Goal: Answer question/provide support: Share knowledge or assist other users

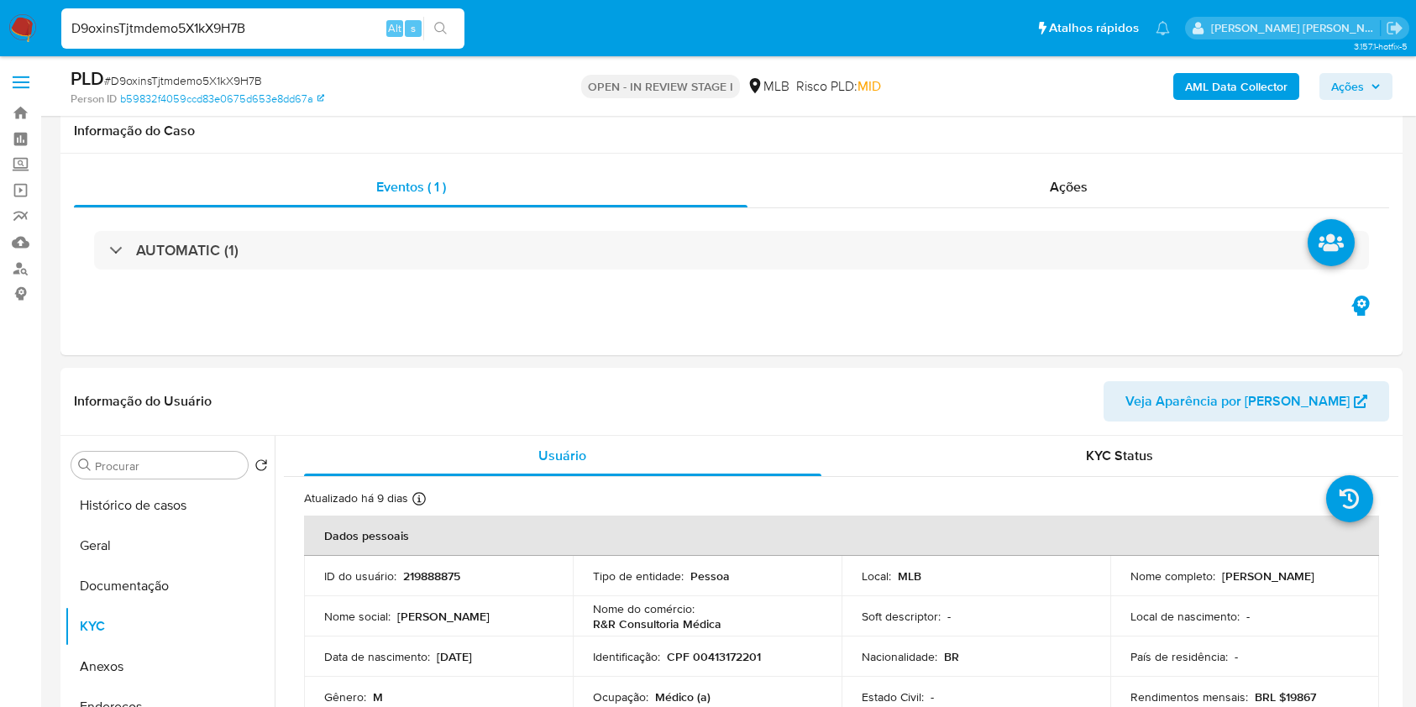
select select "10"
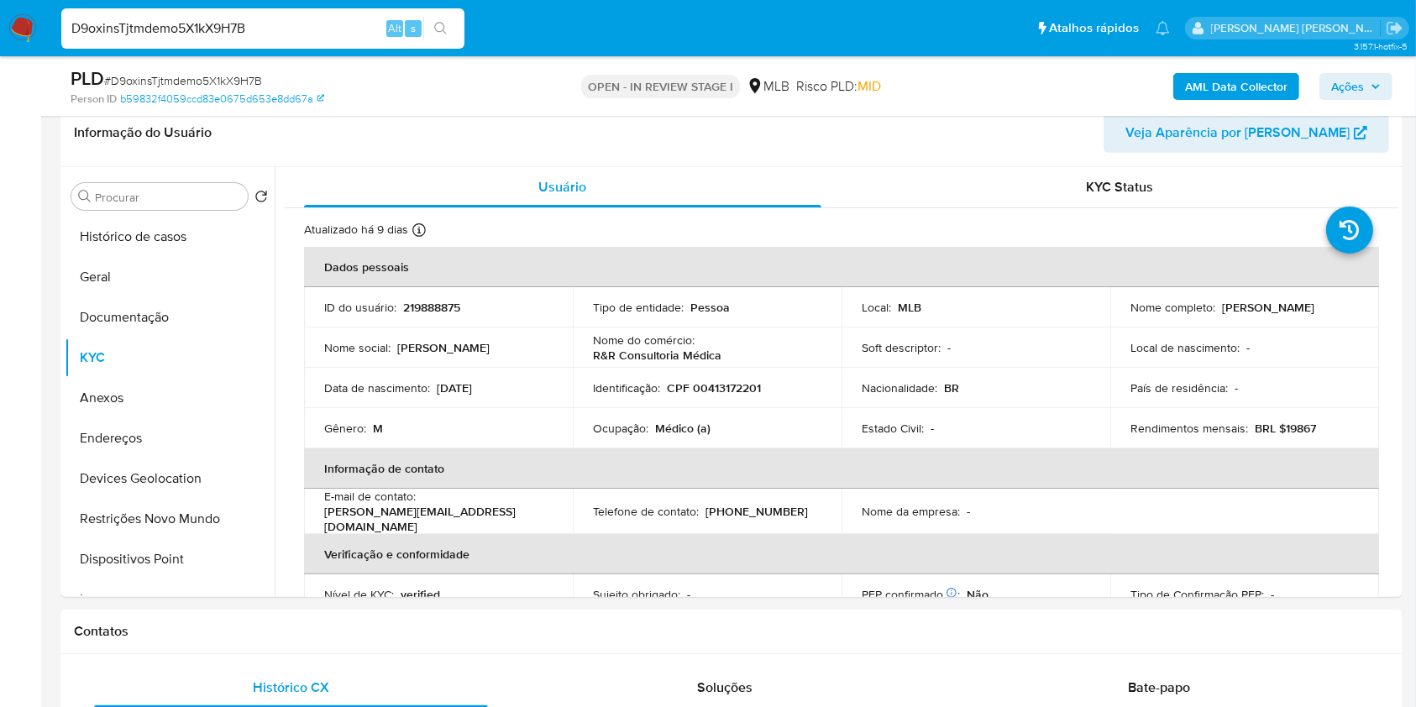
click at [1376, 86] on icon "button" at bounding box center [1375, 86] width 7 height 4
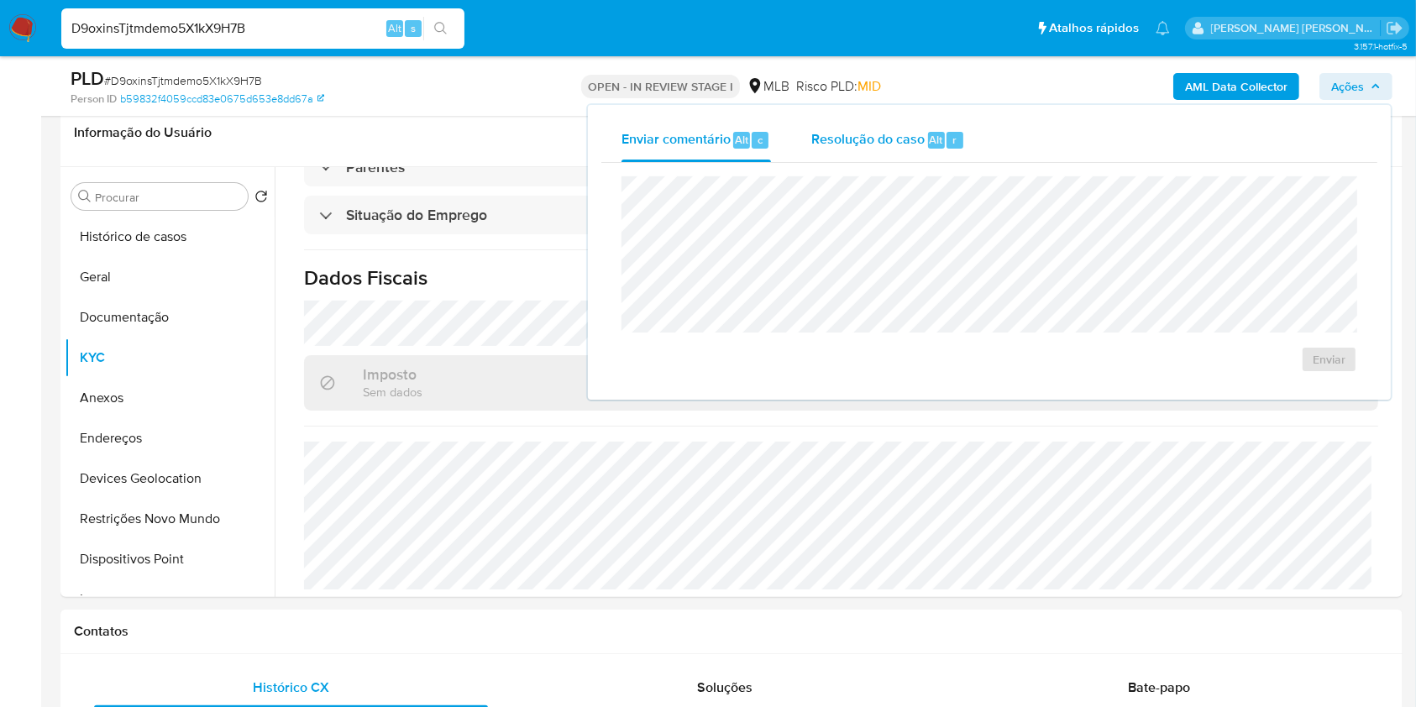
click at [920, 148] on span "Resolução do caso" at bounding box center [867, 138] width 113 height 19
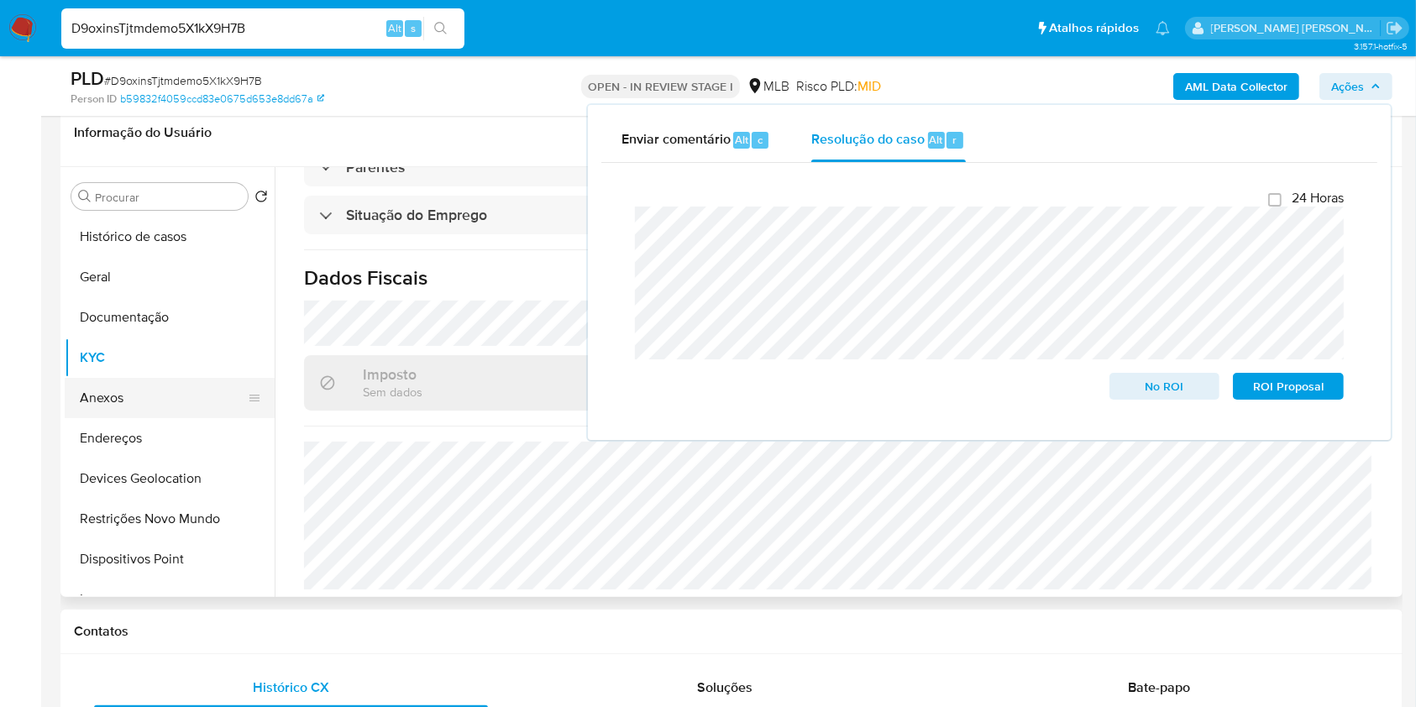
click at [123, 406] on button "Anexos" at bounding box center [163, 398] width 197 height 40
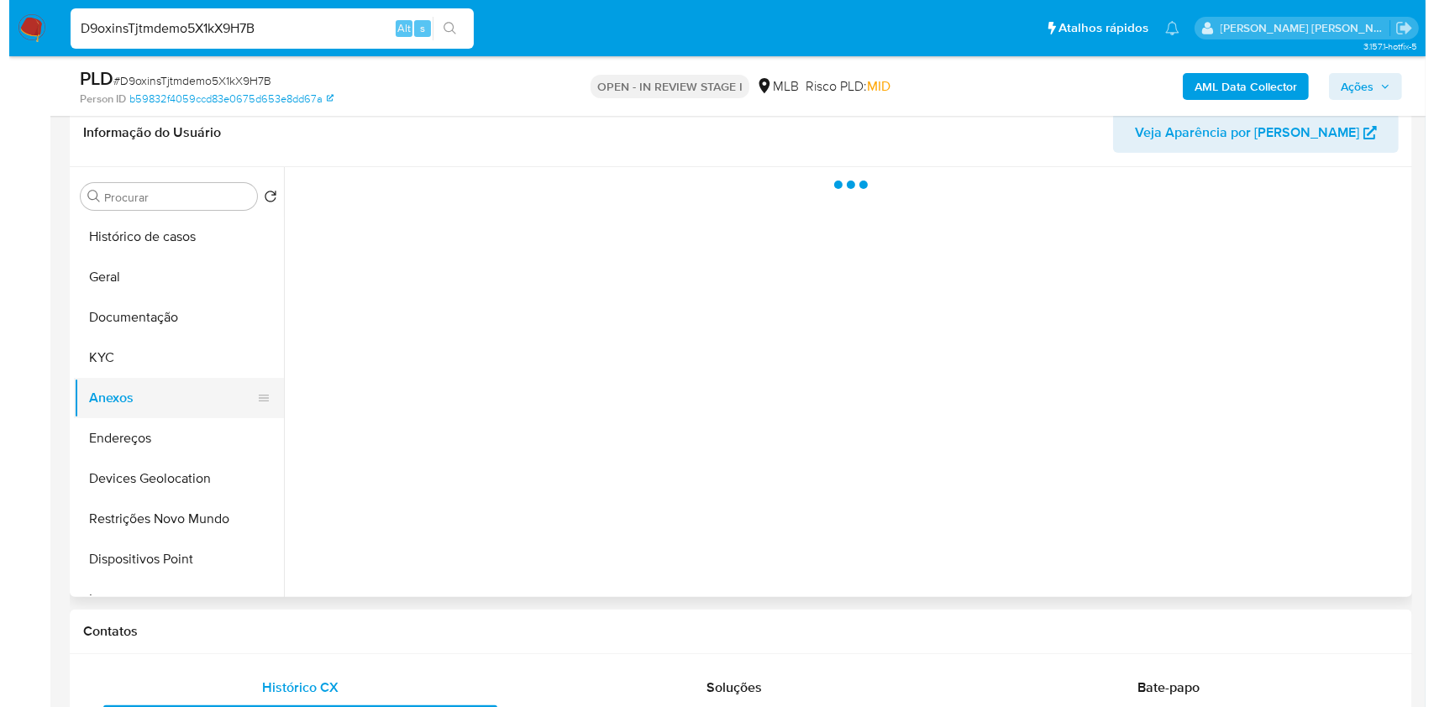
scroll to position [0, 0]
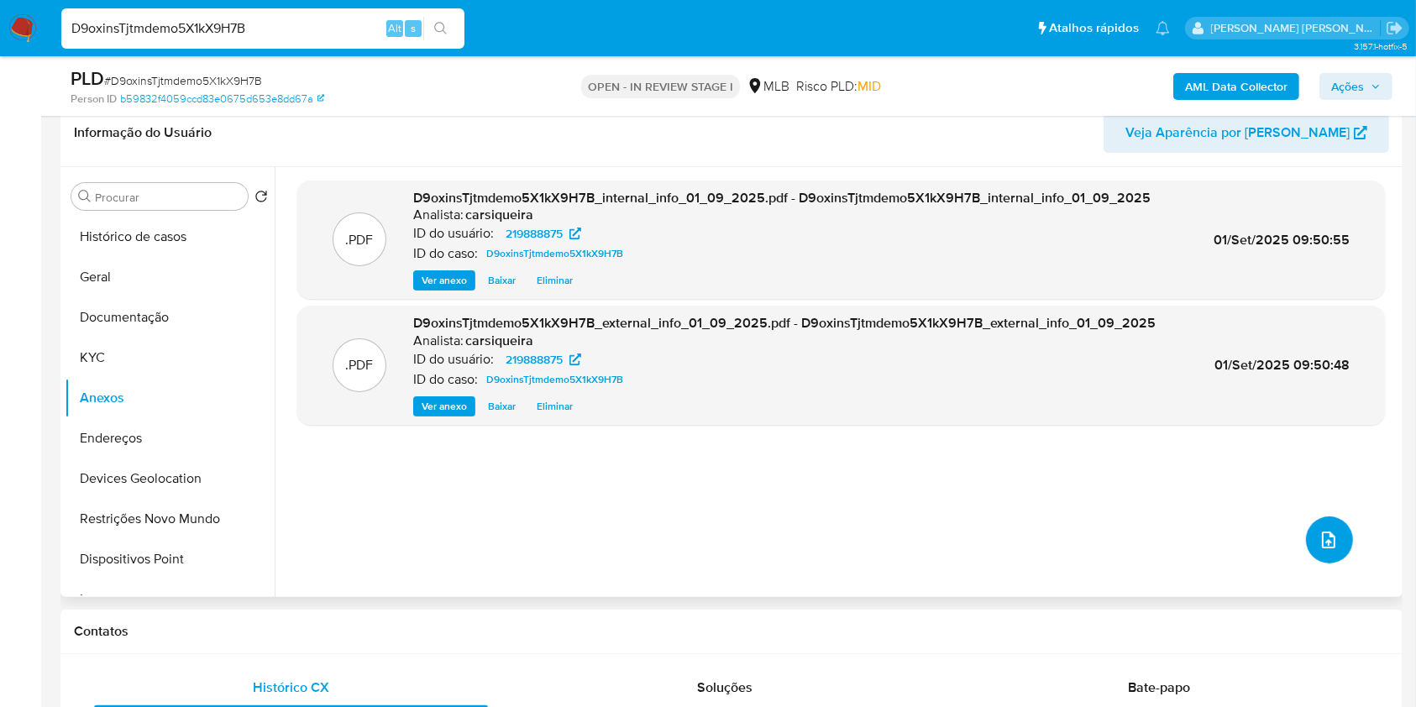
click at [1320, 527] on button "upload-file" at bounding box center [1329, 539] width 47 height 47
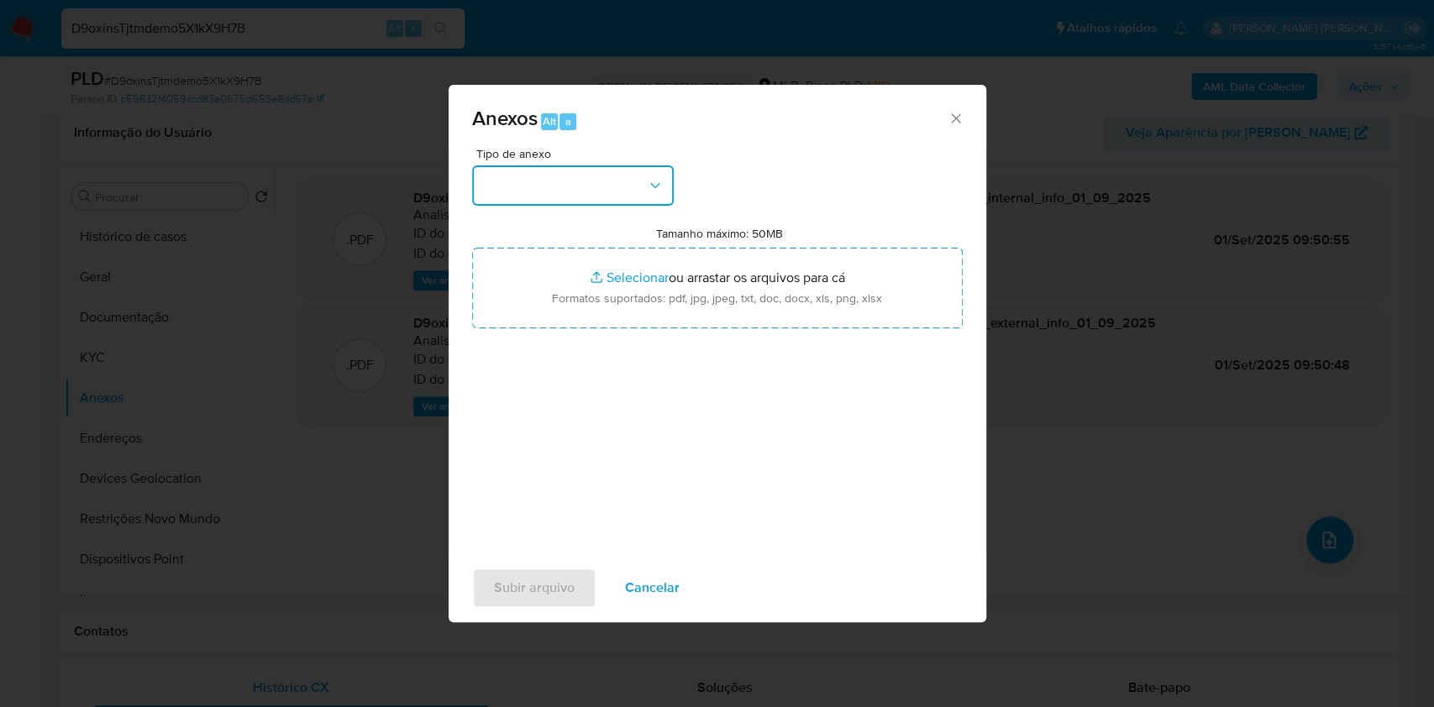
click at [589, 192] on button "button" at bounding box center [573, 185] width 202 height 40
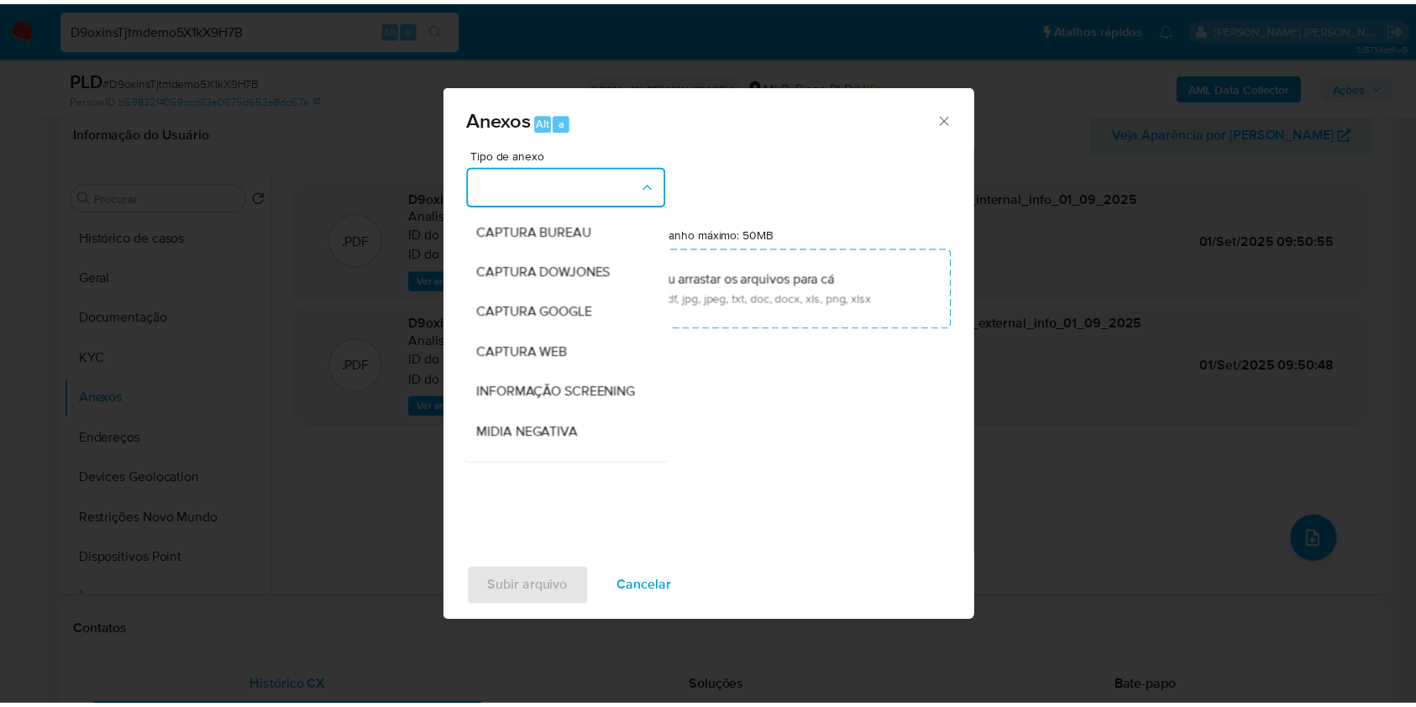
scroll to position [258, 0]
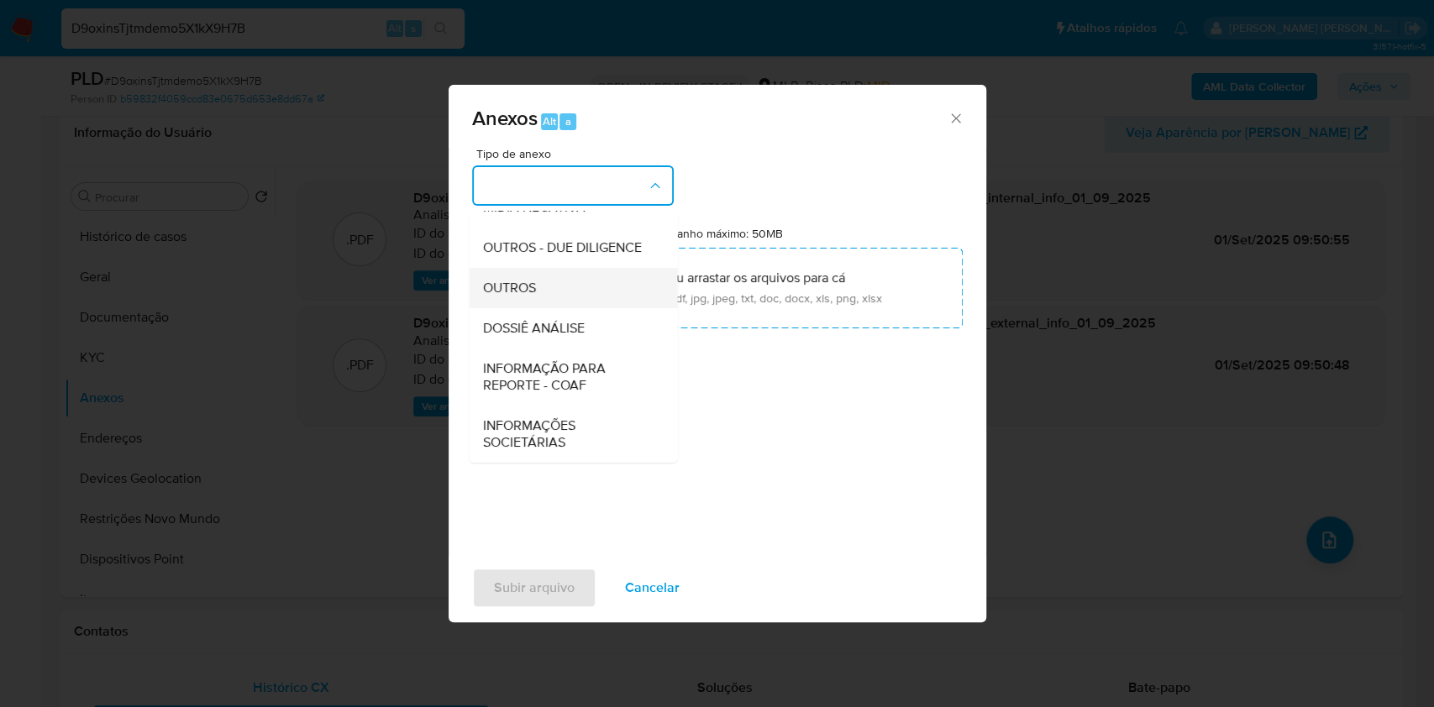
click at [538, 287] on div "OUTROS" at bounding box center [567, 288] width 171 height 40
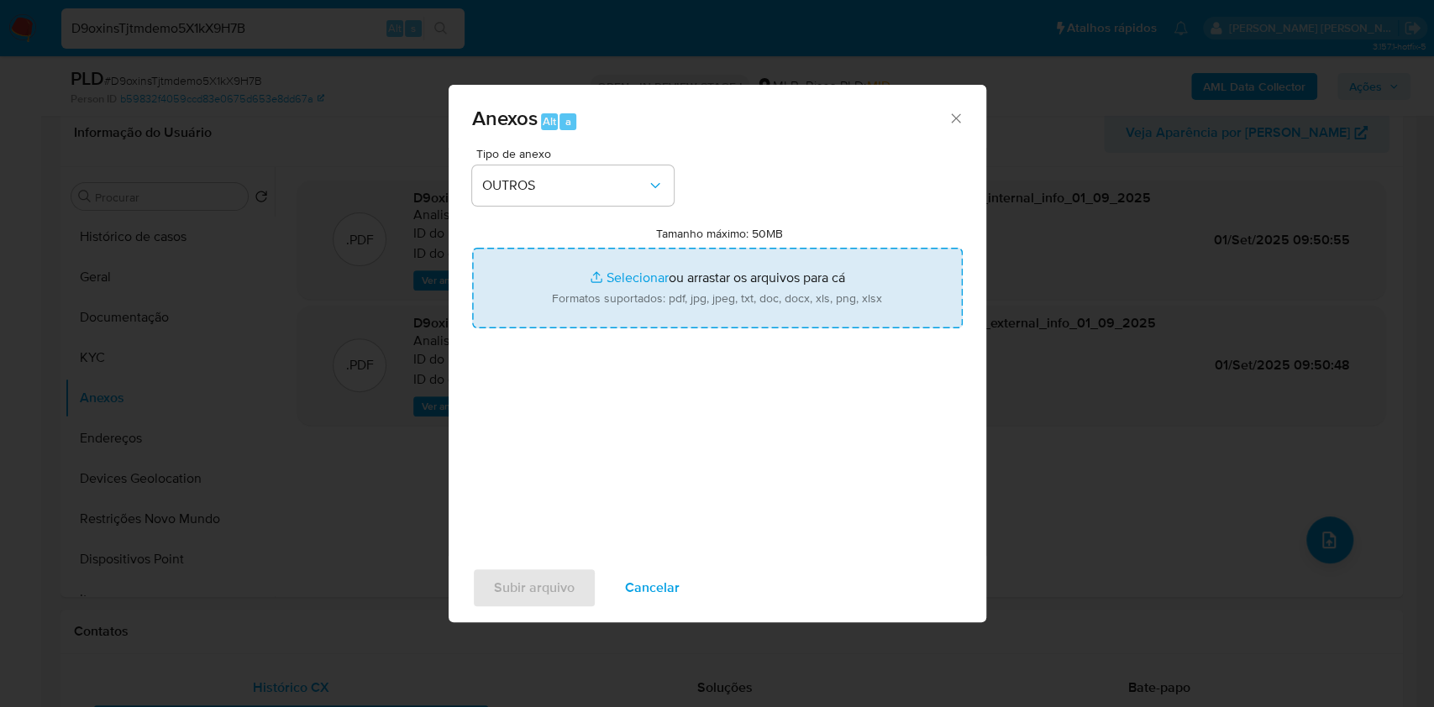
click at [622, 282] on input "Tamanho máximo: 50MB Selecionar arquivos" at bounding box center [717, 288] width 490 height 81
type input "C:\fakepath\CPF 00413172201 - RENATO PEREIRA RODRIGUES FILHO - Documentos Googl…"
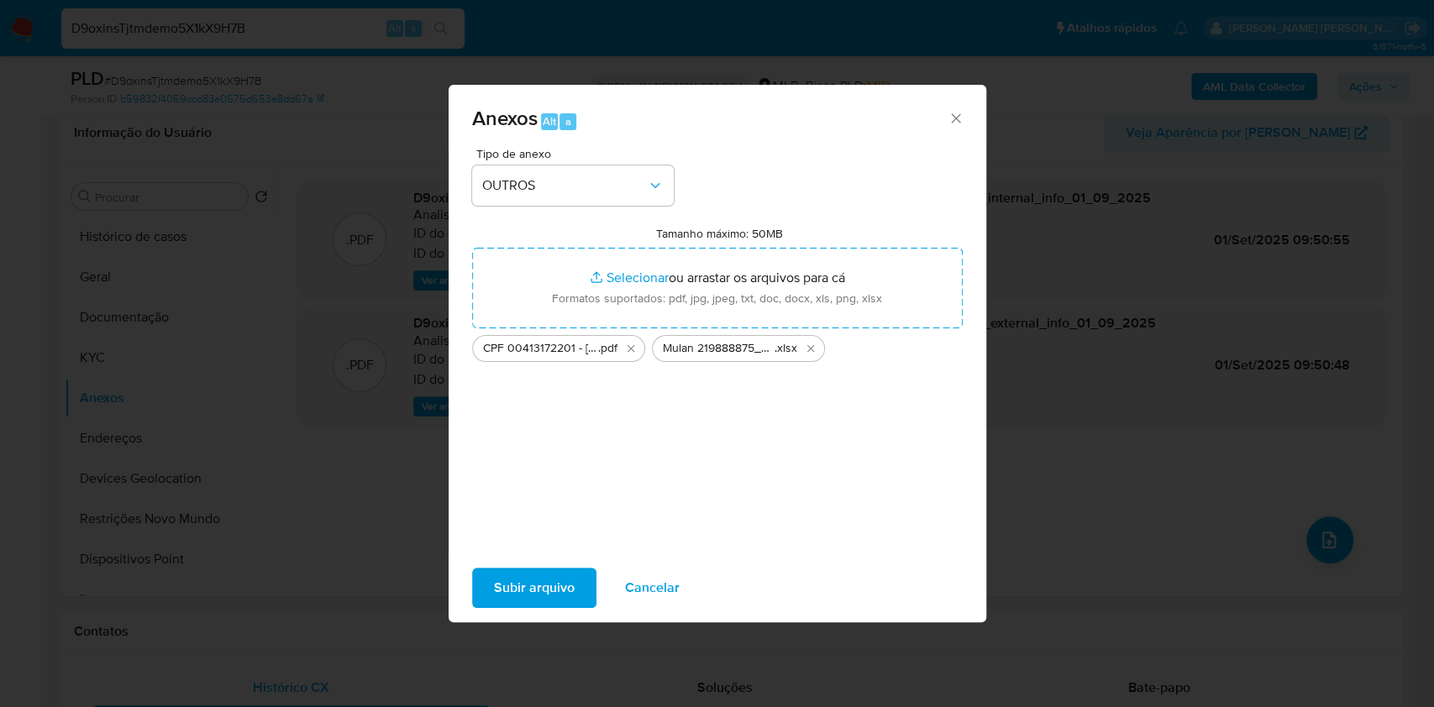
click at [528, 591] on span "Subir arquivo" at bounding box center [534, 587] width 81 height 37
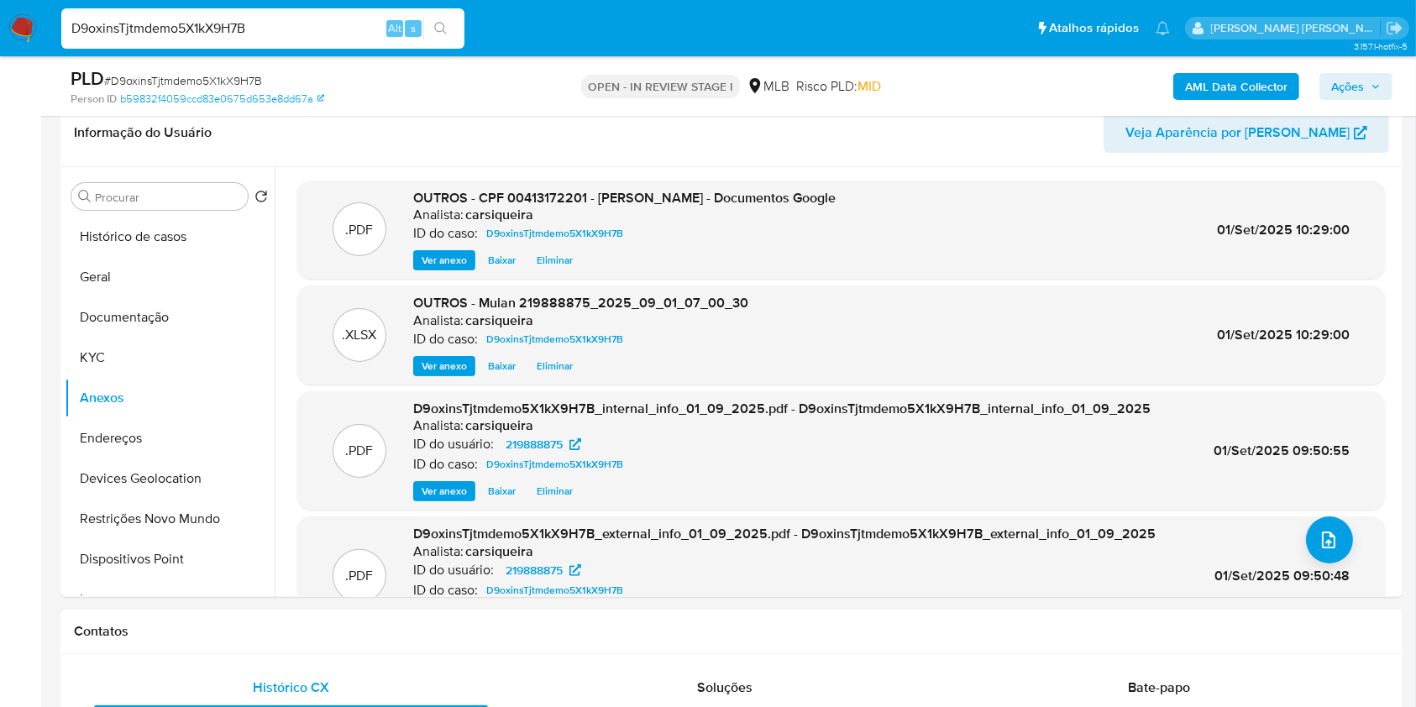
click at [1355, 86] on span "Ações" at bounding box center [1347, 86] width 33 height 27
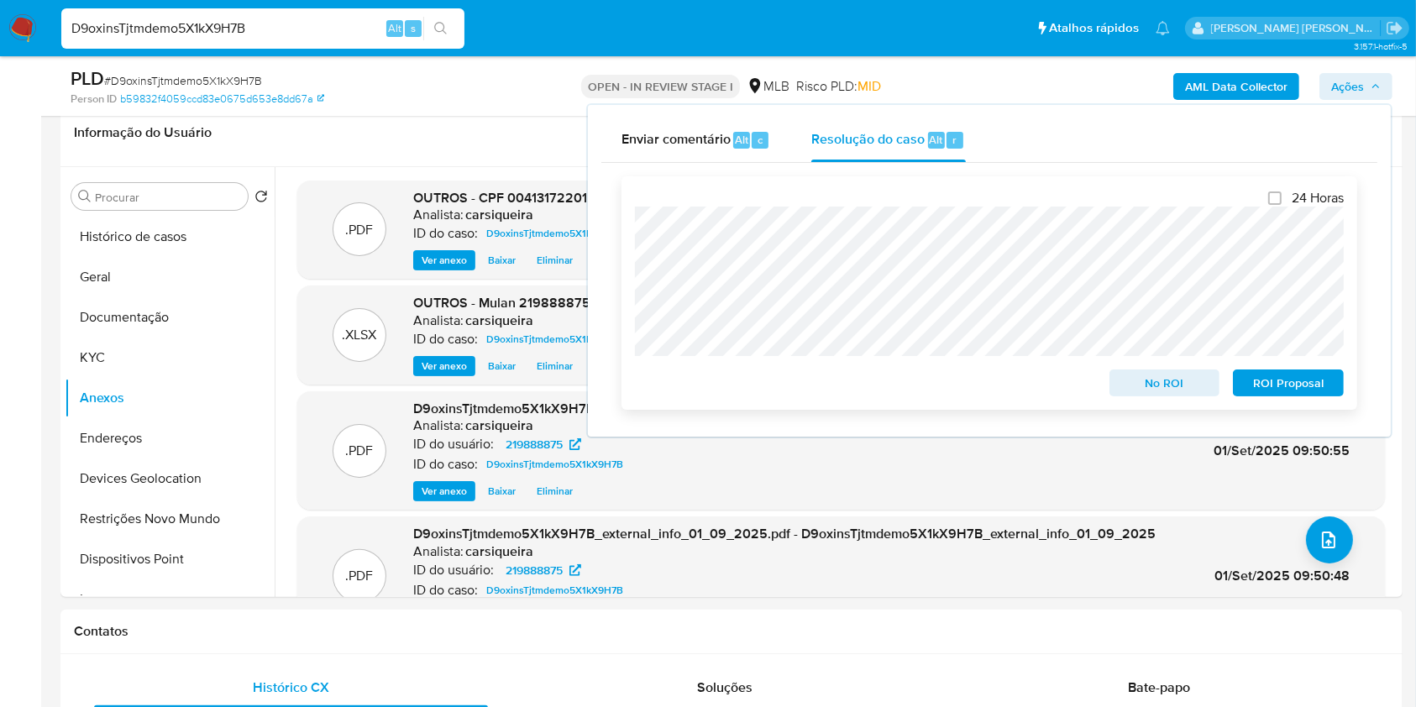
click at [1182, 373] on span "No ROI" at bounding box center [1164, 383] width 87 height 24
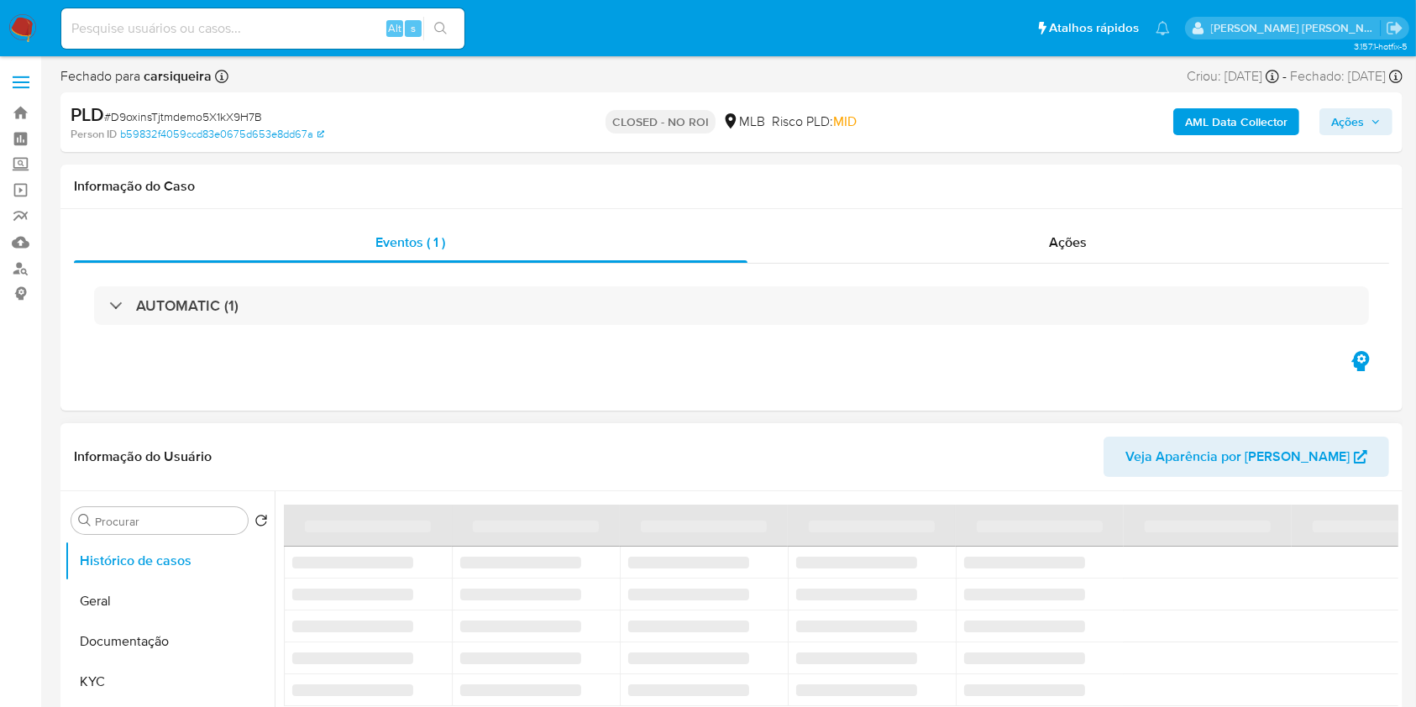
select select "10"
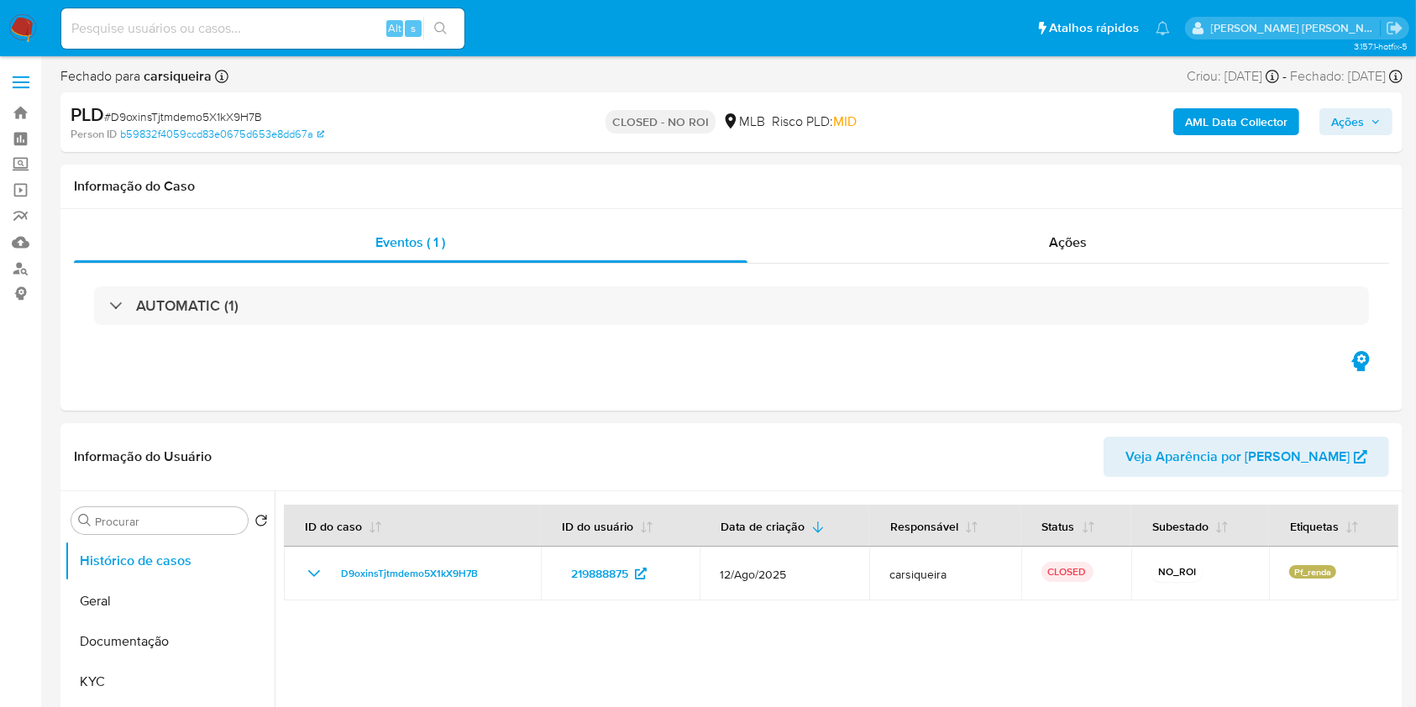
click at [24, 14] on img at bounding box center [22, 28] width 29 height 29
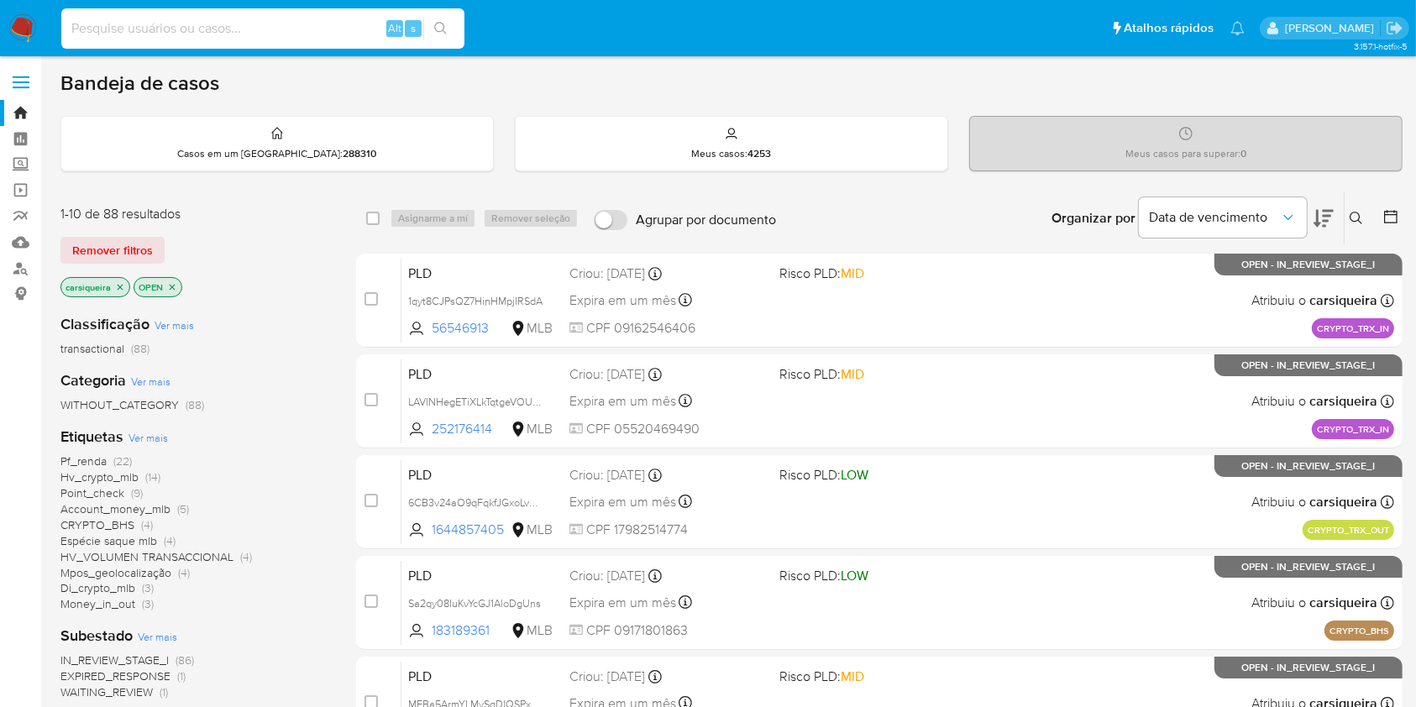
click at [320, 37] on input at bounding box center [262, 29] width 403 height 22
paste input "M01u77TARwIJefFhfMQkSEYd"
type input "M01u77TARwIJefFhfMQkSEYd"
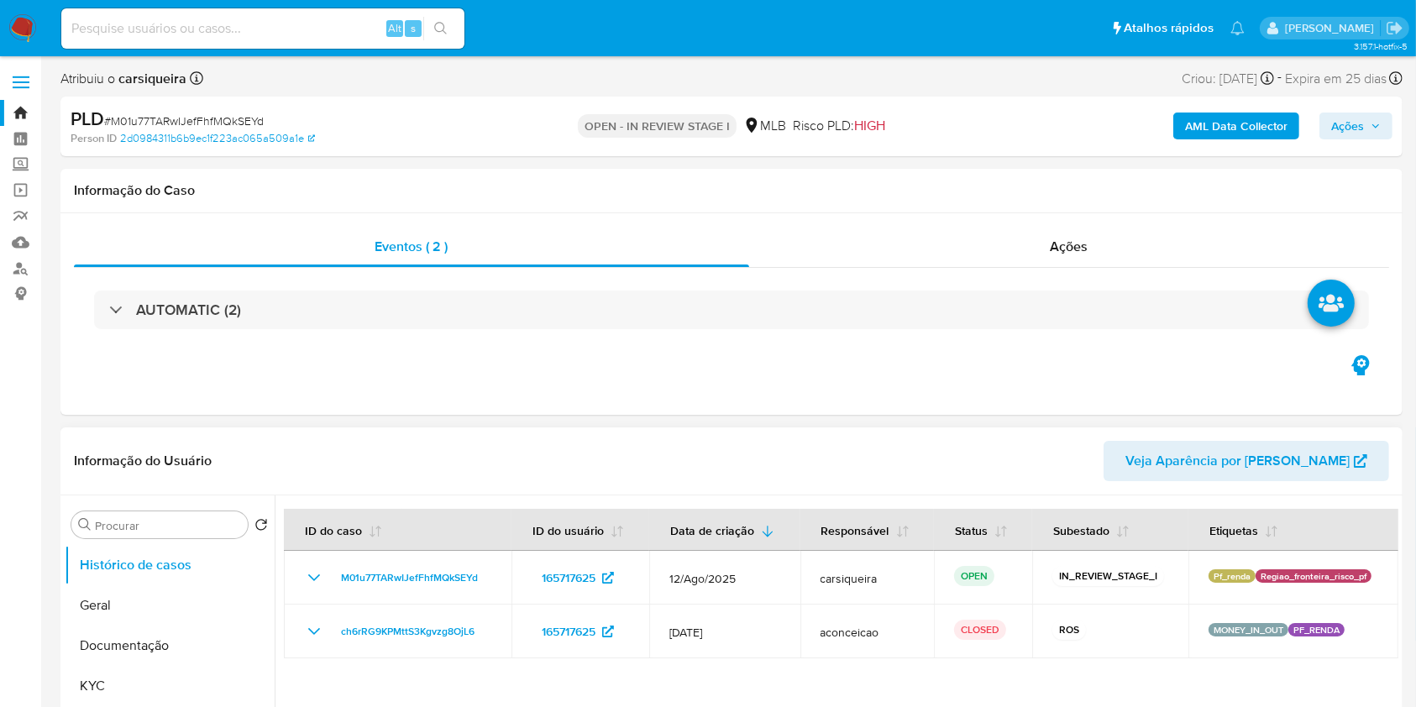
select select "10"
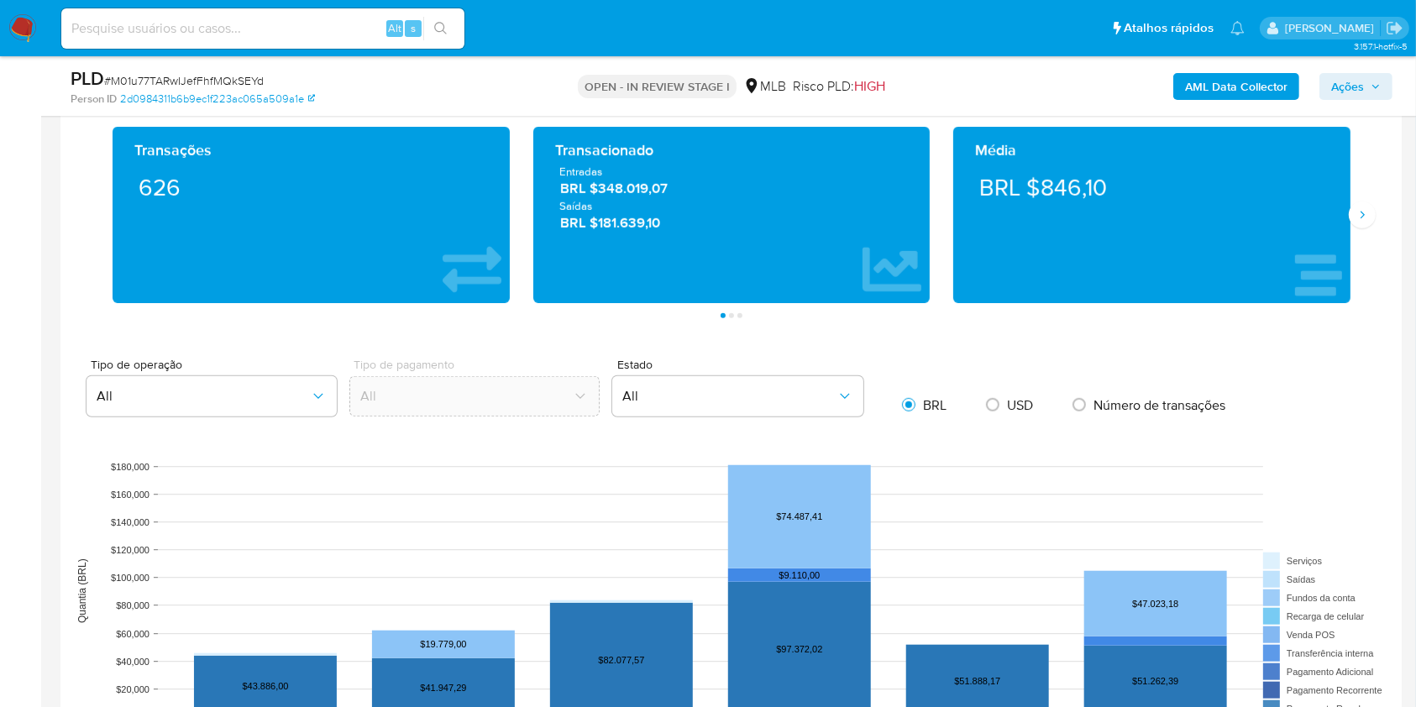
scroll to position [1098, 0]
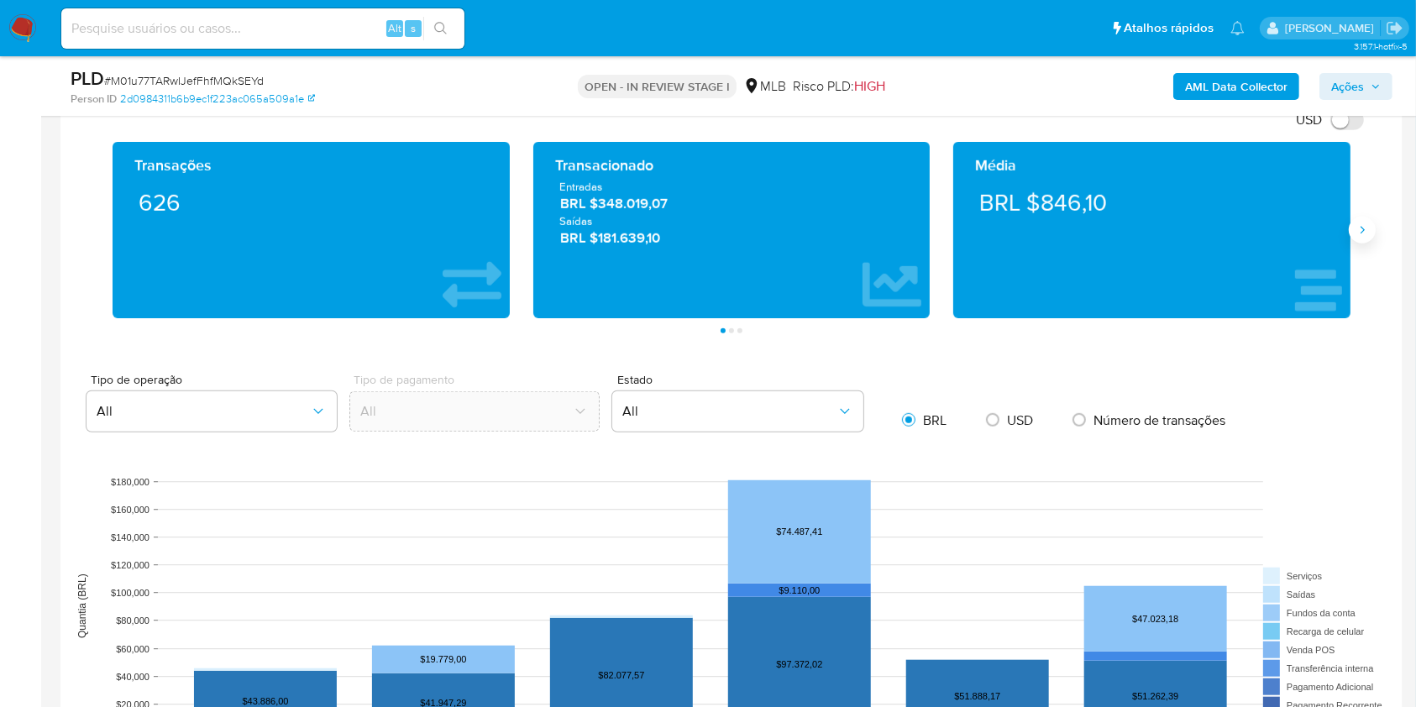
click at [1366, 233] on icon "Siguiente" at bounding box center [1361, 229] width 13 height 13
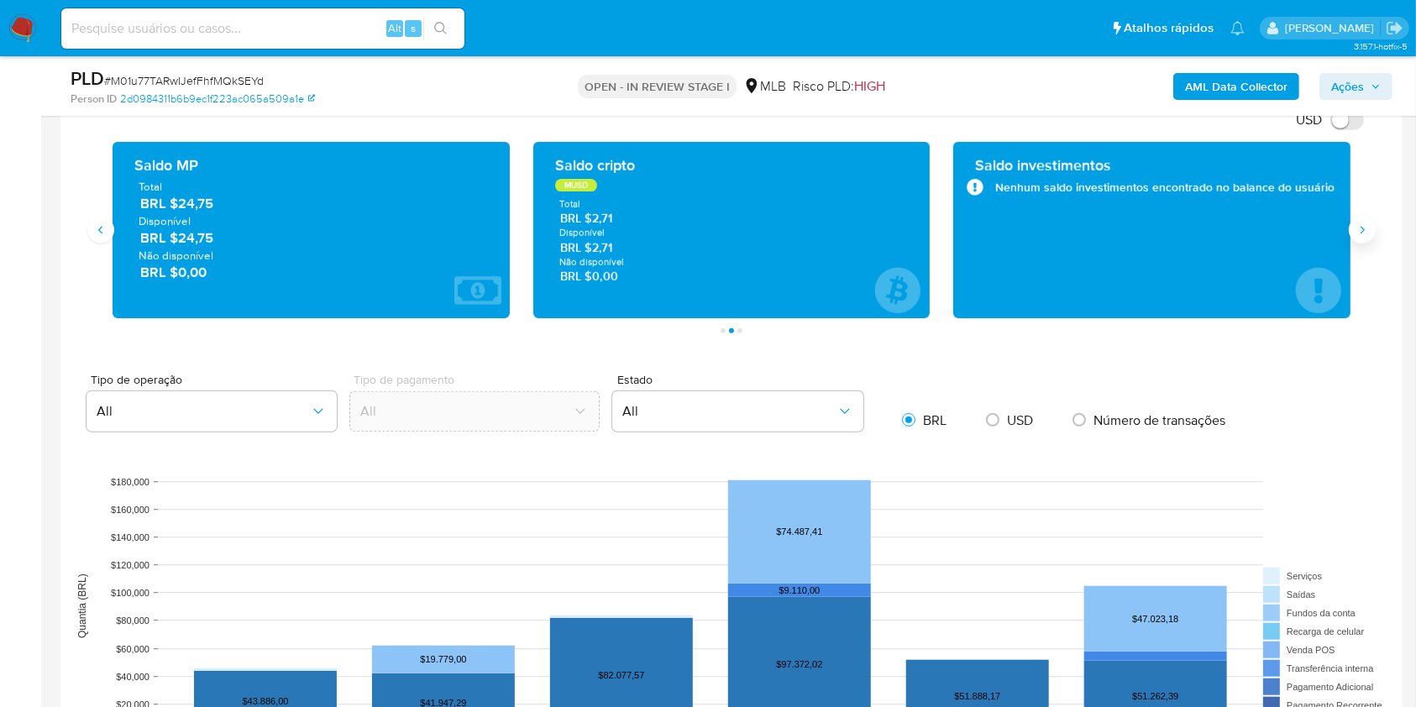
click at [1366, 233] on icon "Siguiente" at bounding box center [1361, 229] width 13 height 13
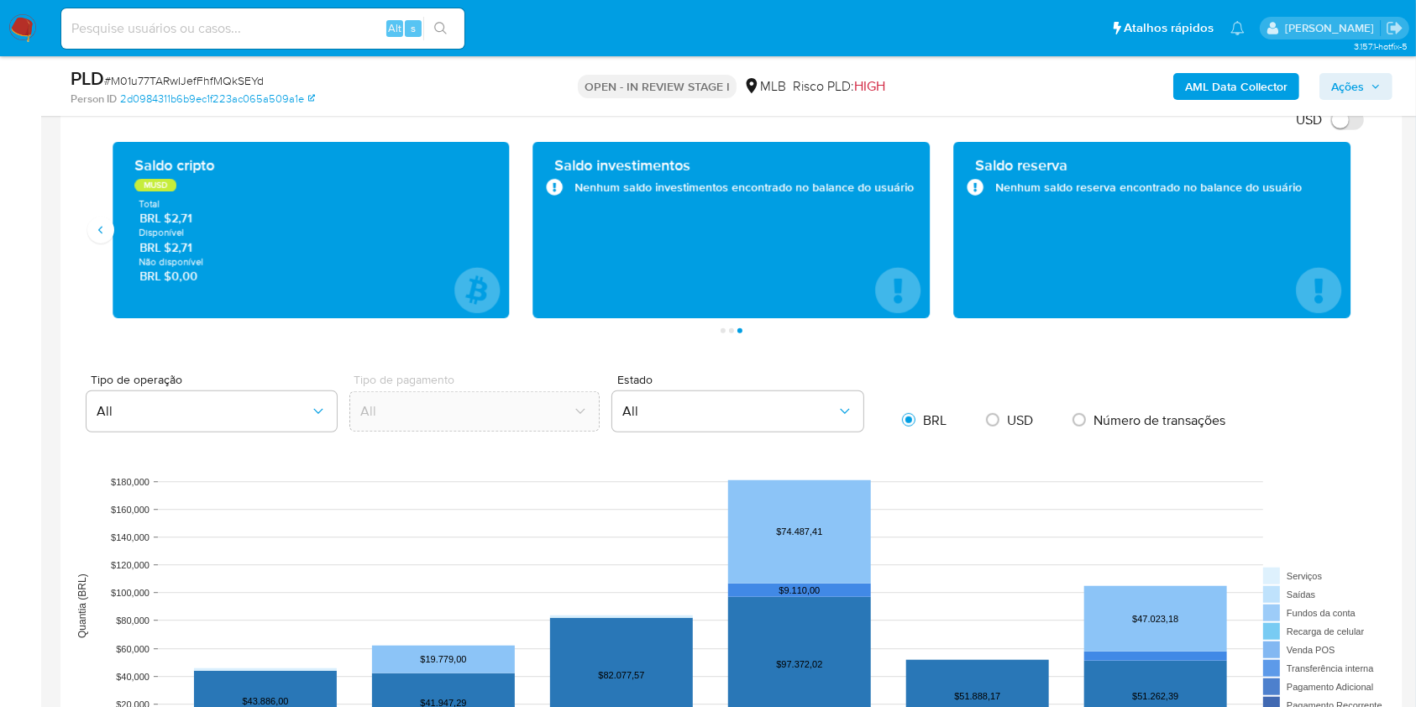
click at [109, 242] on div "Saldo cripto MUSD Total BRL $2,71 Disponível BRL $2,71 Não disponível BRL $0,00" at bounding box center [311, 230] width 421 height 176
click at [109, 237] on button "Anterior" at bounding box center [100, 230] width 27 height 27
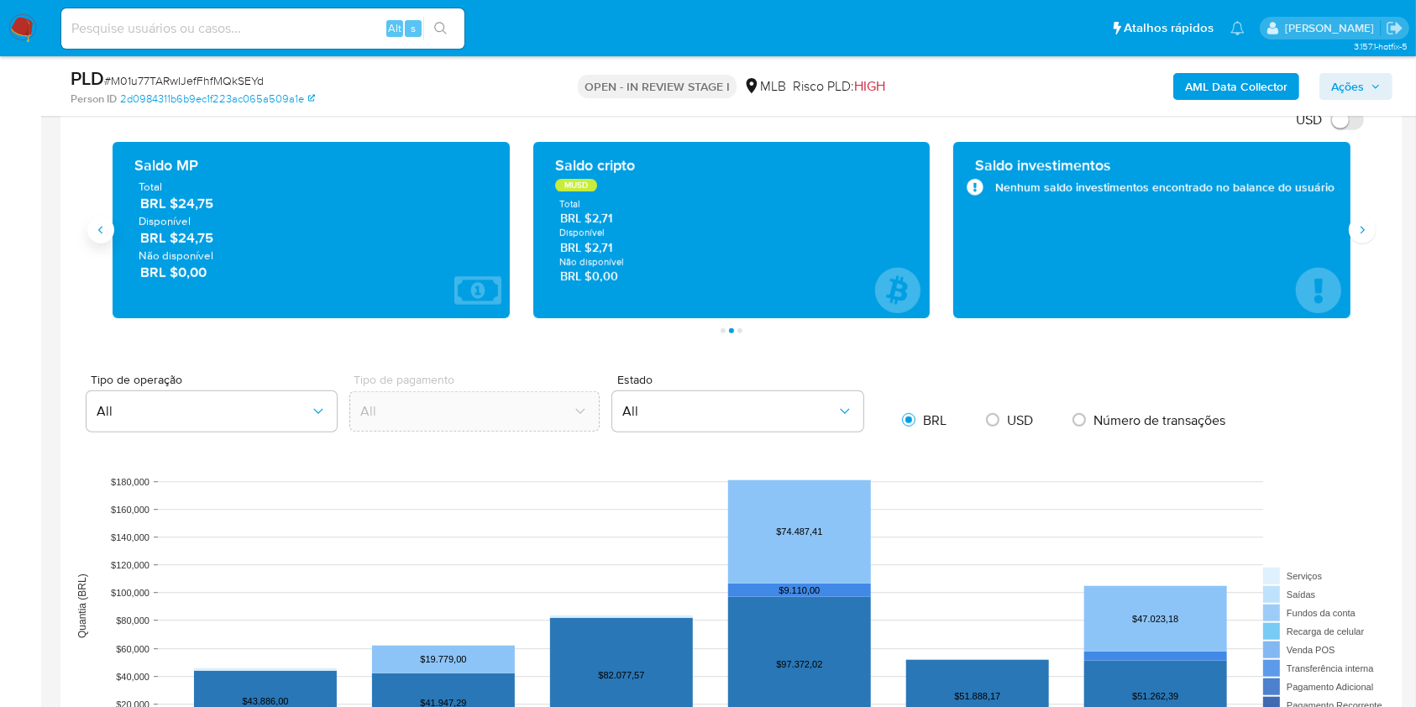
click at [109, 237] on button "Anterior" at bounding box center [100, 230] width 27 height 27
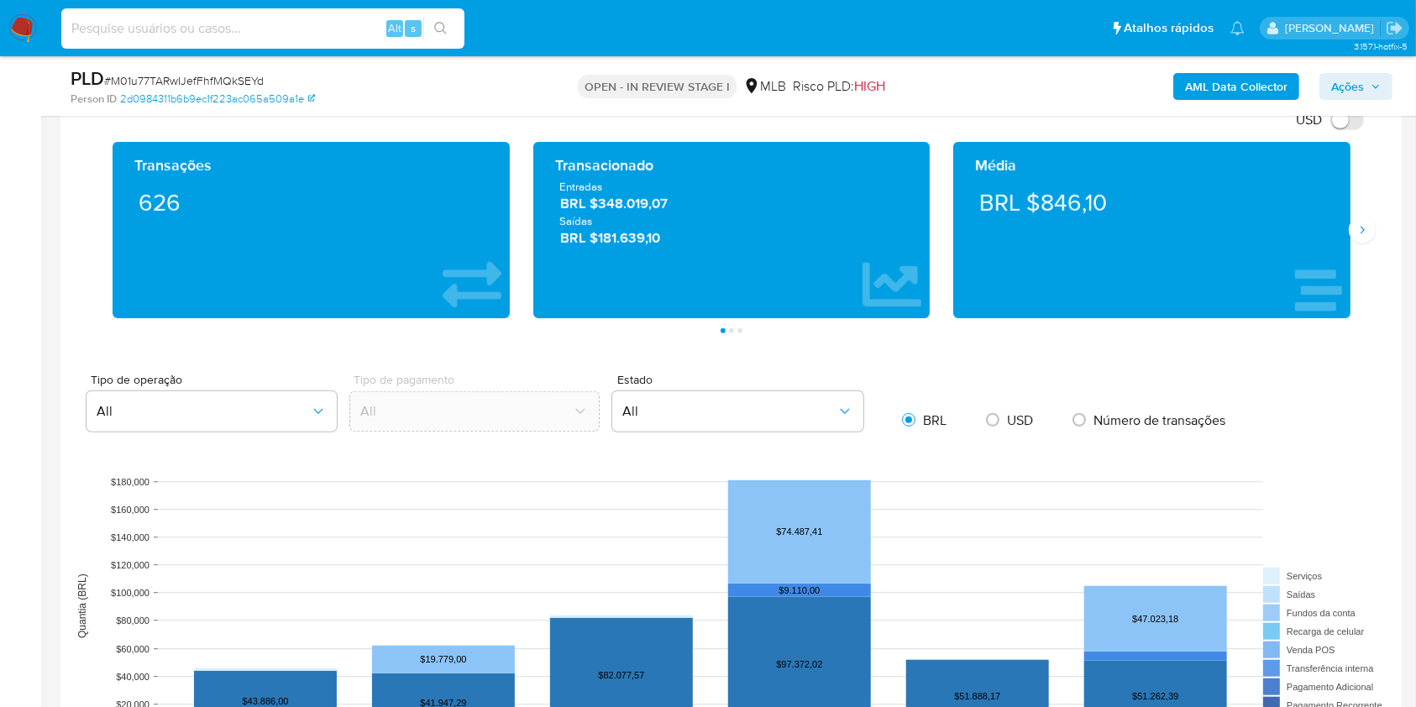
click at [305, 29] on input at bounding box center [262, 29] width 403 height 22
paste input "9GltrSEjvJCOSJE1PujXFj0e"
type input "9GltrSEjvJCOSJE1PujXFj0e"
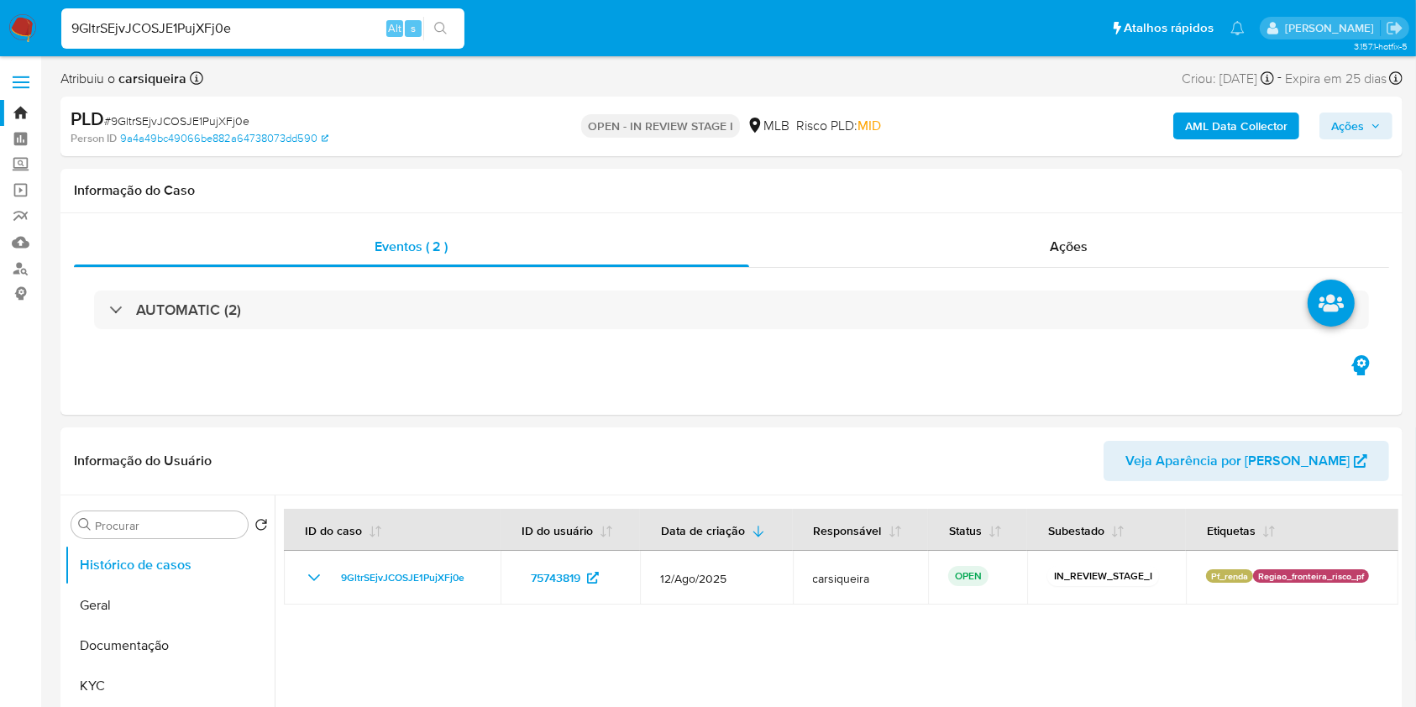
select select "10"
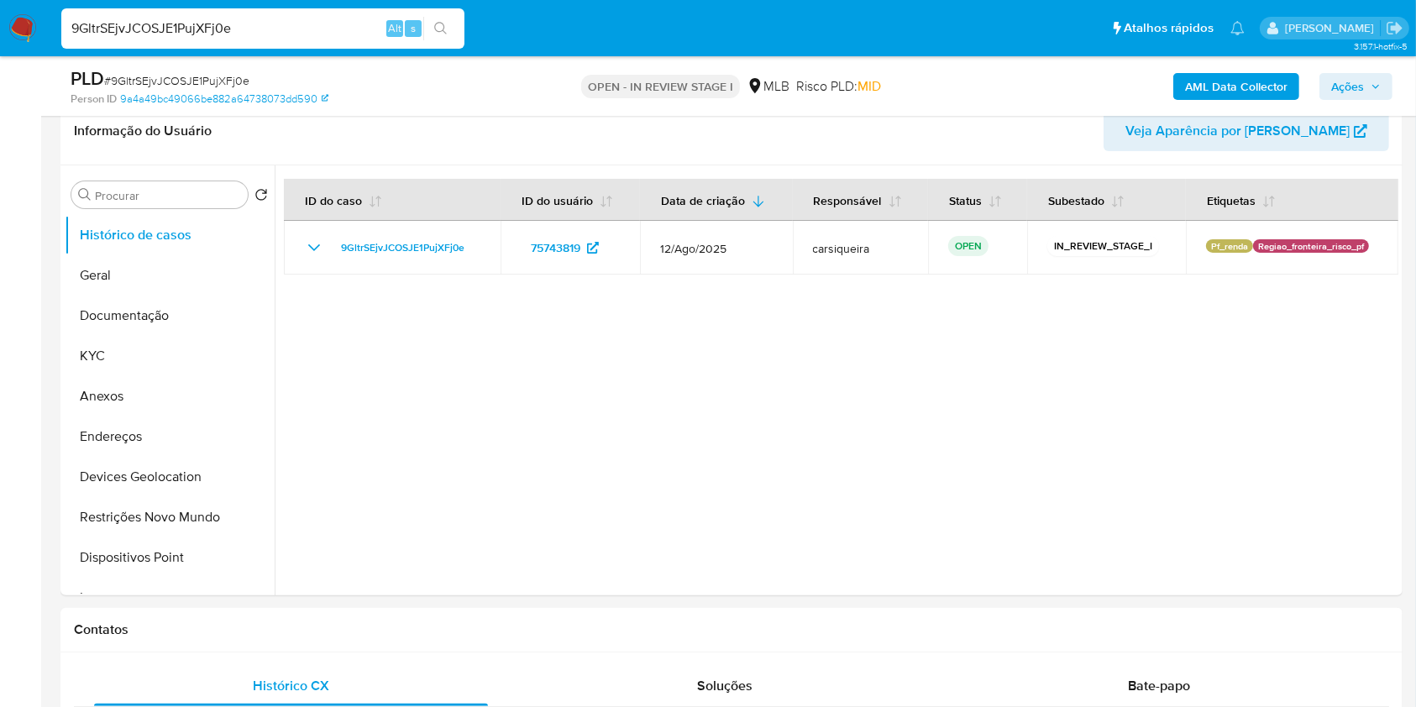
scroll to position [267, 0]
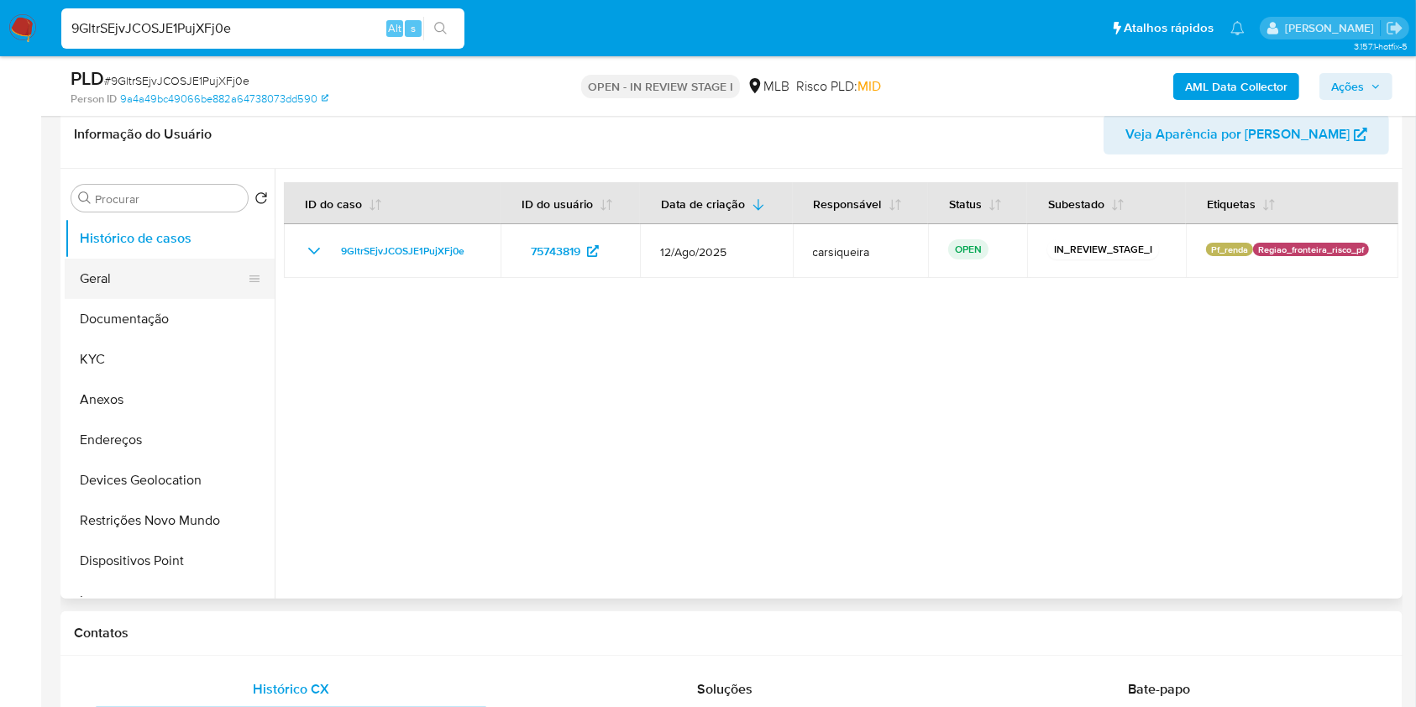
click at [134, 276] on button "Geral" at bounding box center [163, 279] width 197 height 40
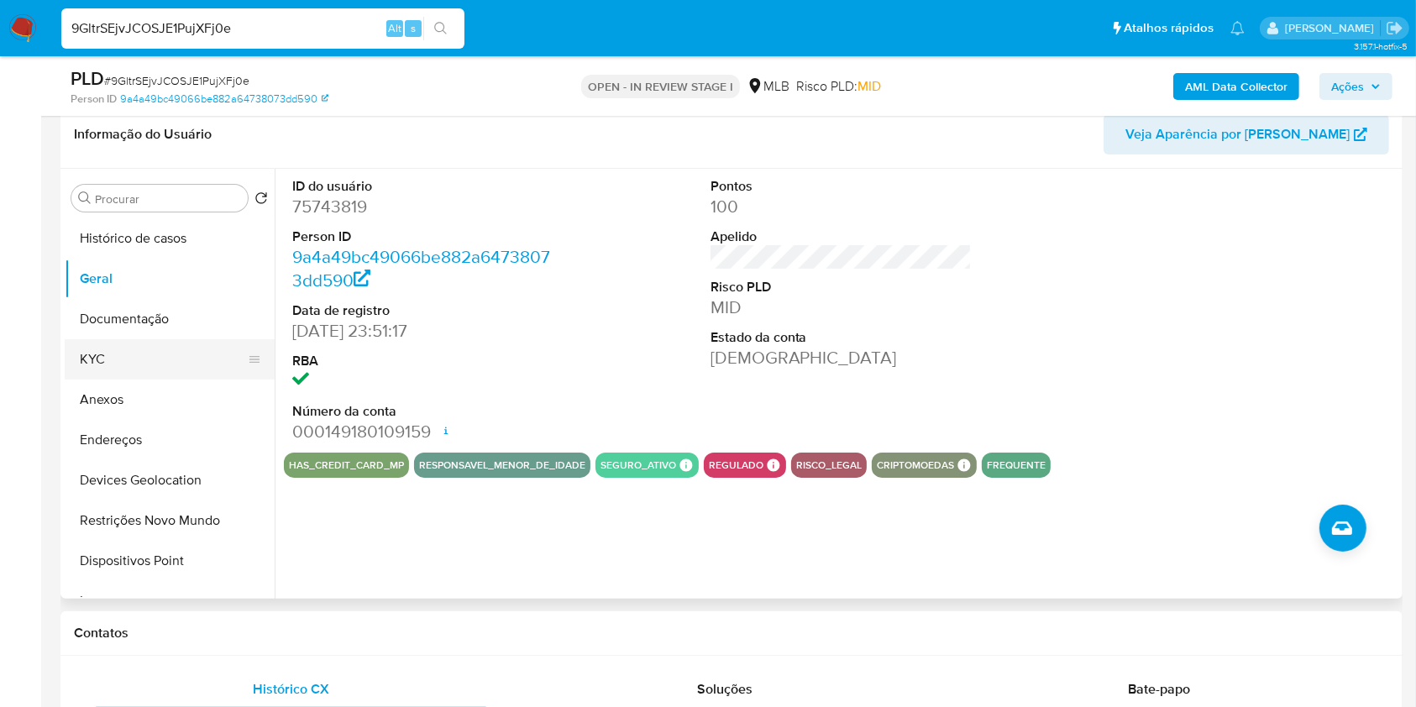
click at [153, 359] on button "KYC" at bounding box center [163, 359] width 197 height 40
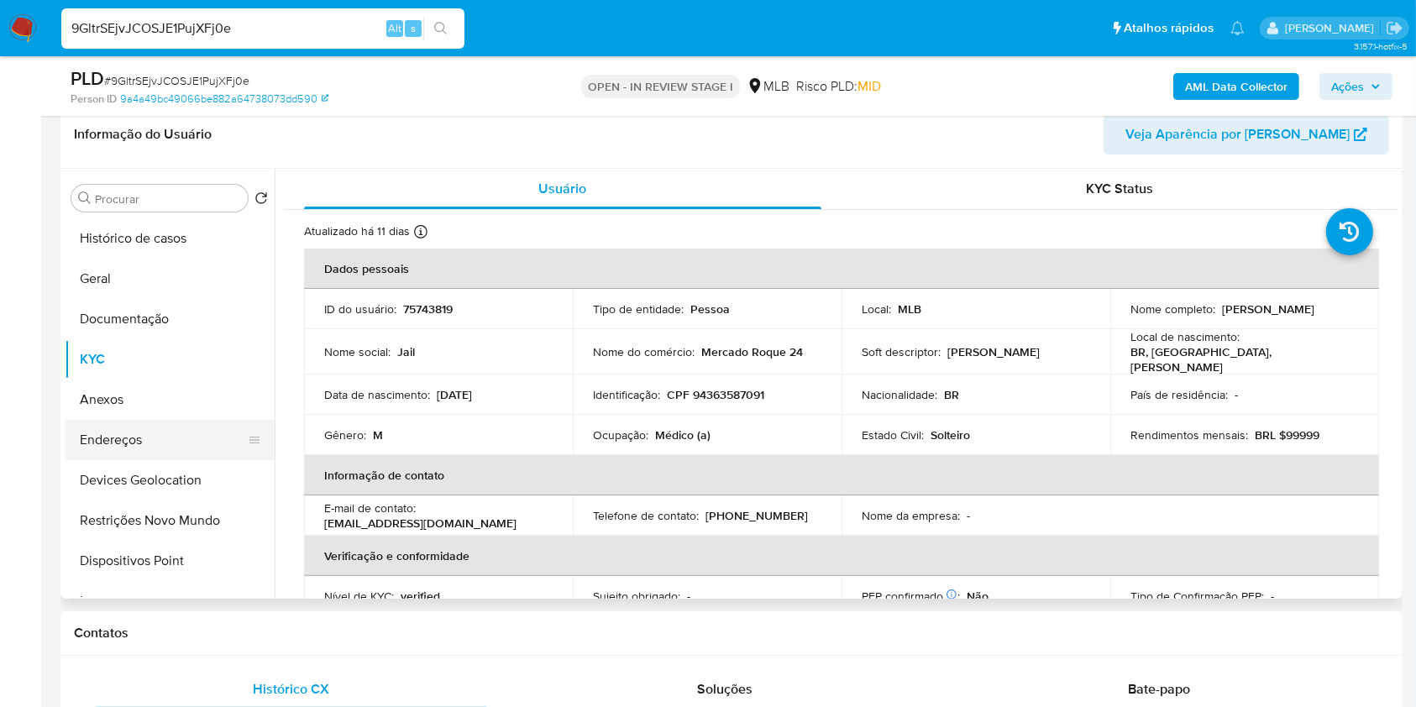
click at [167, 440] on button "Endereços" at bounding box center [163, 440] width 197 height 40
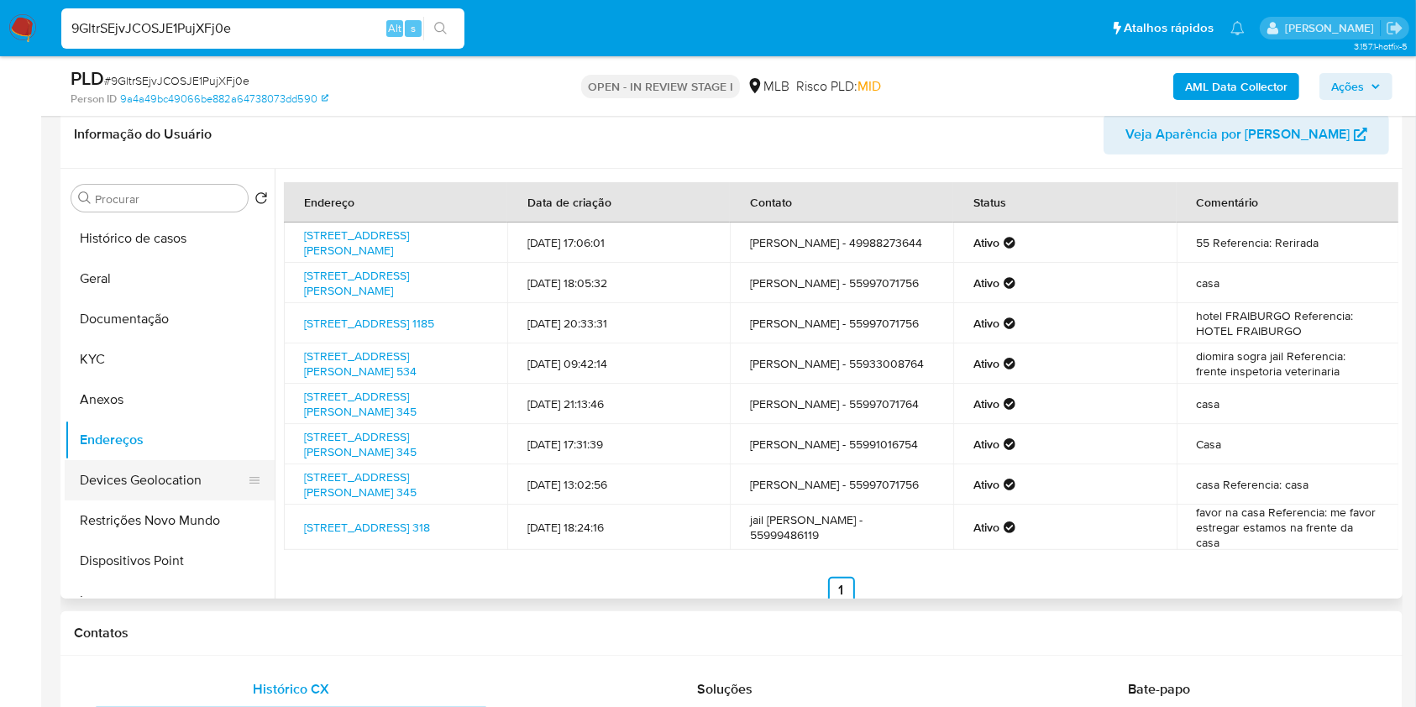
click at [183, 488] on button "Devices Geolocation" at bounding box center [163, 480] width 197 height 40
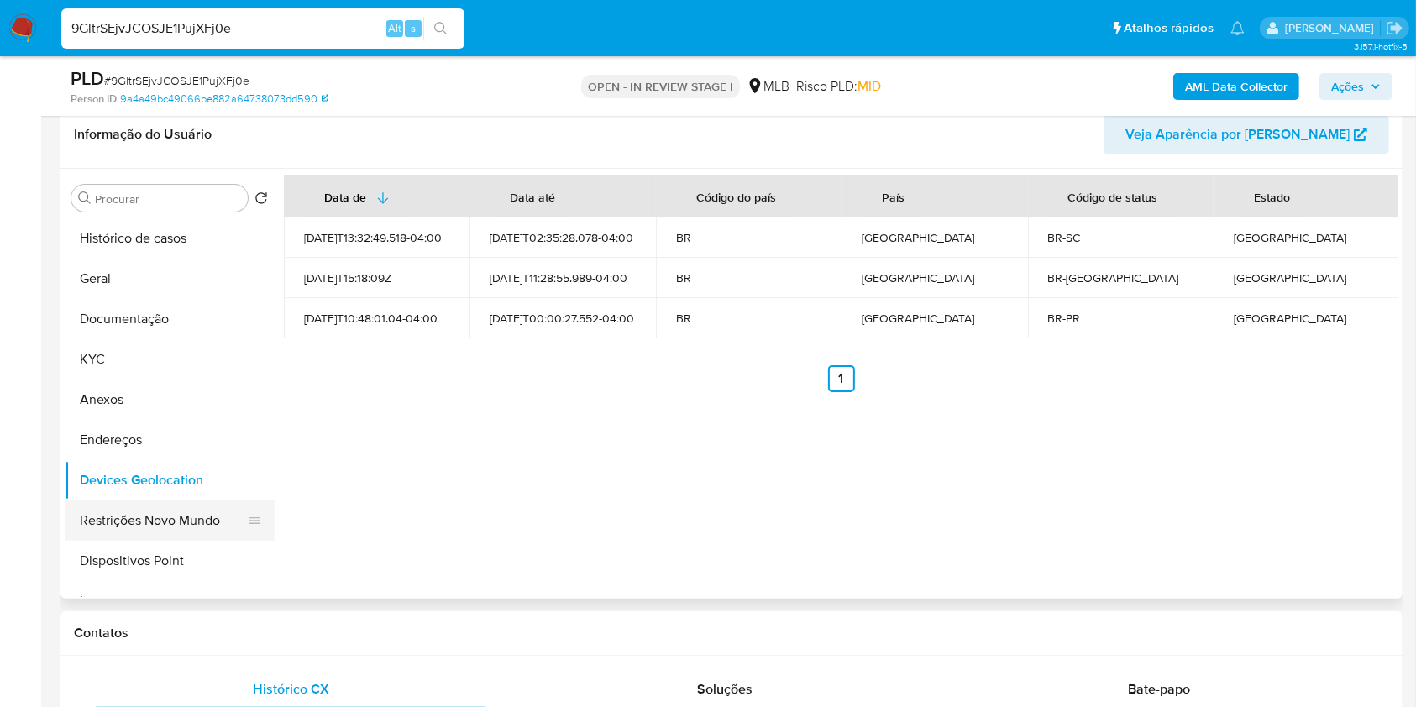
click at [167, 519] on button "Restrições Novo Mundo" at bounding box center [163, 521] width 197 height 40
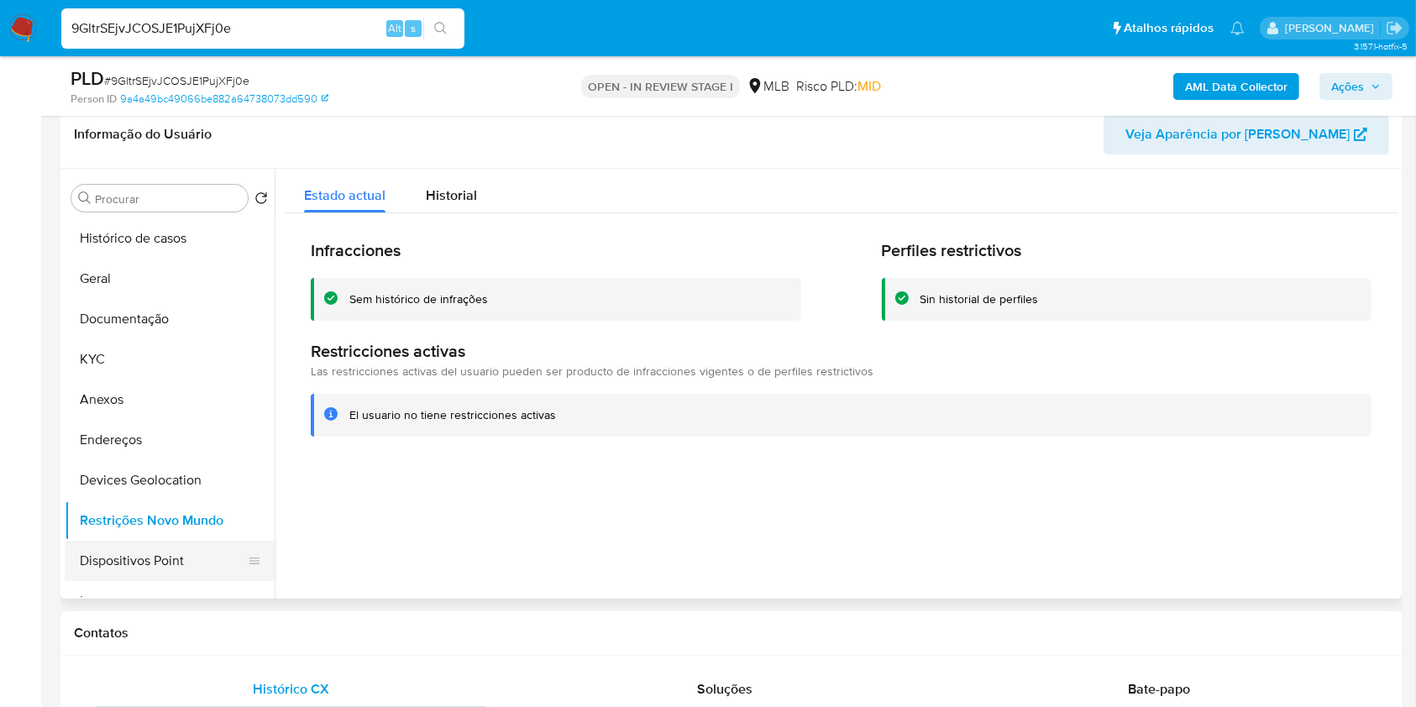
click at [159, 554] on button "Dispositivos Point" at bounding box center [163, 561] width 197 height 40
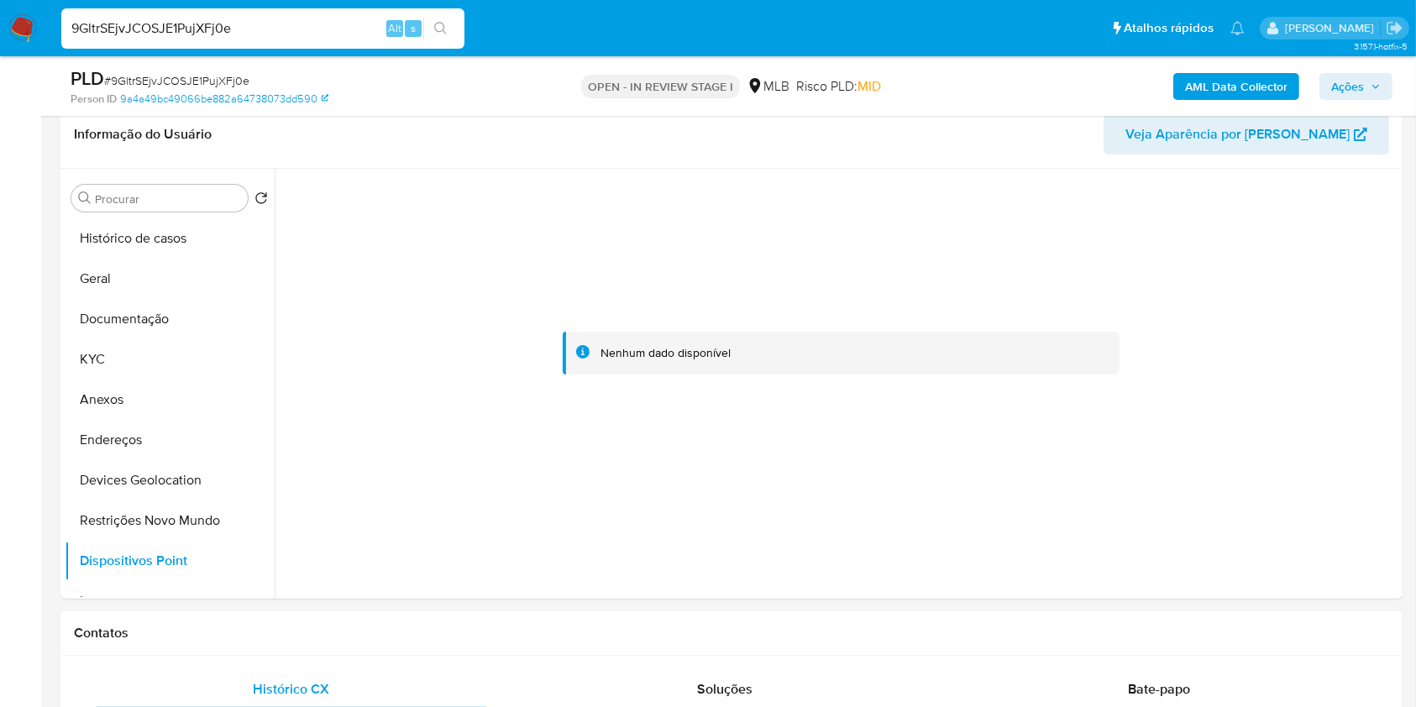
click at [1243, 83] on b "AML Data Collector" at bounding box center [1236, 86] width 102 height 27
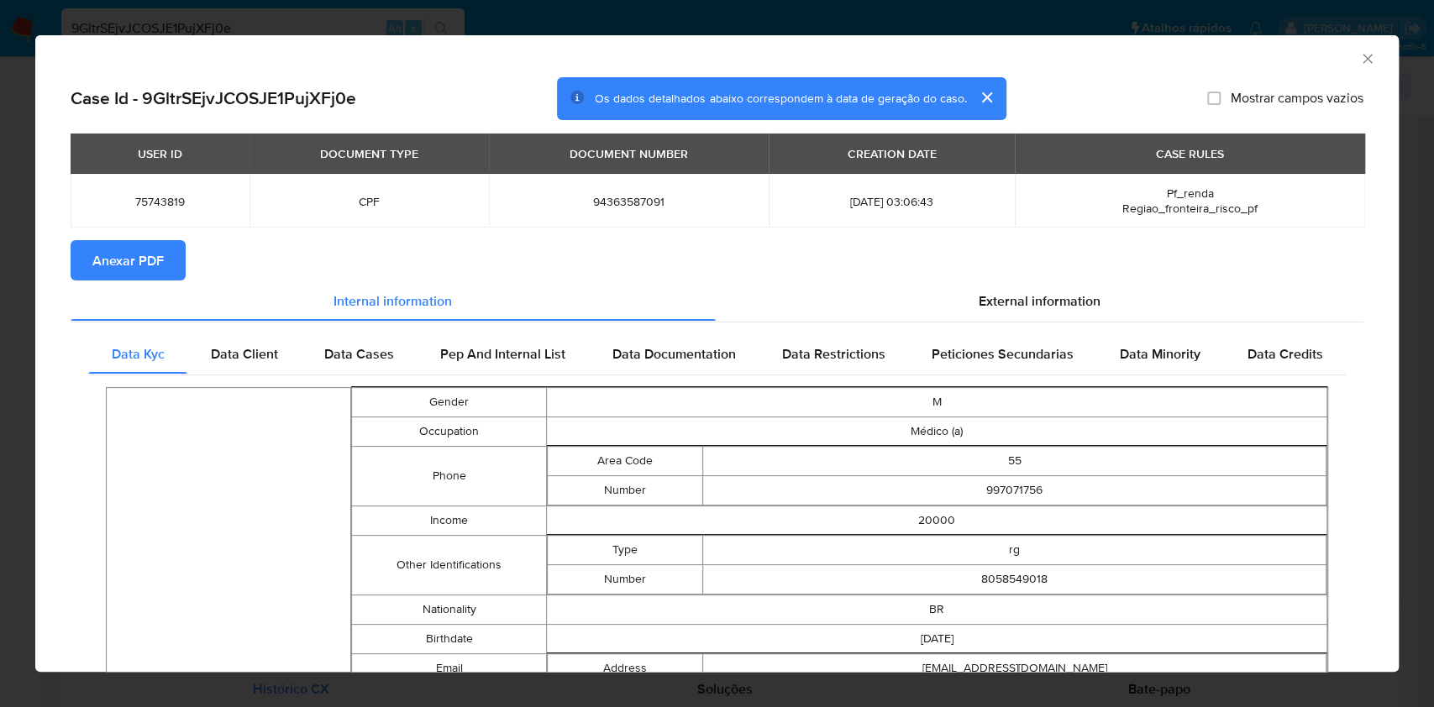
click at [150, 253] on span "Anexar PDF" at bounding box center [127, 260] width 71 height 37
click at [616, 190] on td "94363587091" at bounding box center [629, 201] width 280 height 54
copy span "94363587091"
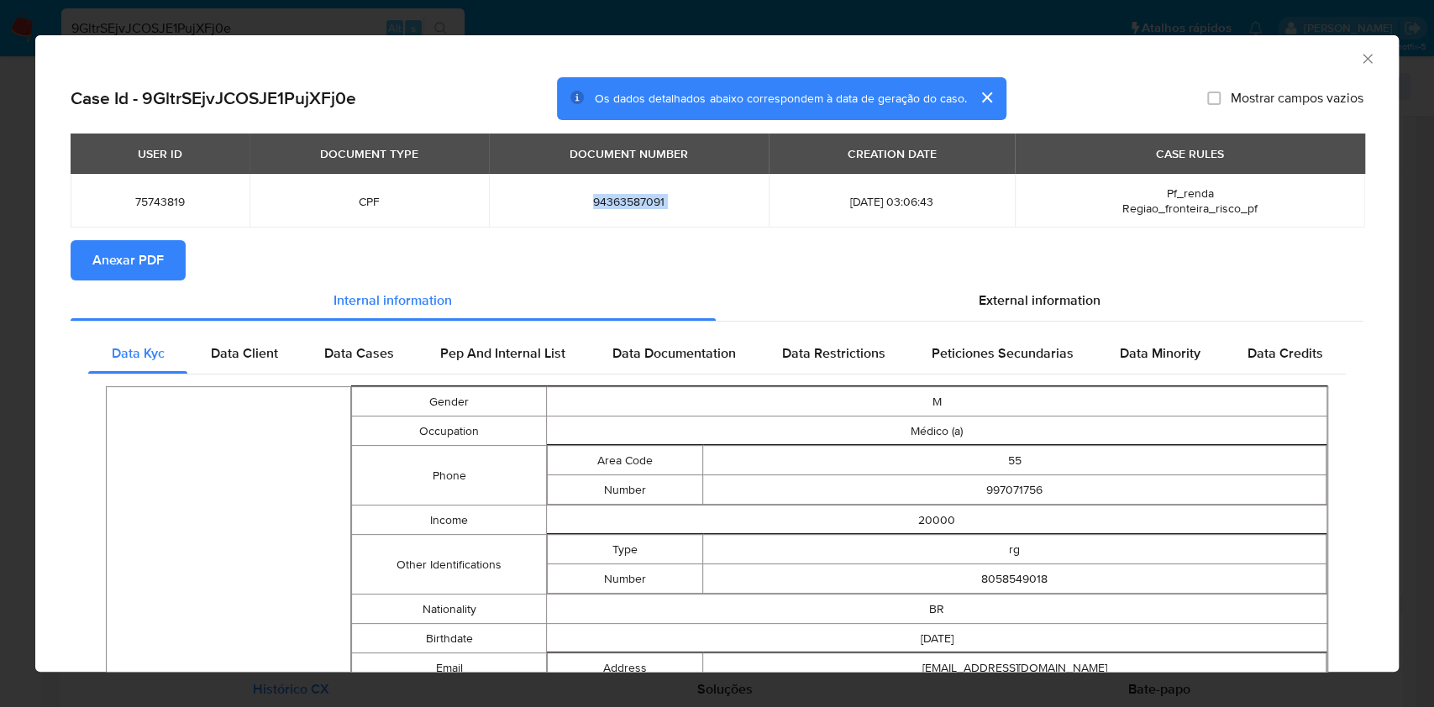
click at [0, 412] on div "AML Data Collector Case Id - 9GltrSEjvJCOSJE1PujXFj0e Os dados detalhados abaix…" at bounding box center [717, 353] width 1434 height 707
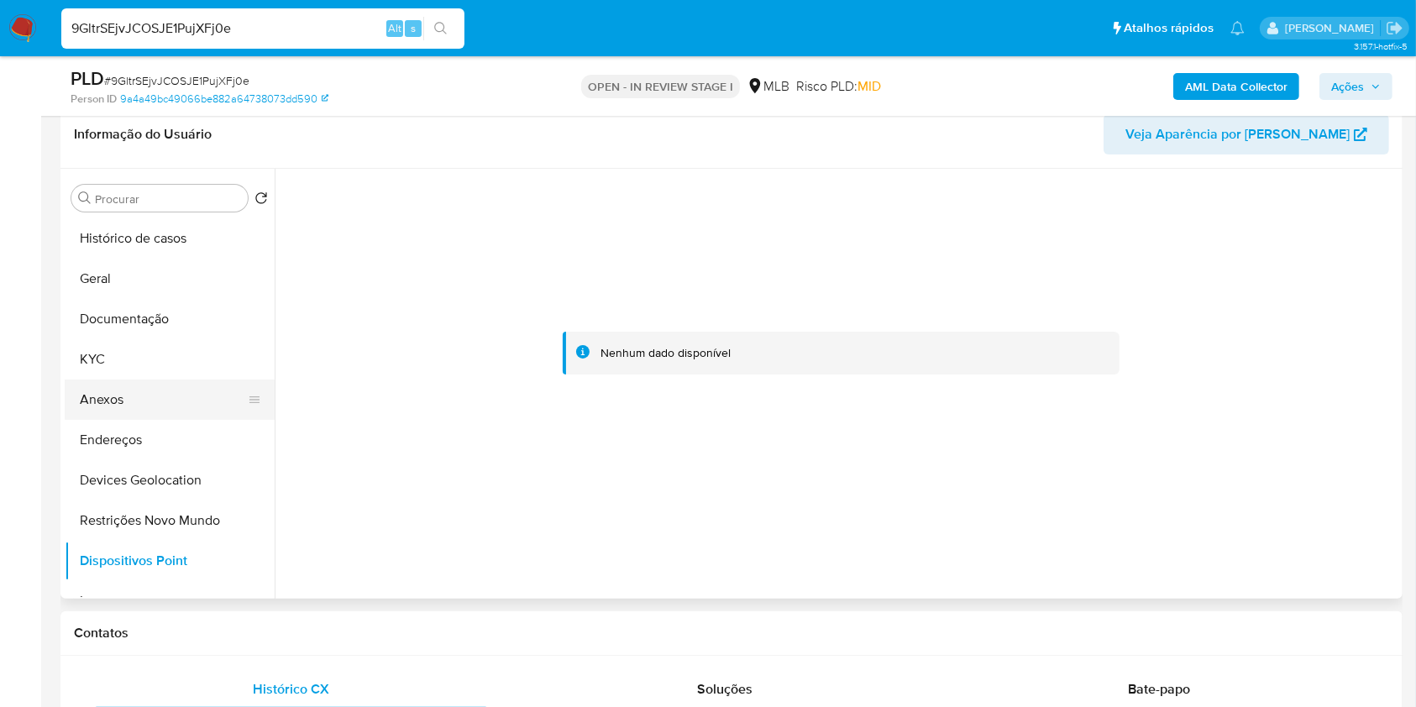
click at [148, 393] on button "Anexos" at bounding box center [163, 400] width 197 height 40
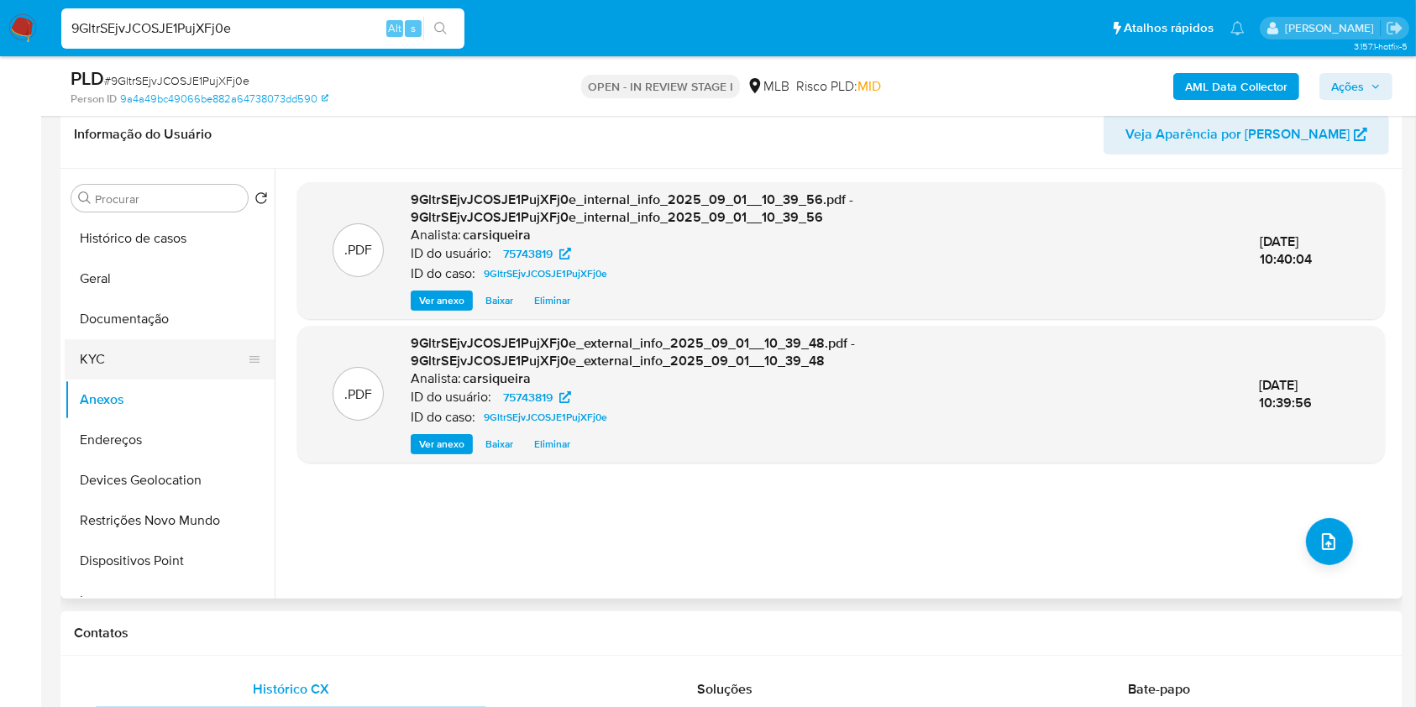
click at [141, 355] on button "KYC" at bounding box center [163, 359] width 197 height 40
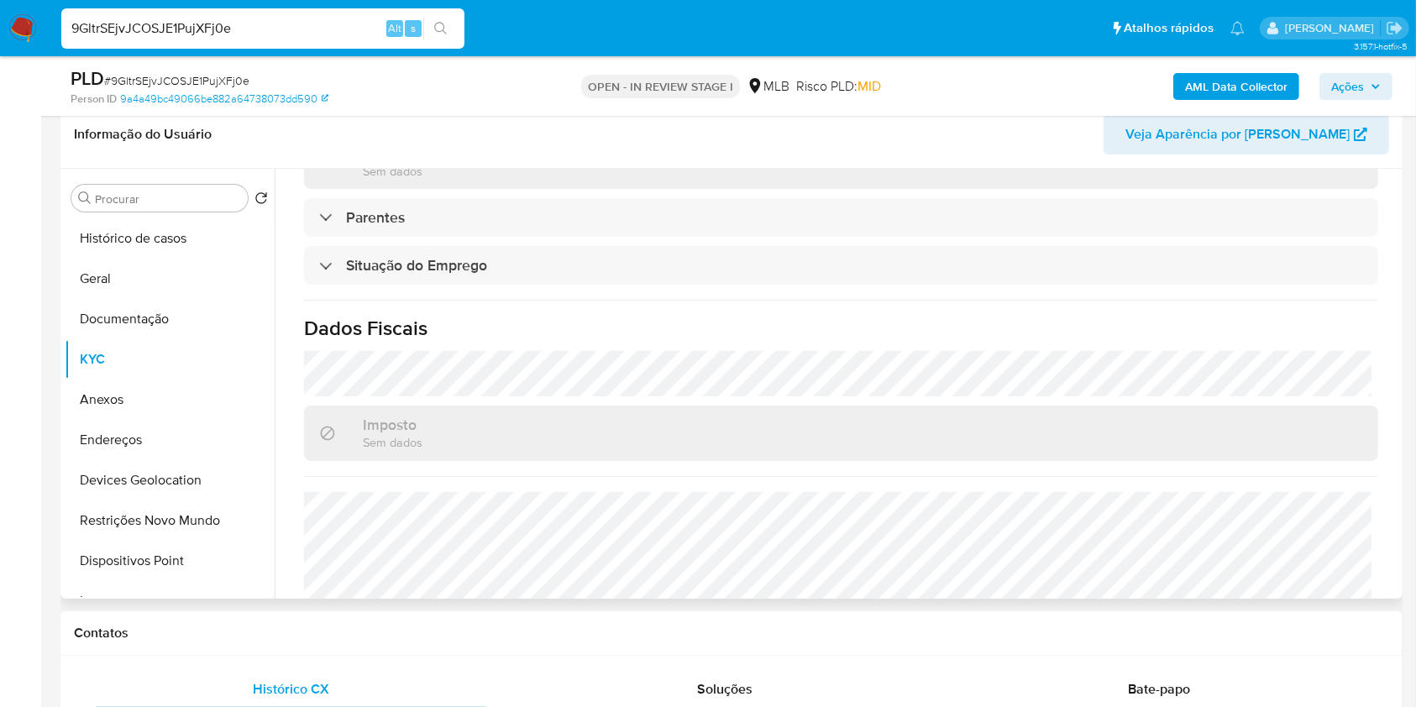
scroll to position [674, 0]
click at [867, 307] on h1 "Dados Fiscais" at bounding box center [841, 319] width 1074 height 25
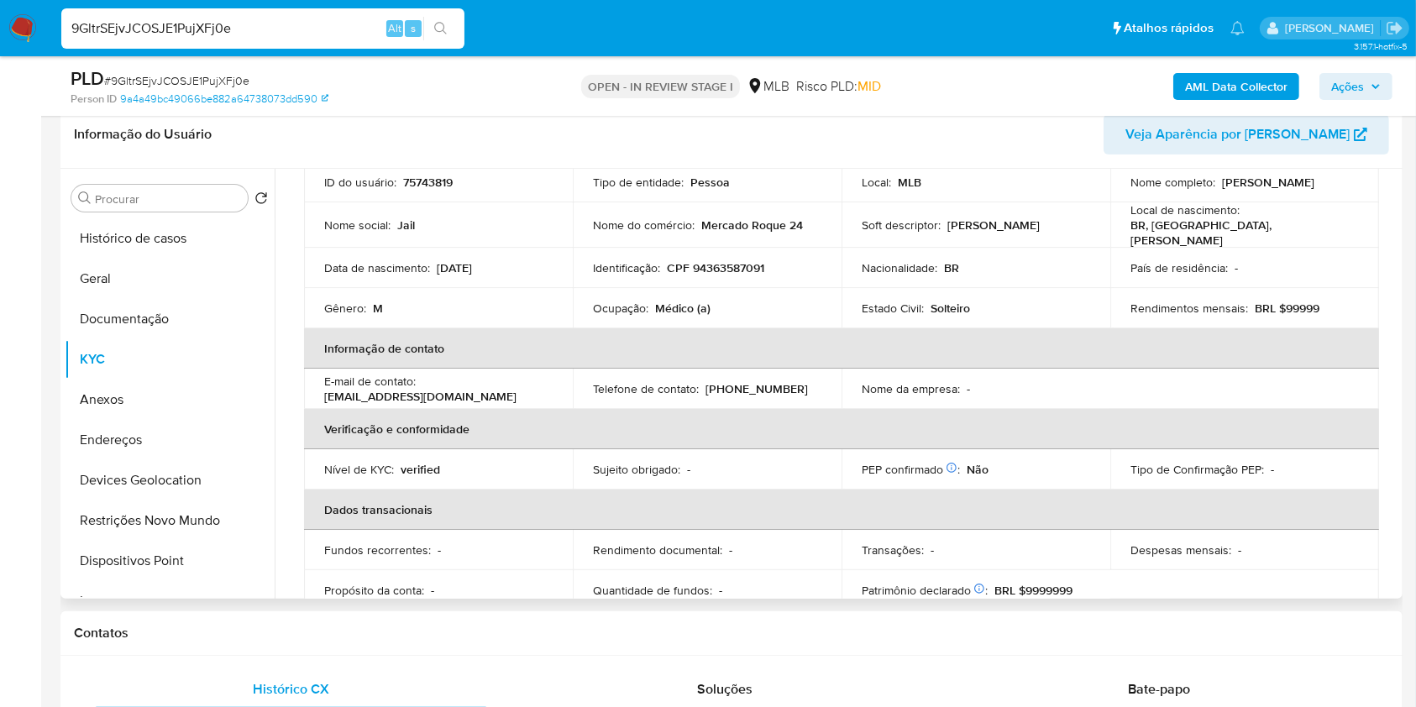
scroll to position [92, 0]
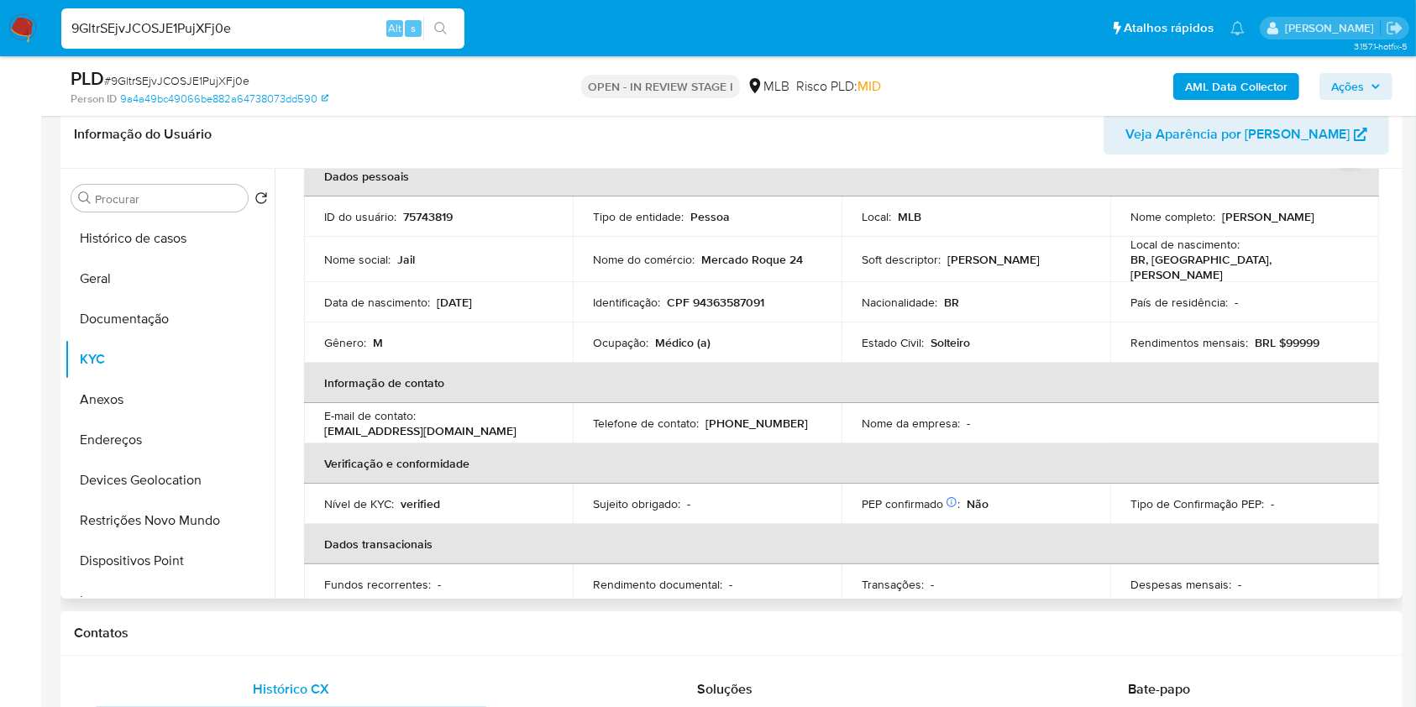
click at [744, 299] on p "CPF 94363587091" at bounding box center [715, 302] width 97 height 15
copy p "94363587091"
click at [145, 322] on button "Documentação" at bounding box center [163, 319] width 197 height 40
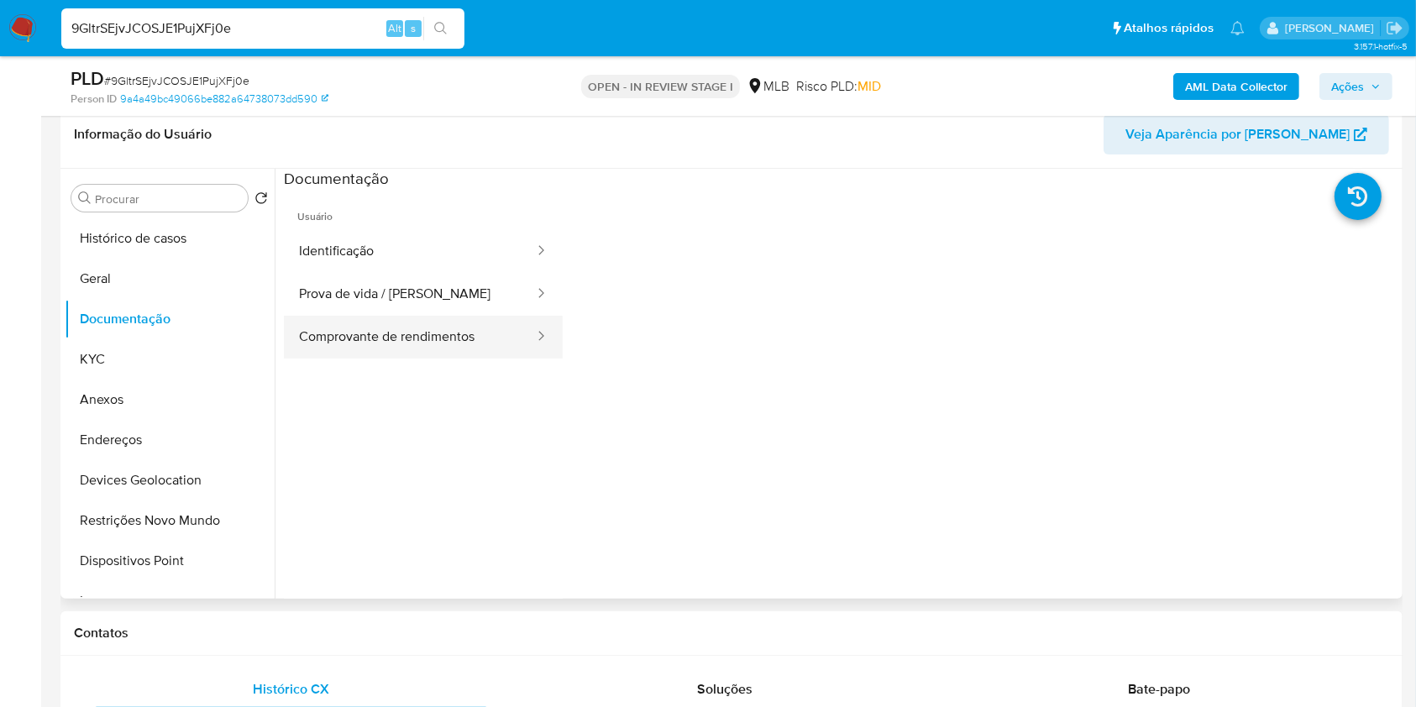
click at [472, 329] on button "Comprovante de rendimentos" at bounding box center [410, 337] width 252 height 43
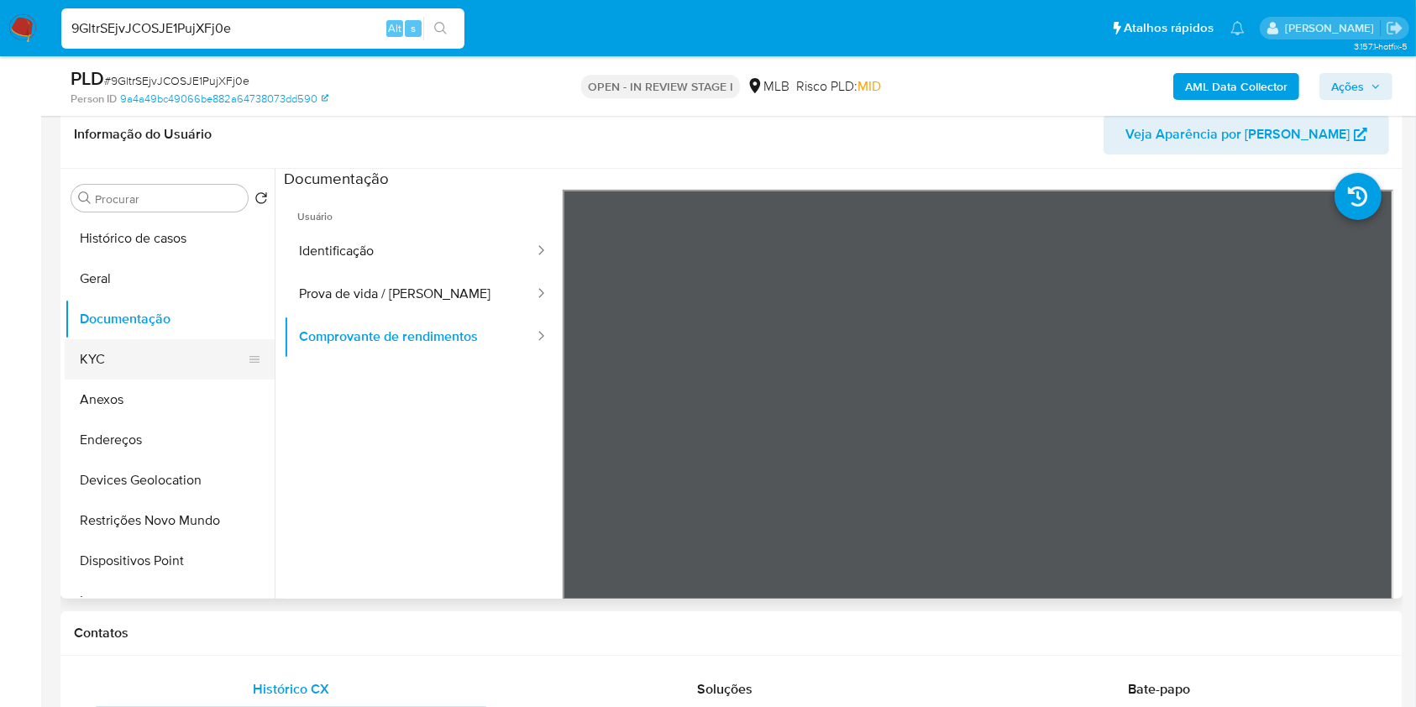
click at [165, 364] on button "KYC" at bounding box center [163, 359] width 197 height 40
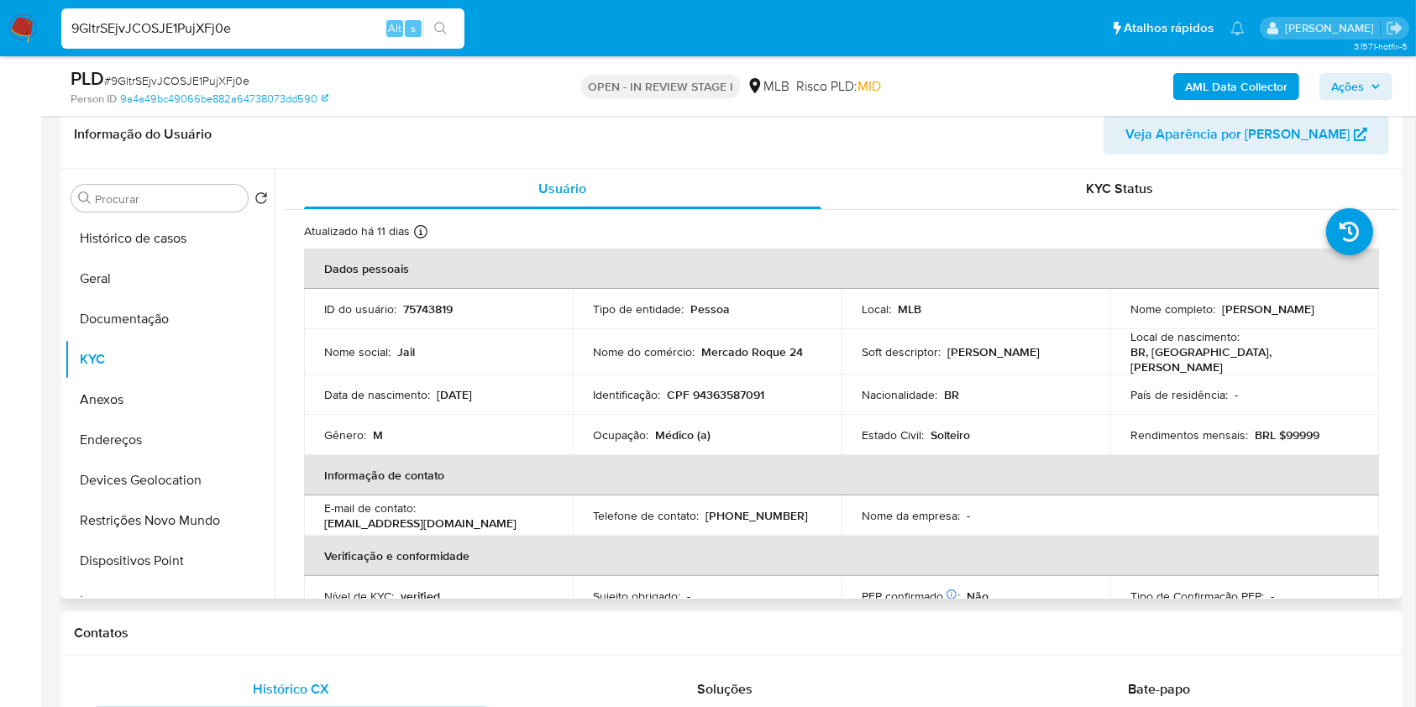
drag, startPoint x: 1350, startPoint y: 306, endPoint x: 1215, endPoint y: 309, distance: 134.4
click at [1215, 309] on div "Nome completo : Jail Coelho de Almeida" at bounding box center [1244, 308] width 228 height 15
copy div "Jail Coelho de Almeida"
click at [574, 546] on th "Verificação e conformidade" at bounding box center [841, 556] width 1075 height 40
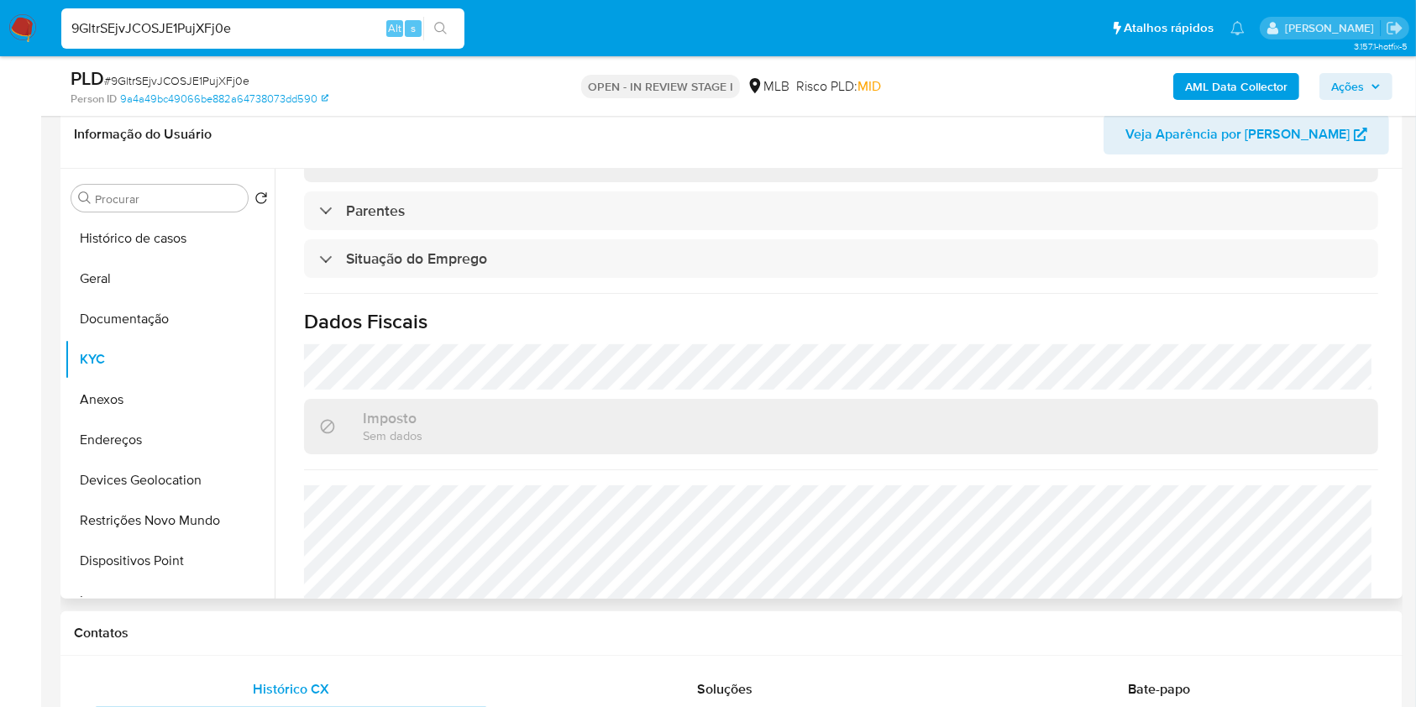
scroll to position [682, 0]
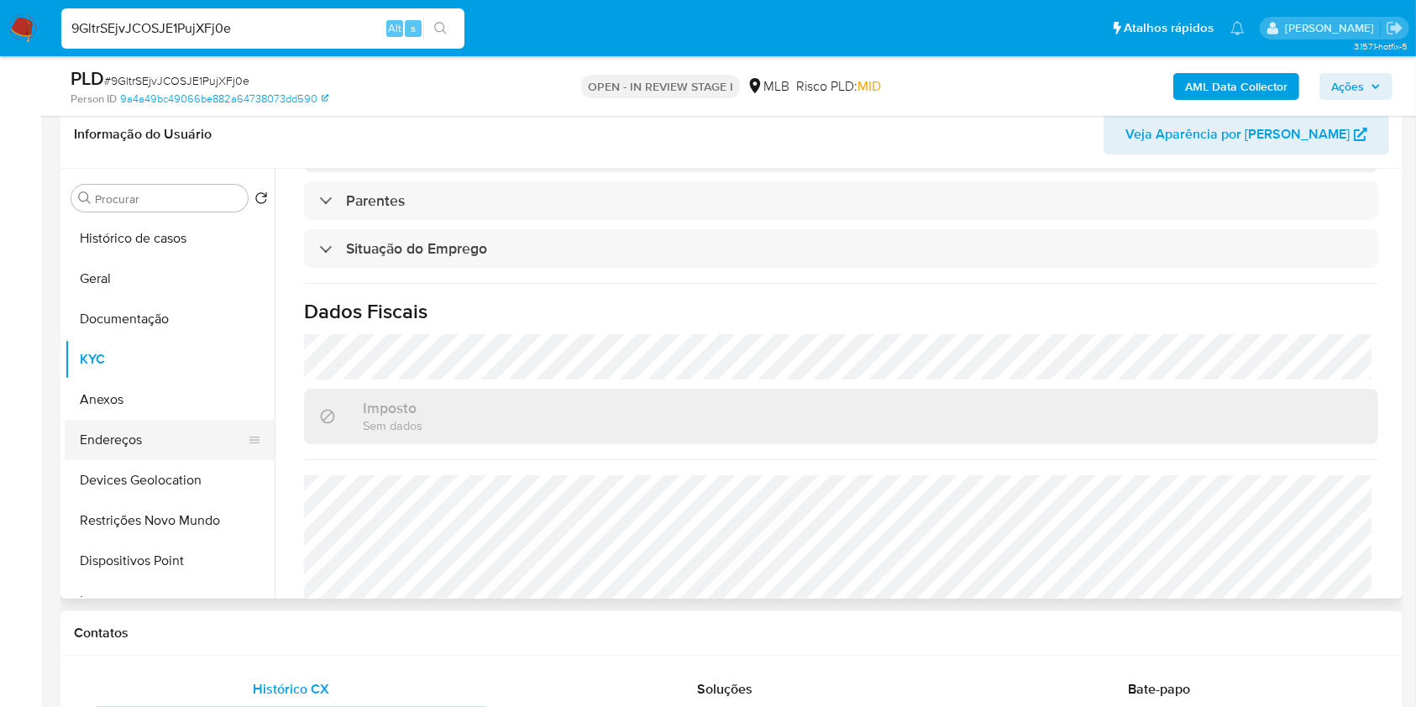
click at [166, 448] on button "Endereços" at bounding box center [163, 440] width 197 height 40
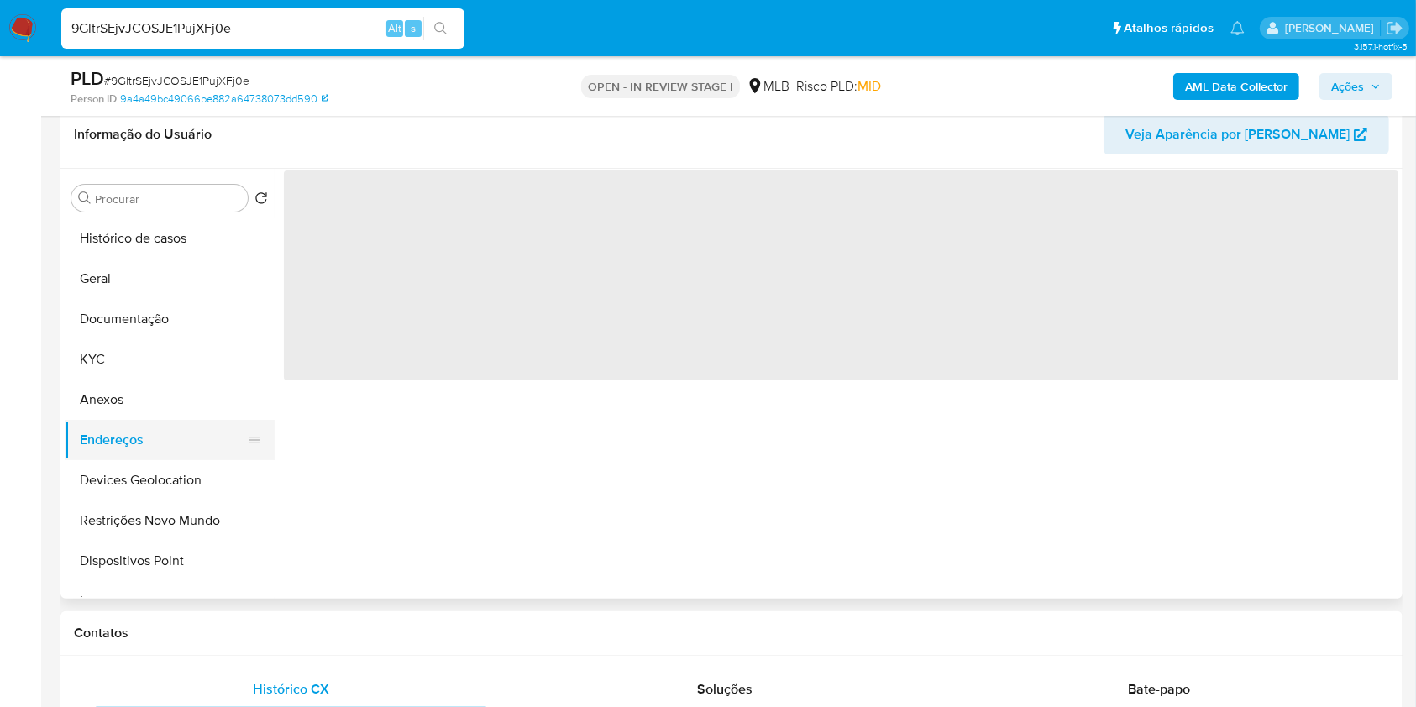
scroll to position [0, 0]
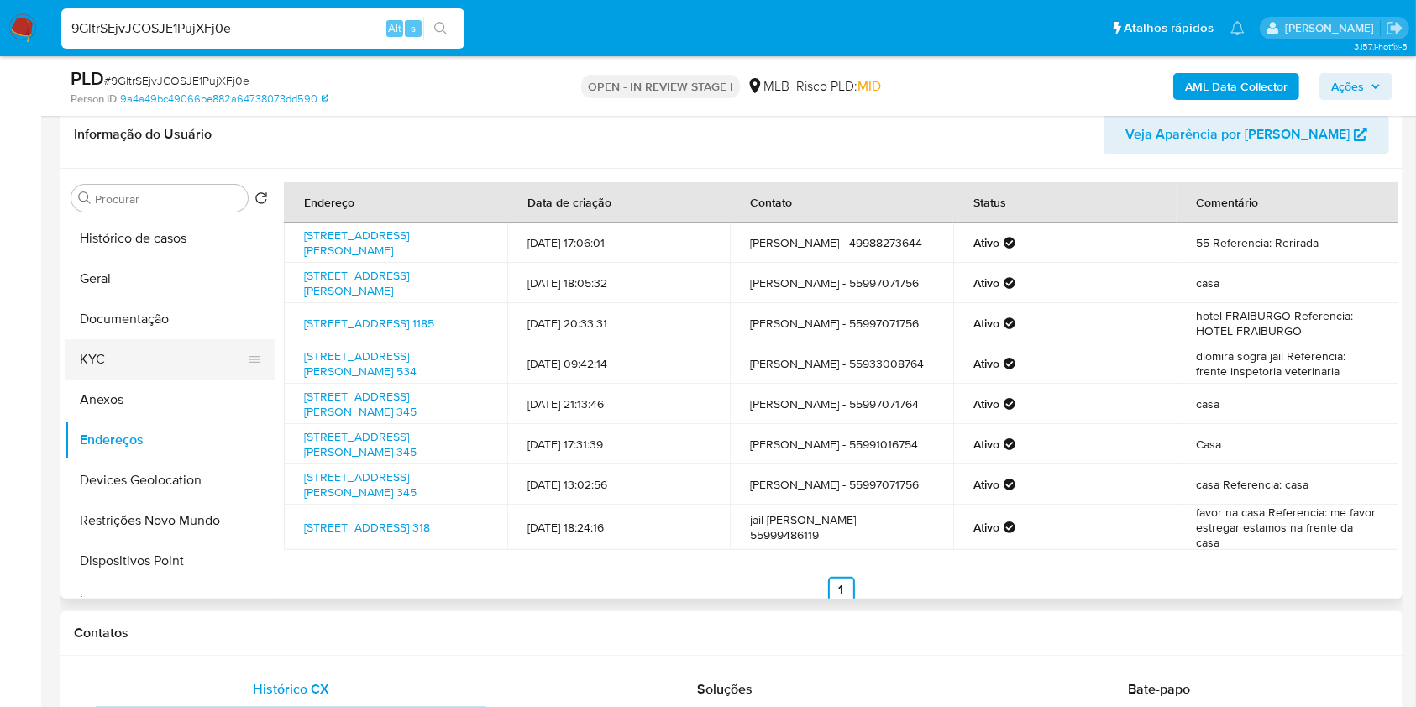
click at [121, 346] on button "KYC" at bounding box center [163, 359] width 197 height 40
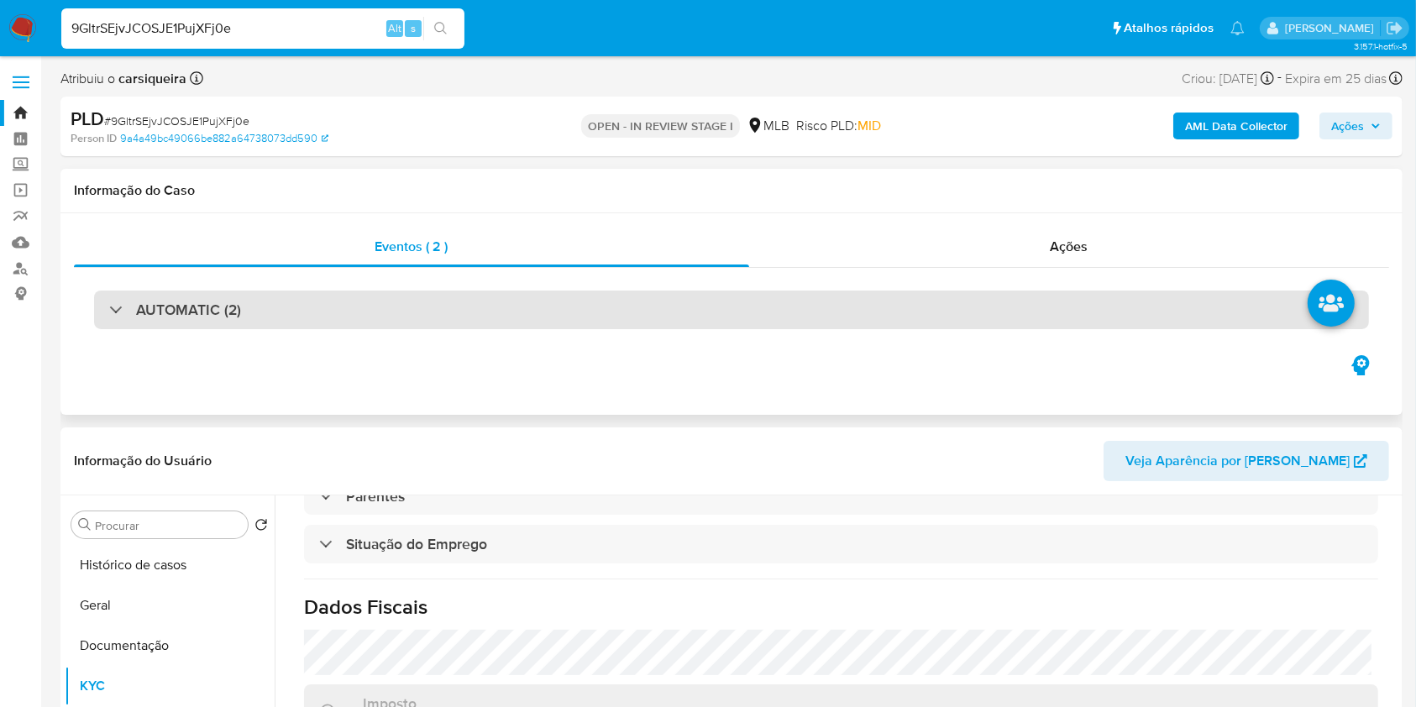
click at [657, 315] on div "AUTOMATIC (2)" at bounding box center [731, 310] width 1275 height 39
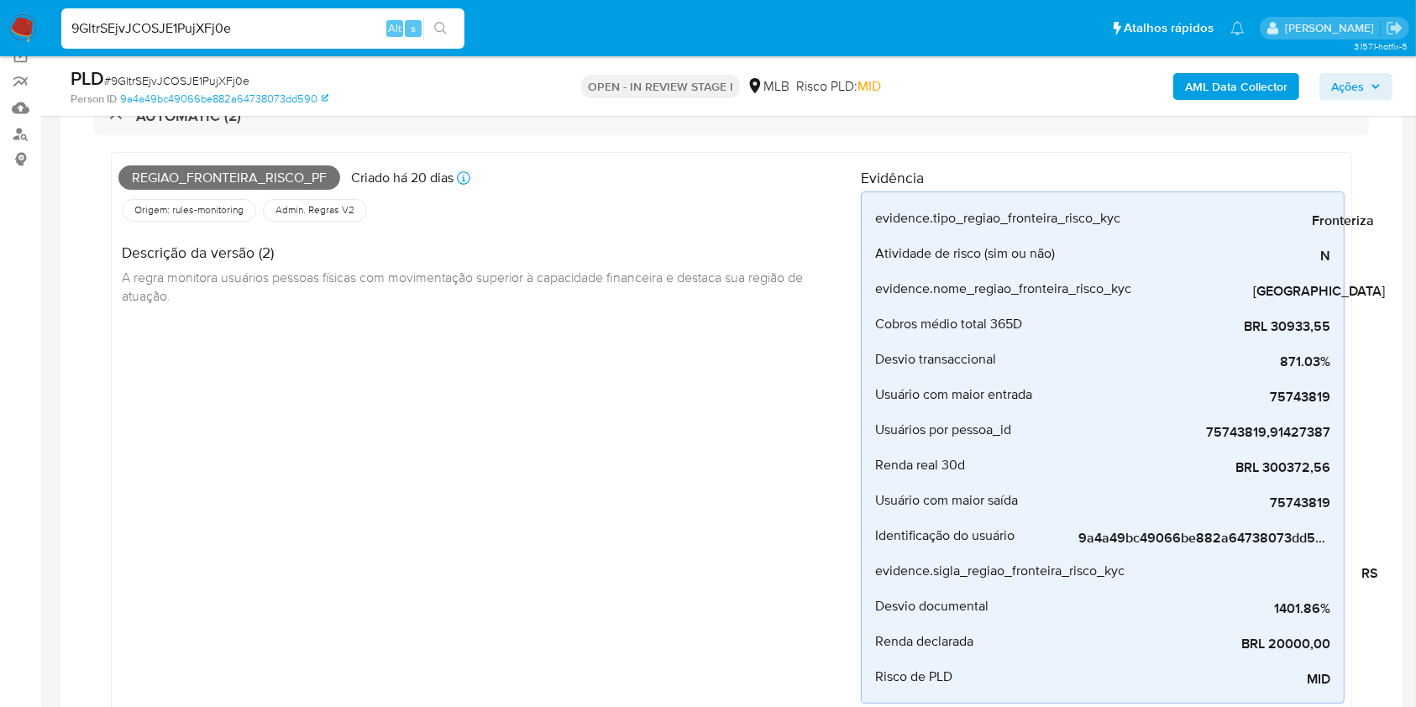
scroll to position [179, 0]
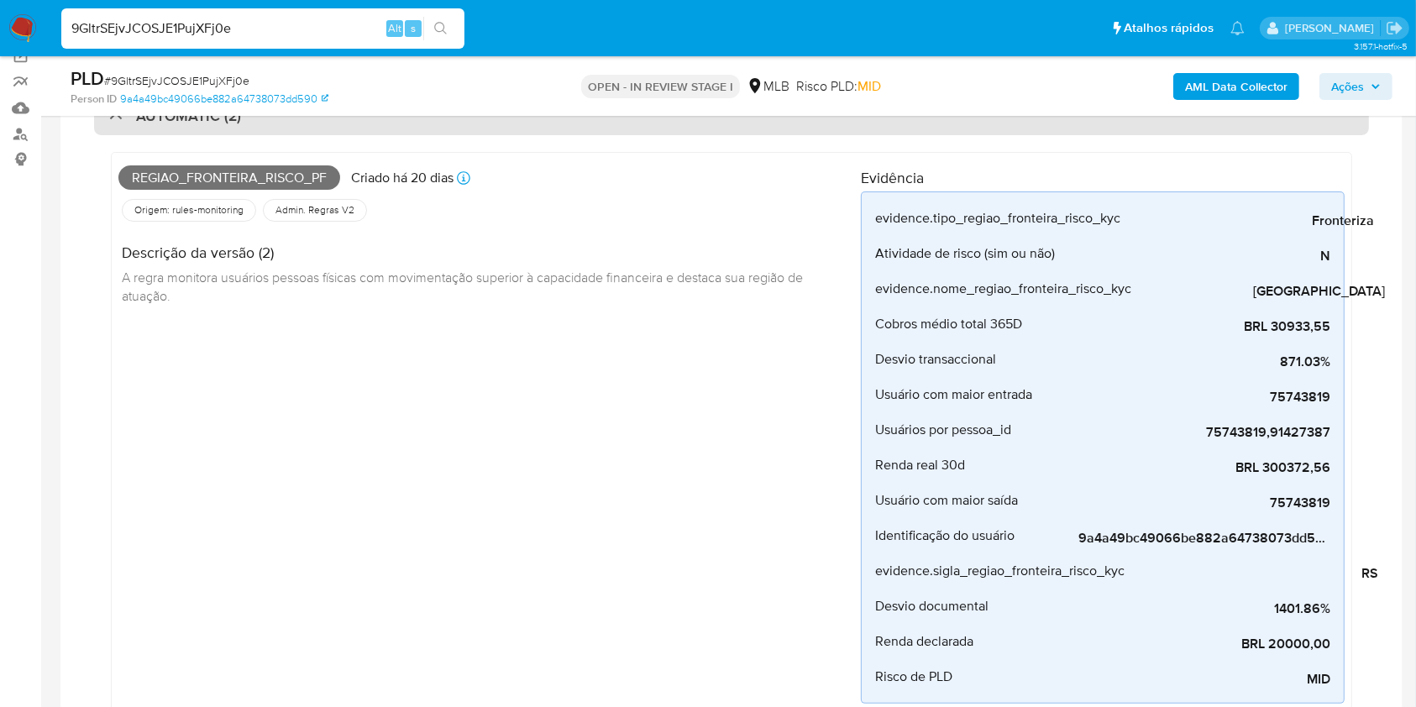
click at [114, 121] on div "AUTOMATIC (2)" at bounding box center [175, 116] width 132 height 18
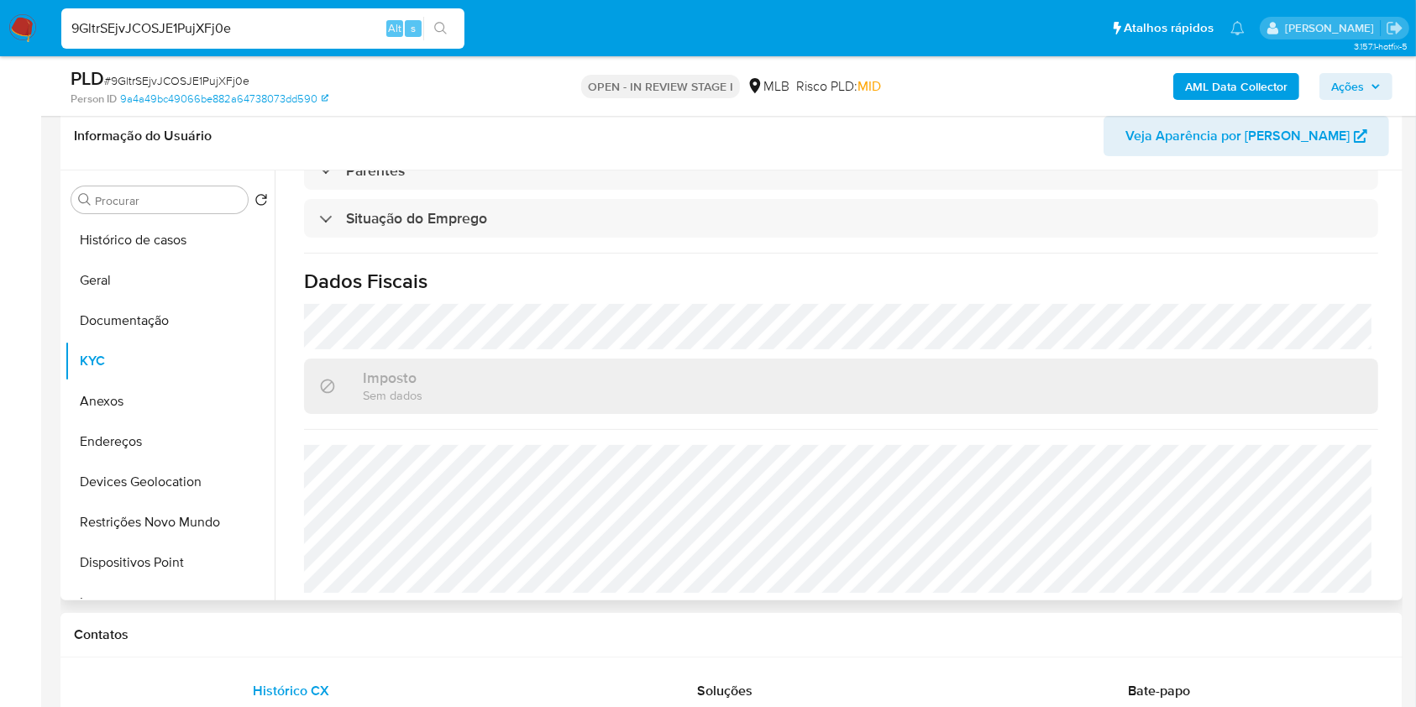
scroll to position [269, 0]
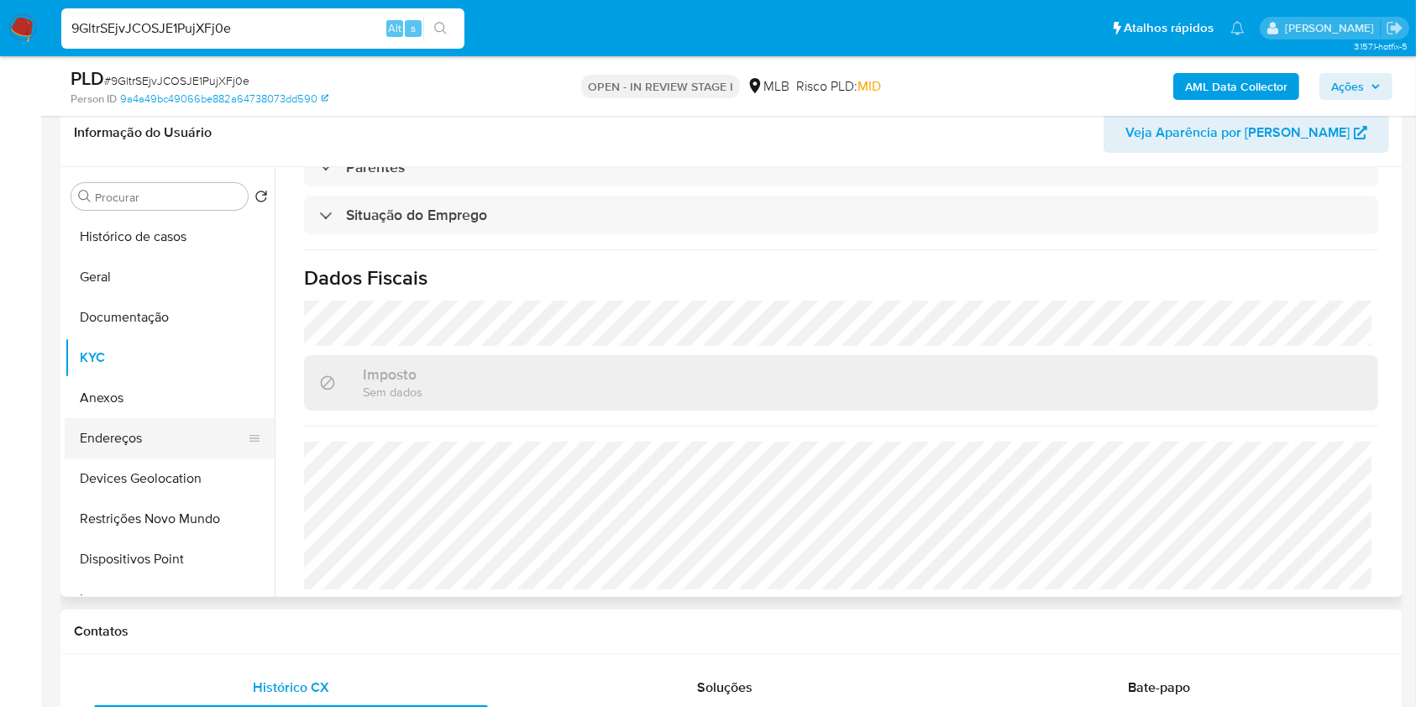
click at [144, 441] on button "Endereços" at bounding box center [163, 438] width 197 height 40
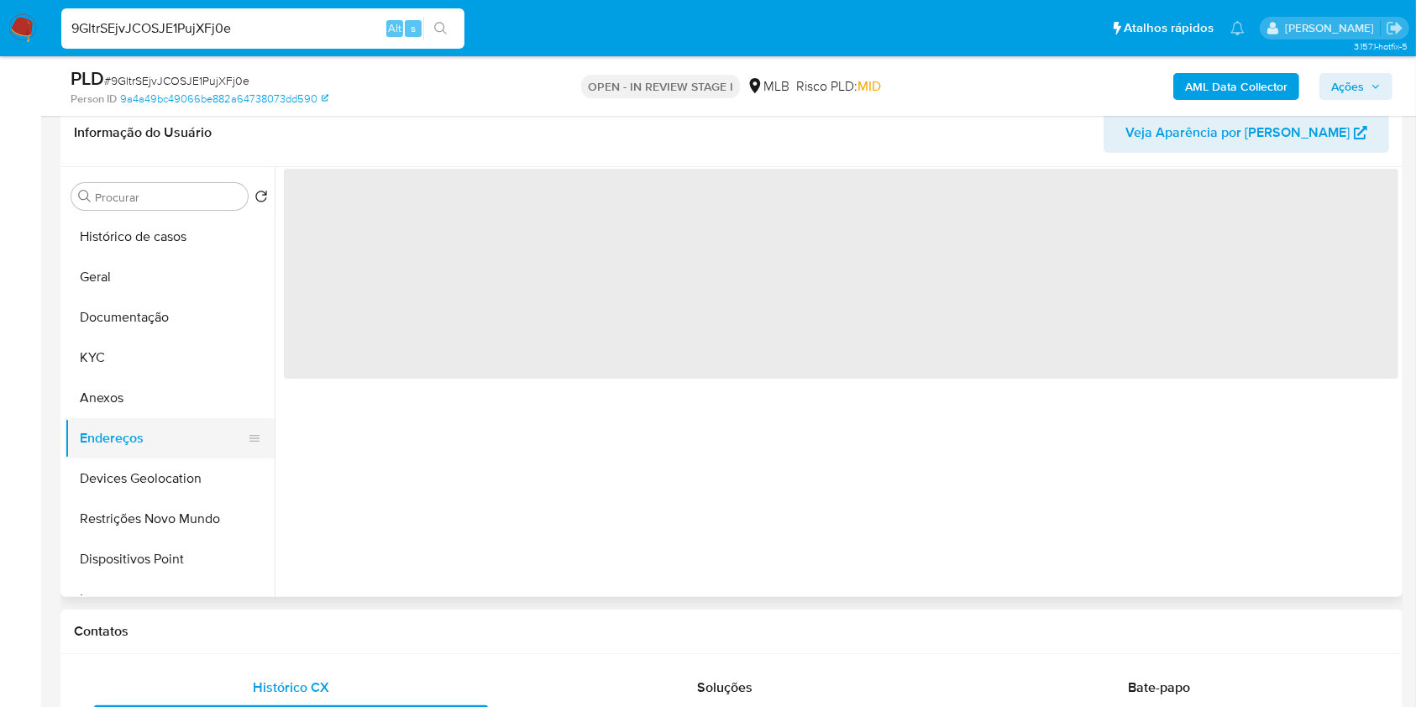
scroll to position [0, 0]
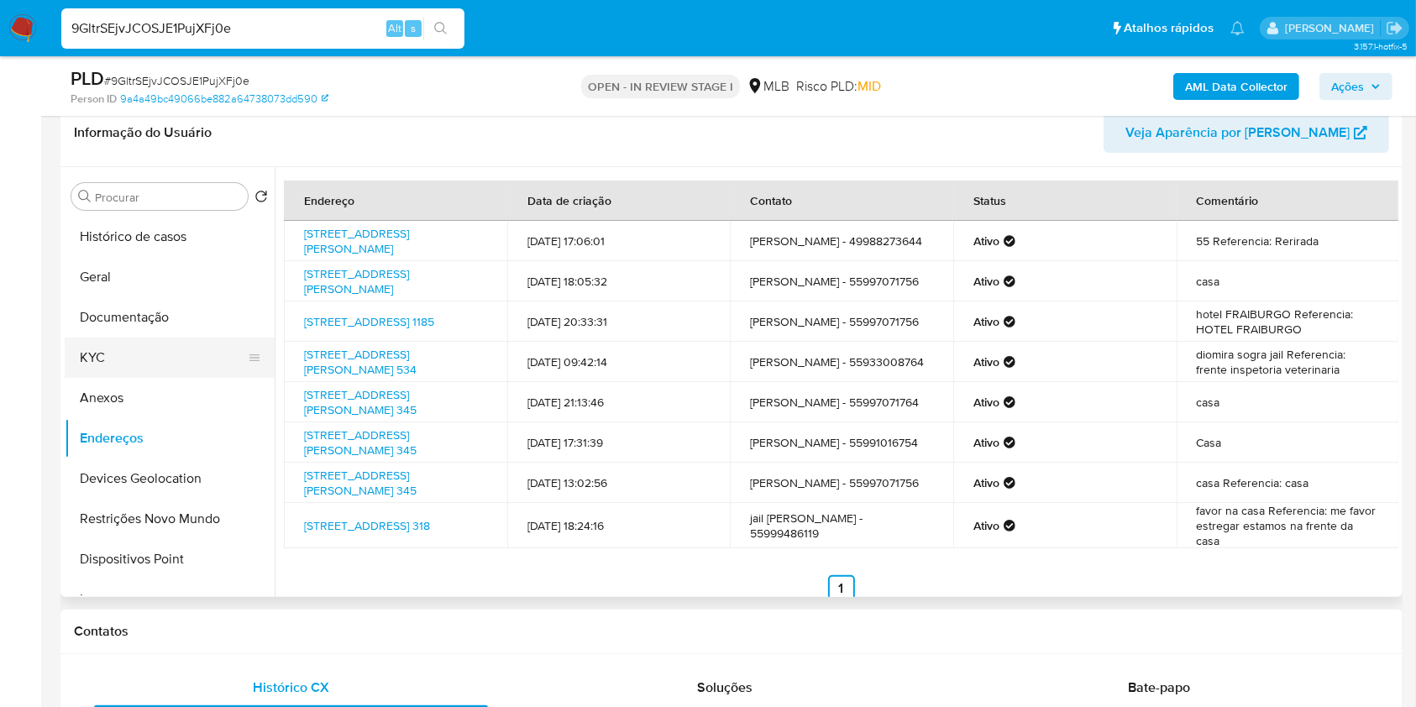
click at [131, 354] on button "KYC" at bounding box center [163, 358] width 197 height 40
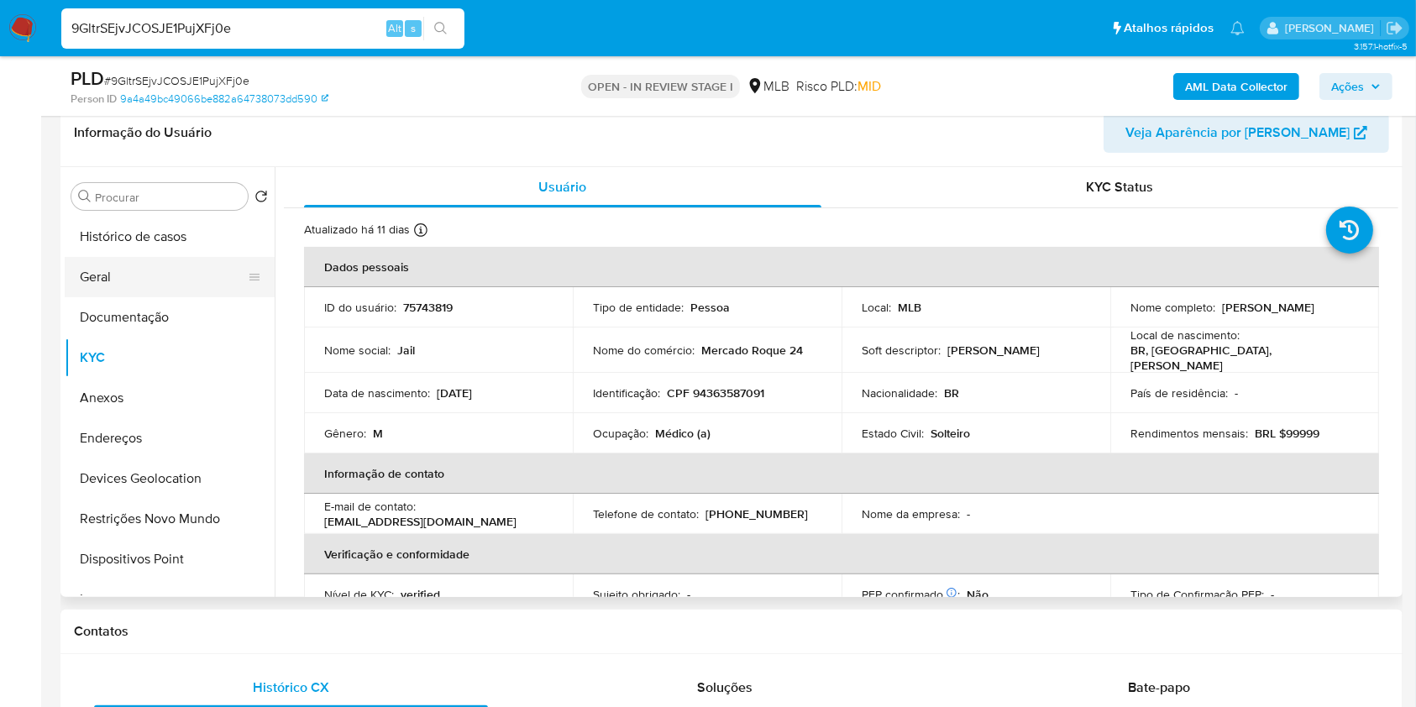
click at [156, 271] on button "Geral" at bounding box center [163, 277] width 197 height 40
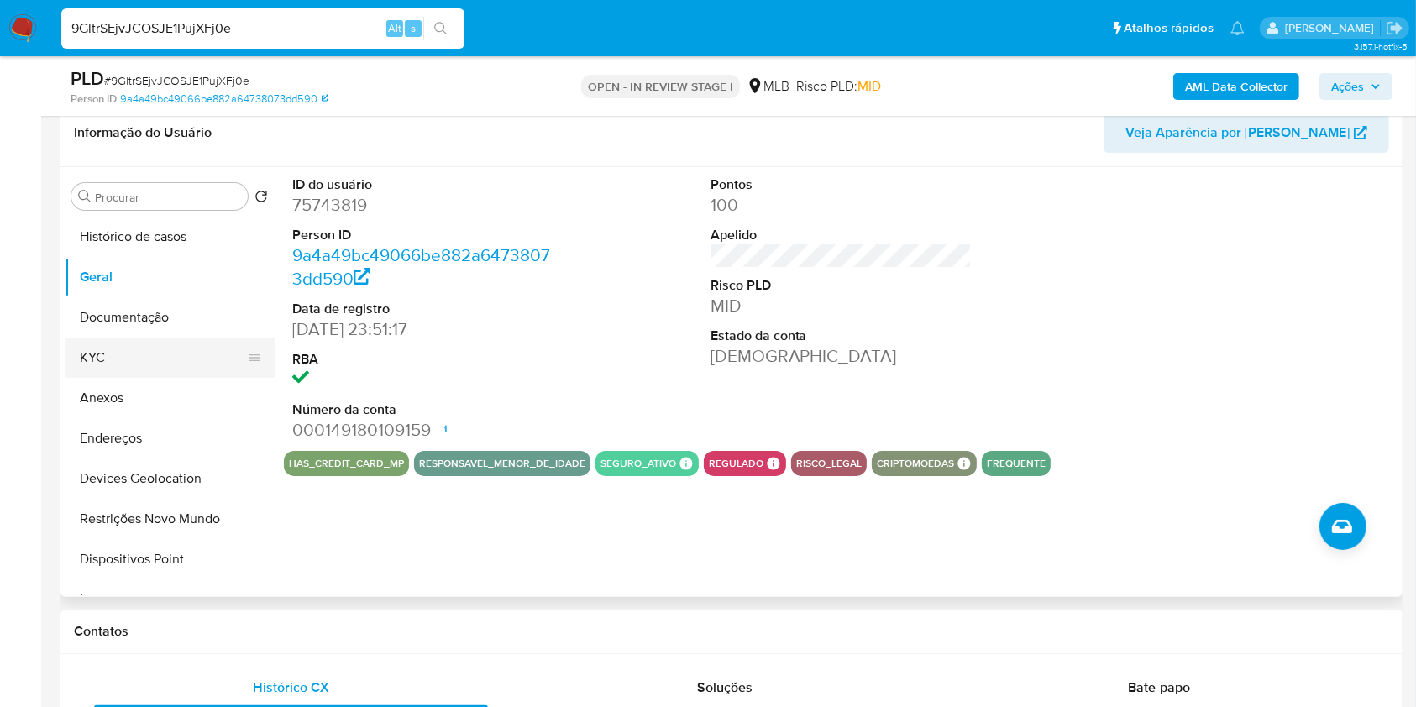
click at [144, 354] on button "KYC" at bounding box center [163, 358] width 197 height 40
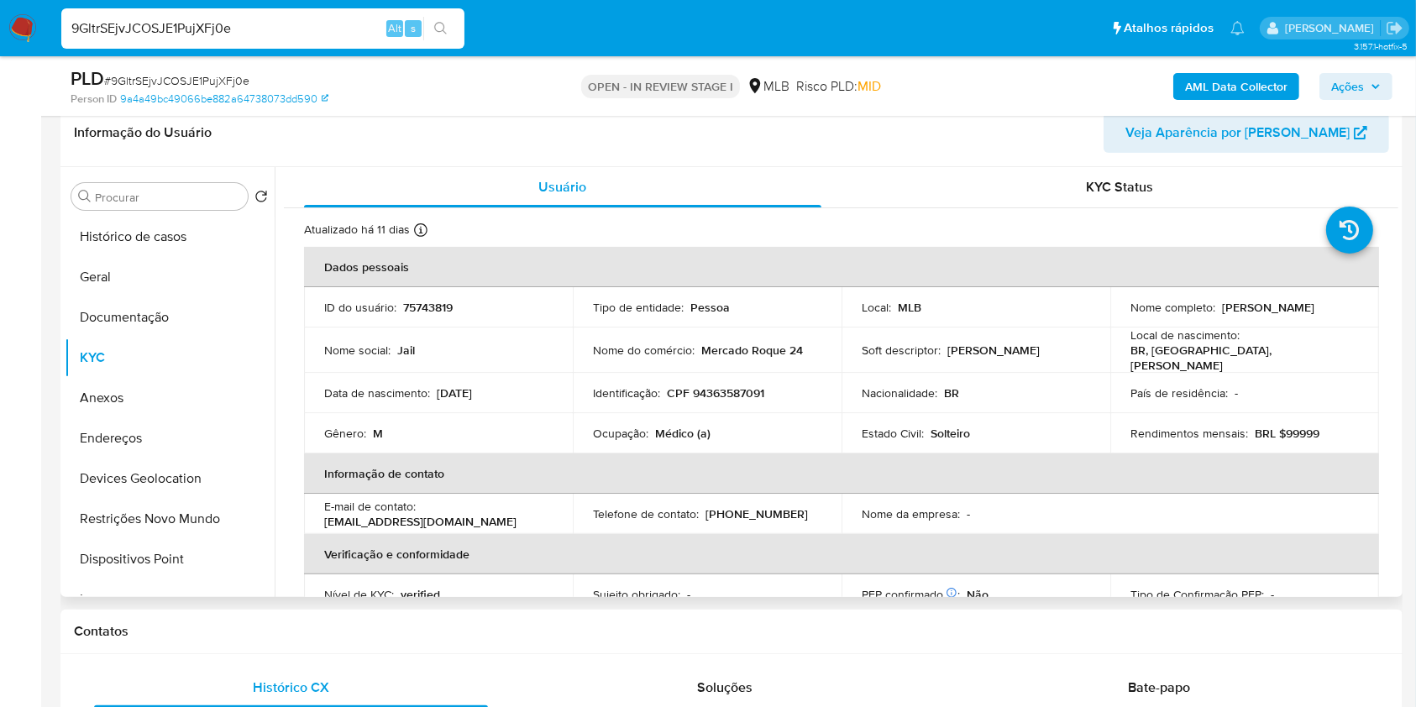
click at [678, 562] on th "Verificação e conformidade" at bounding box center [841, 554] width 1075 height 40
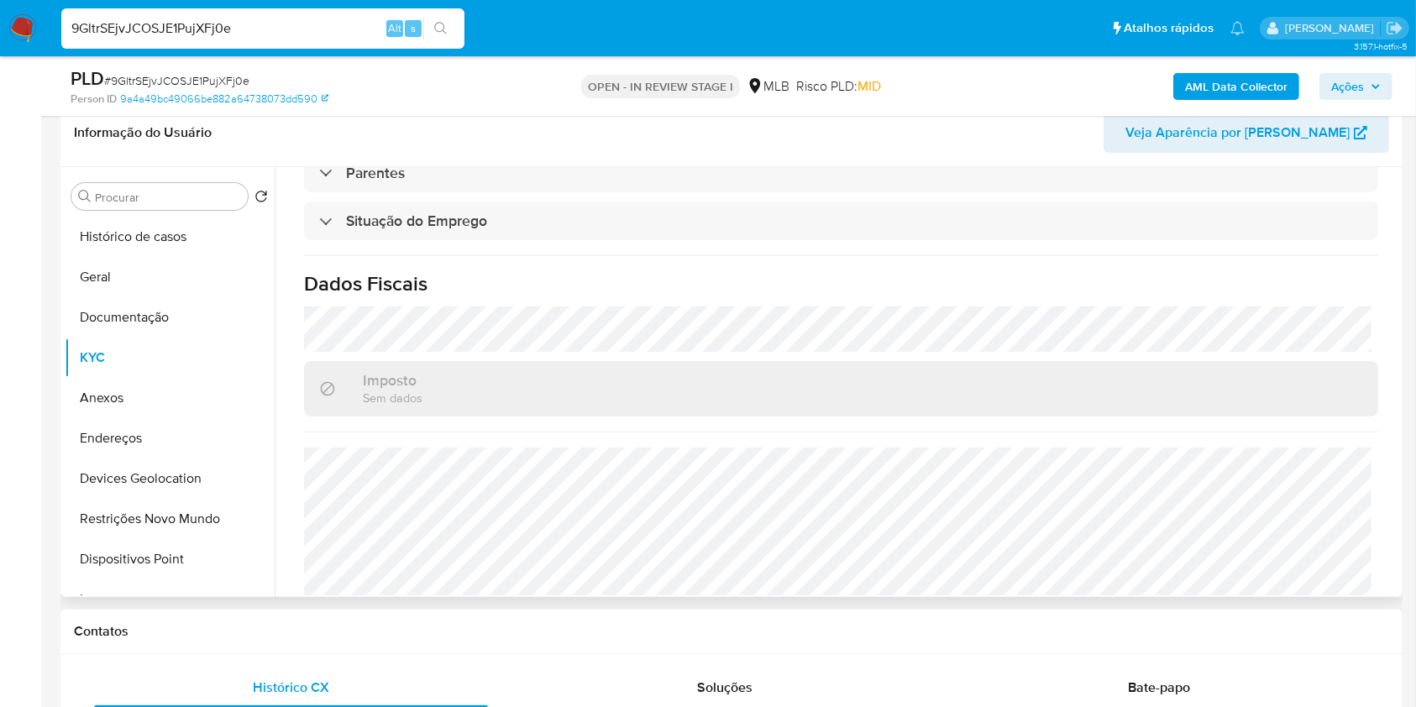
scroll to position [714, 0]
click at [165, 315] on button "Documentação" at bounding box center [163, 317] width 197 height 40
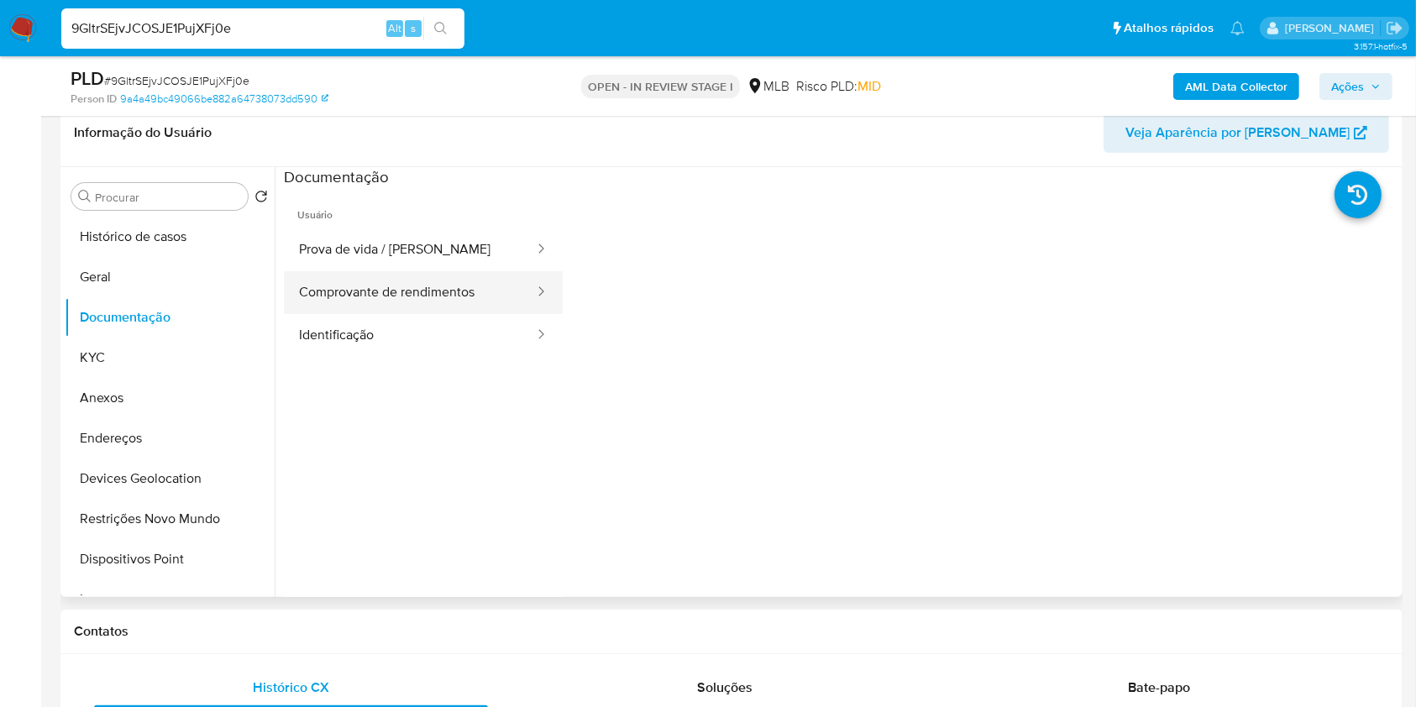
click at [422, 296] on button "Comprovante de rendimentos" at bounding box center [410, 292] width 252 height 43
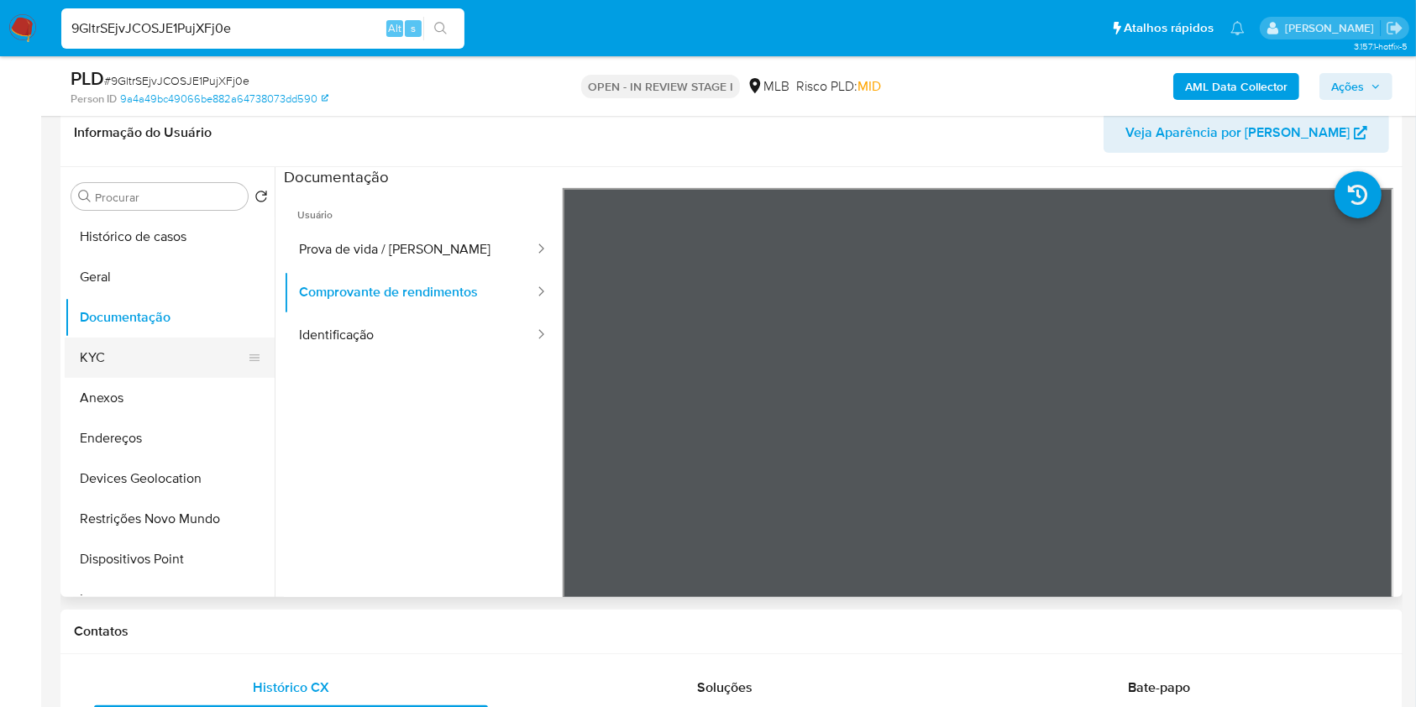
click at [139, 359] on button "KYC" at bounding box center [163, 358] width 197 height 40
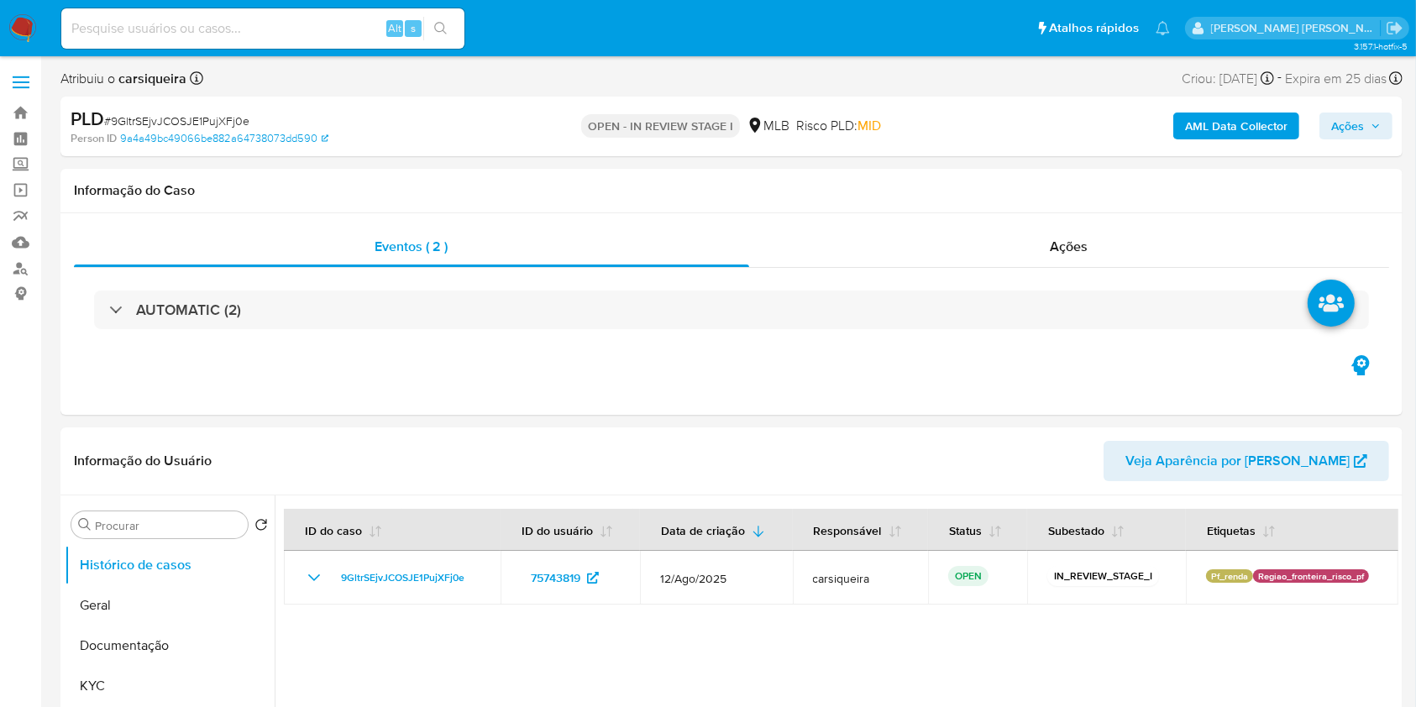
select select "10"
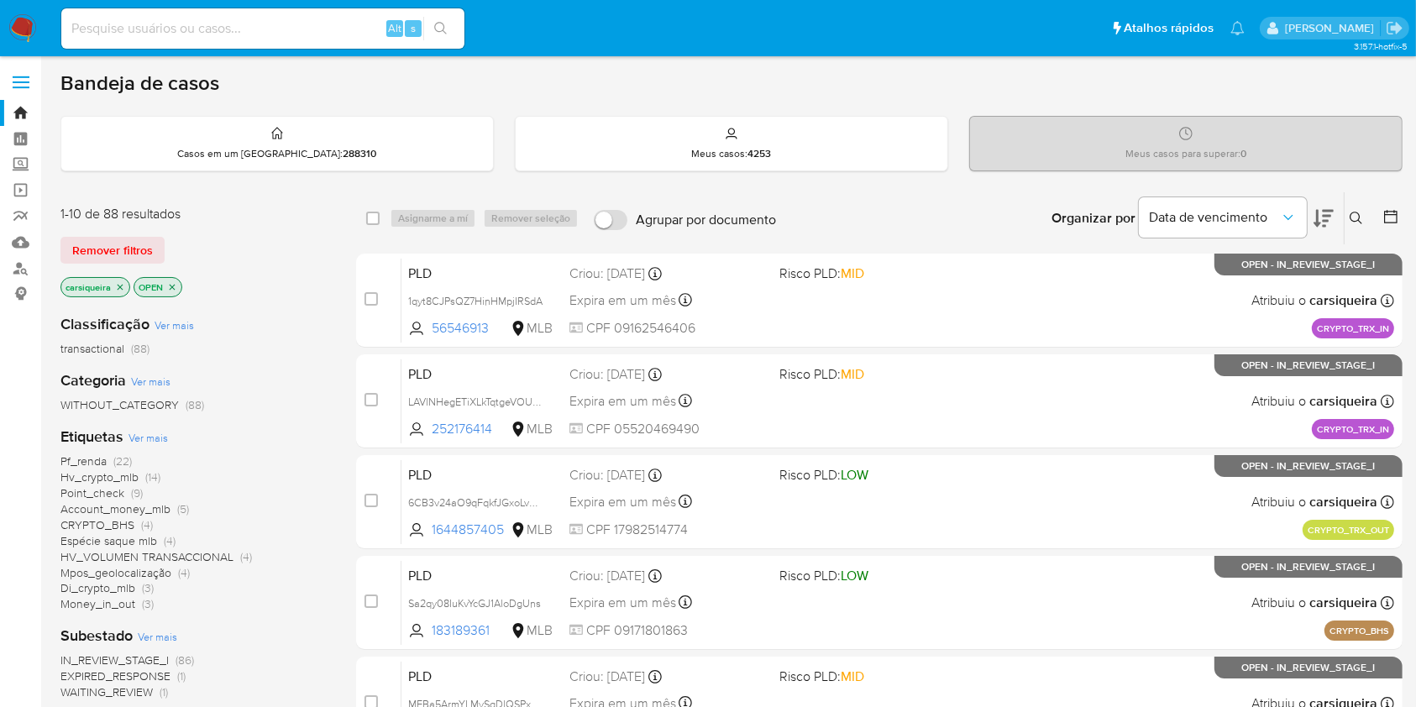
click at [291, 13] on div "Alt s" at bounding box center [262, 28] width 403 height 40
click at [288, 24] on input at bounding box center [262, 29] width 403 height 22
paste input "1795294897"
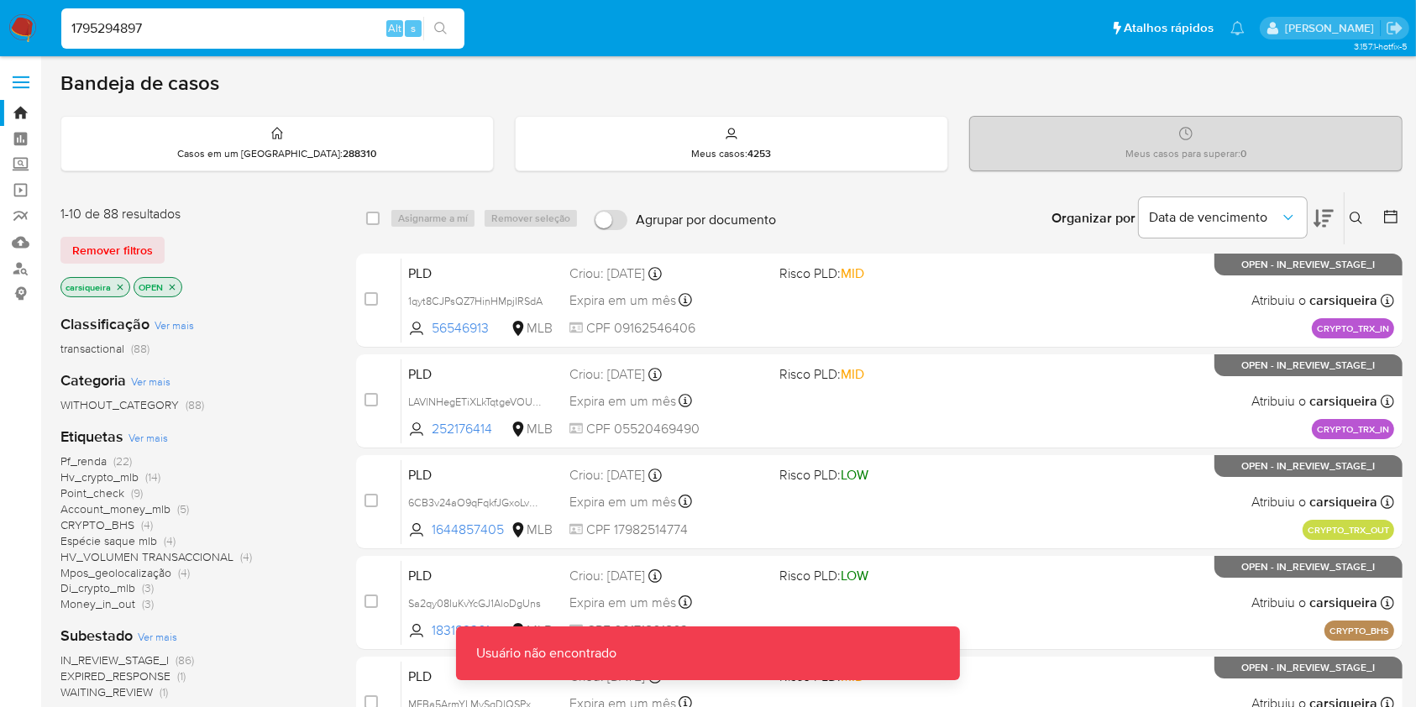
click at [288, 24] on input "1795294897" at bounding box center [262, 29] width 403 height 22
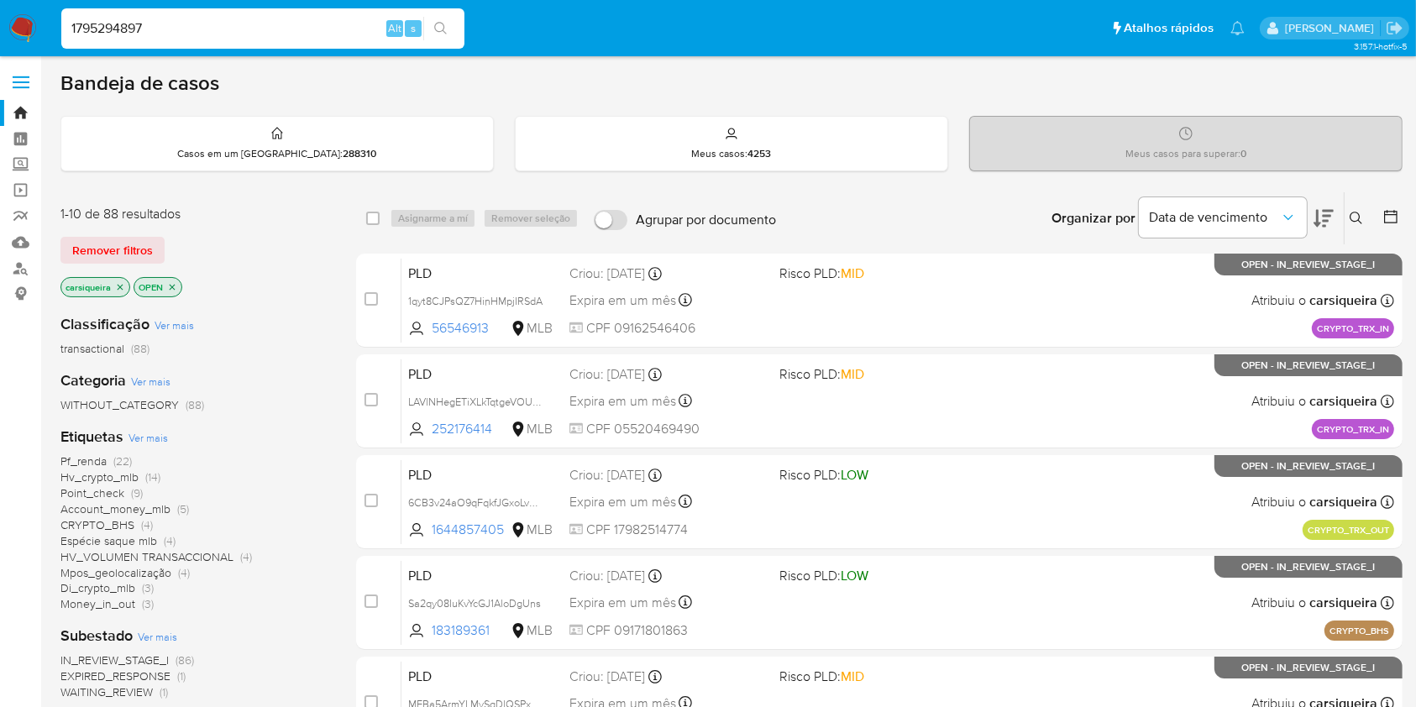
type input "1795294897"
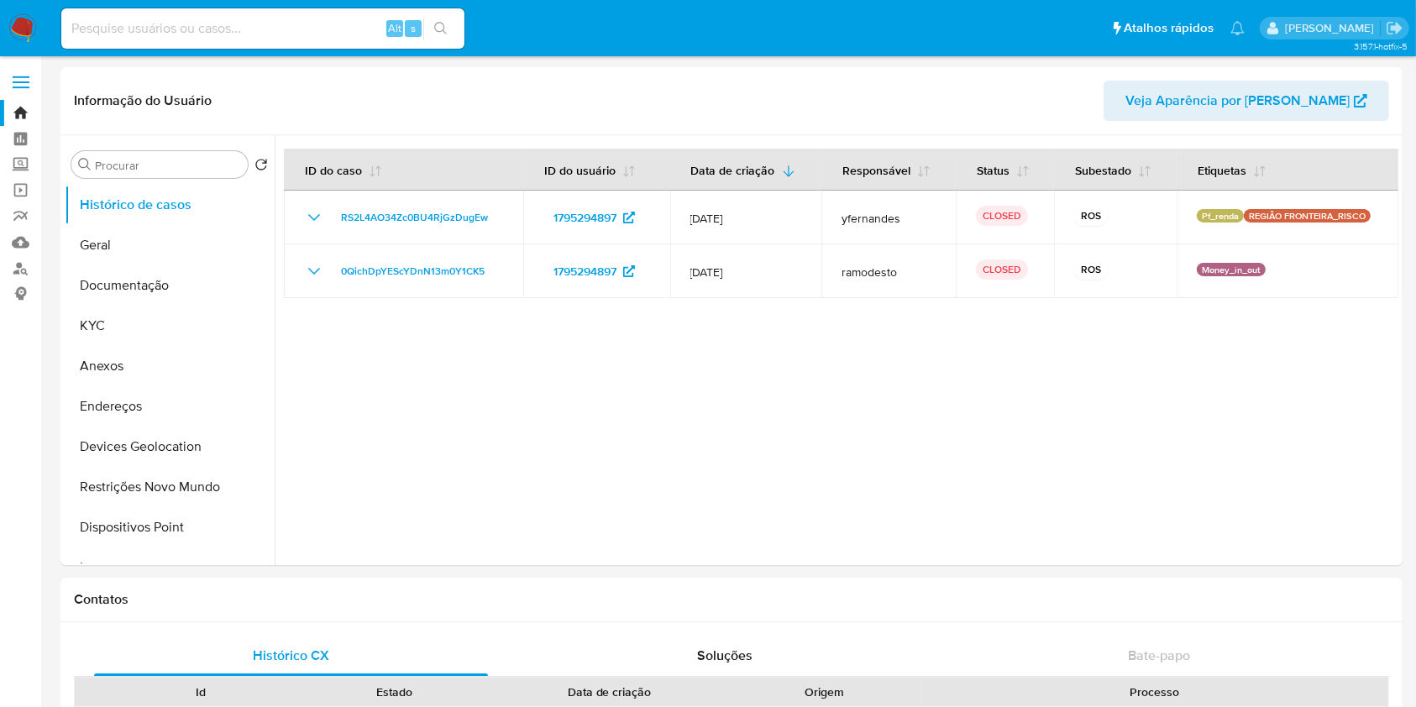
select select "10"
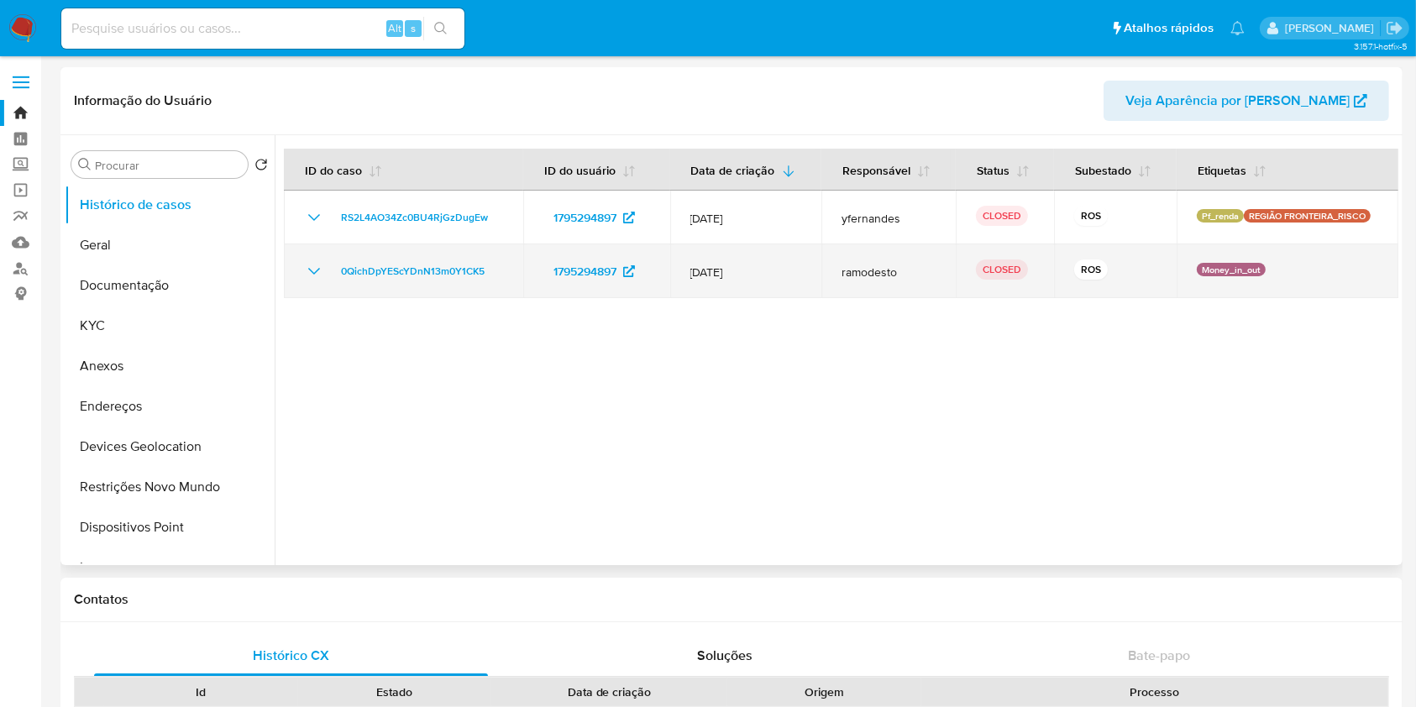
click at [317, 265] on icon "Mostrar/Ocultar" at bounding box center [314, 271] width 20 height 20
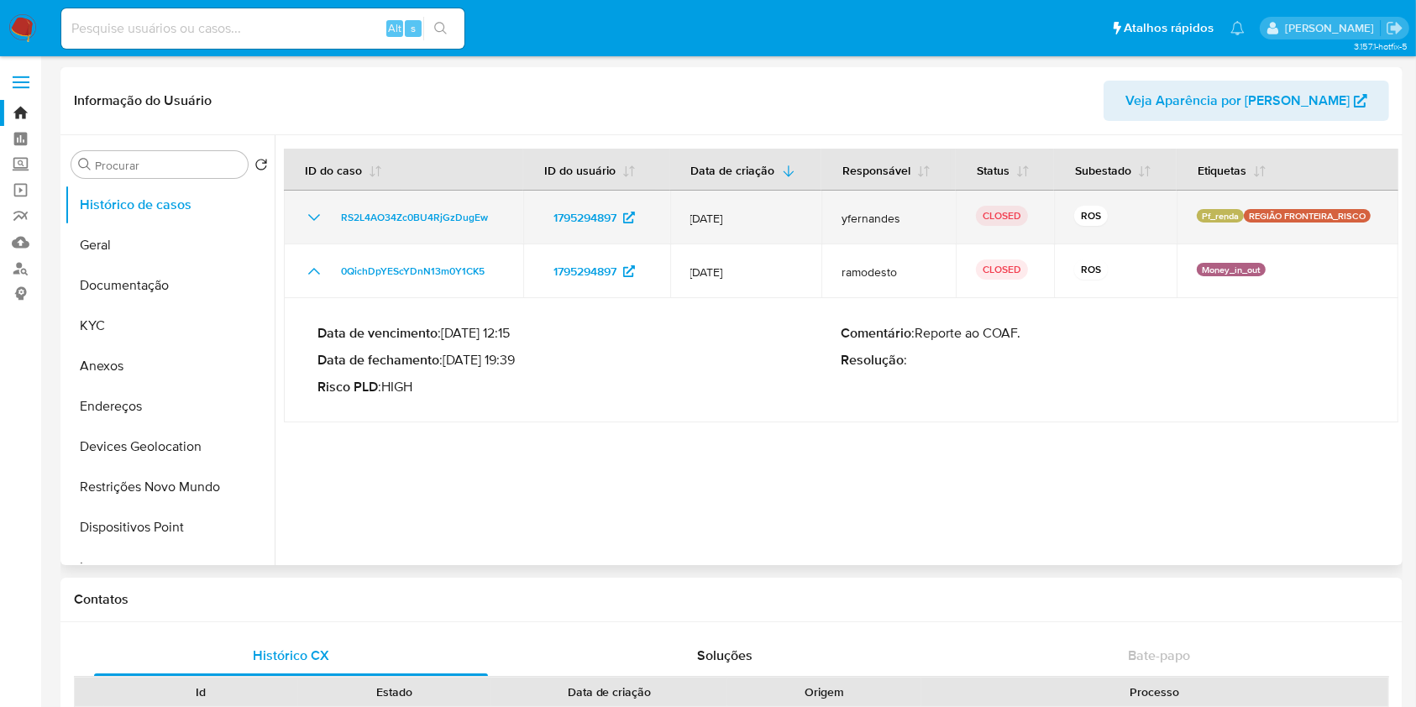
click at [316, 198] on td "RS2L4AO34Zc0BU4RjGzDugEw" at bounding box center [403, 218] width 239 height 54
click at [312, 219] on icon "Mostrar/Ocultar" at bounding box center [314, 217] width 20 height 20
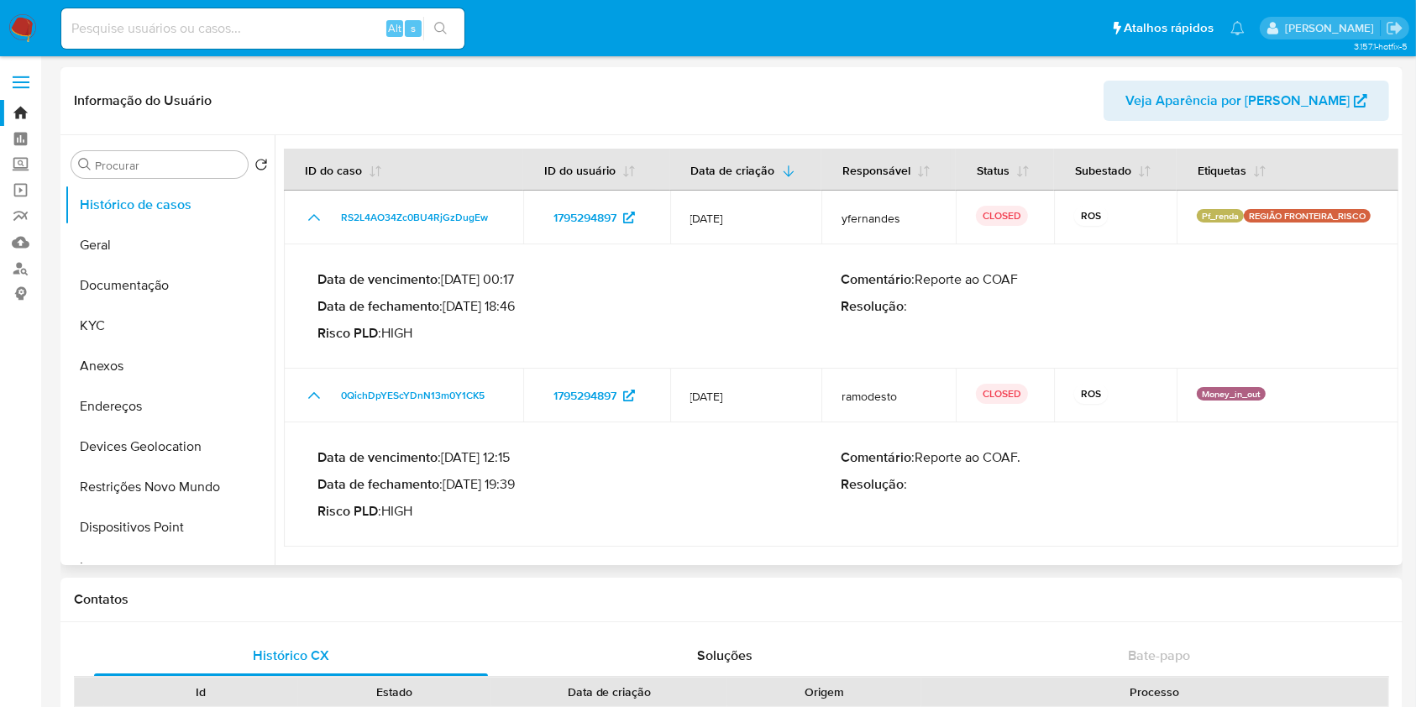
drag, startPoint x: 516, startPoint y: 485, endPoint x: 448, endPoint y: 487, distance: 68.0
click at [448, 487] on p "Data de fechamento : 23/07/2024 19:39" at bounding box center [579, 484] width 524 height 17
drag, startPoint x: 448, startPoint y: 309, endPoint x: 520, endPoint y: 309, distance: 72.2
click at [520, 309] on p "Data de fechamento : 24/06/2025 18:46" at bounding box center [579, 306] width 524 height 17
click at [128, 314] on button "KYC" at bounding box center [163, 326] width 197 height 40
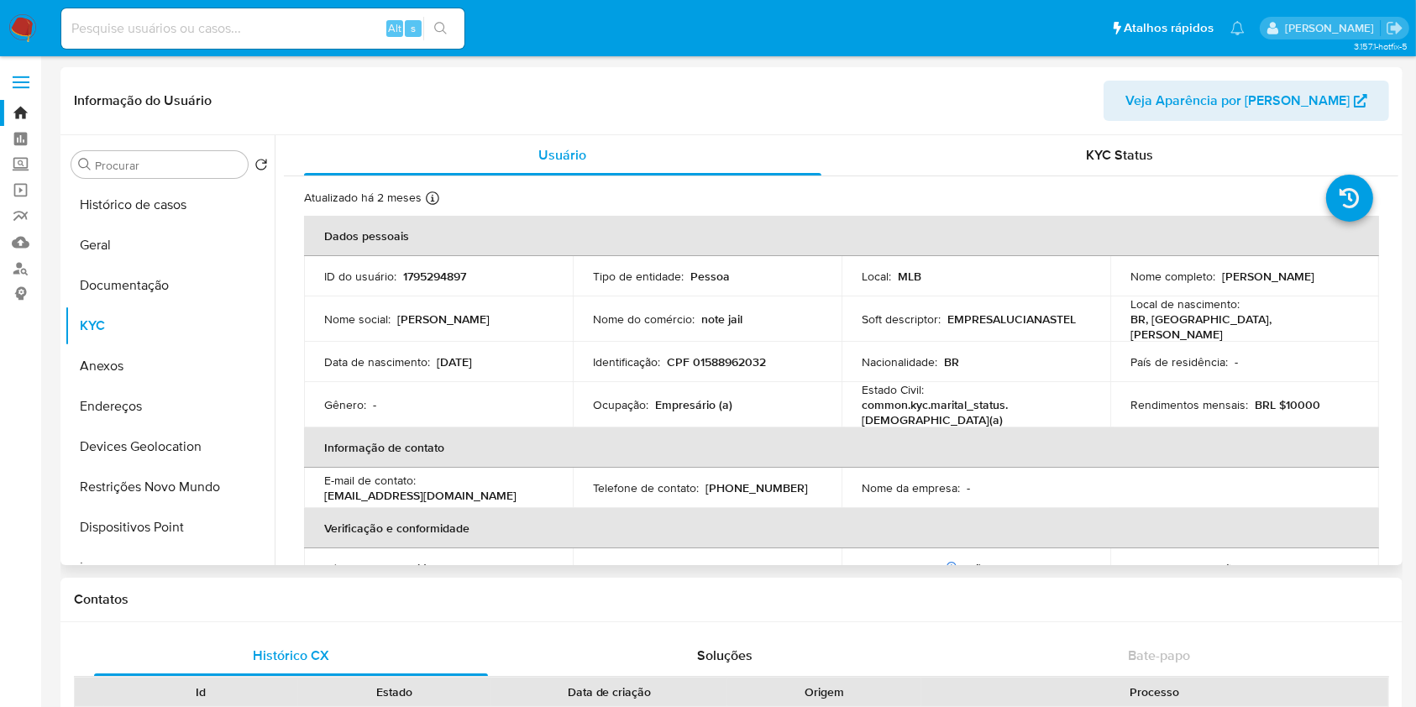
click at [726, 355] on p "CPF 01588962032" at bounding box center [716, 361] width 99 height 15
copy p "01588962032"
click at [816, 485] on div "Telefone de contato : (55) 933008764" at bounding box center [707, 487] width 228 height 15
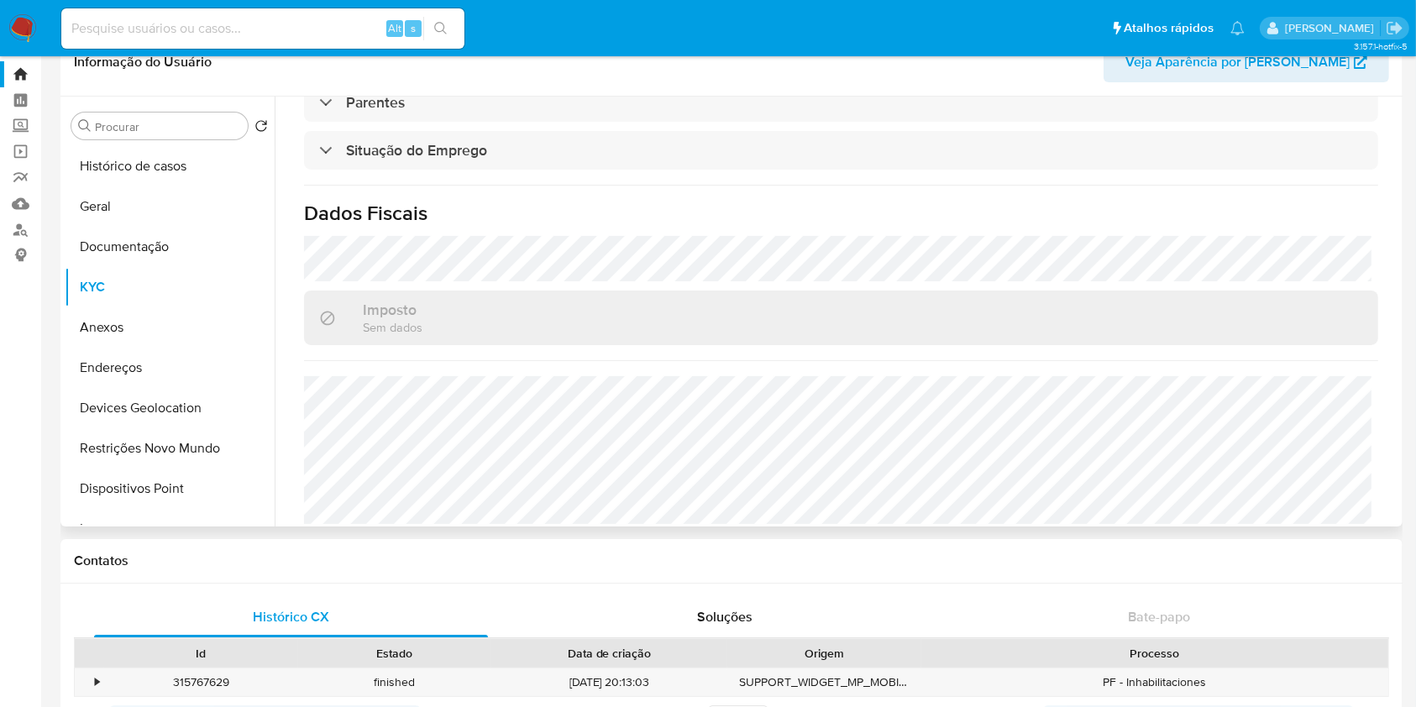
scroll to position [45, 0]
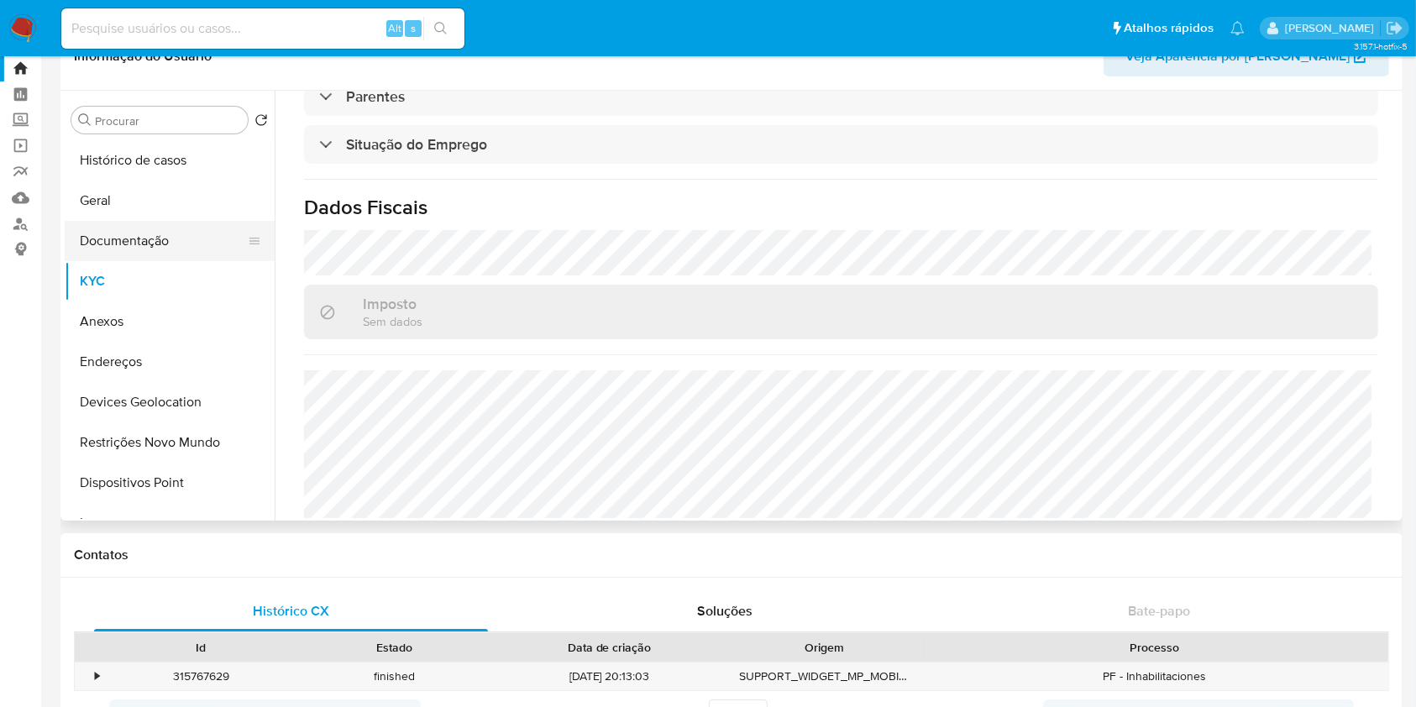
click at [148, 238] on button "Documentação" at bounding box center [163, 241] width 197 height 40
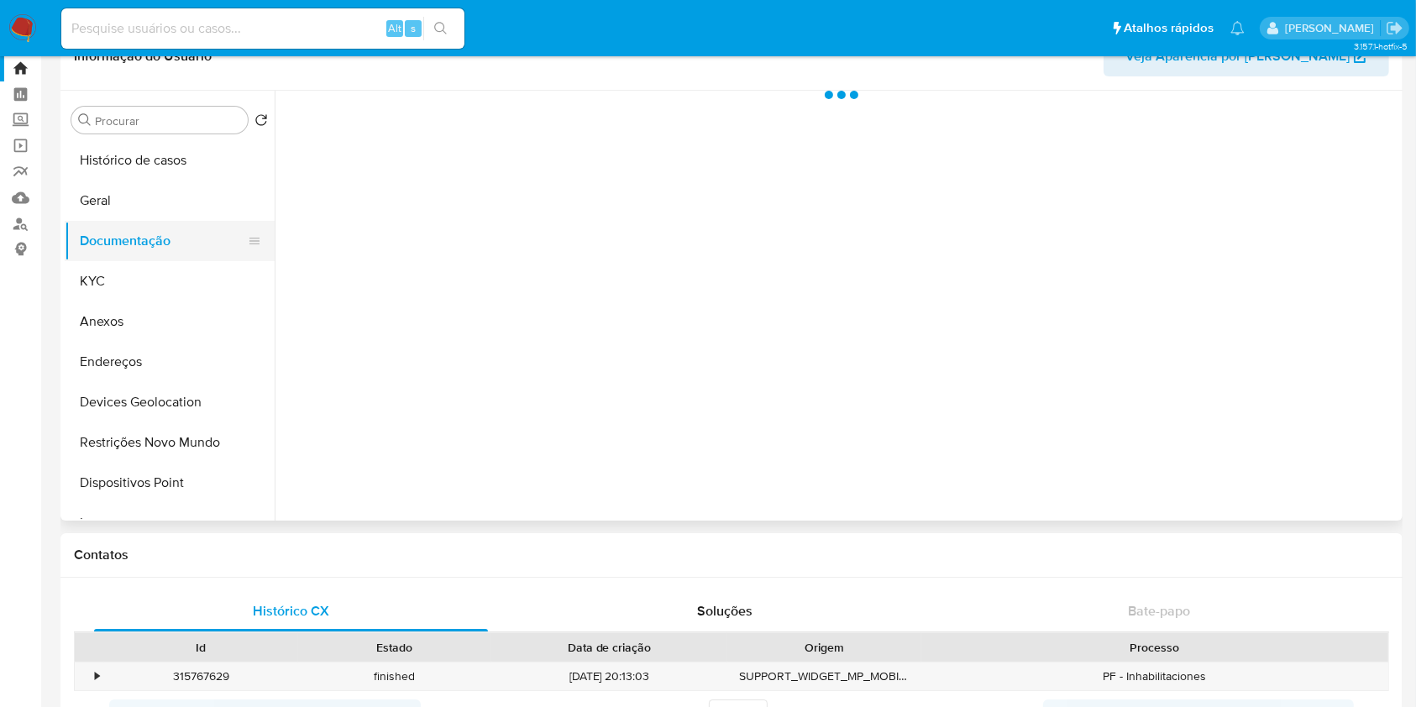
scroll to position [0, 0]
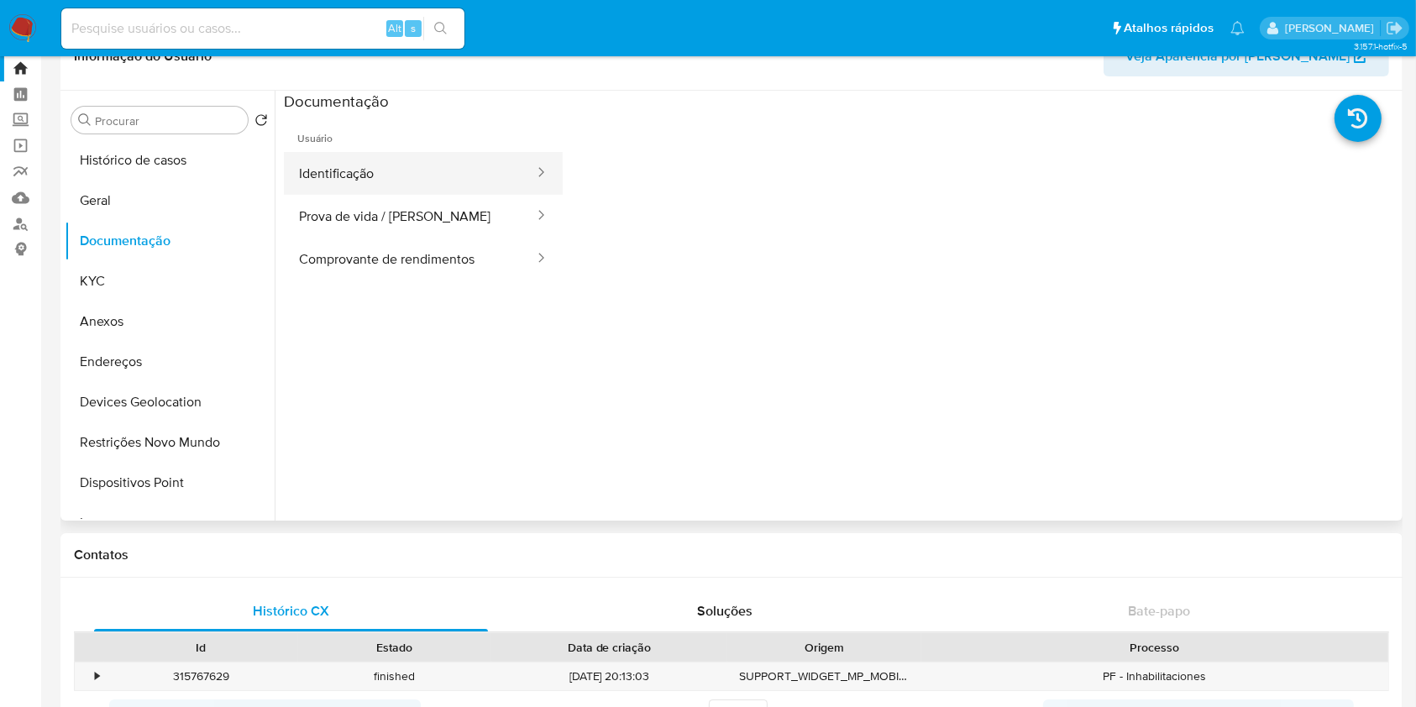
click at [415, 155] on button "Identificação" at bounding box center [410, 173] width 252 height 43
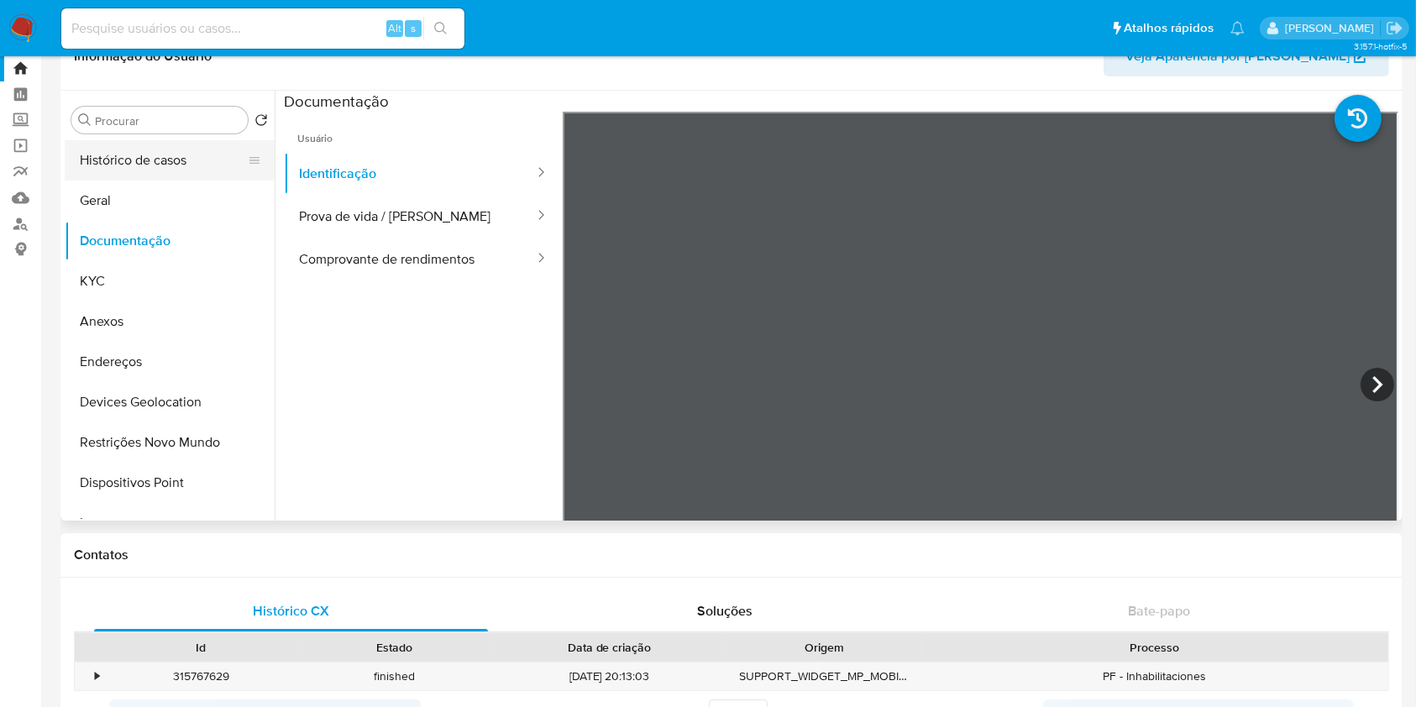
click at [149, 172] on button "Histórico de casos" at bounding box center [163, 160] width 197 height 40
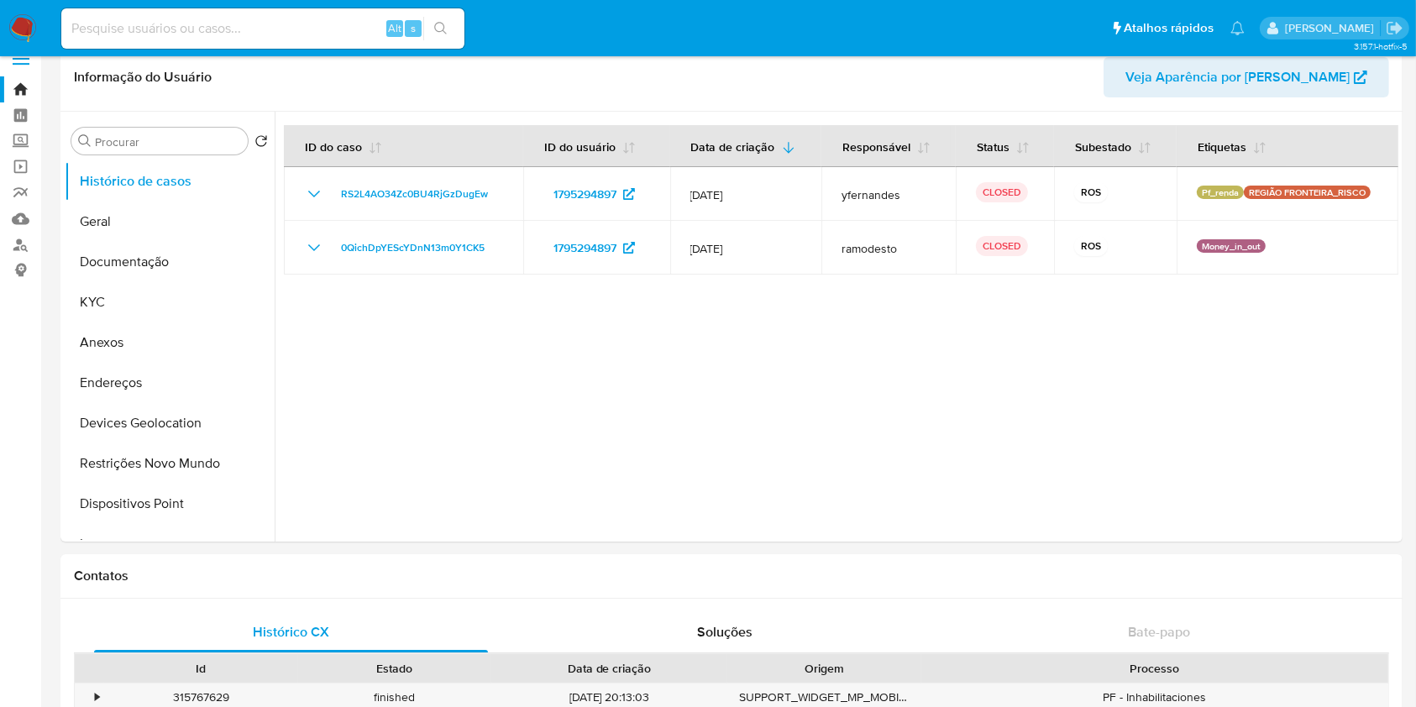
scroll to position [27, 0]
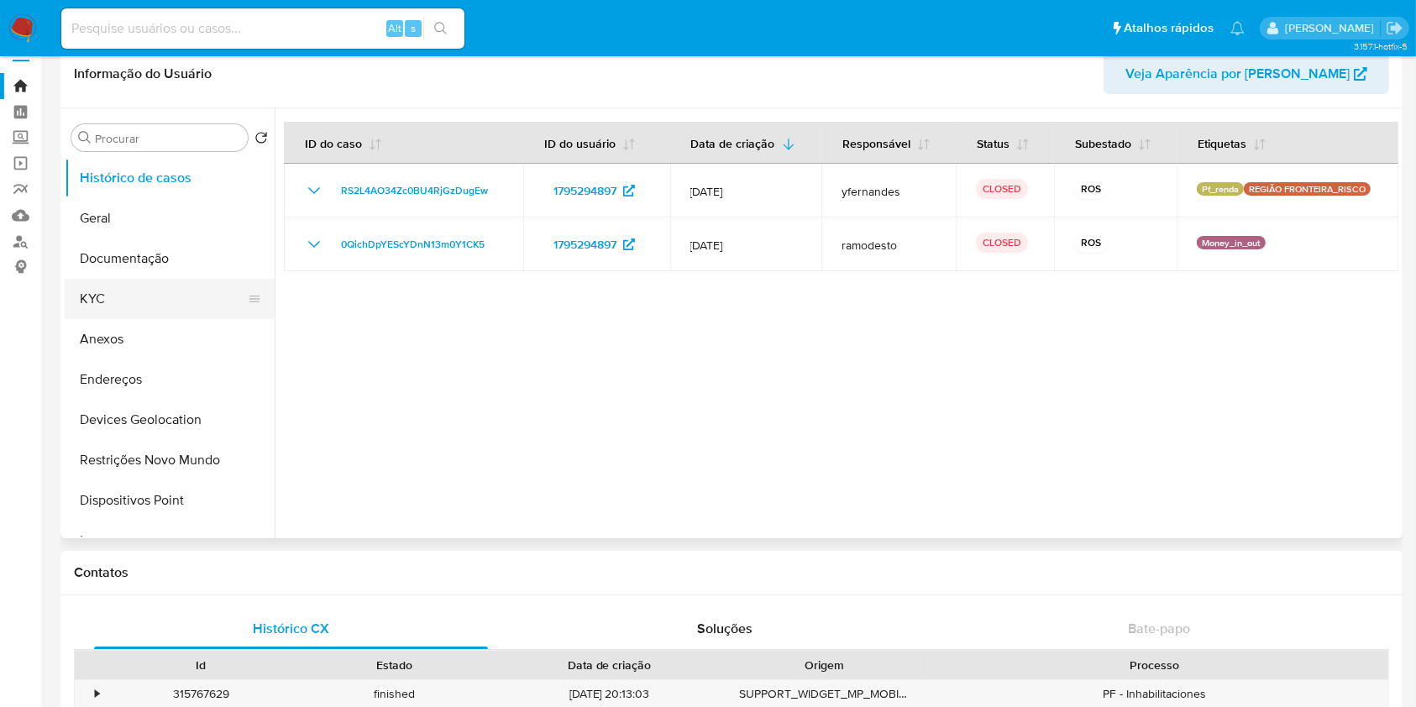
click at [118, 284] on button "KYC" at bounding box center [163, 299] width 197 height 40
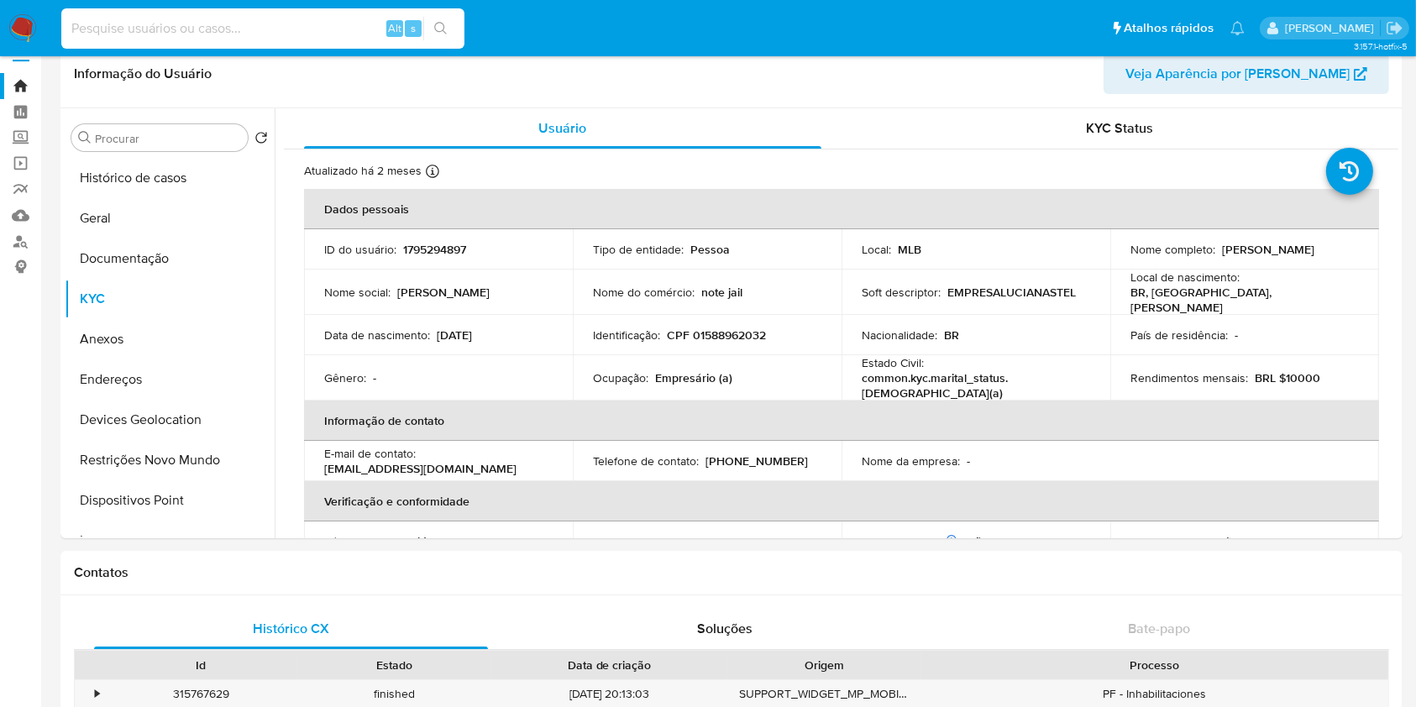
click at [235, 36] on input at bounding box center [262, 29] width 403 height 22
paste input "2443765345"
type input "2443765345"
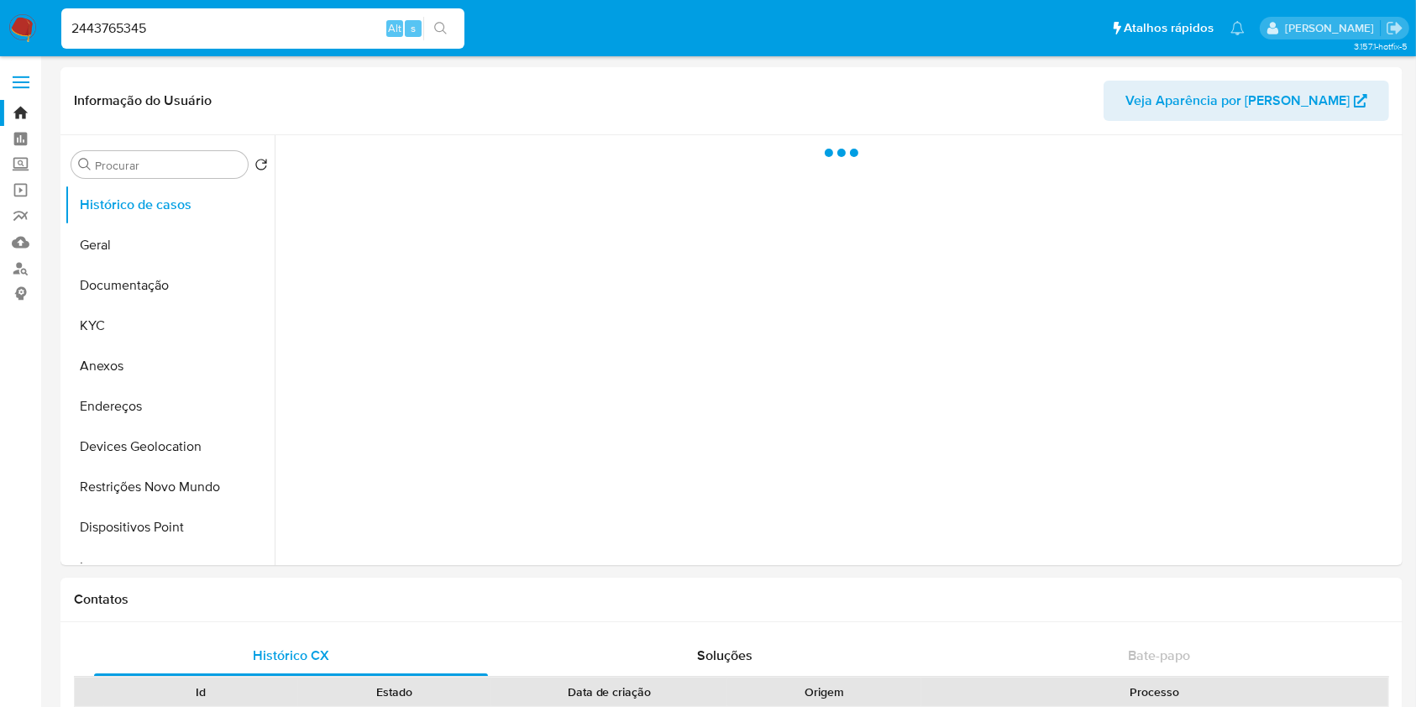
select select "10"
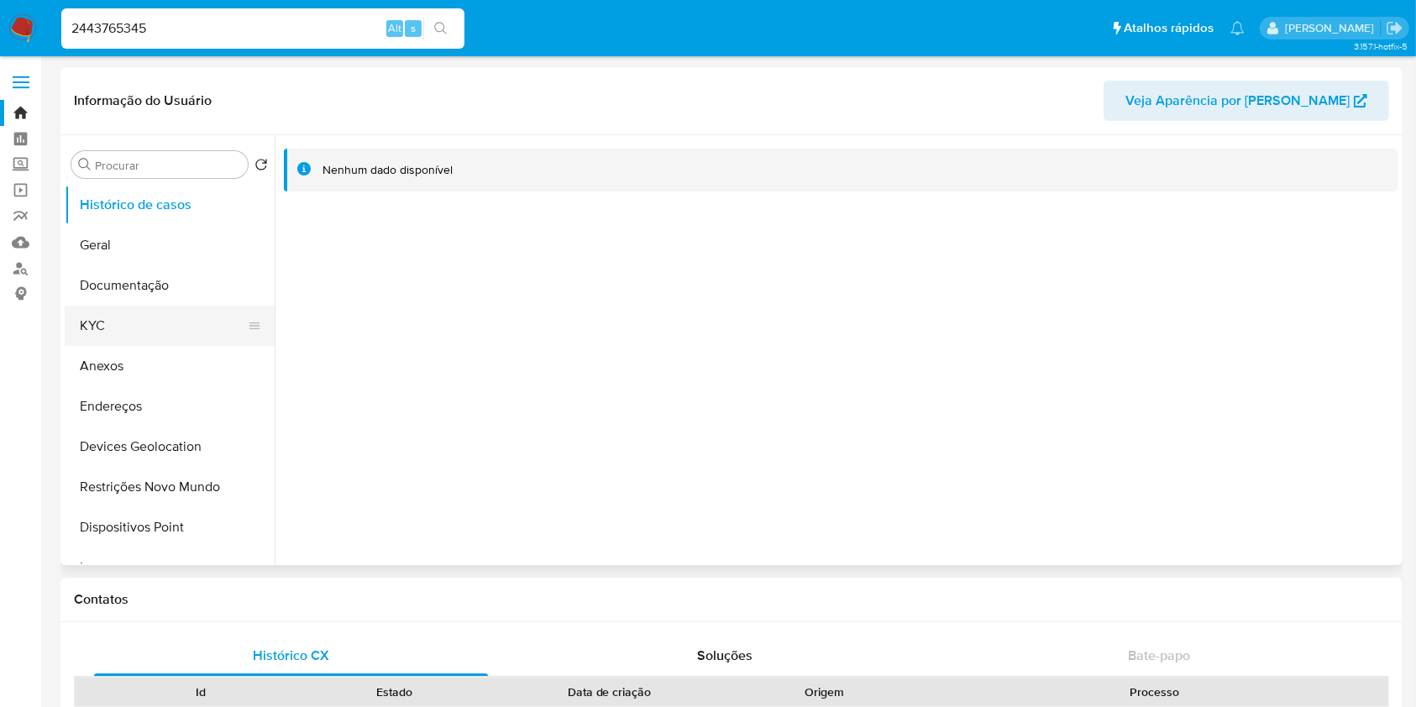
click at [135, 317] on button "KYC" at bounding box center [163, 326] width 197 height 40
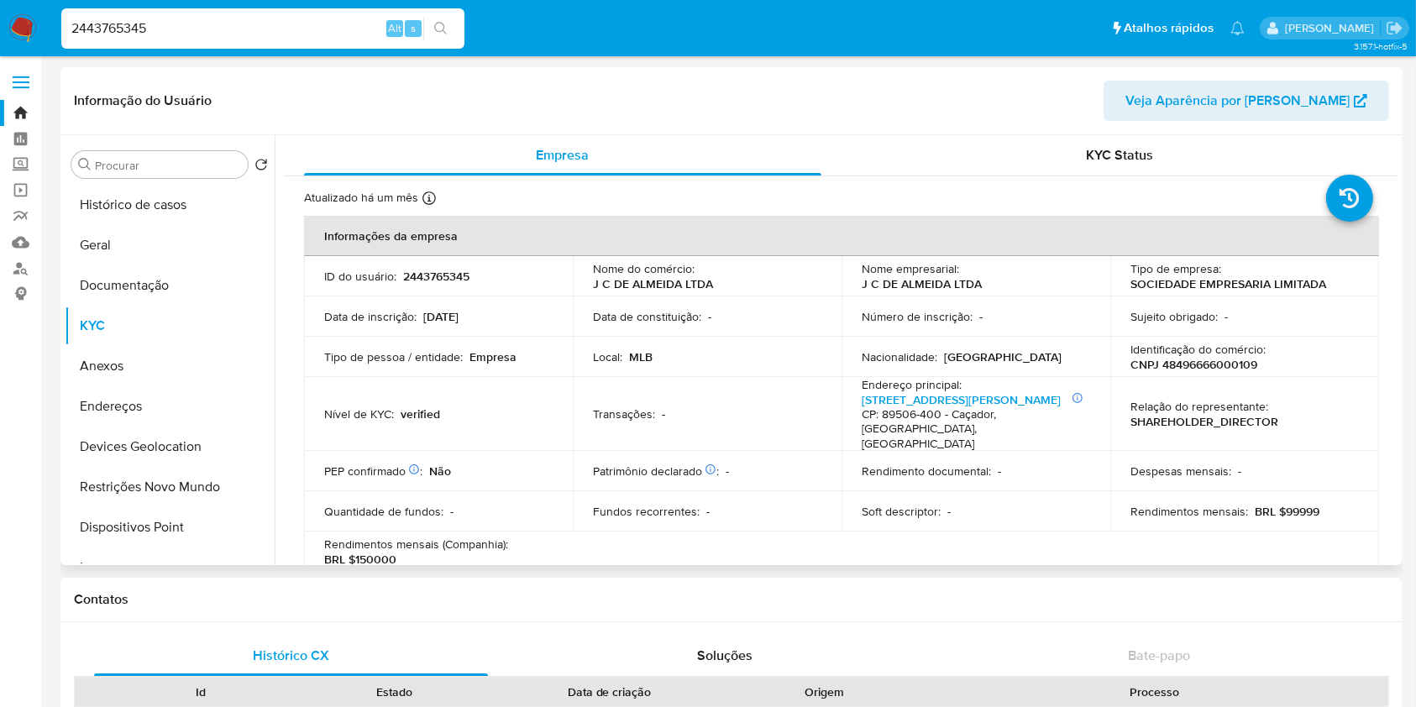
click at [925, 554] on table "Informações da empresa ID do usuário : 2443765345 Nome do comércio : J C DE ALM…" at bounding box center [841, 534] width 1075 height 637
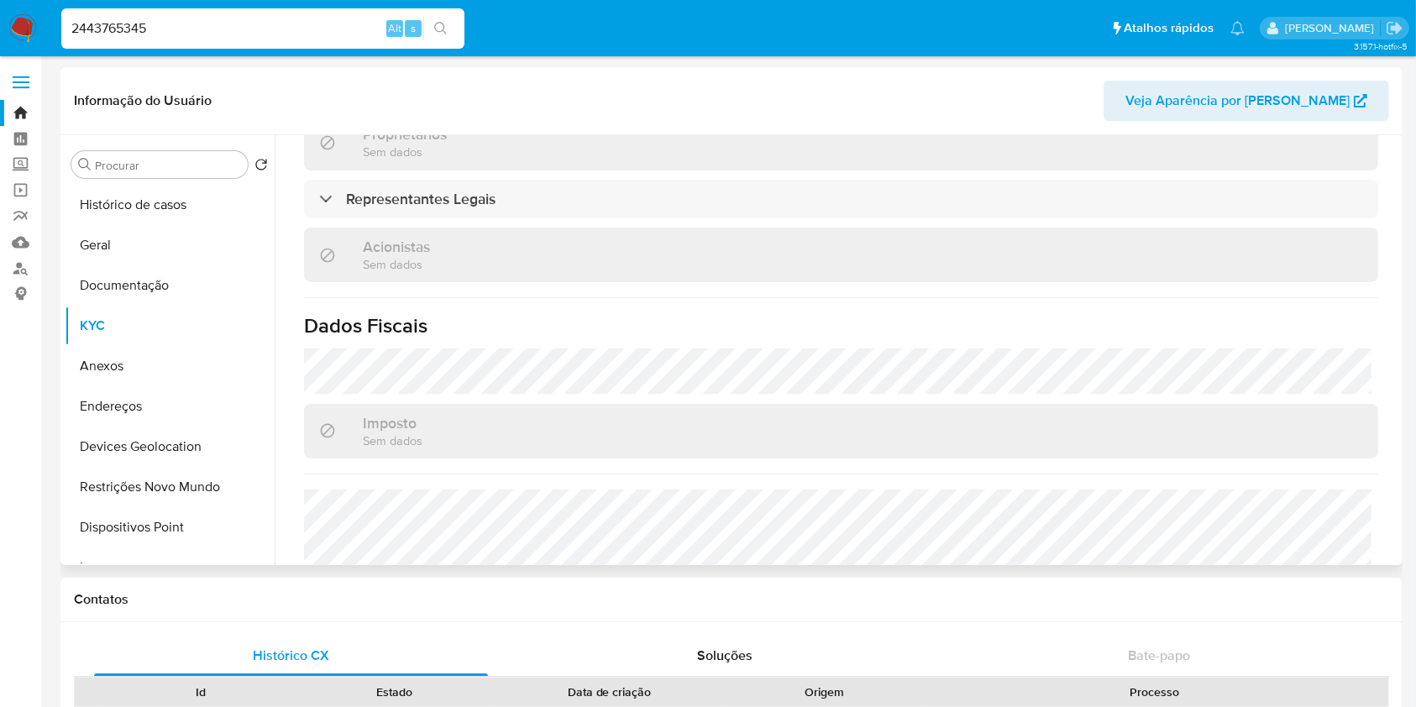
scroll to position [985, 0]
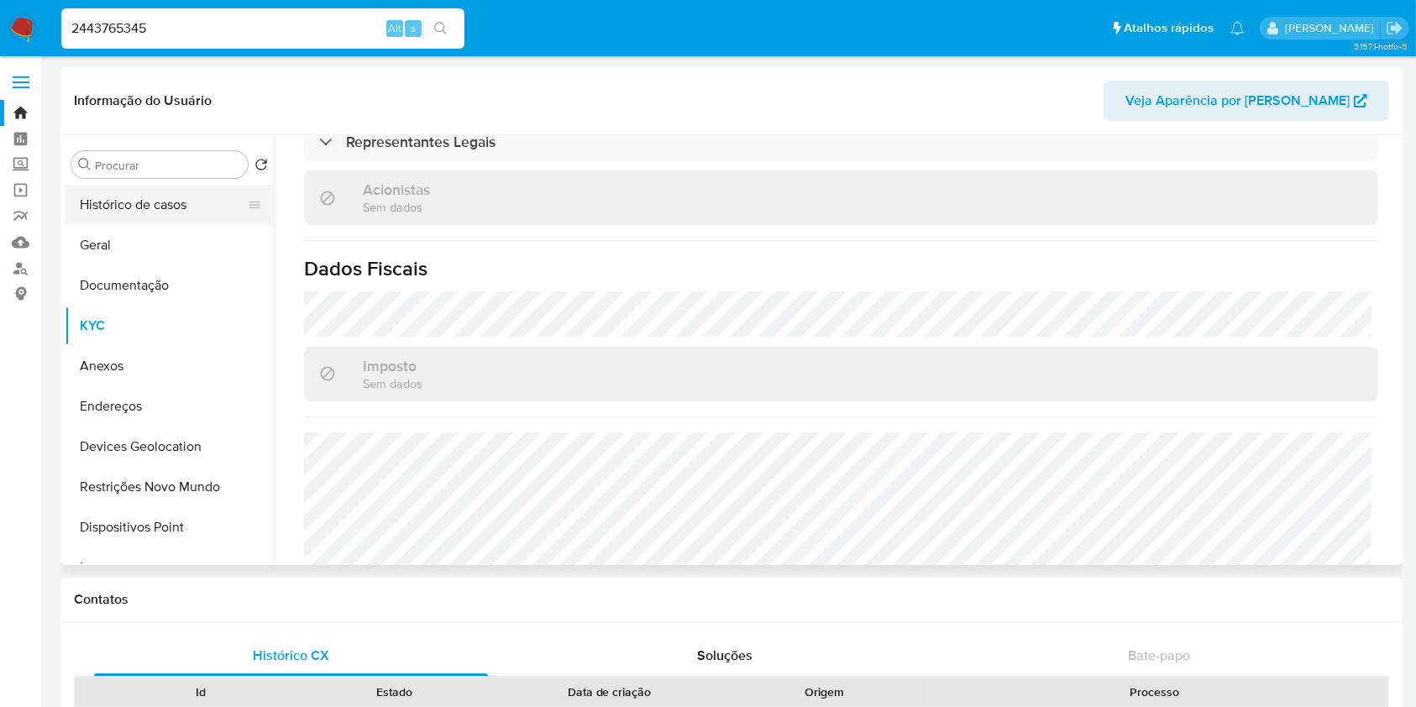
click at [169, 191] on button "Histórico de casos" at bounding box center [163, 205] width 197 height 40
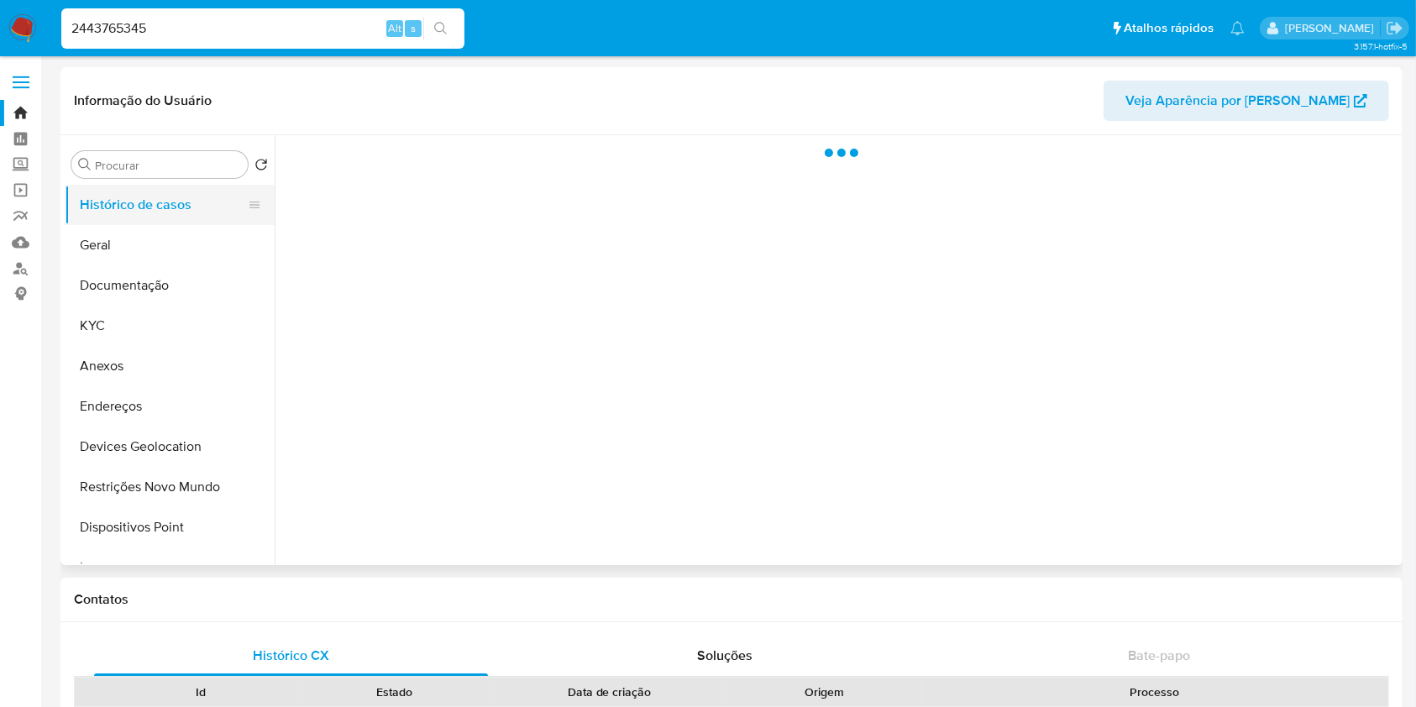
scroll to position [0, 0]
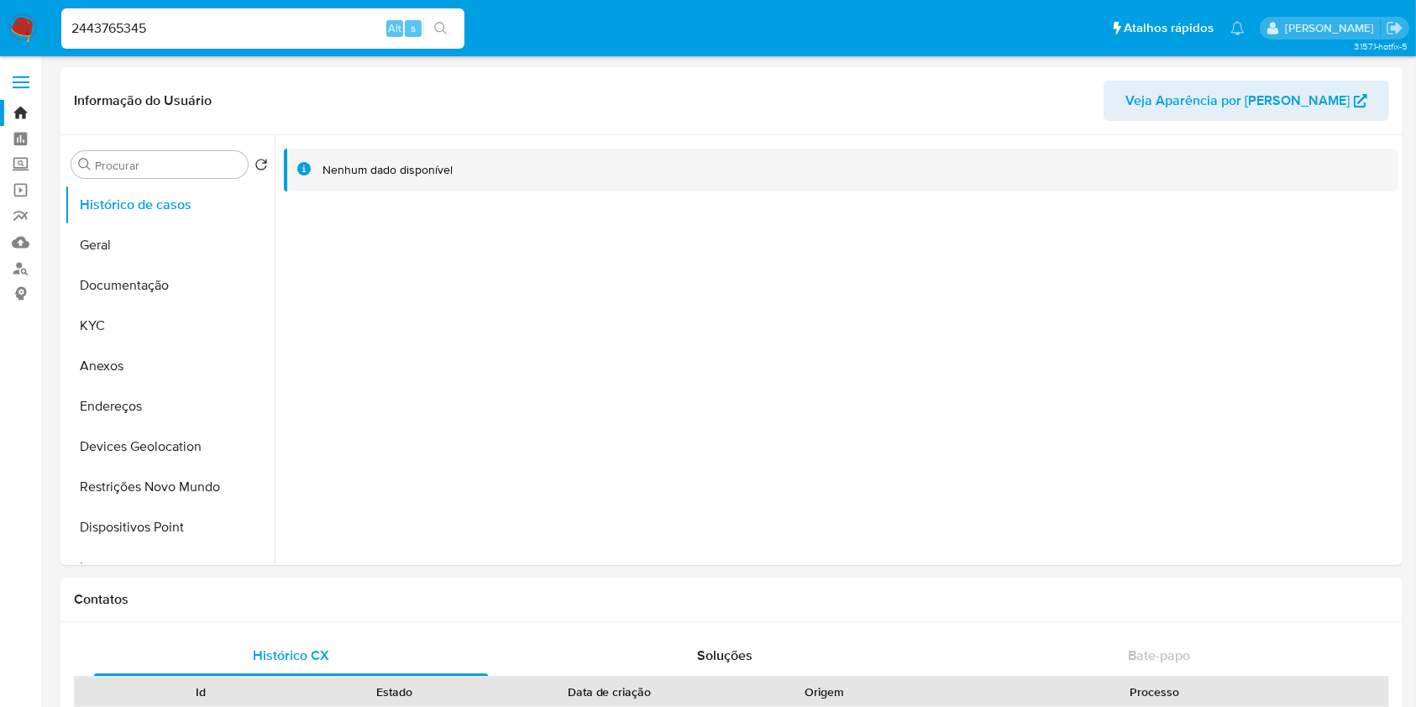
click at [228, 15] on div "2443765345 Alt s" at bounding box center [262, 28] width 403 height 40
click at [193, 19] on input "2443765345" at bounding box center [262, 29] width 403 height 22
type input "2"
paste input "1697450702"
type input "1697450702"
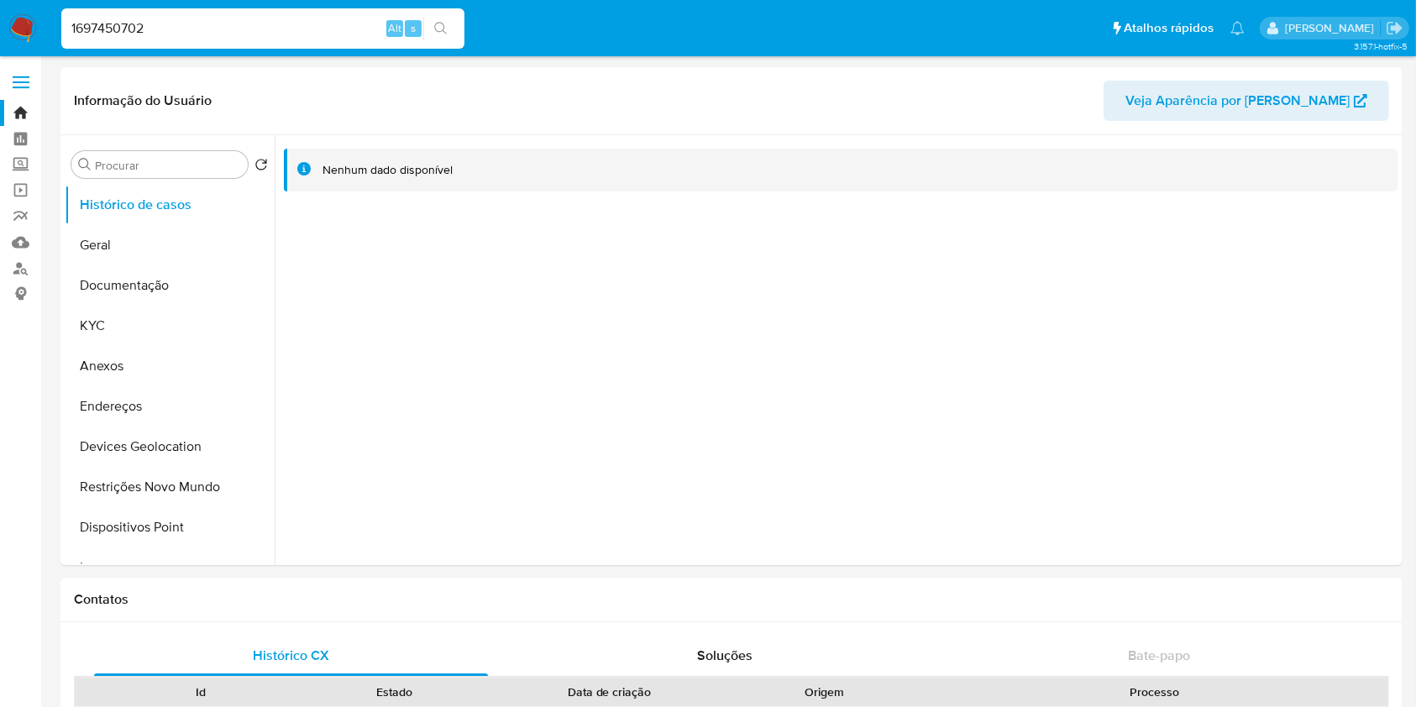
select select "10"
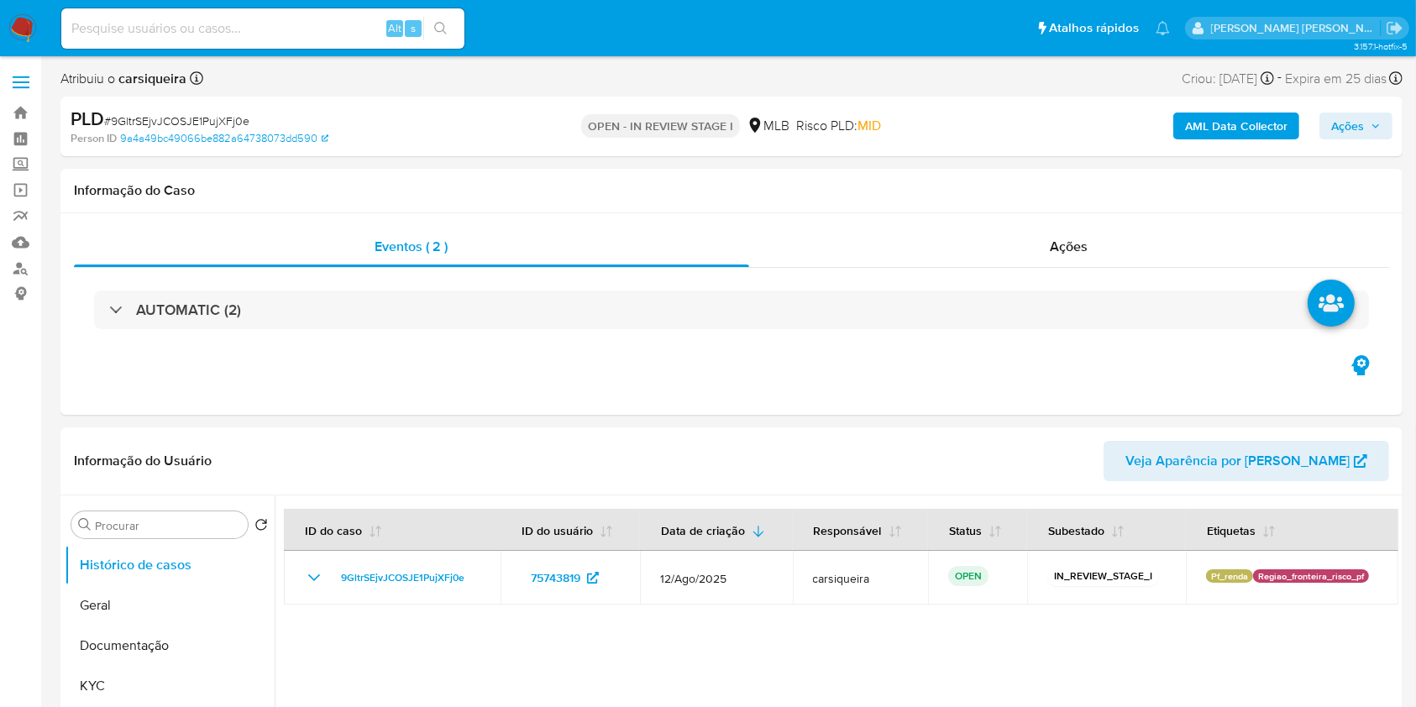
select select "10"
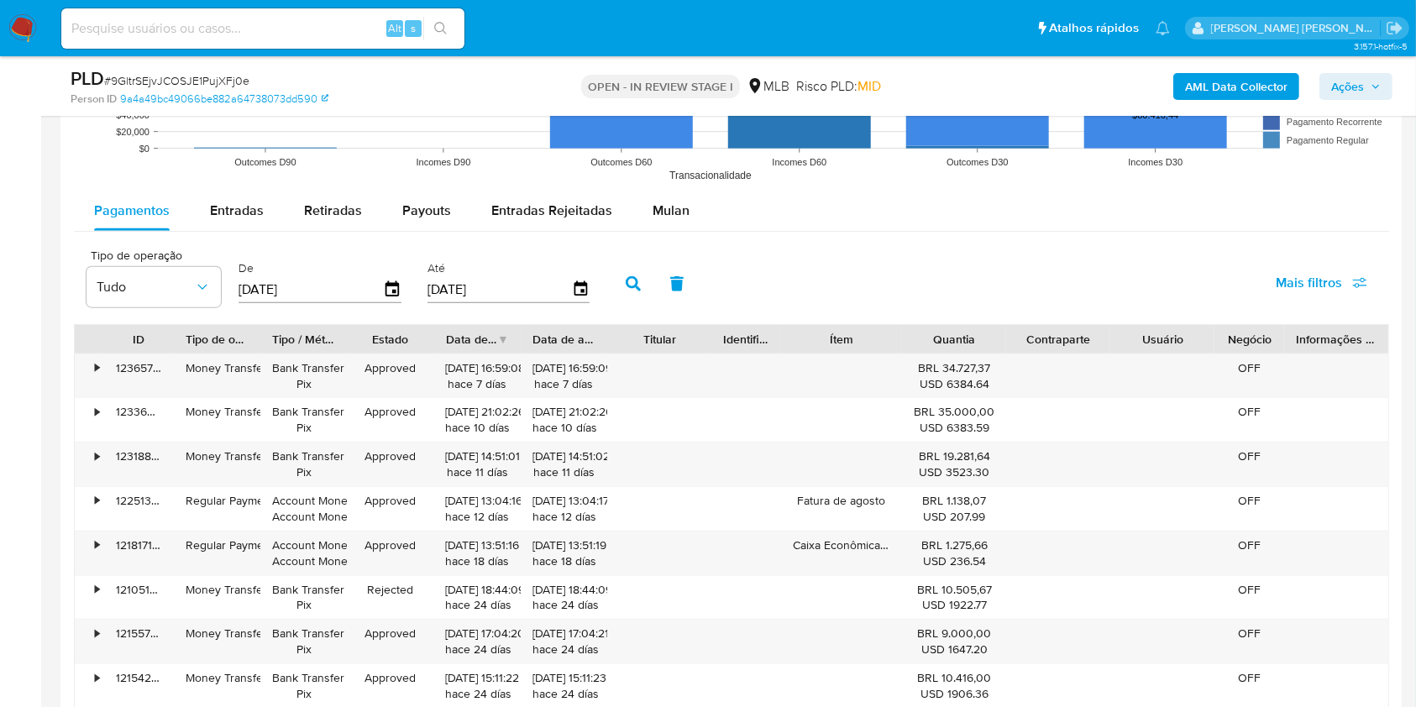
scroll to position [1784, 0]
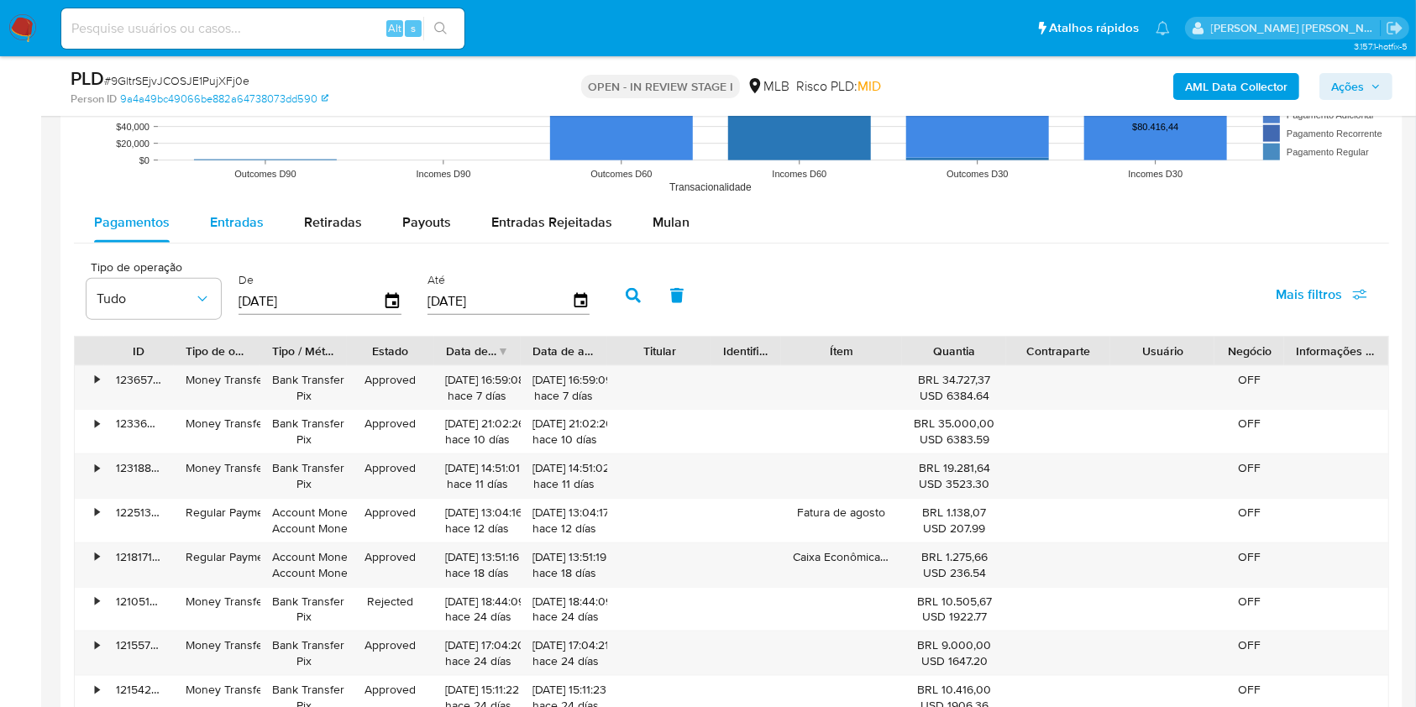
click at [228, 224] on span "Entradas" at bounding box center [237, 221] width 54 height 19
select select "10"
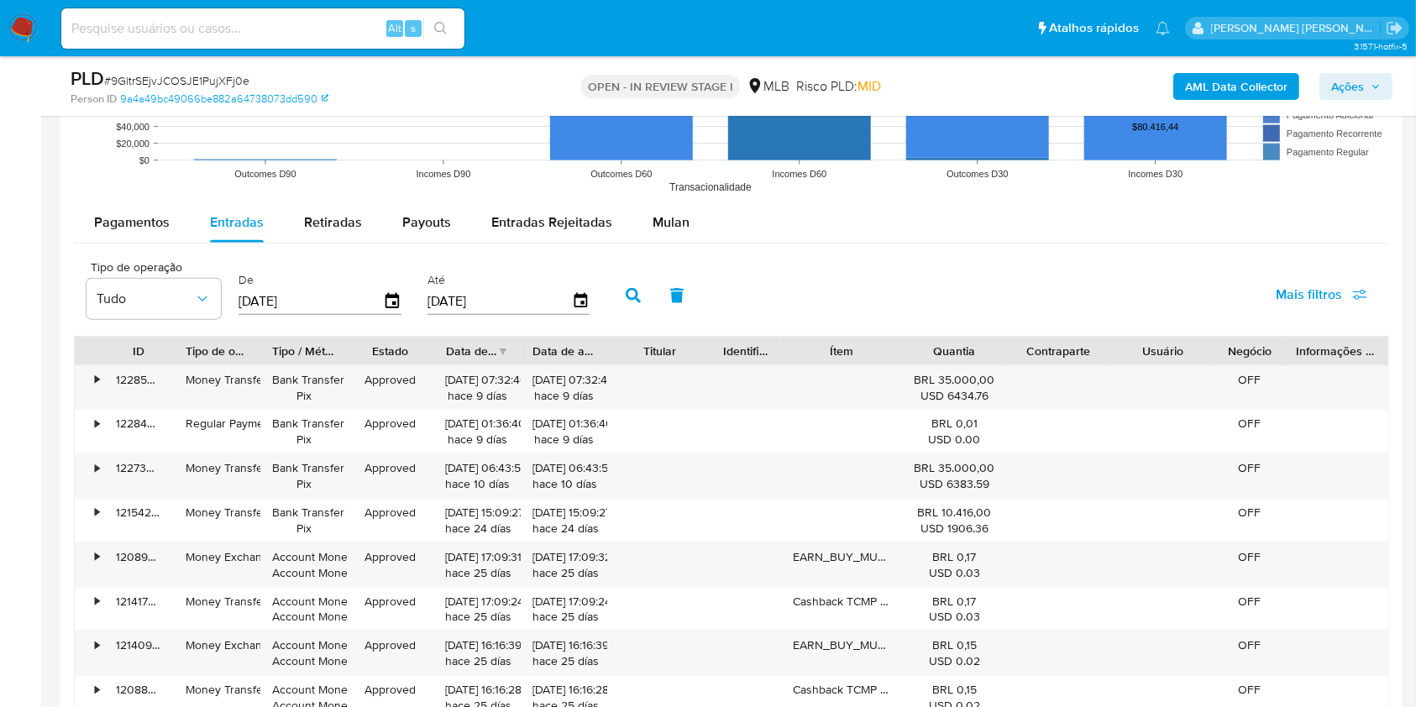
click at [322, 304] on input "[DATE]" at bounding box center [311, 301] width 144 height 27
type input "04/06/202_"
type input "01/06/2025"
type input "3_/__/____"
type input "[DATE]"
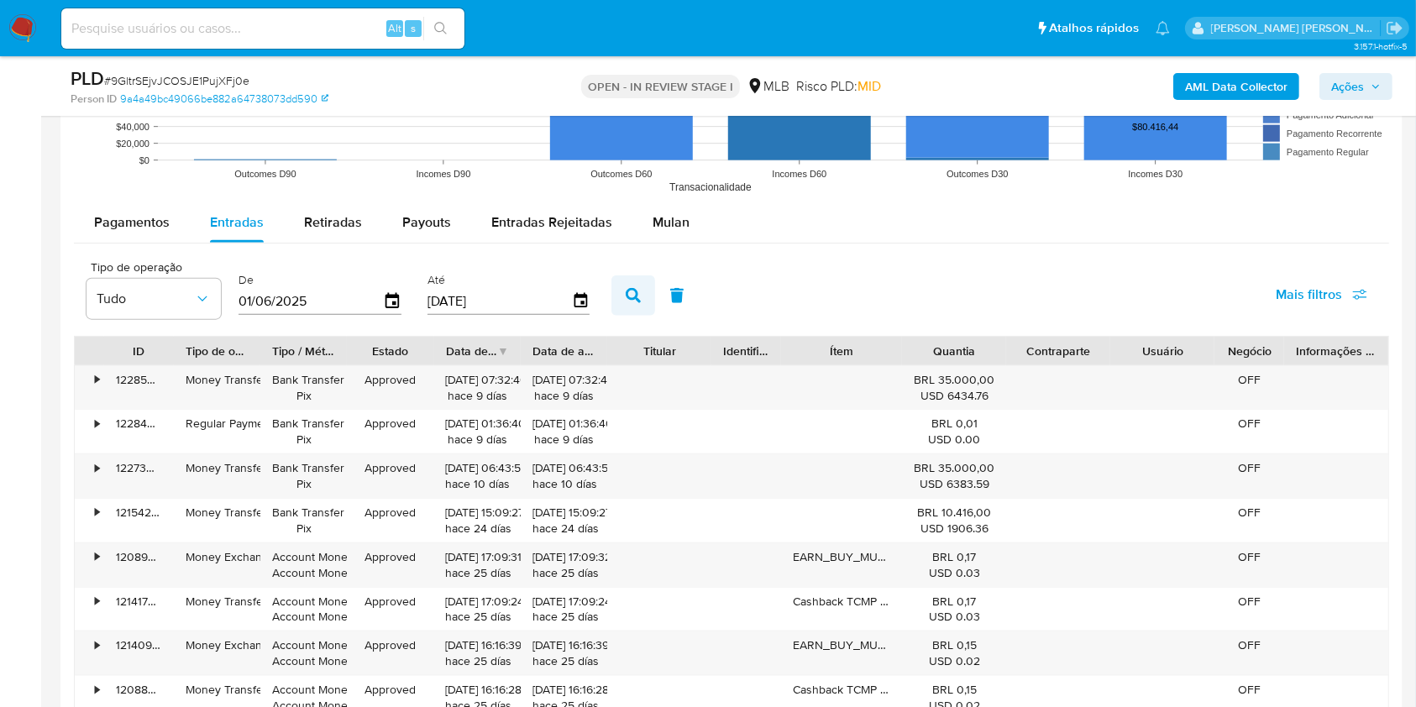
click at [631, 292] on icon "button" at bounding box center [633, 295] width 15 height 15
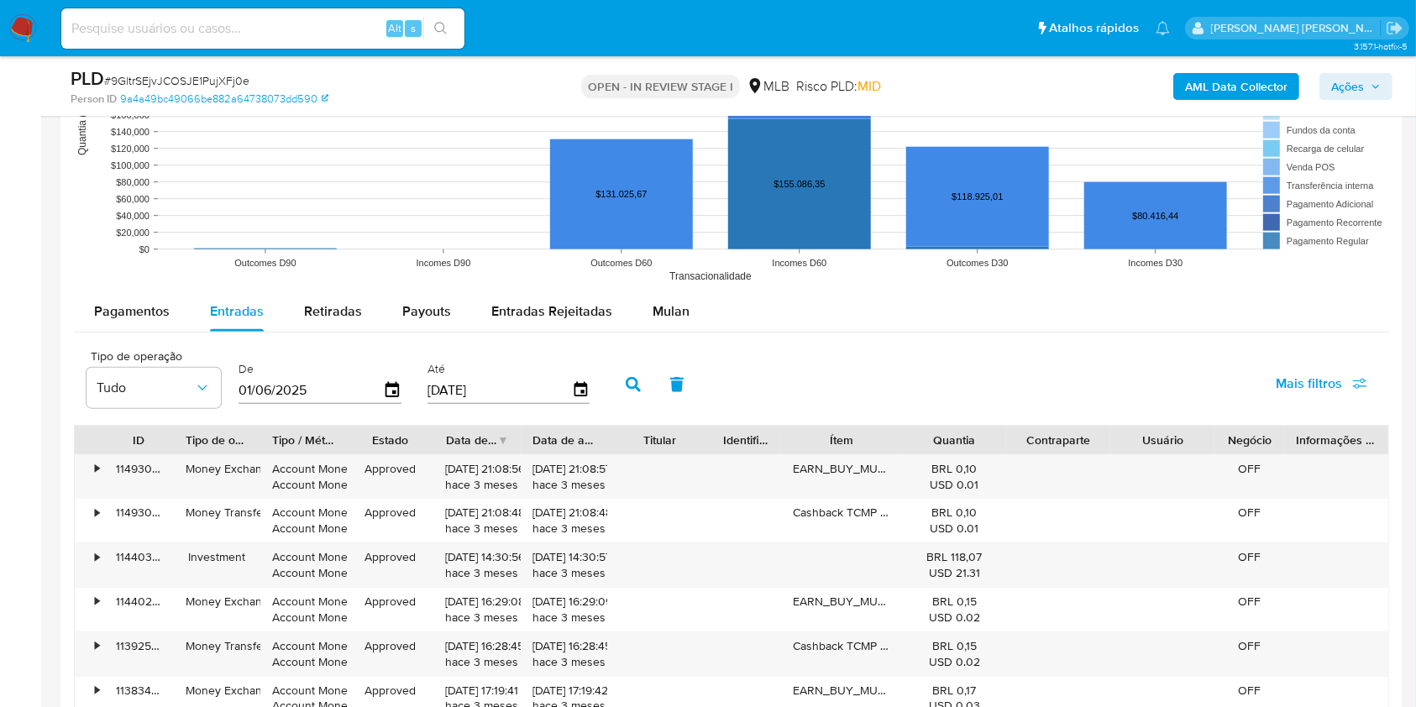
scroll to position [1706, 0]
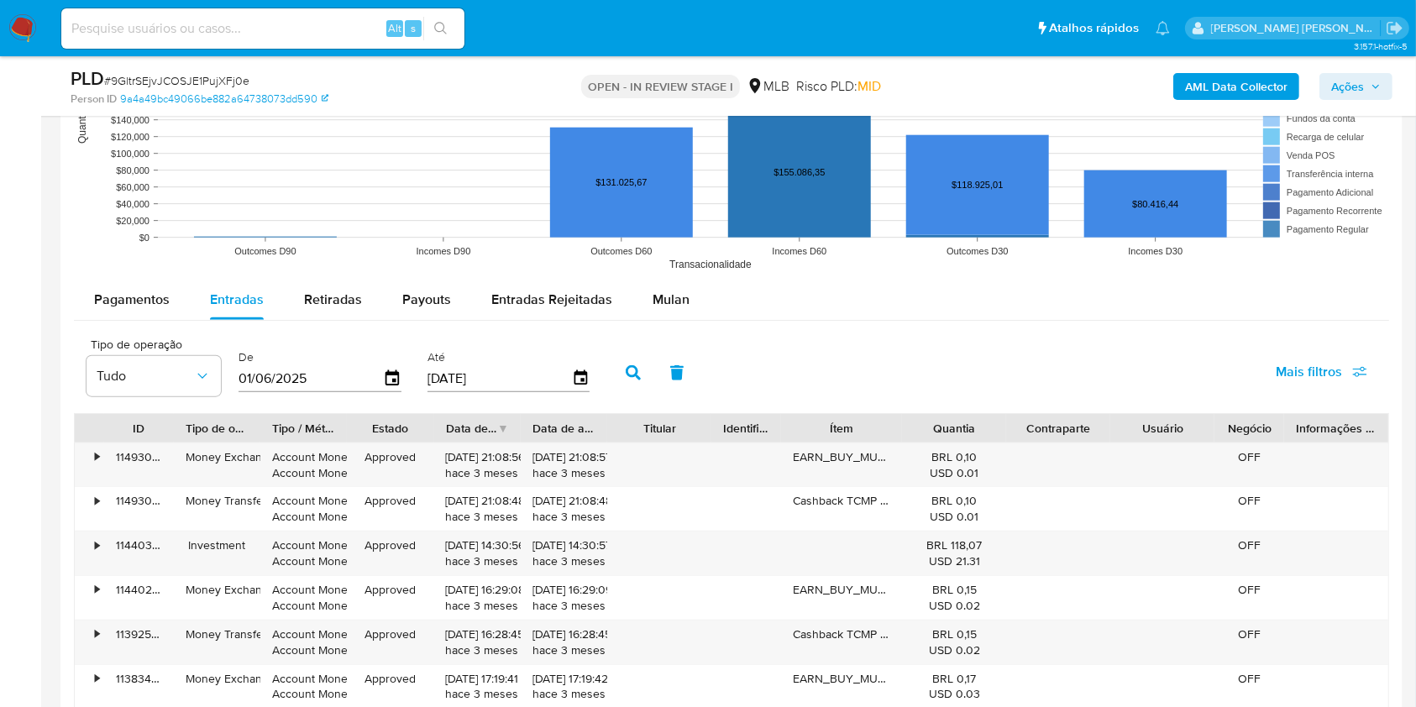
click at [264, 376] on input "01/06/2025" at bounding box center [311, 378] width 144 height 27
type input "01/02/025_"
type input "5_/__/____"
type input "[DATE]"
click at [626, 366] on icon "button" at bounding box center [633, 372] width 15 height 15
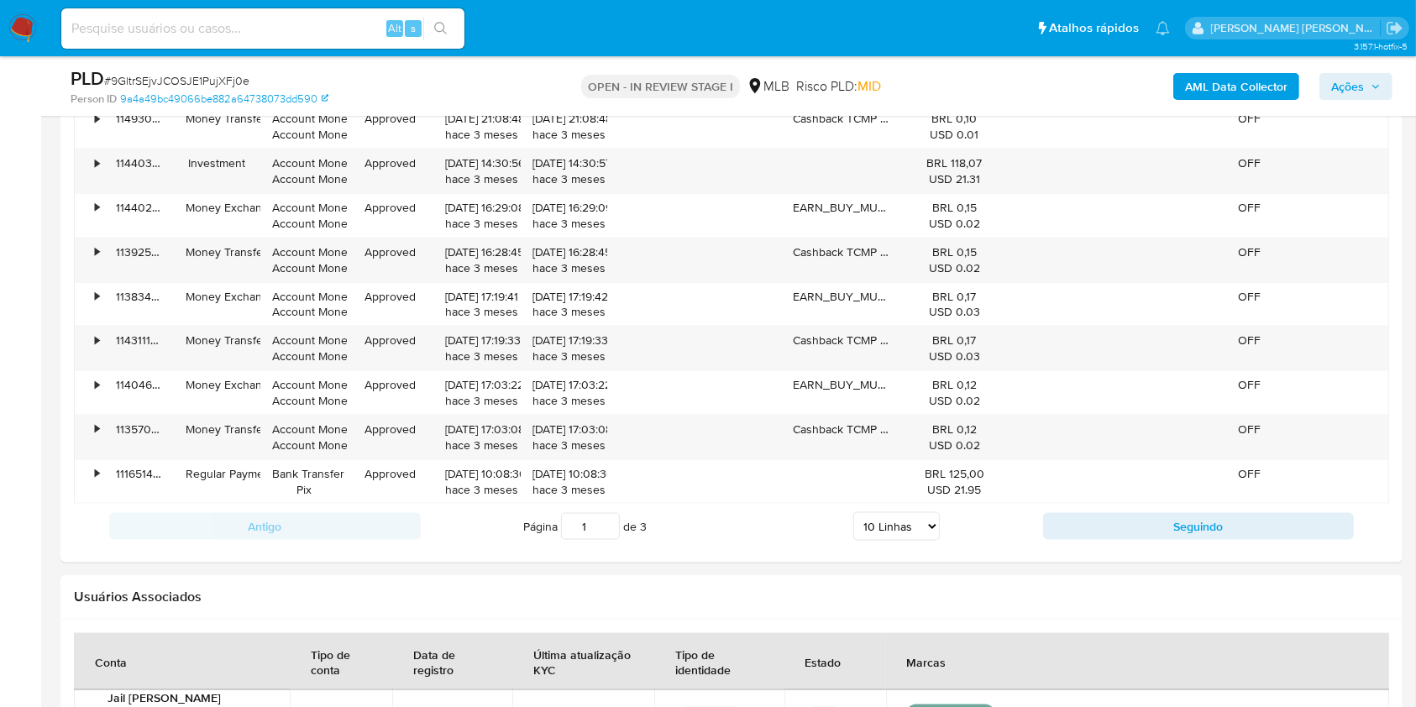
scroll to position [2104, 0]
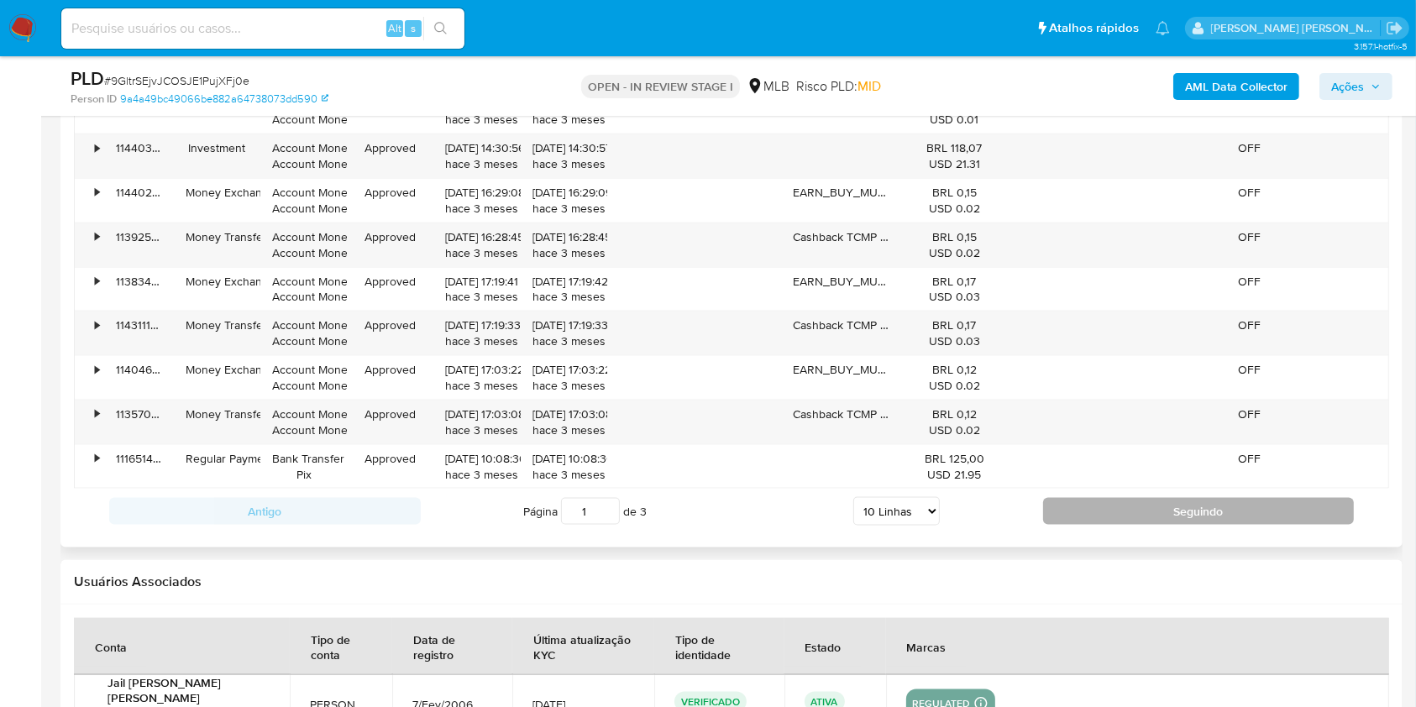
click at [1214, 498] on button "Seguindo" at bounding box center [1199, 511] width 312 height 27
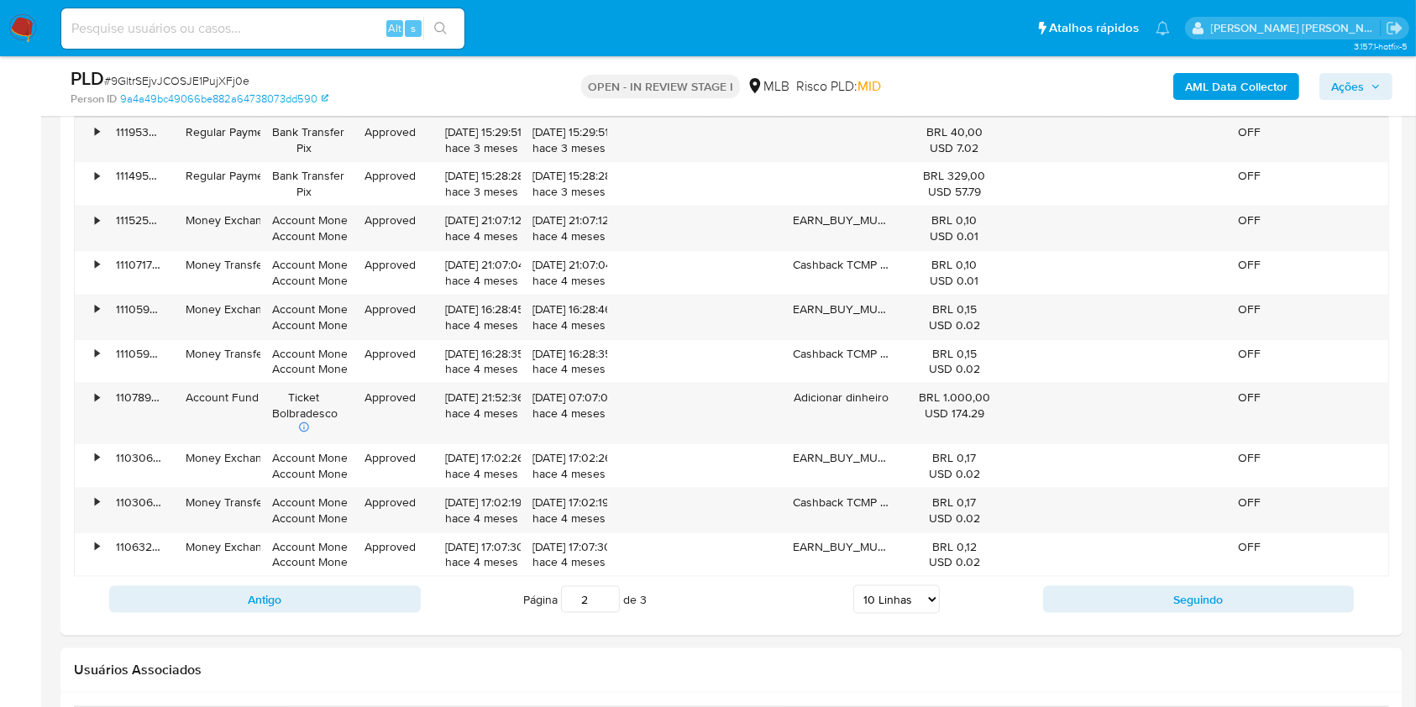
scroll to position [2039, 0]
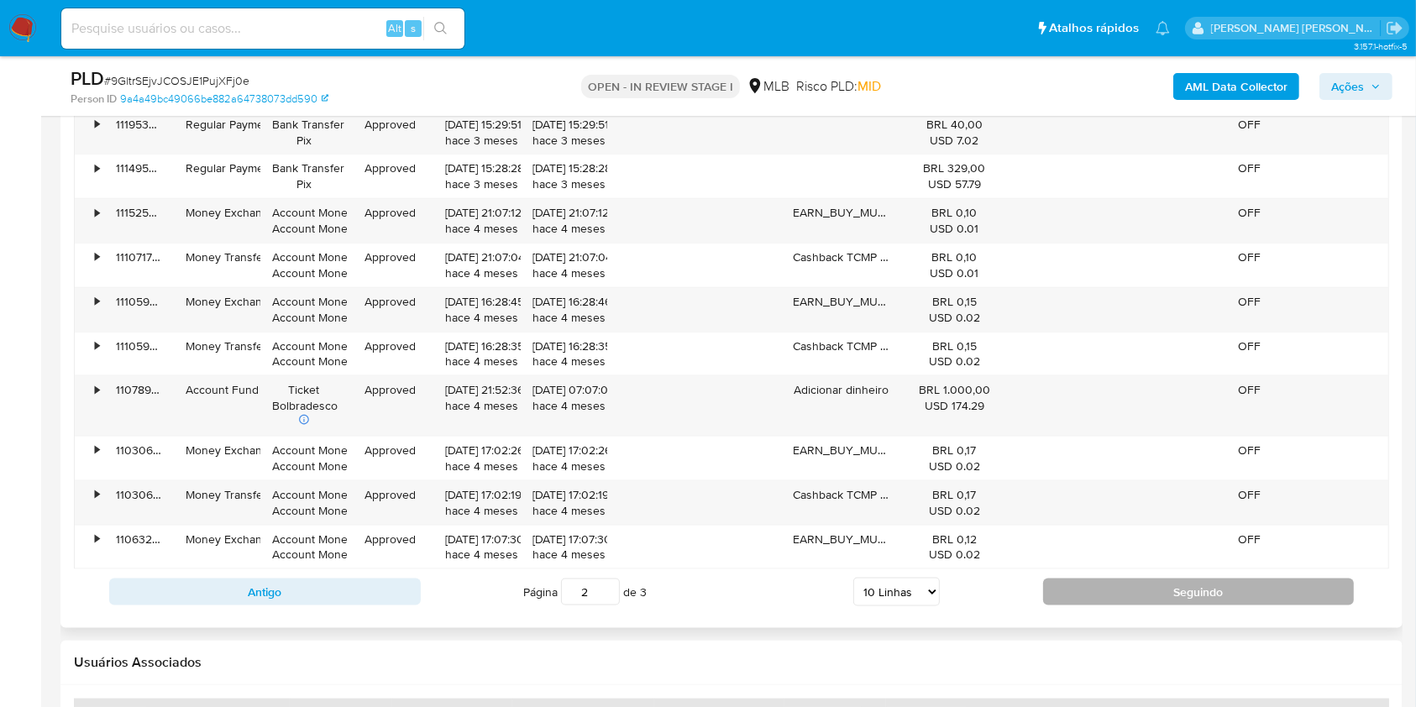
click at [1194, 595] on button "Seguindo" at bounding box center [1199, 592] width 312 height 27
type input "3"
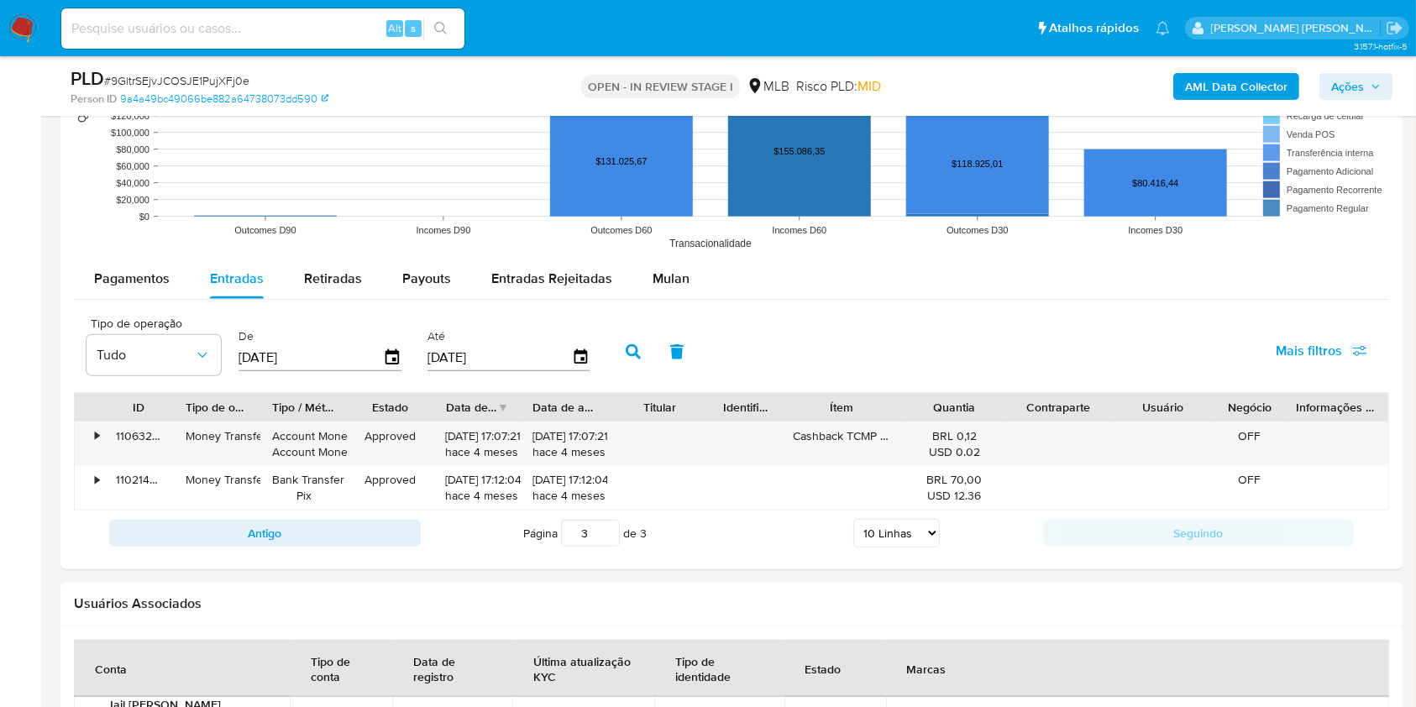
scroll to position [1682, 0]
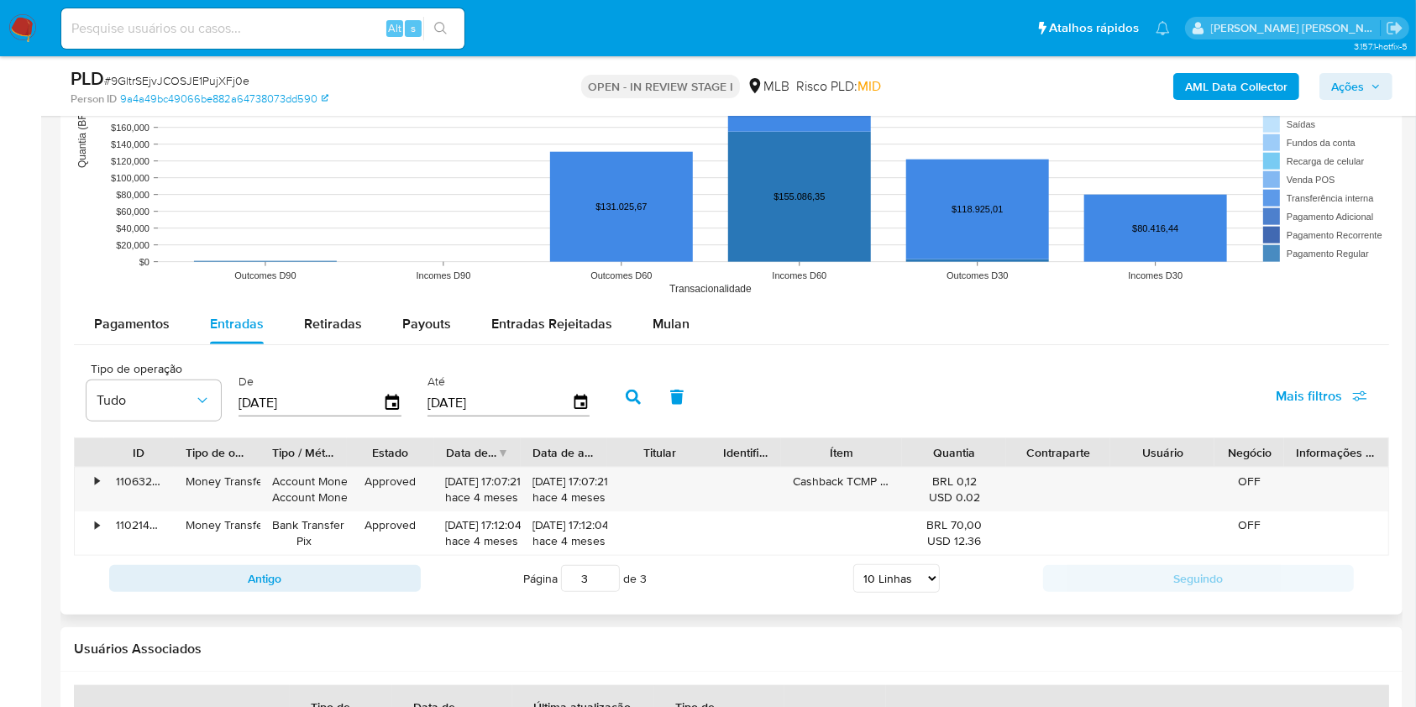
click at [318, 407] on input "01/05/2025" at bounding box center [311, 403] width 144 height 27
type input "01/05/202_"
type input "01/03/2025"
type input "3_/__/____"
type input "0_/__/____"
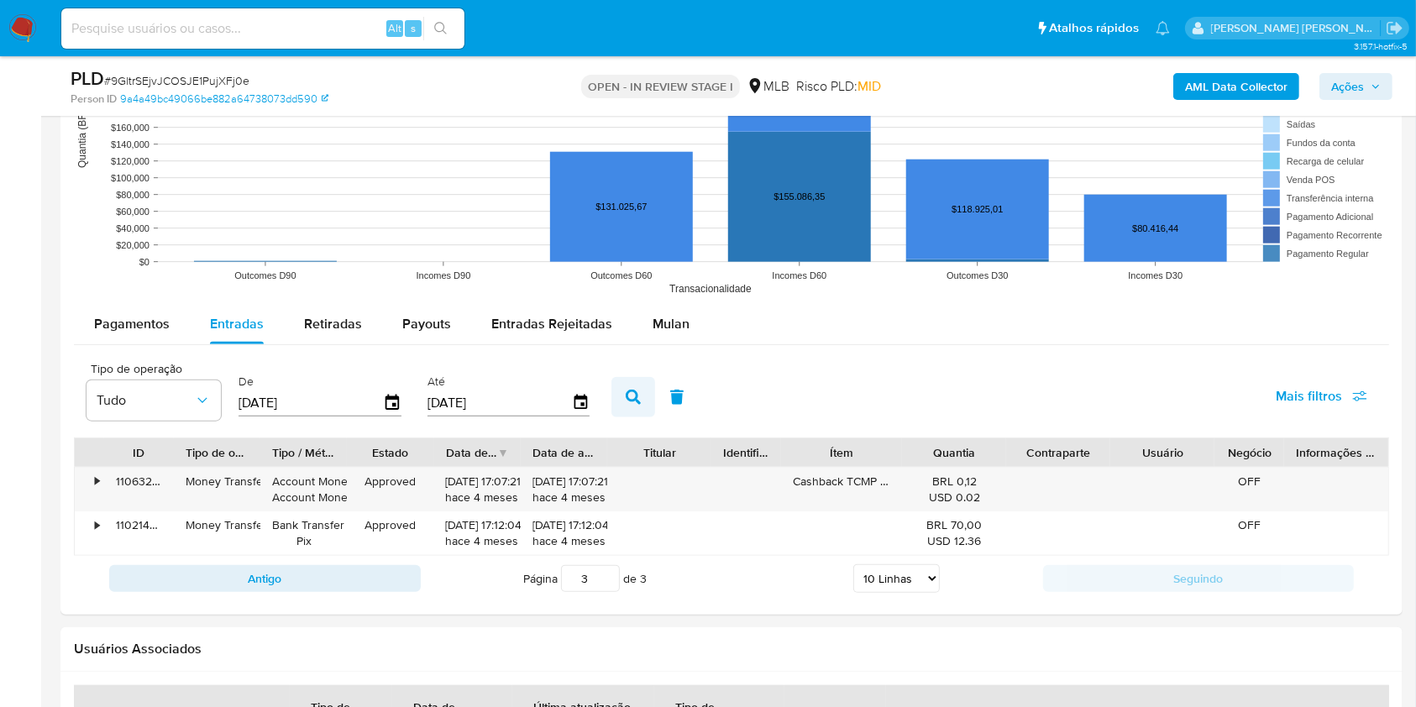
type input "30/04/2025"
click at [635, 390] on icon "button" at bounding box center [633, 397] width 15 height 15
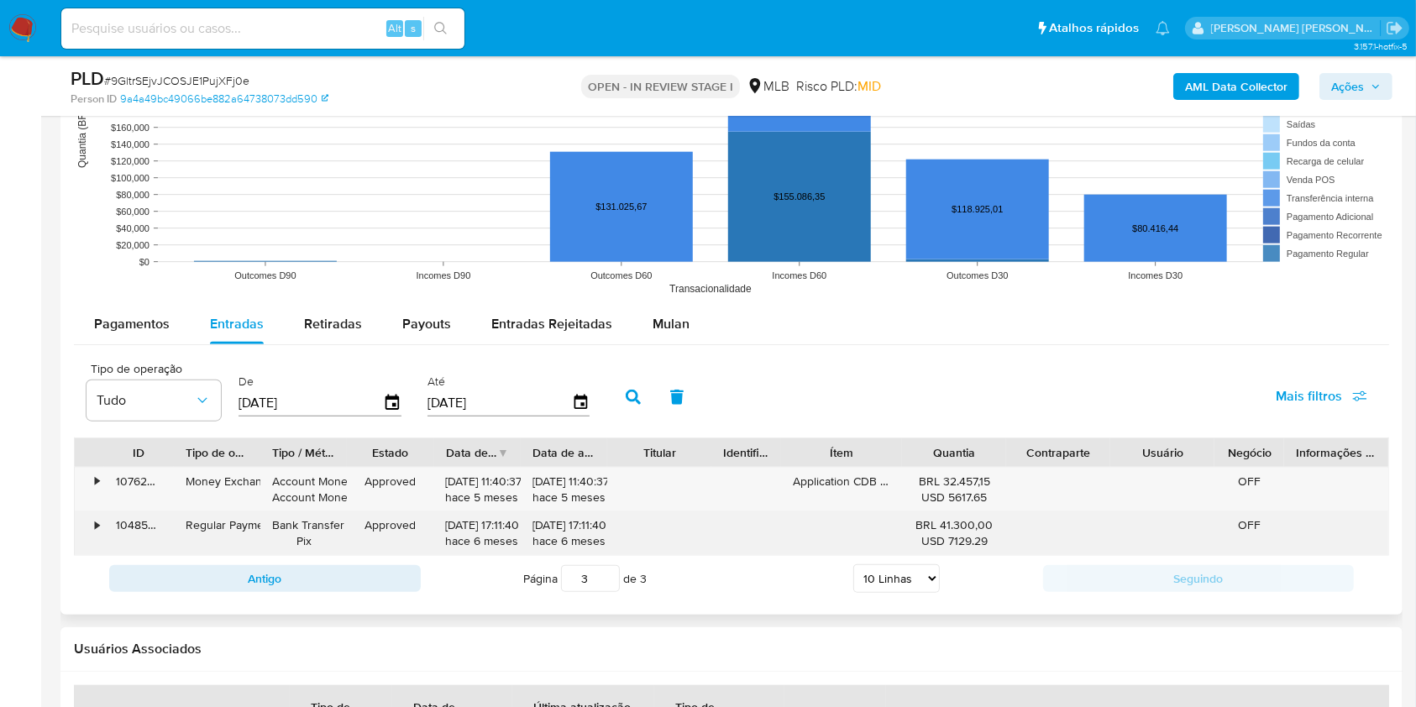
click at [97, 527] on div "•" at bounding box center [97, 525] width 4 height 16
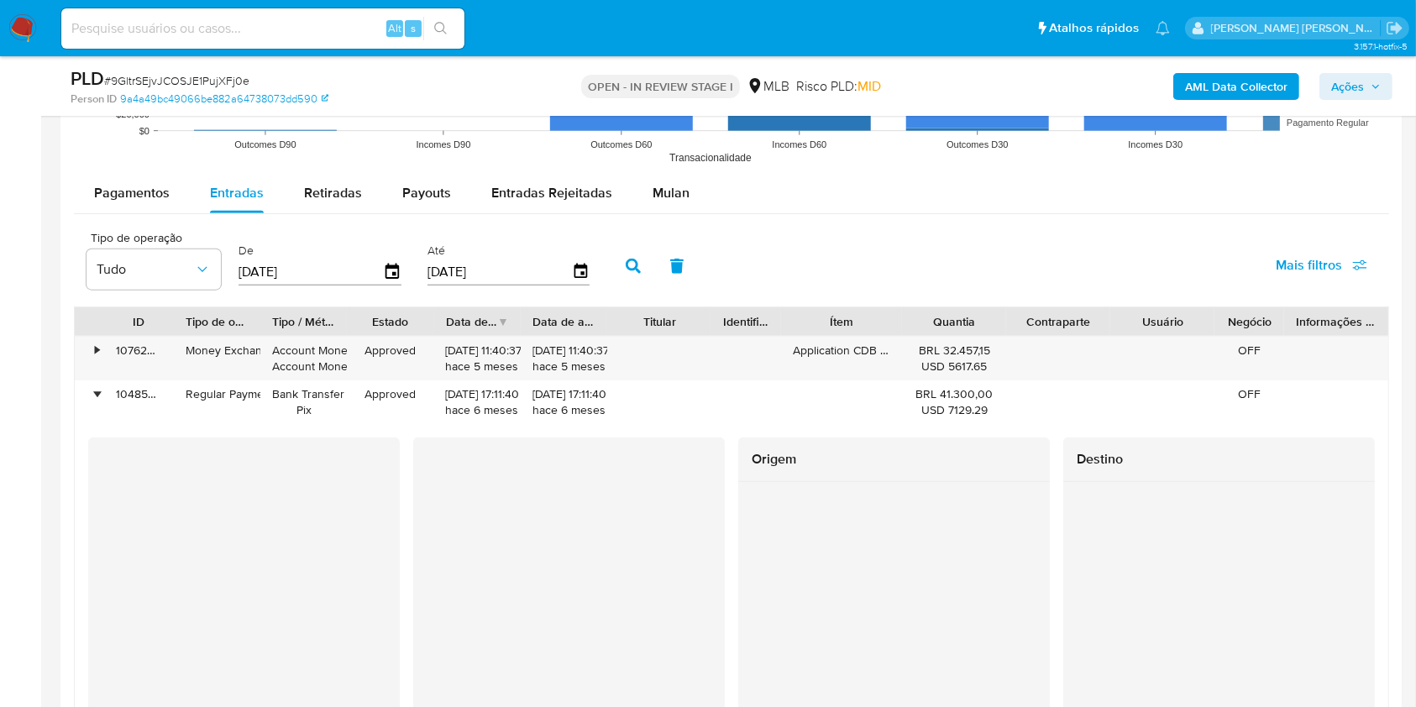
scroll to position [1876, 0]
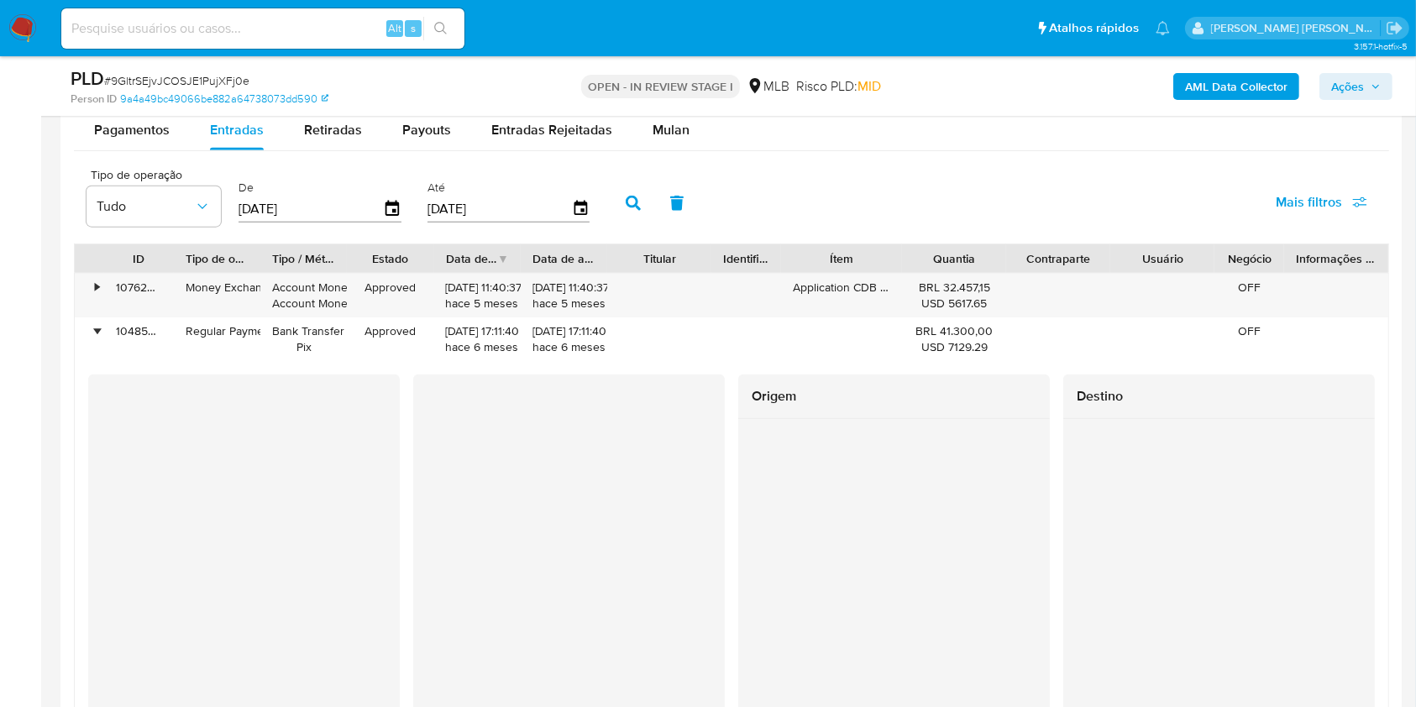
click at [0, 254] on aside "Bandeja Painel Screening Pesquisa em Listas Watchlist Ferramentas Operações em …" at bounding box center [20, 31] width 41 height 3814
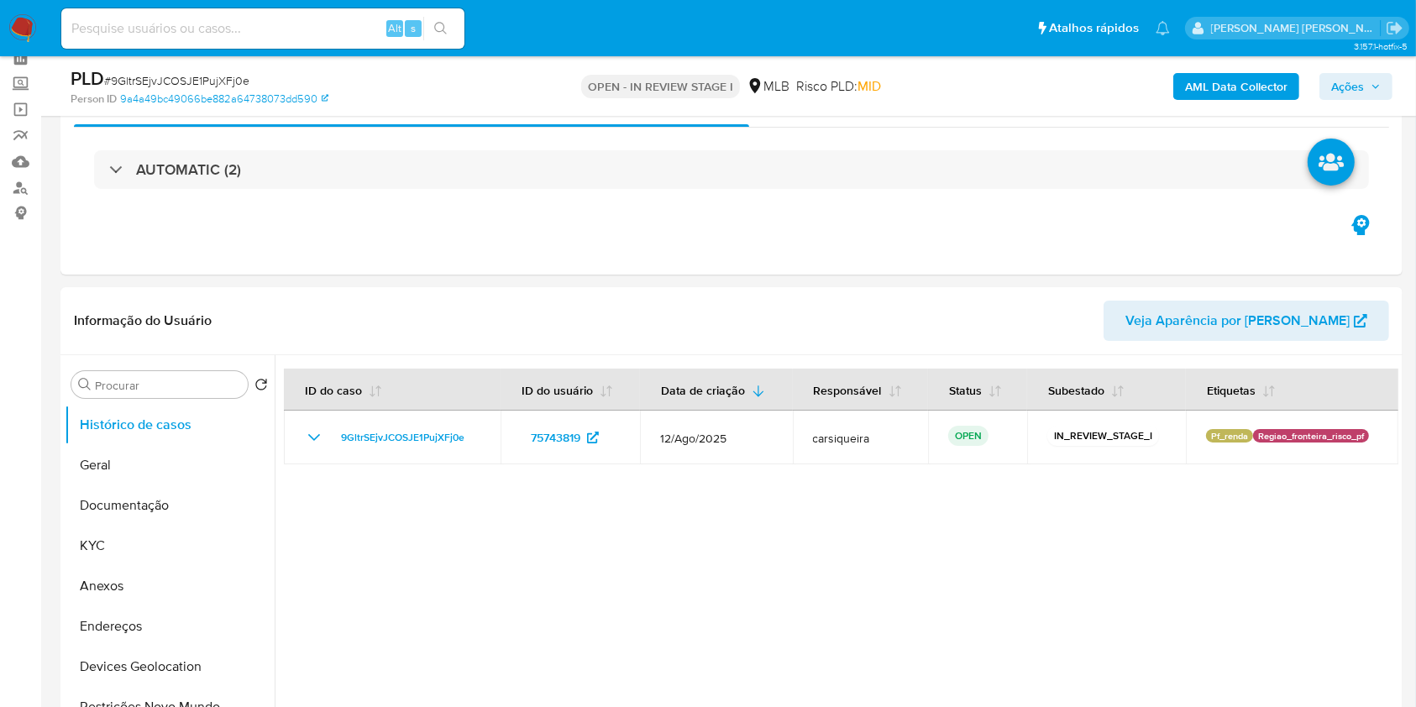
scroll to position [40, 0]
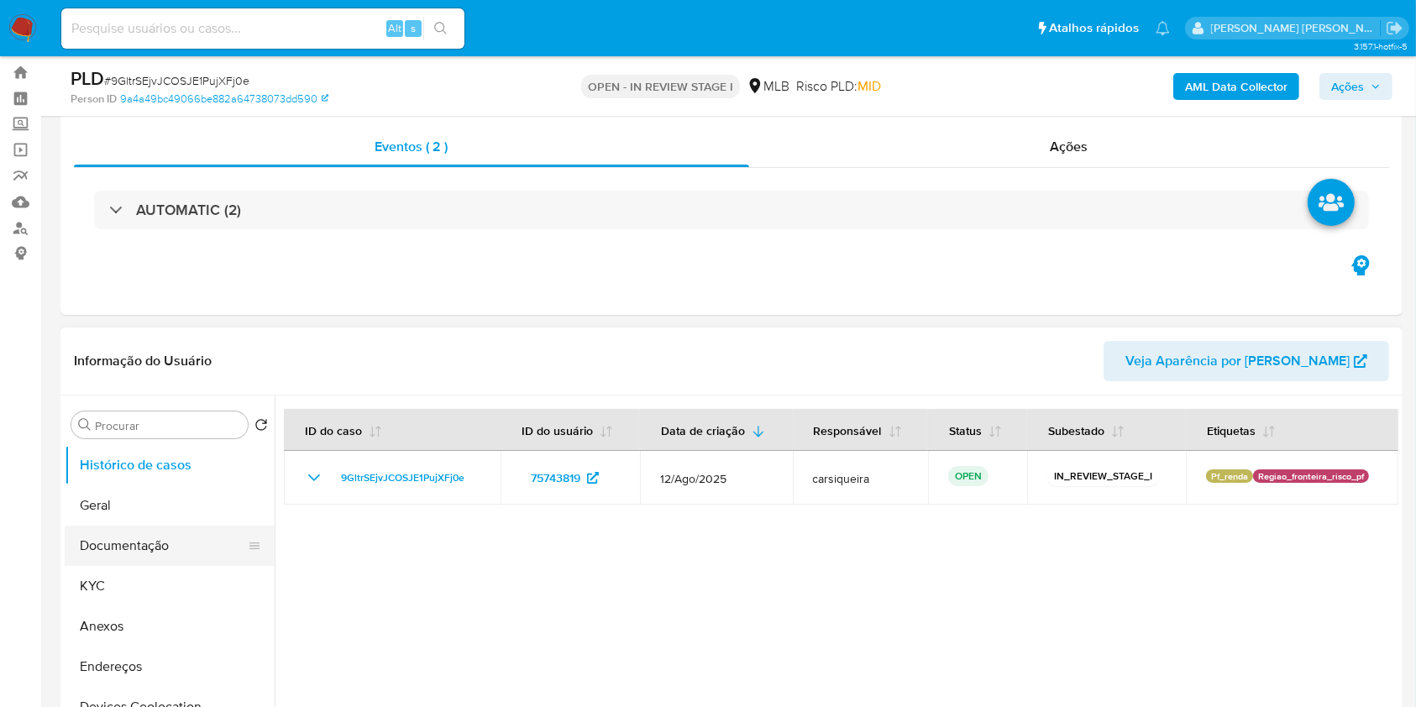
click at [133, 526] on button "Documentação" at bounding box center [163, 546] width 197 height 40
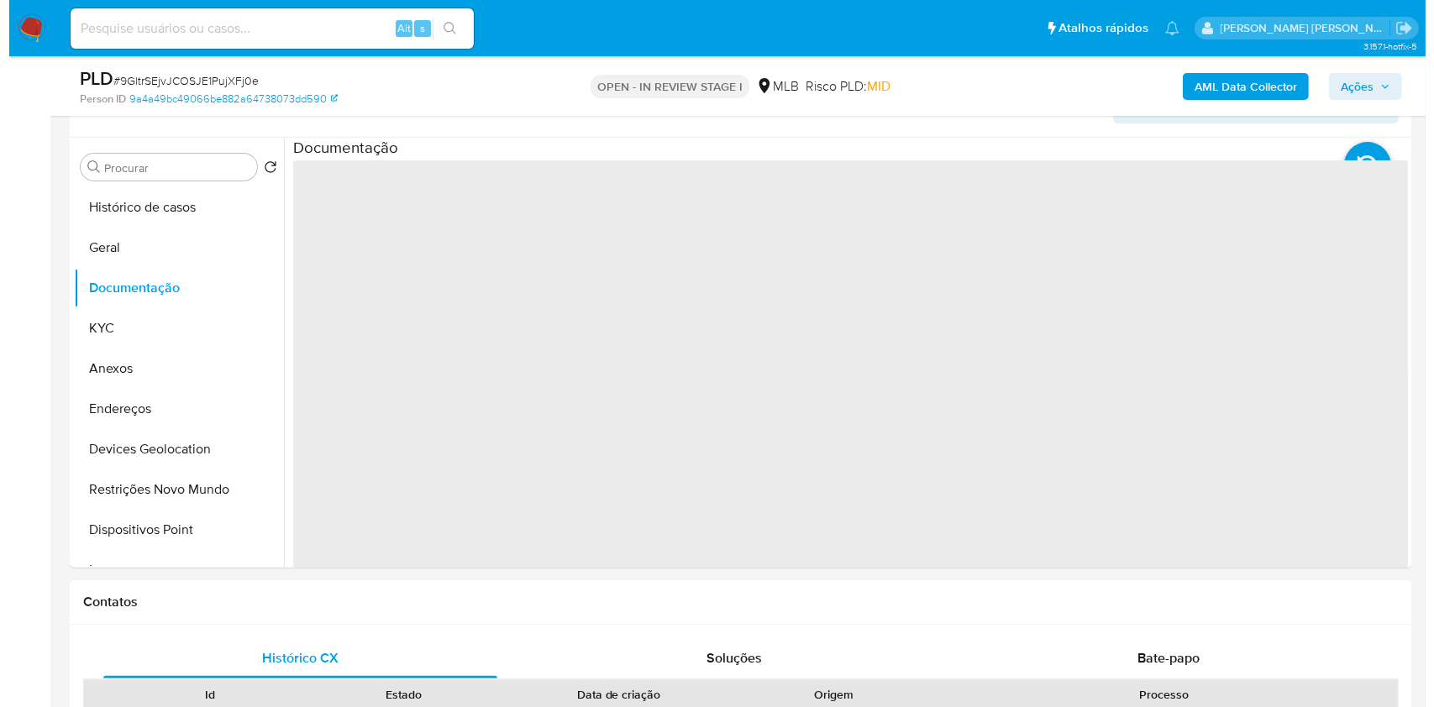
scroll to position [302, 0]
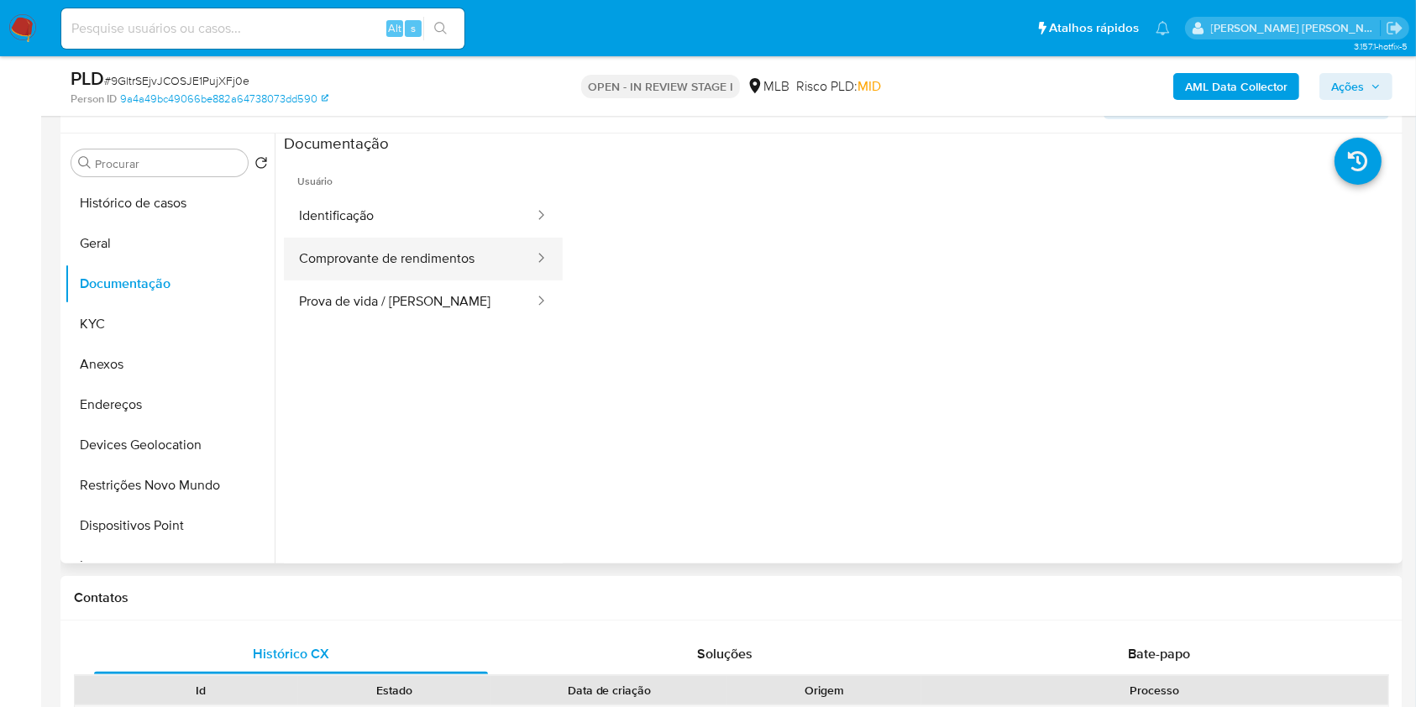
click at [448, 248] on button "Comprovante de rendimentos" at bounding box center [410, 259] width 252 height 43
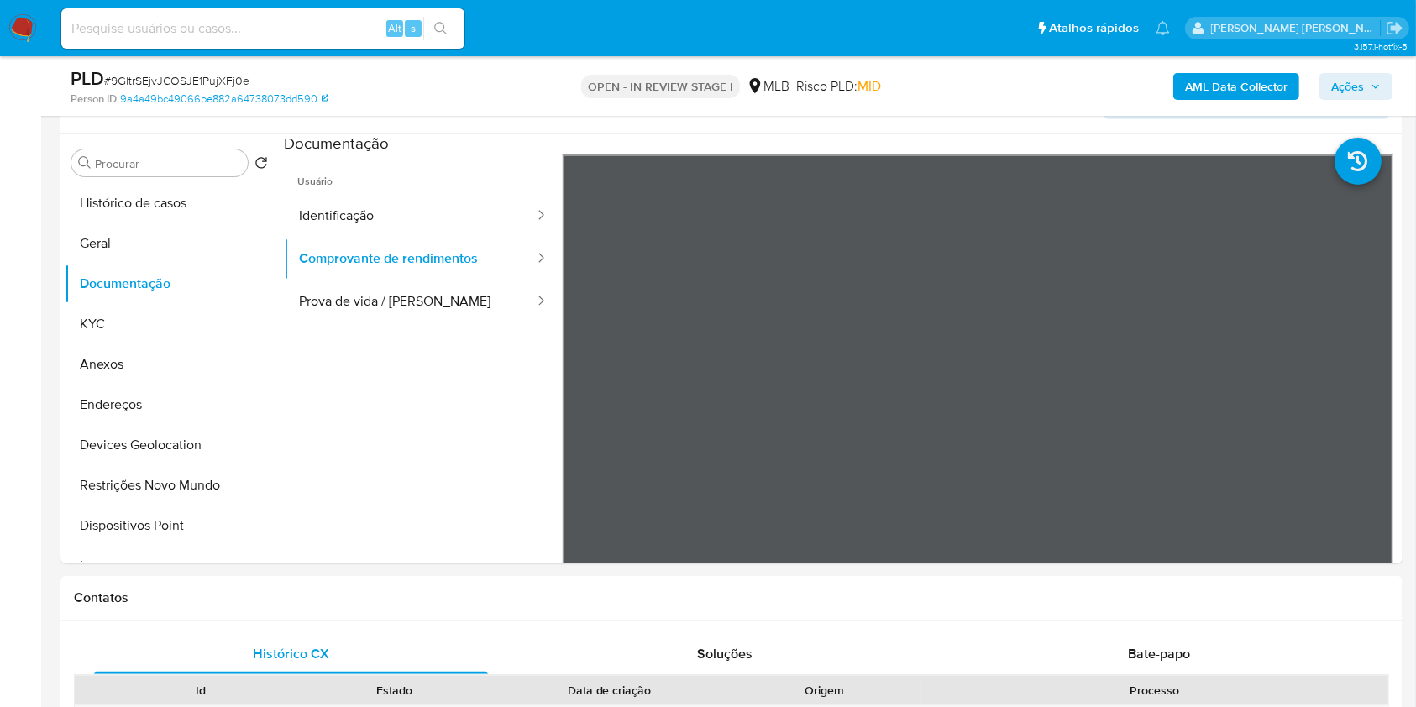
click at [1361, 84] on span "Ações" at bounding box center [1347, 86] width 33 height 27
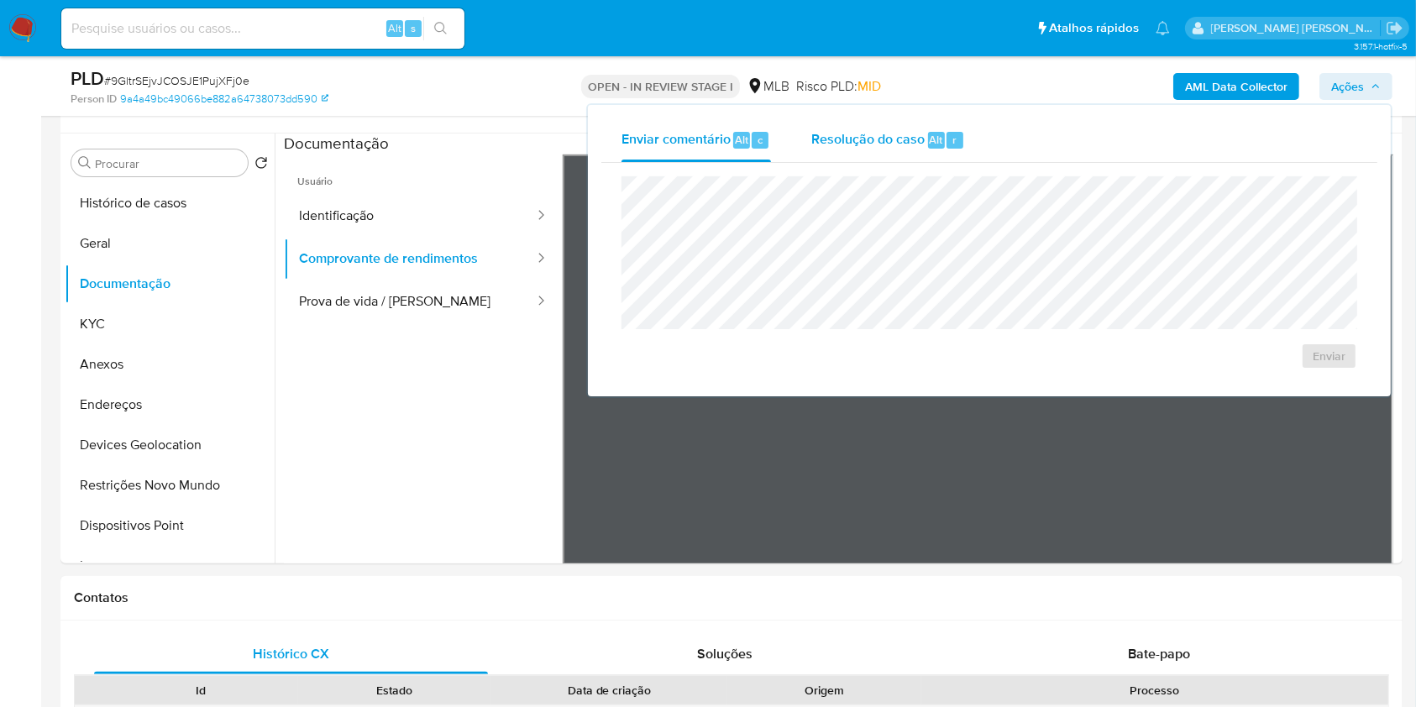
click at [859, 138] on span "Resolução do caso" at bounding box center [867, 138] width 113 height 19
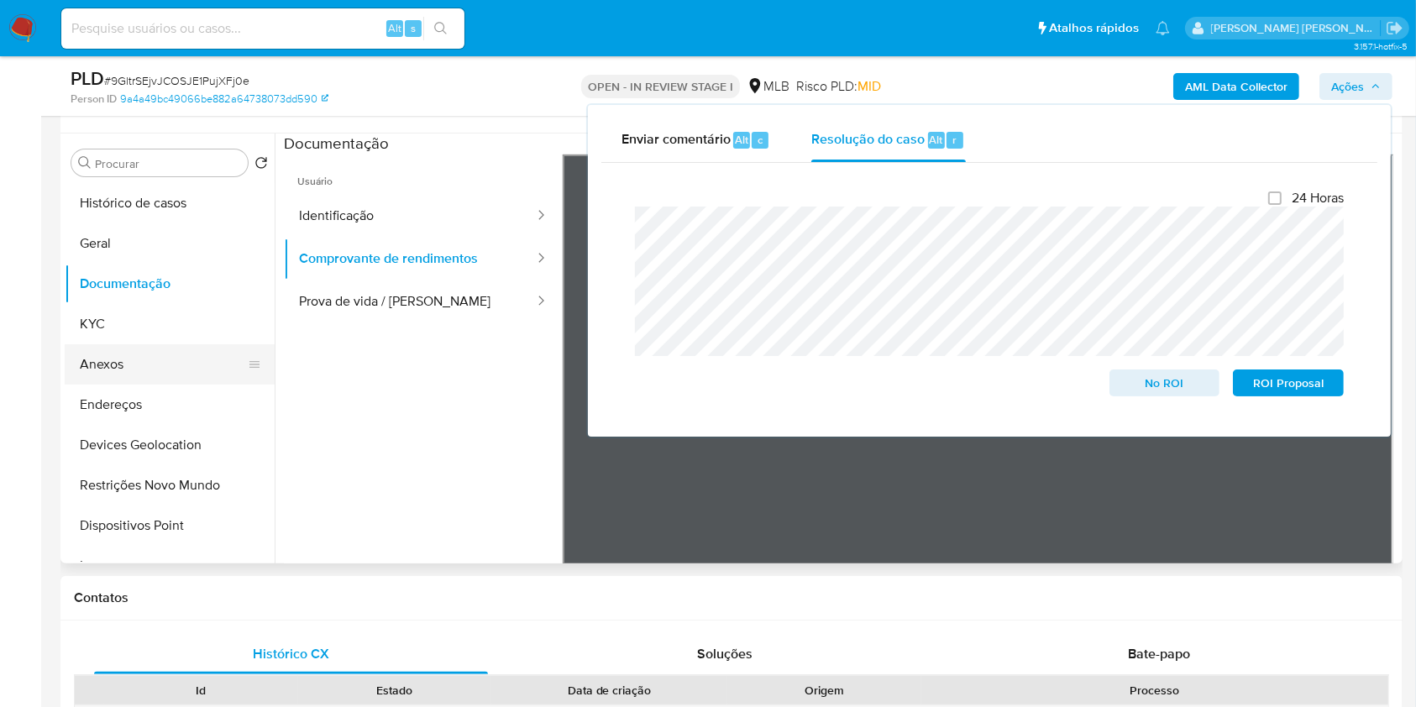
click at [188, 362] on button "Anexos" at bounding box center [163, 364] width 197 height 40
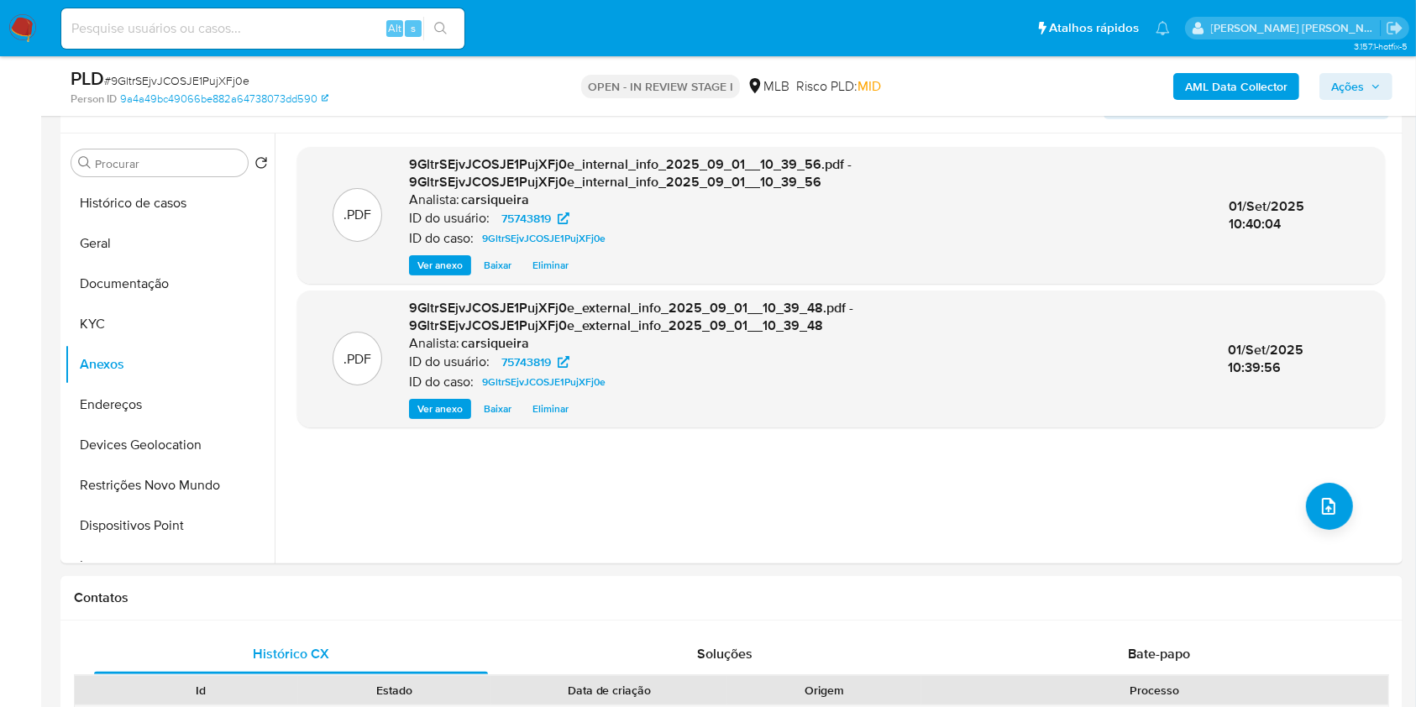
click at [1350, 92] on span "Ações" at bounding box center [1347, 86] width 33 height 27
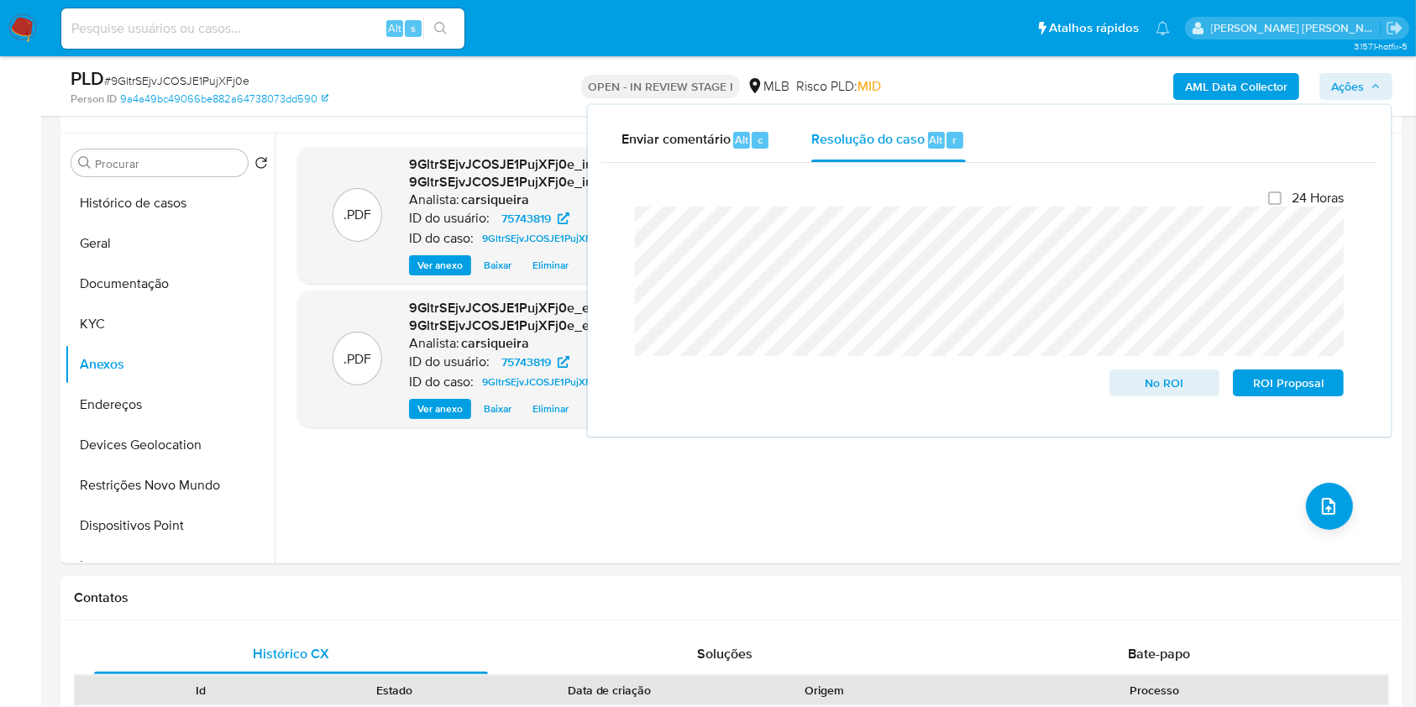
click at [188, 81] on span "# 9GltrSEjvJCOSJE1PujXFj0e" at bounding box center [176, 80] width 145 height 17
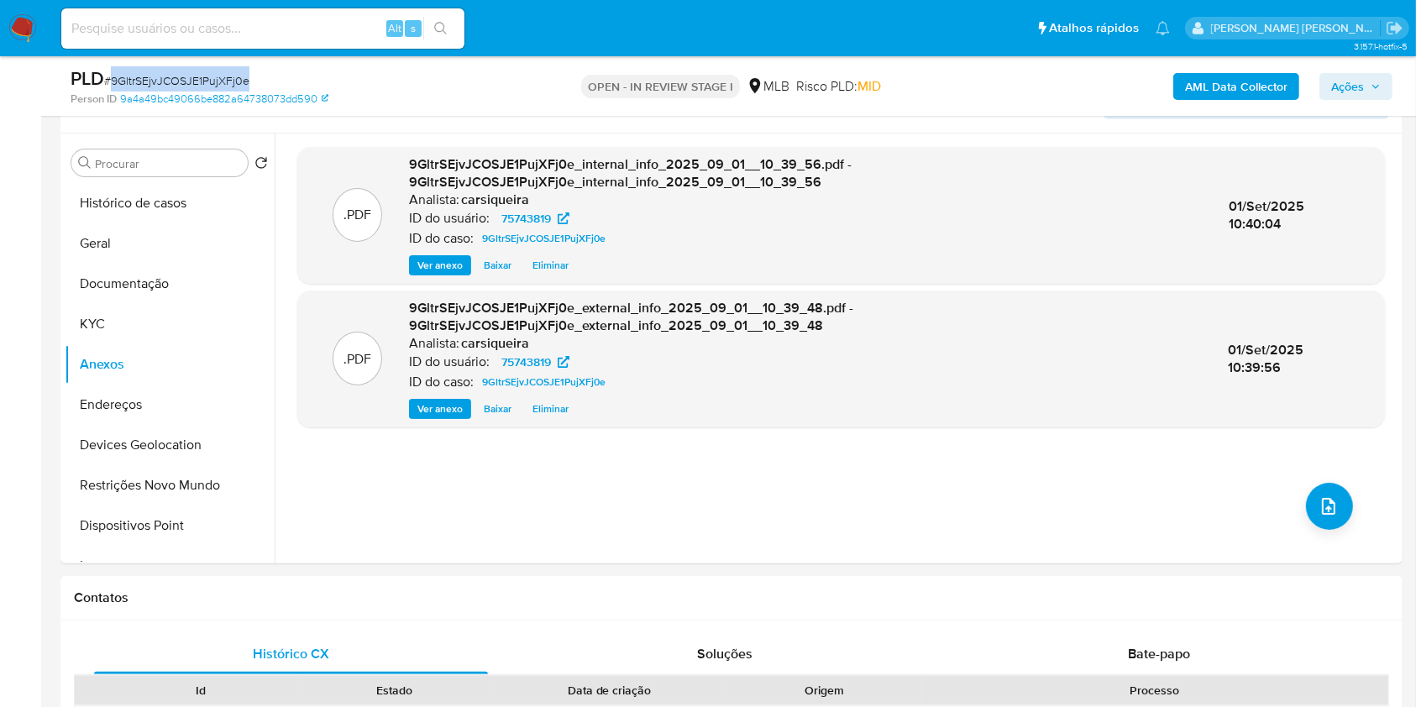
click at [188, 81] on span "# 9GltrSEjvJCOSJE1PujXFj0e" at bounding box center [176, 80] width 145 height 17
copy span "9GltrSEjvJCOSJE1PujXFj0e"
click at [1324, 496] on icon "upload-file" at bounding box center [1328, 506] width 20 height 20
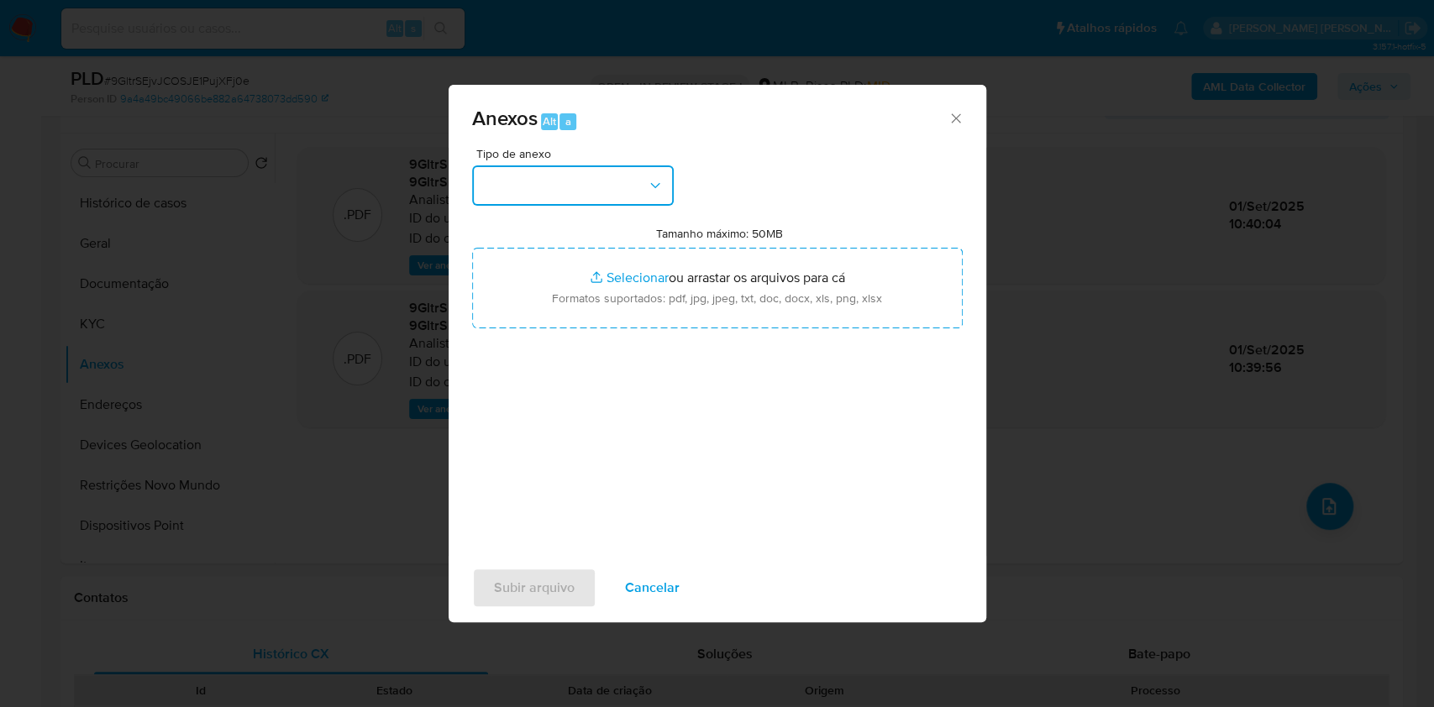
click at [618, 196] on button "button" at bounding box center [573, 185] width 202 height 40
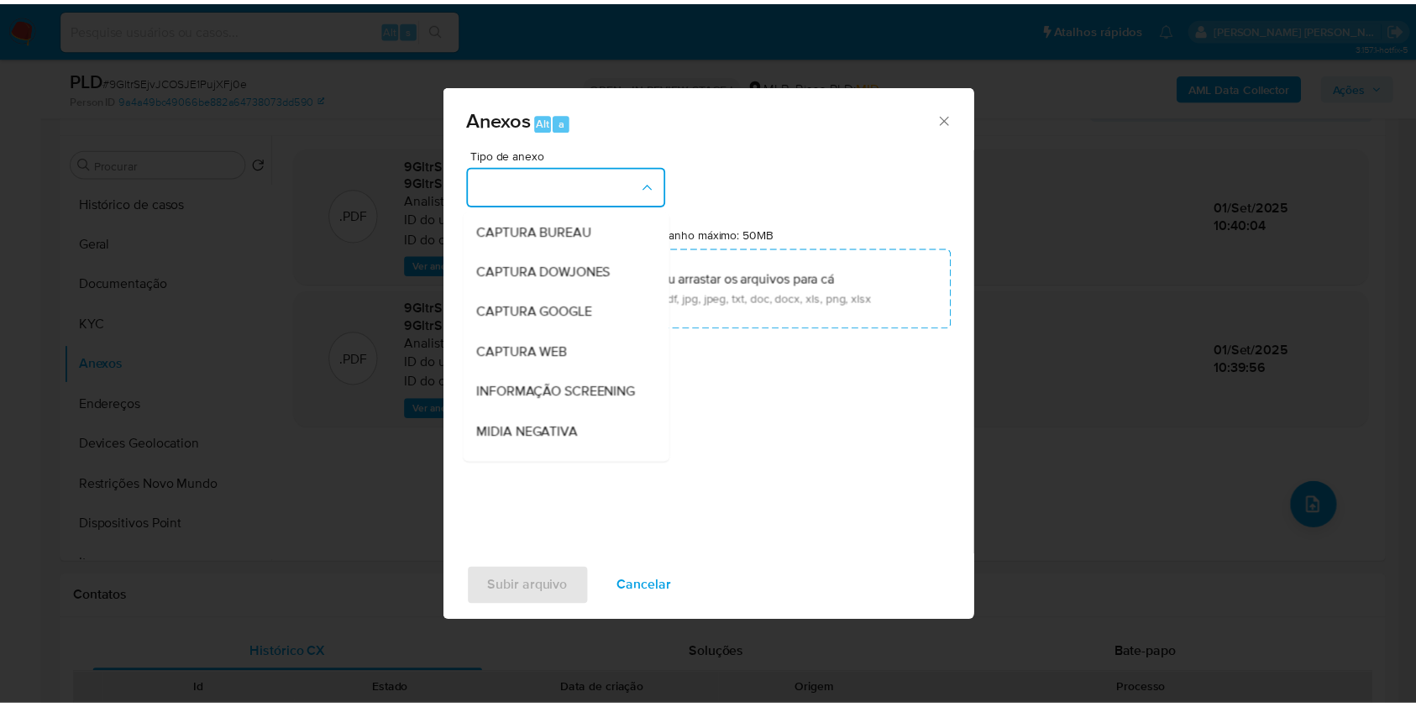
scroll to position [258, 0]
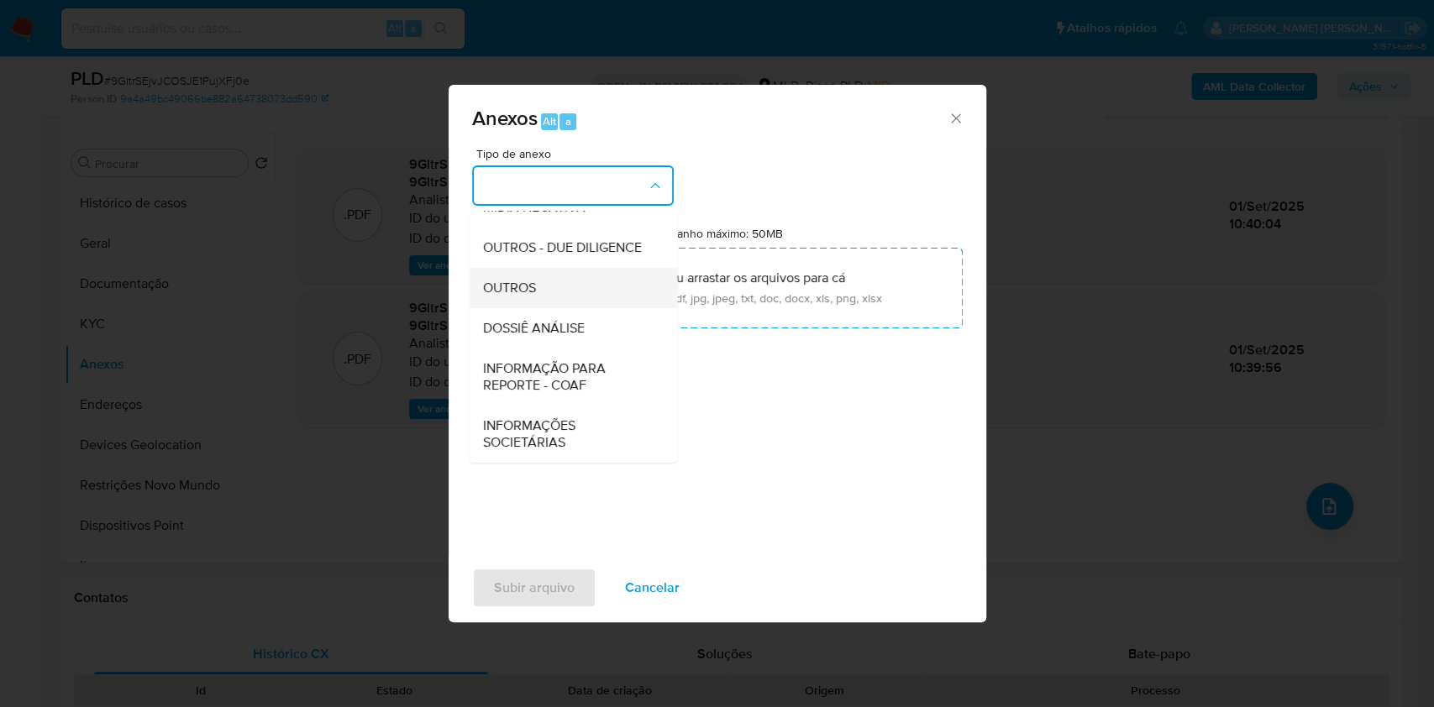
click at [563, 286] on div "OUTROS" at bounding box center [567, 288] width 171 height 40
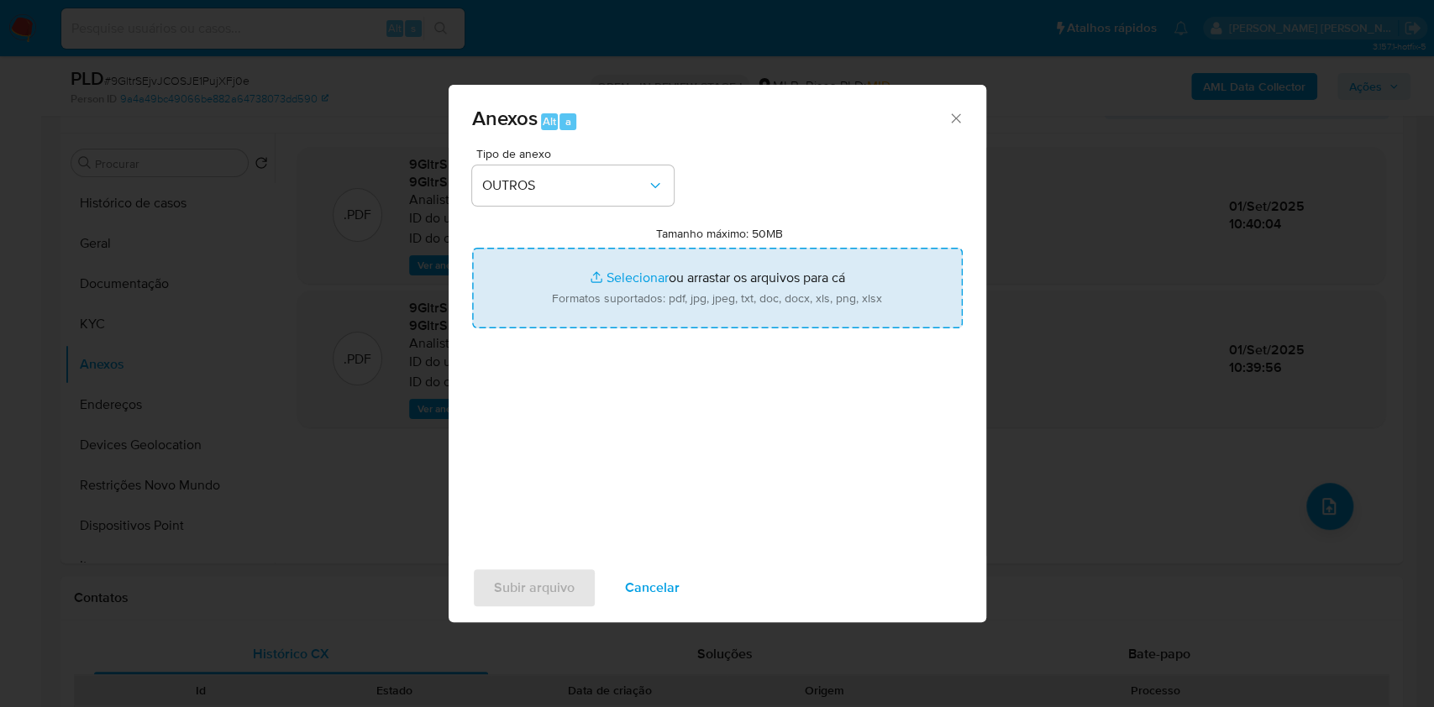
click at [563, 286] on input "Tamanho máximo: 50MB Selecionar arquivos" at bounding box center [717, 288] width 490 height 81
type input "C:\fakepath\Mulan 165717625_2025_09_01_07_01_00.xlsx"
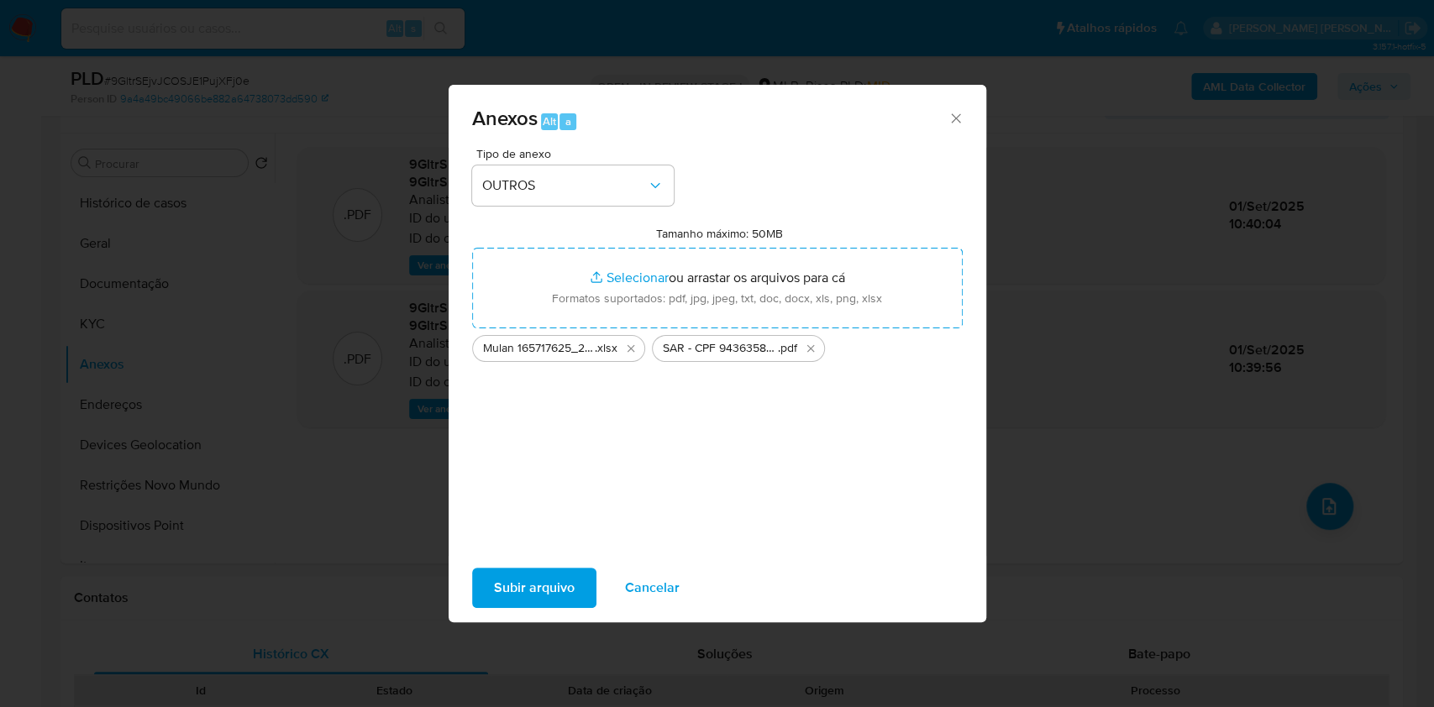
click at [553, 600] on span "Subir arquivo" at bounding box center [534, 587] width 81 height 37
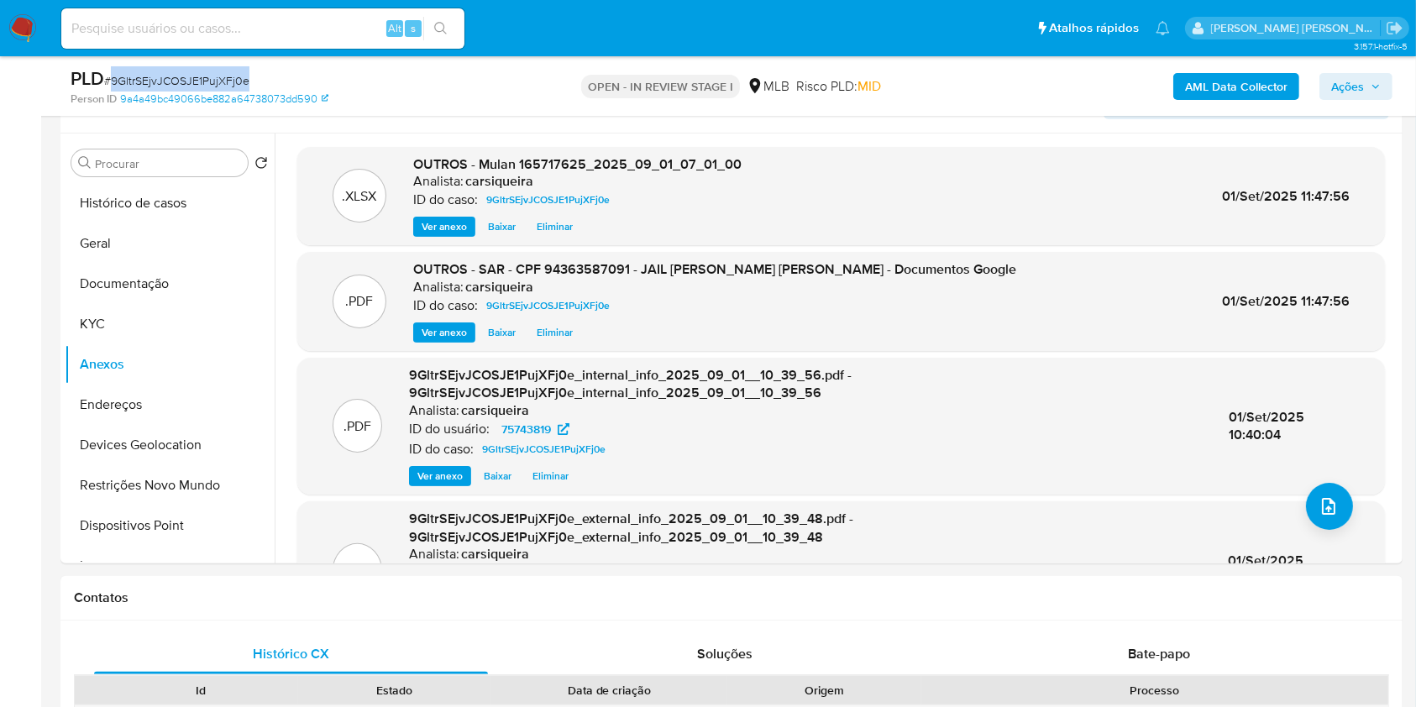
click at [1373, 78] on span "Ações" at bounding box center [1356, 87] width 50 height 24
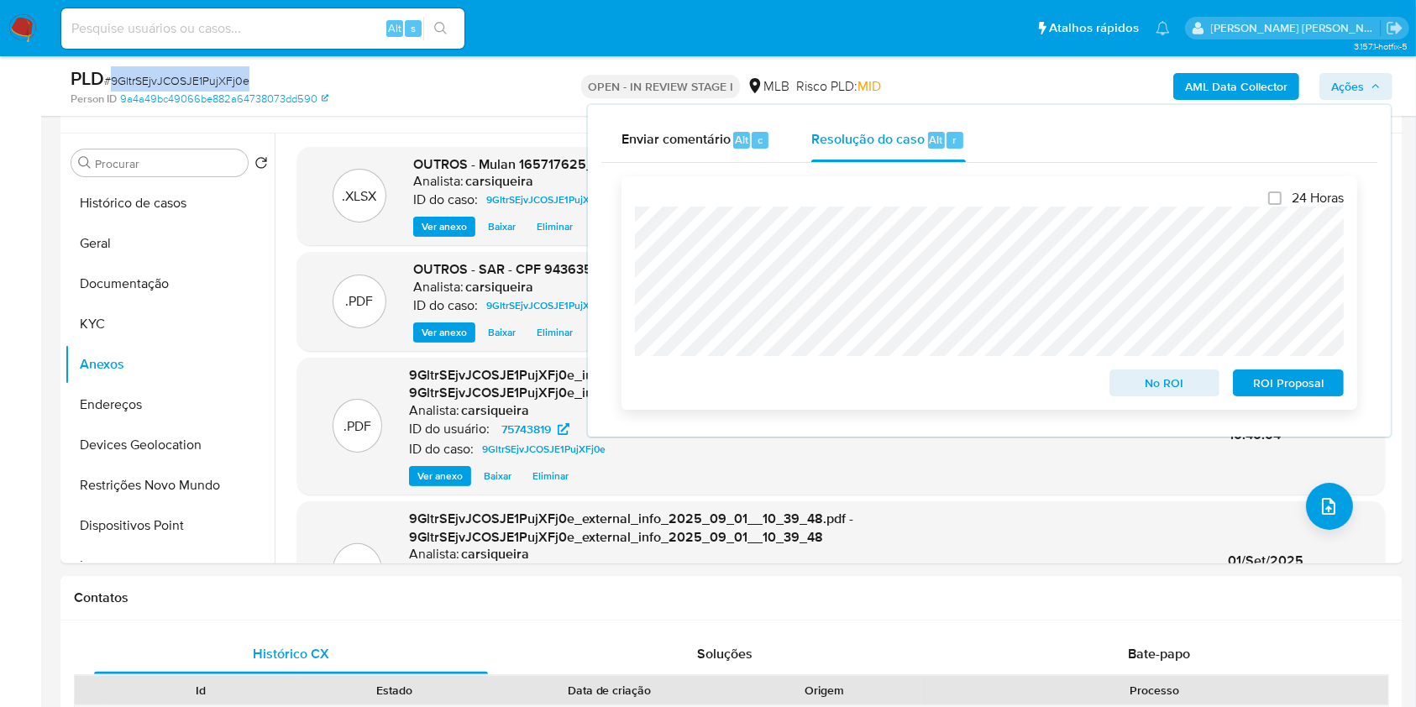
click at [1271, 376] on span "ROI Proposal" at bounding box center [1288, 383] width 87 height 24
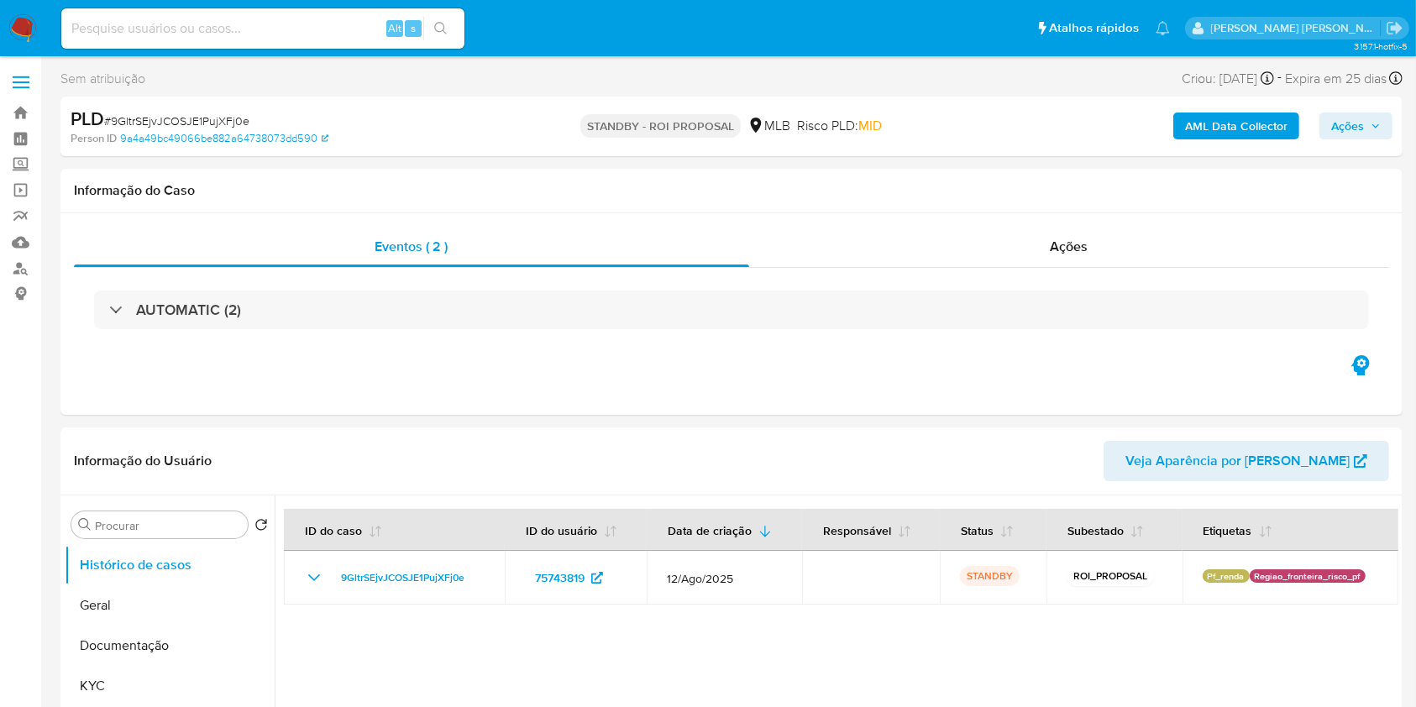
select select "10"
click at [24, 37] on img at bounding box center [22, 28] width 29 height 29
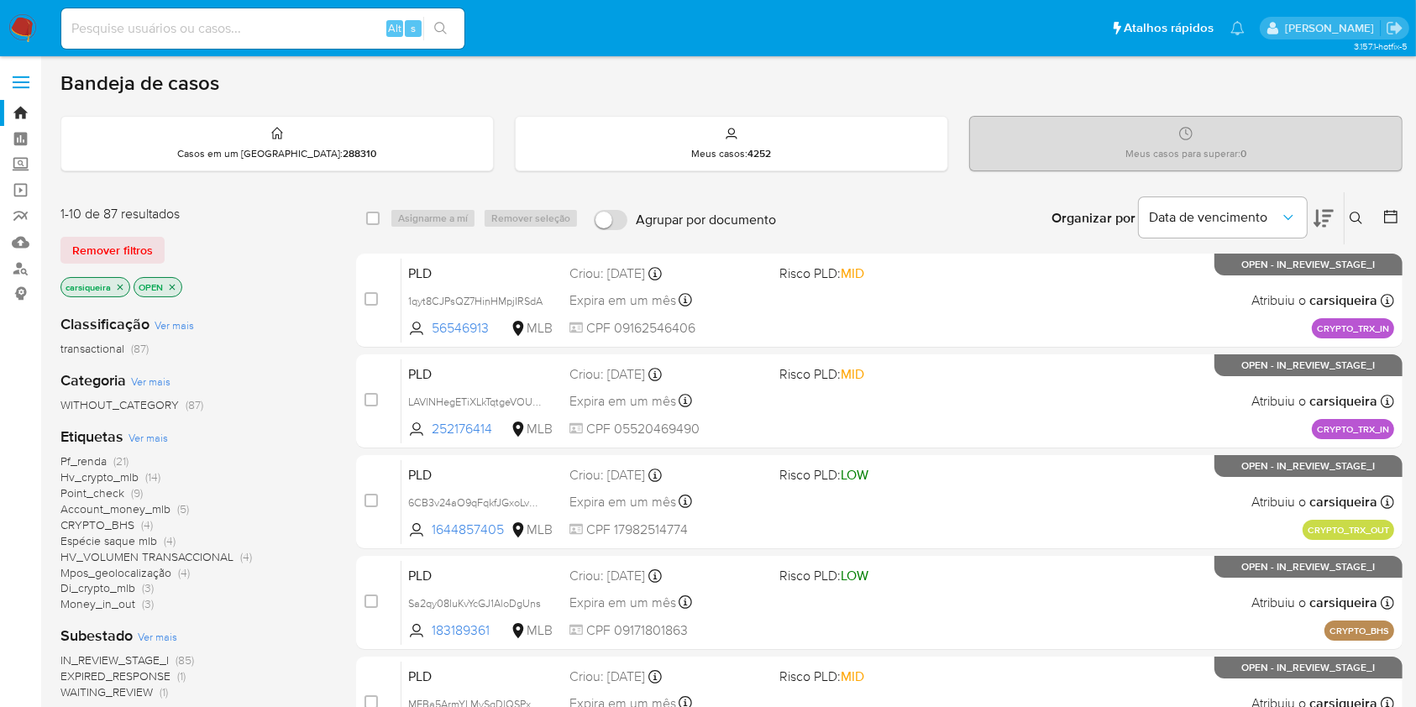
click at [118, 286] on icon "close-filter" at bounding box center [120, 287] width 10 height 10
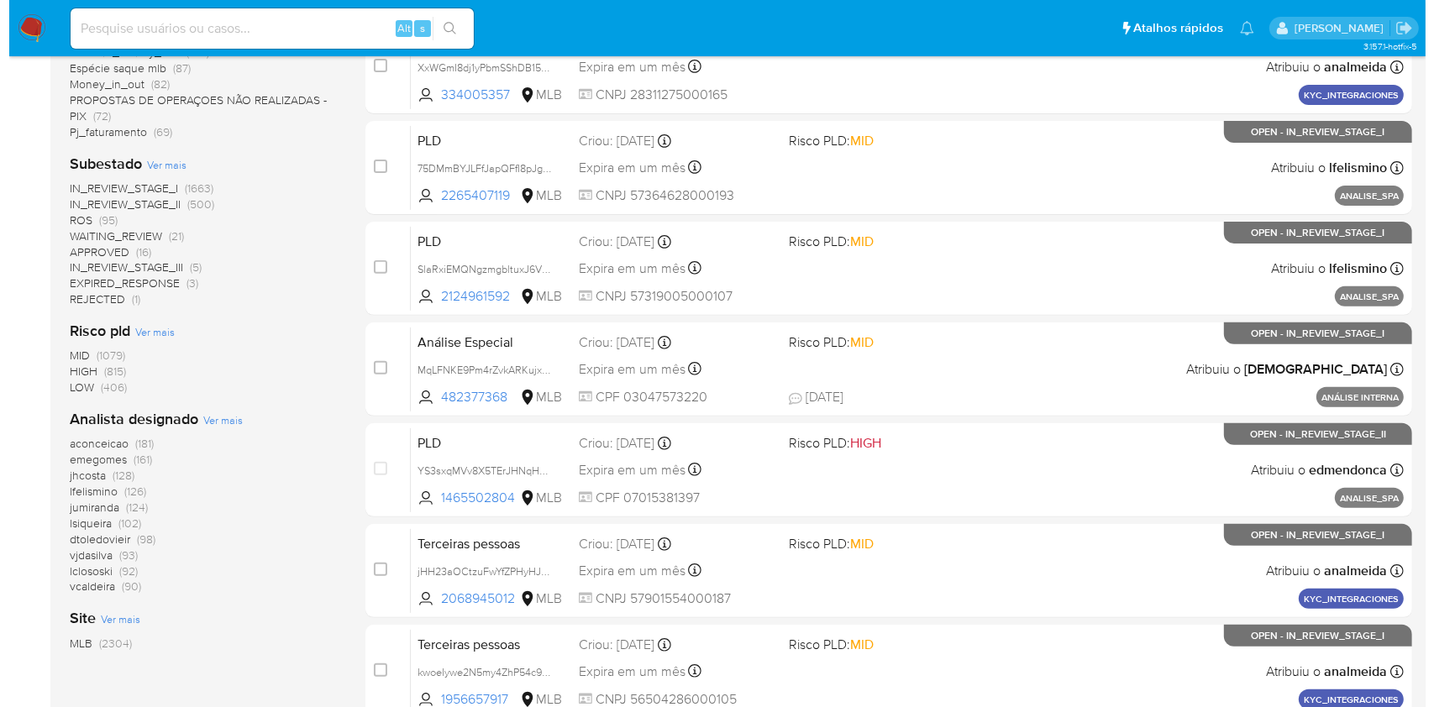
scroll to position [537, 0]
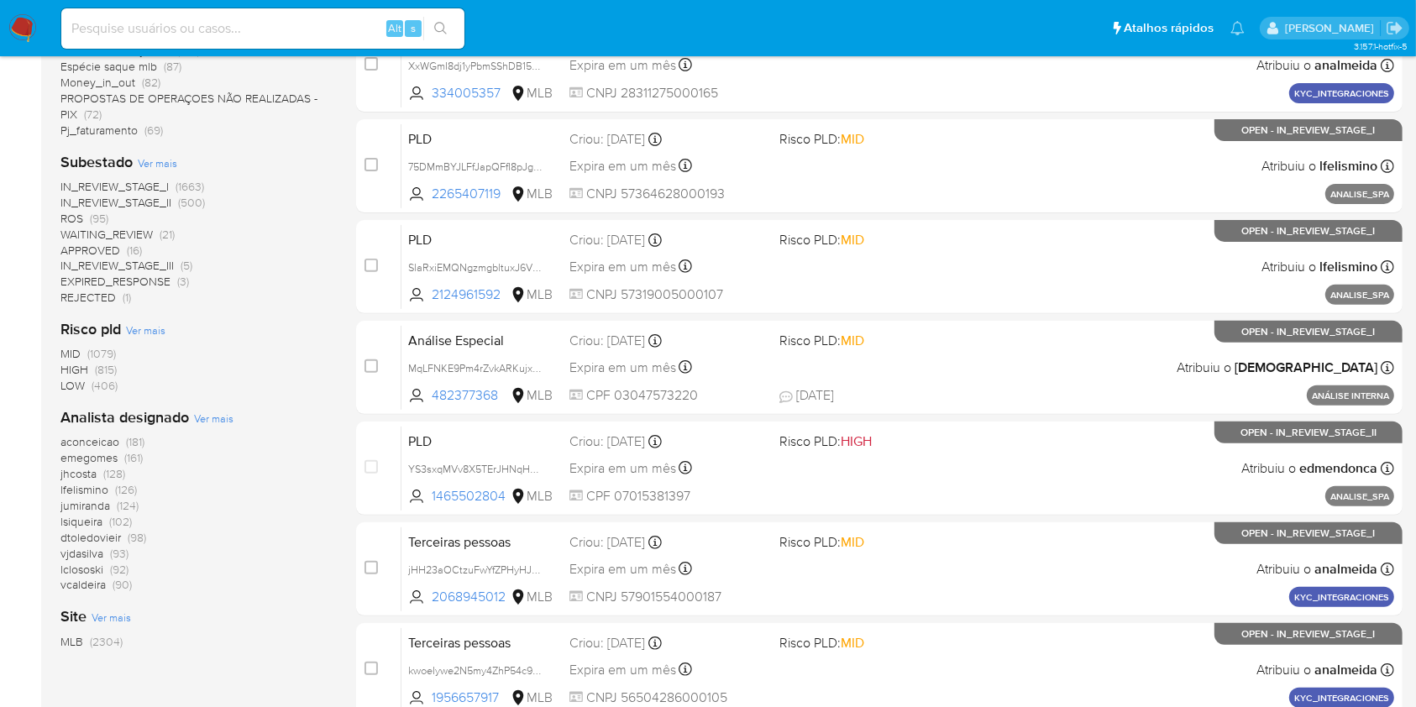
click at [225, 416] on span "Ver mais" at bounding box center [213, 418] width 39 height 15
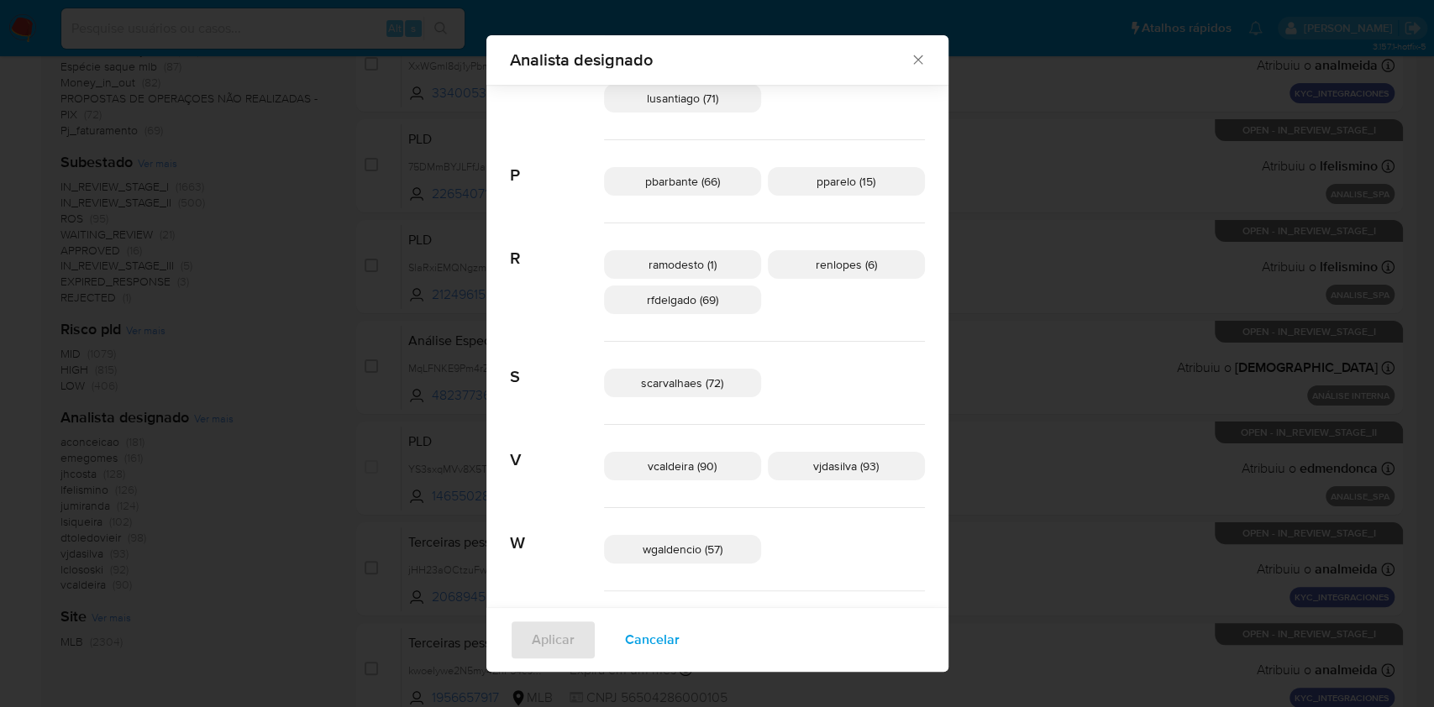
scroll to position [810, 0]
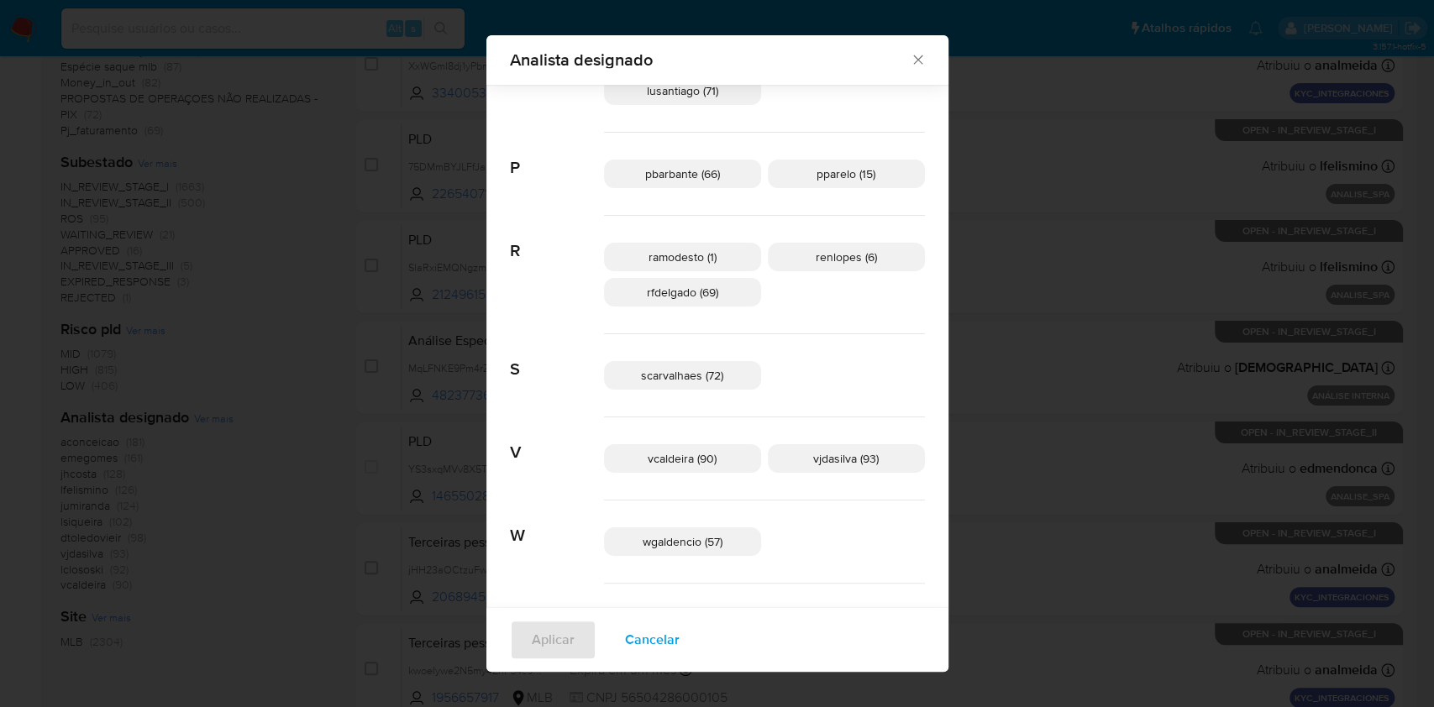
click at [679, 634] on span "Cancelar" at bounding box center [652, 639] width 55 height 37
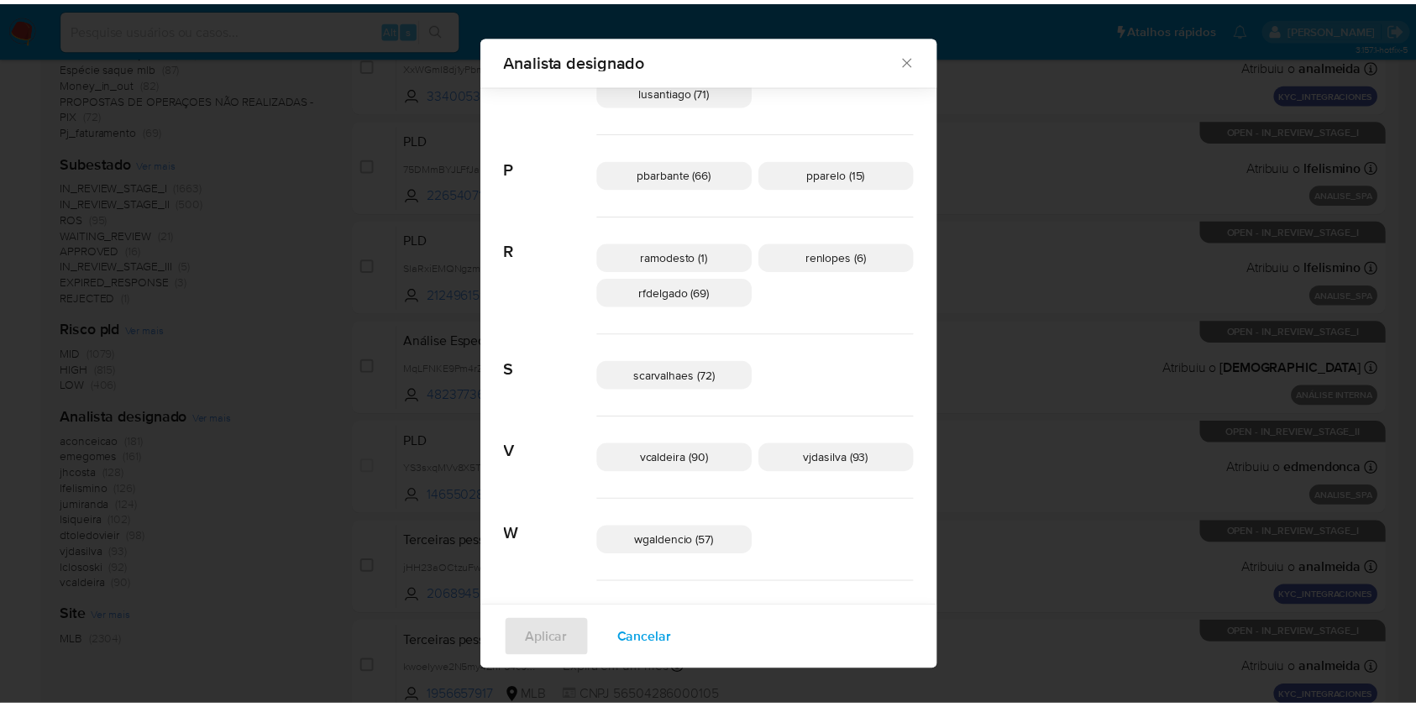
scroll to position [0, 0]
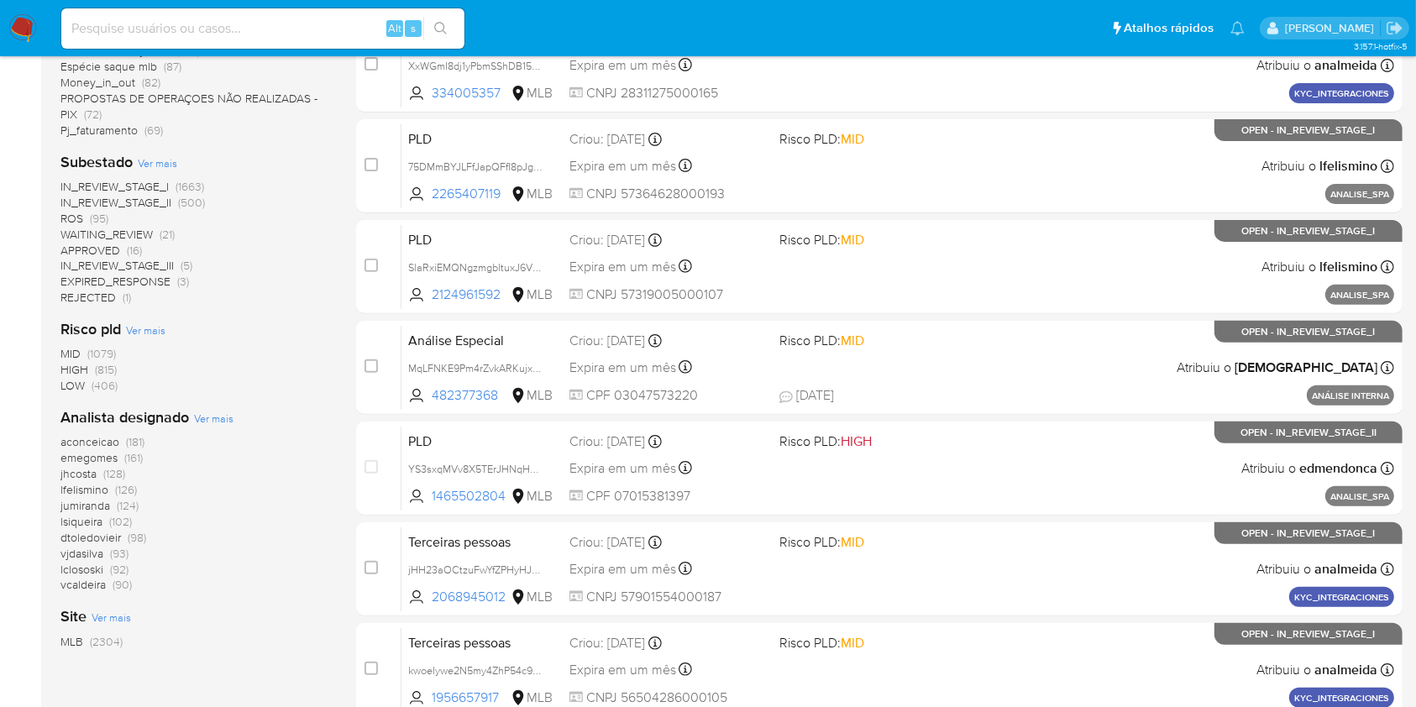
click at [34, 25] on img at bounding box center [22, 28] width 29 height 29
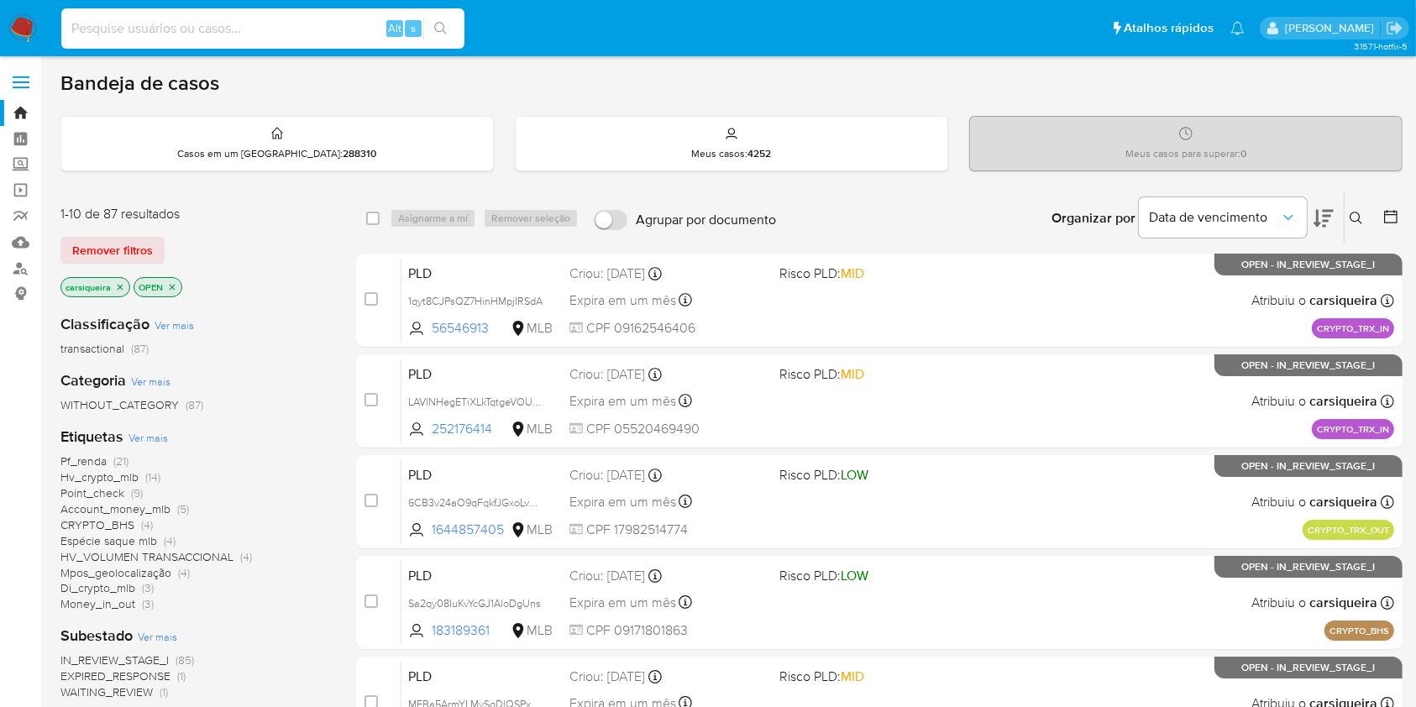
click at [202, 24] on input at bounding box center [262, 29] width 403 height 22
paste input "uRgeLSK8iXlvM5qrfbOhg4ff"
type input "uRgeLSK8iXlvM5qrfbOhg4ff"
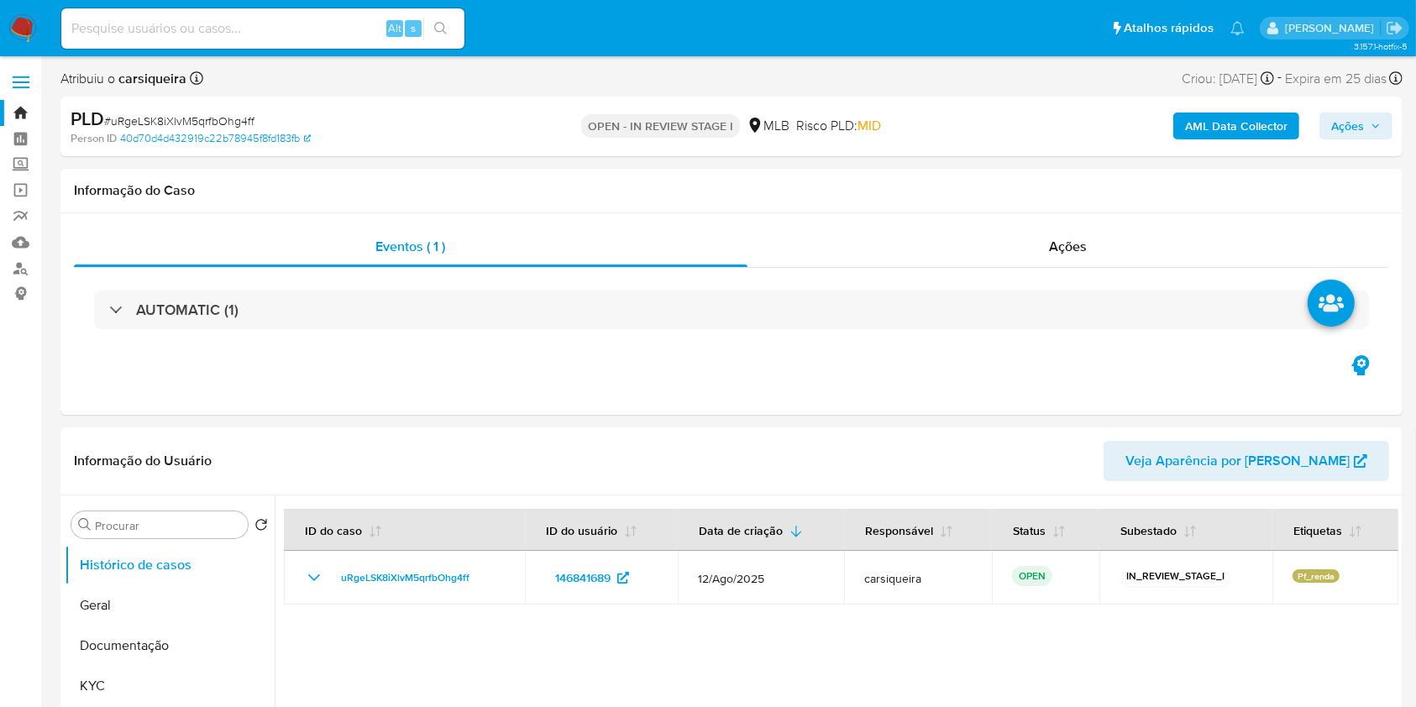
select select "10"
click at [120, 668] on button "KYC" at bounding box center [163, 686] width 197 height 40
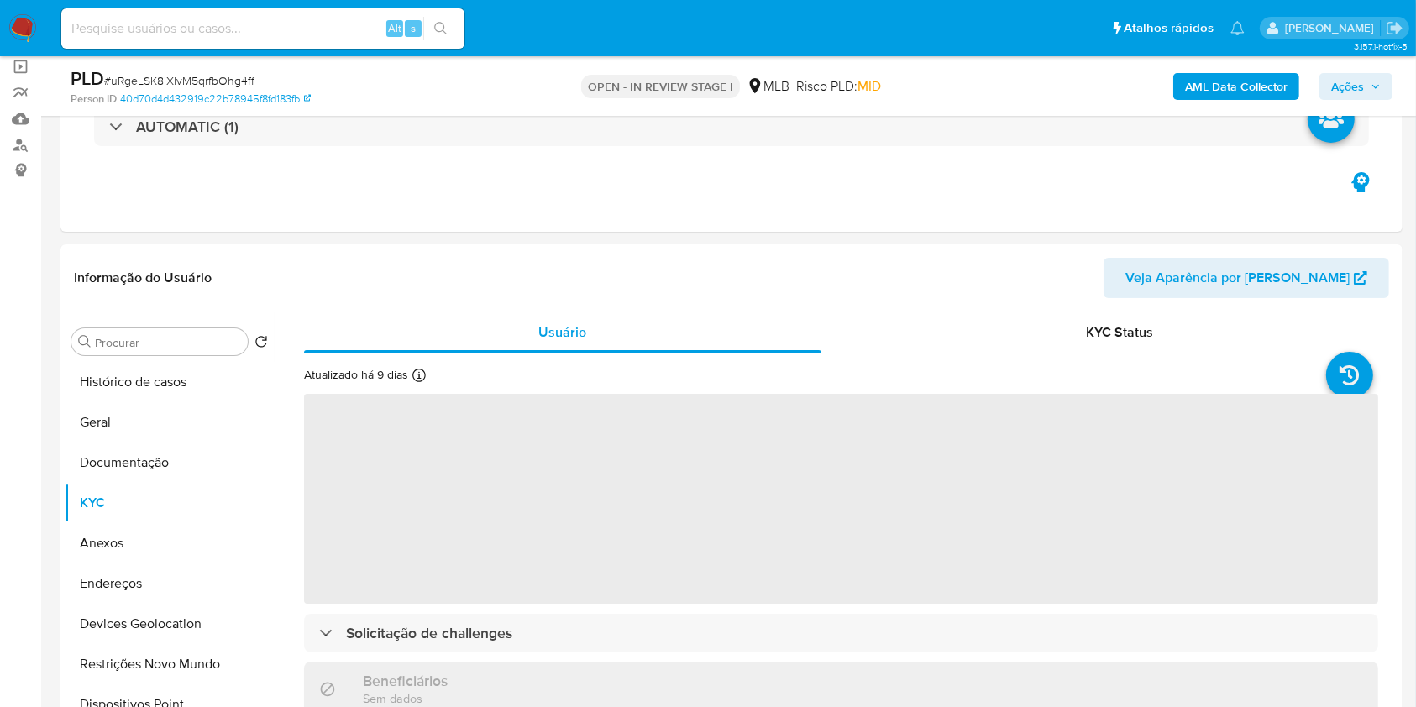
scroll to position [313, 0]
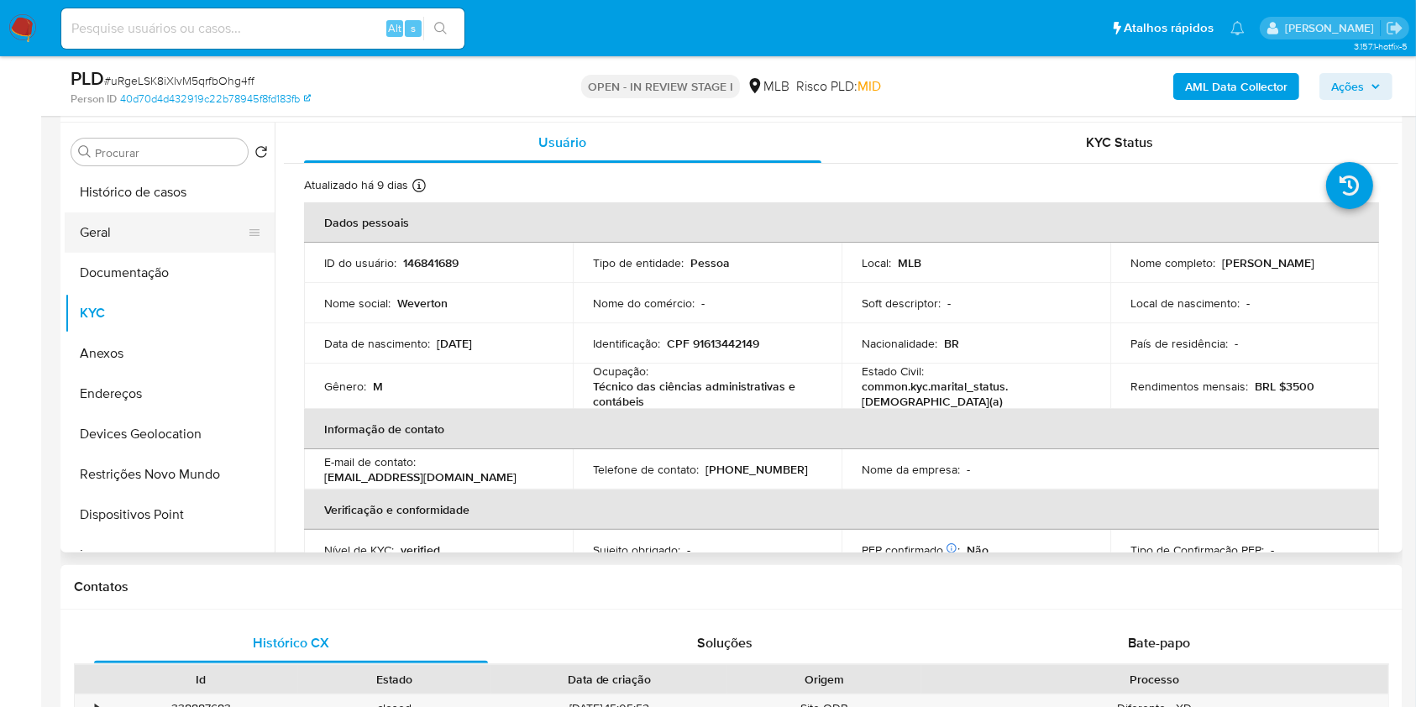
click at [166, 241] on button "Geral" at bounding box center [163, 232] width 197 height 40
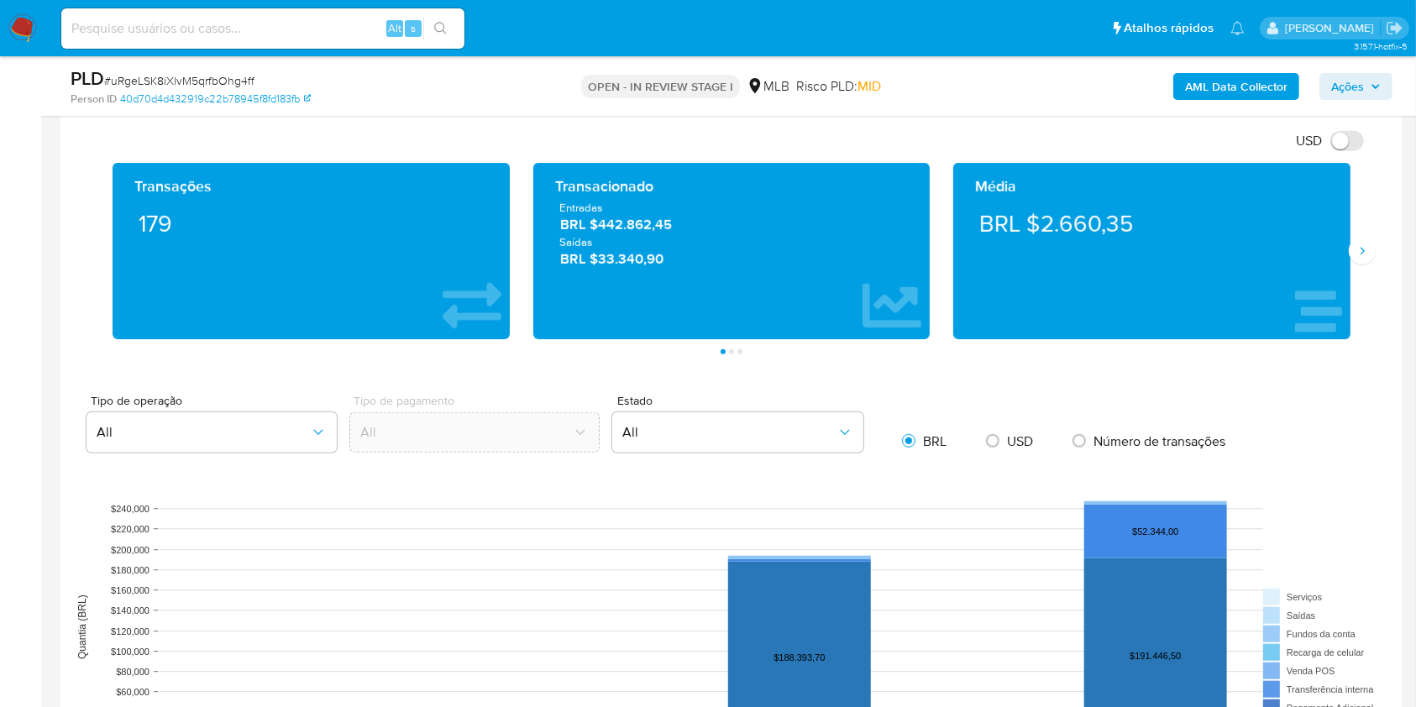
scroll to position [956, 0]
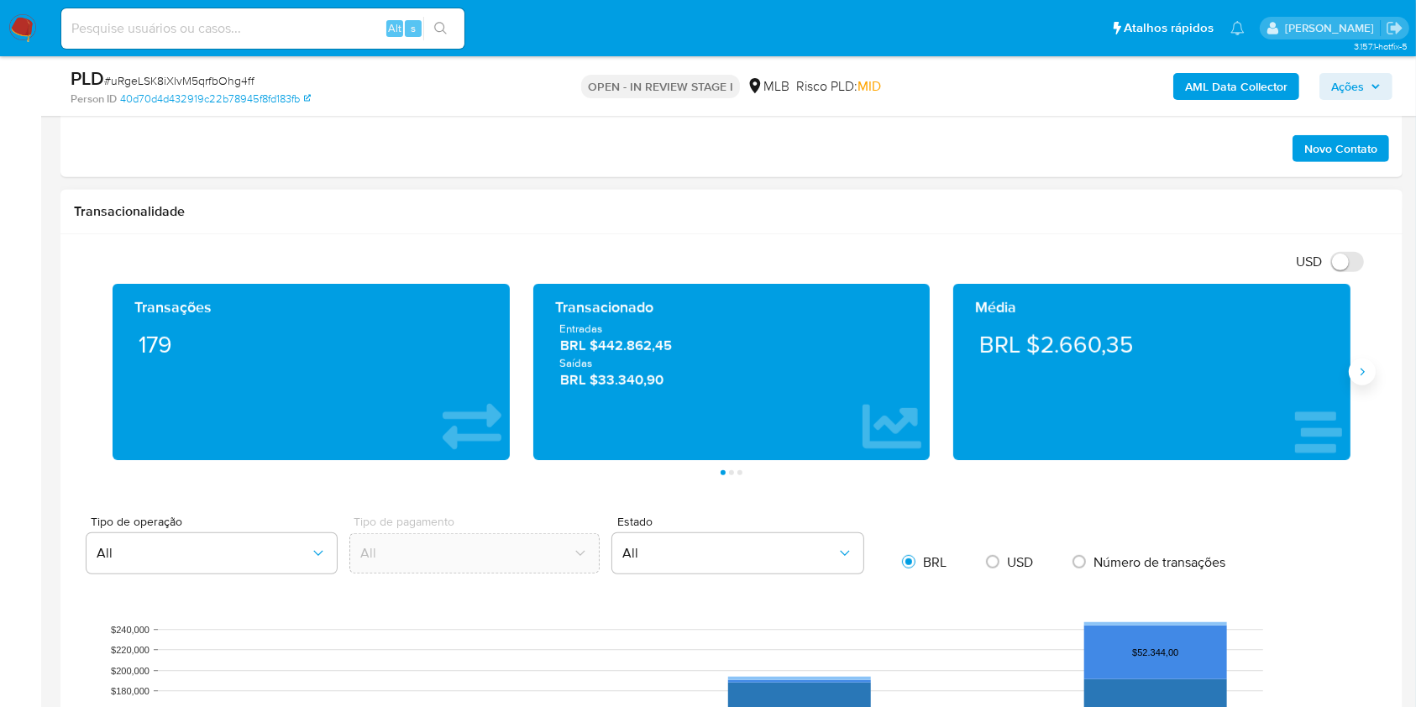
click at [1364, 371] on icon "Siguiente" at bounding box center [1362, 373] width 4 height 8
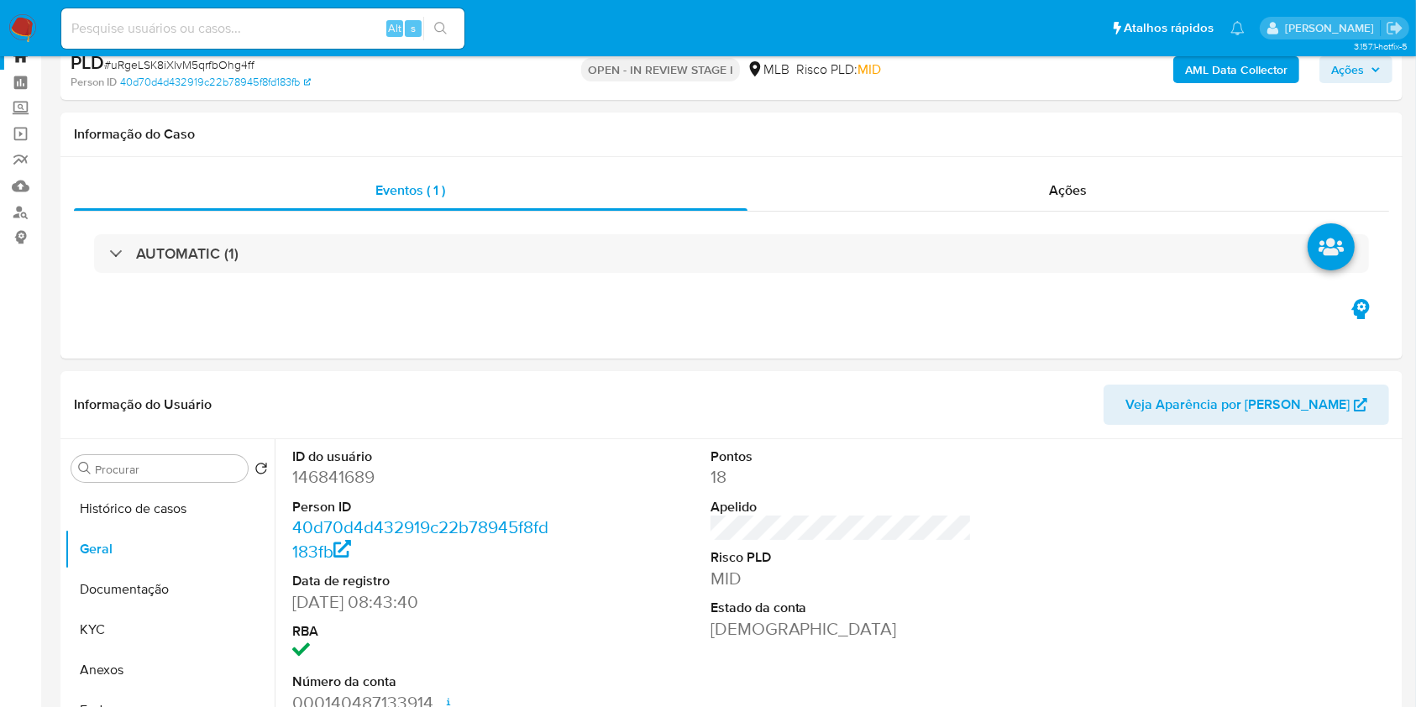
scroll to position [15, 0]
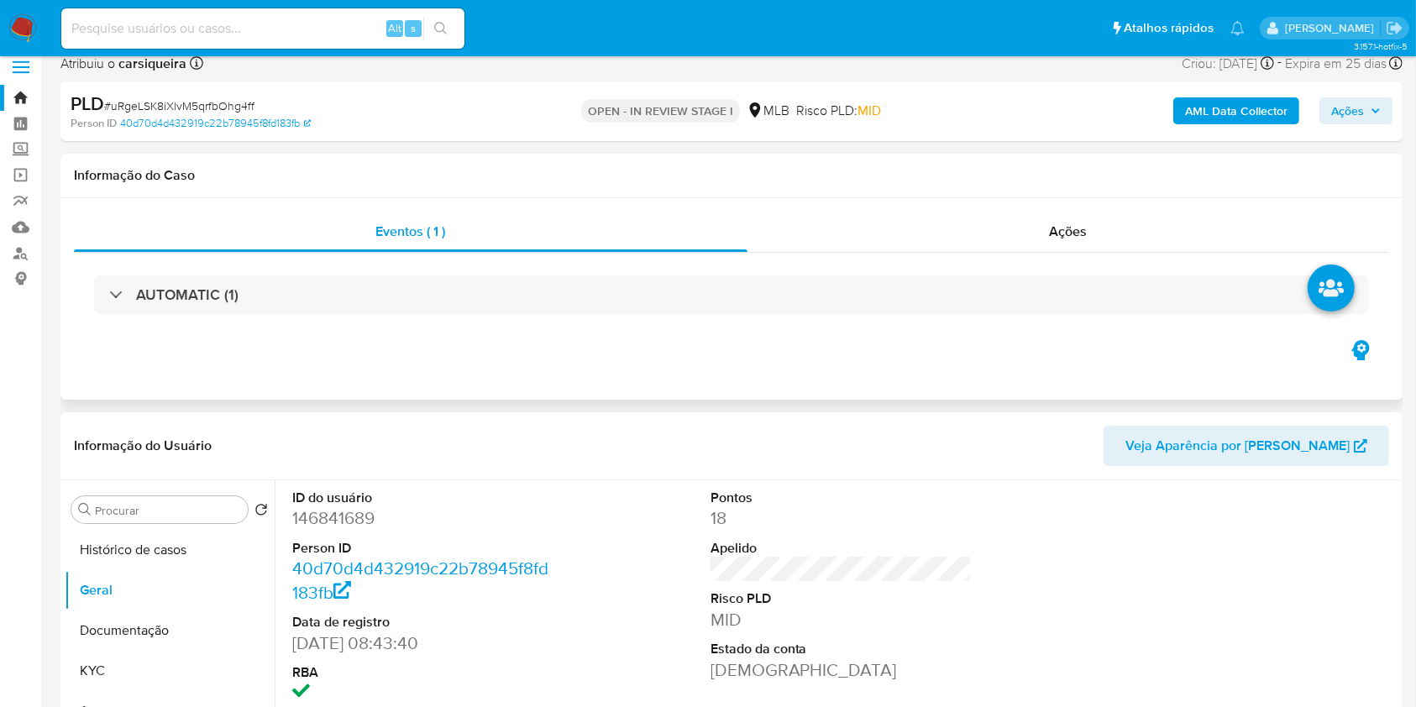
click at [357, 360] on div "Eventos ( 1 ) Ações AUTOMATIC (1)" at bounding box center [731, 299] width 1342 height 202
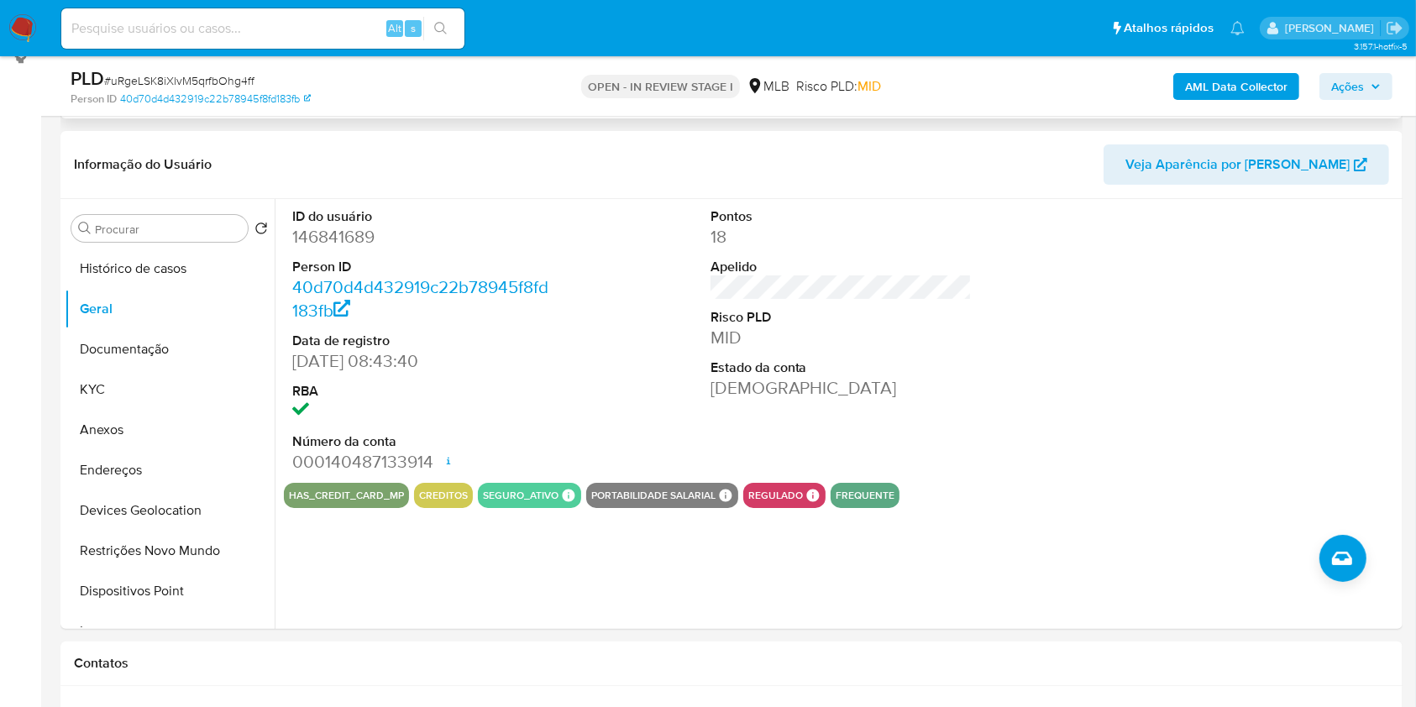
scroll to position [239, 0]
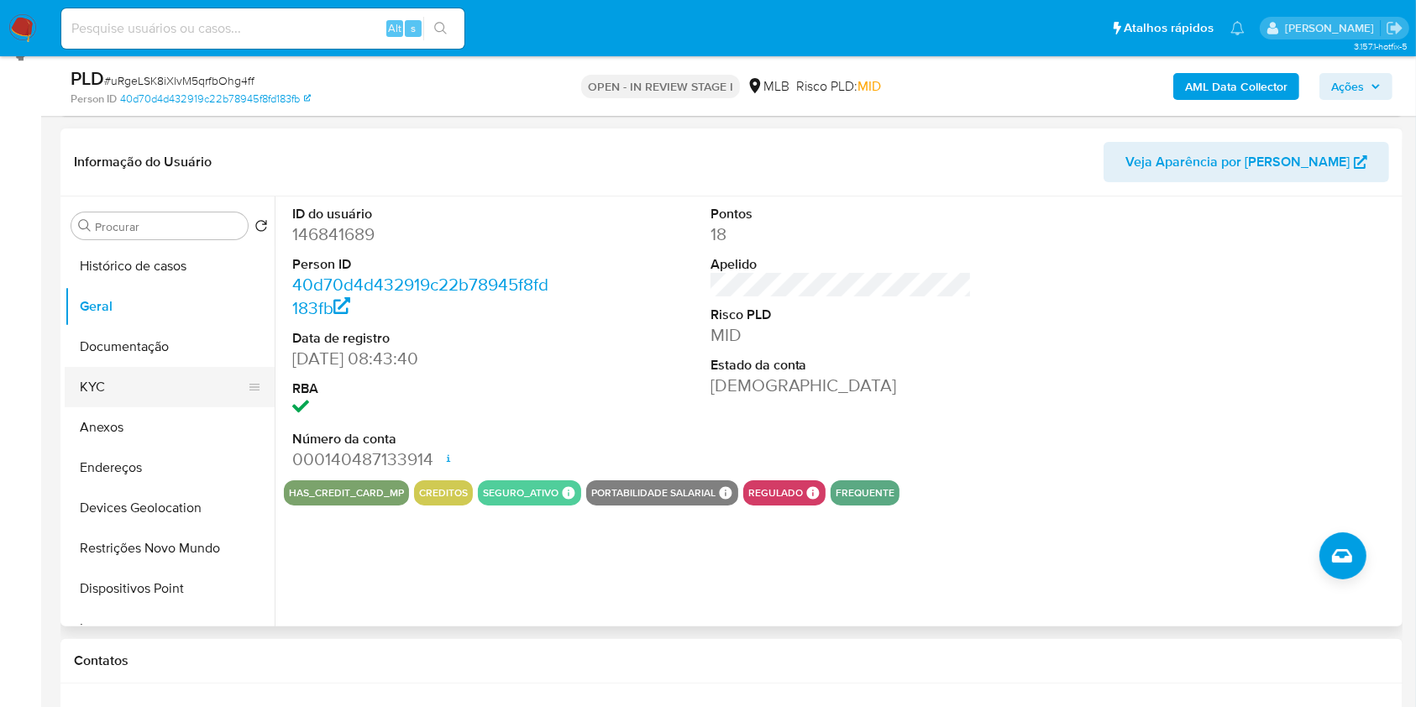
click at [128, 380] on button "KYC" at bounding box center [163, 387] width 197 height 40
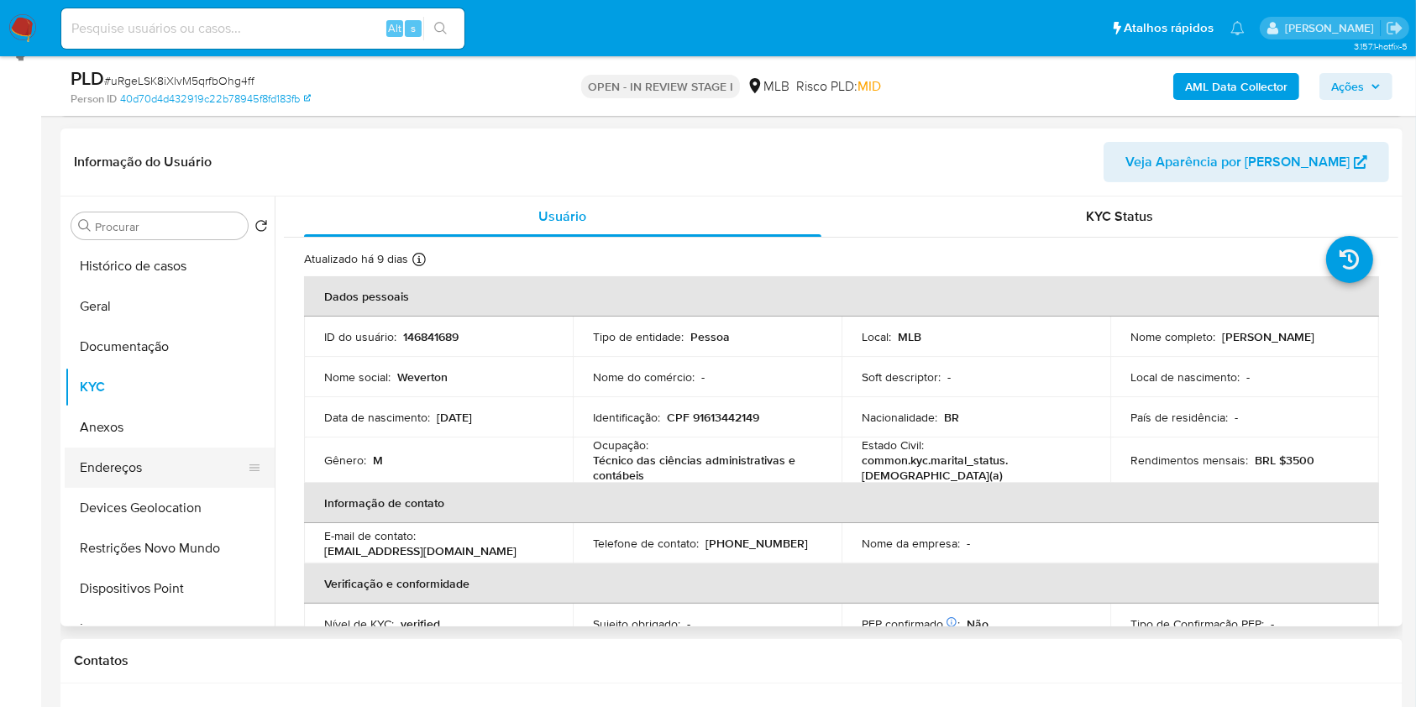
click at [160, 453] on button "Endereços" at bounding box center [163, 468] width 197 height 40
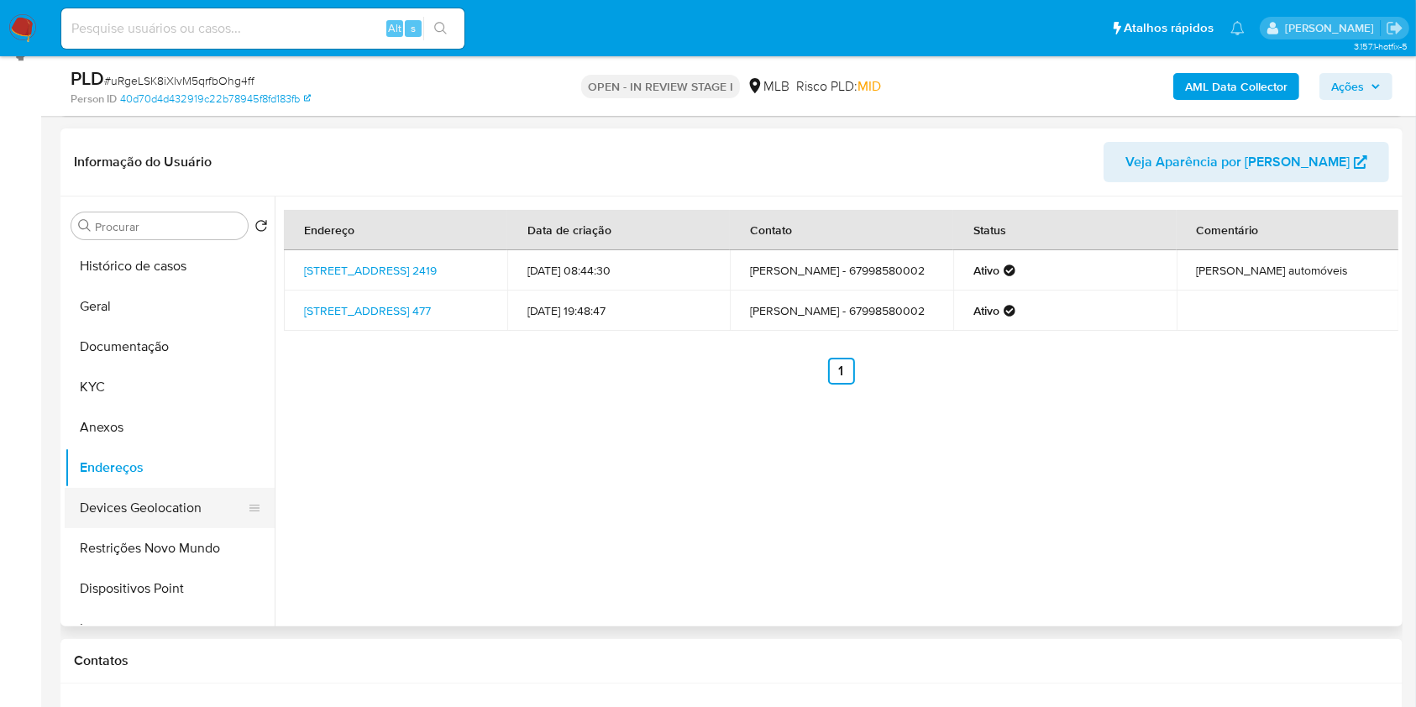
click at [177, 517] on button "Devices Geolocation" at bounding box center [163, 508] width 197 height 40
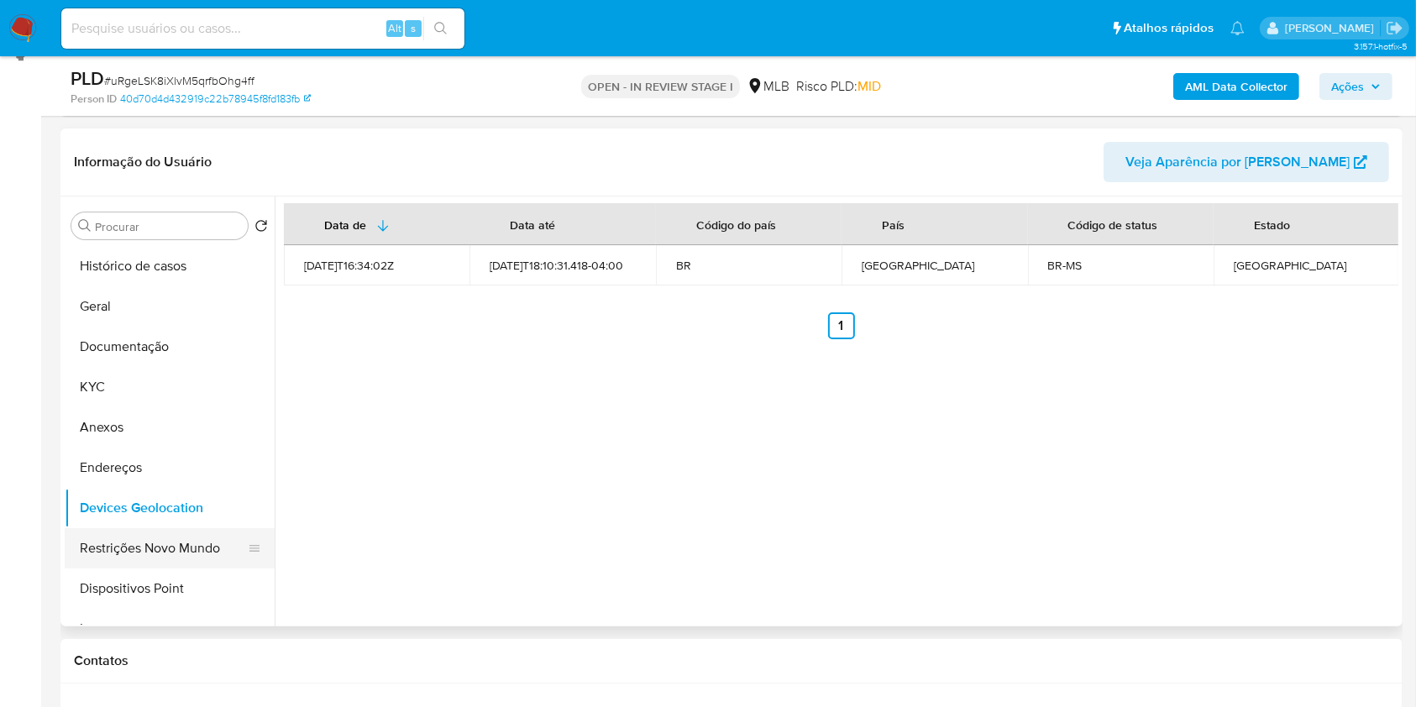
click at [149, 553] on button "Restrições Novo Mundo" at bounding box center [163, 548] width 197 height 40
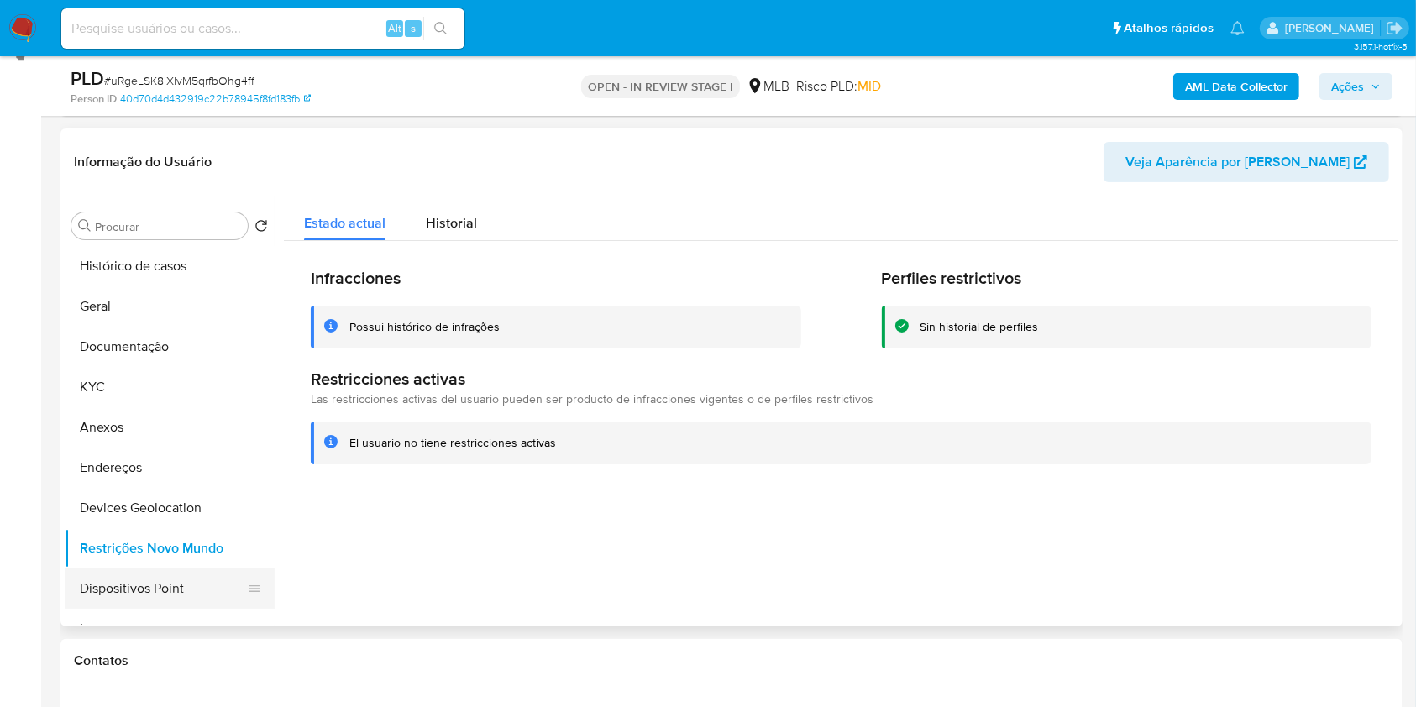
click at [212, 573] on button "Dispositivos Point" at bounding box center [163, 589] width 197 height 40
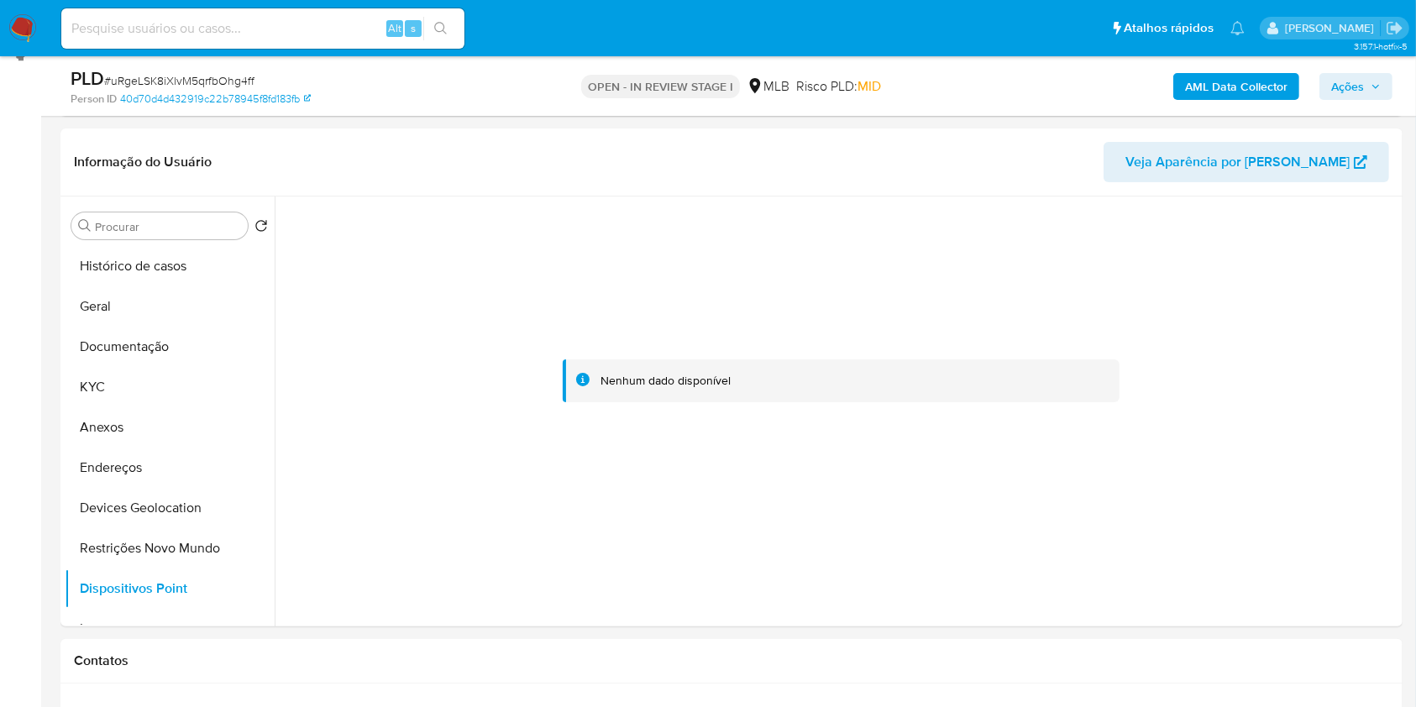
click at [1246, 75] on b "AML Data Collector" at bounding box center [1236, 86] width 102 height 27
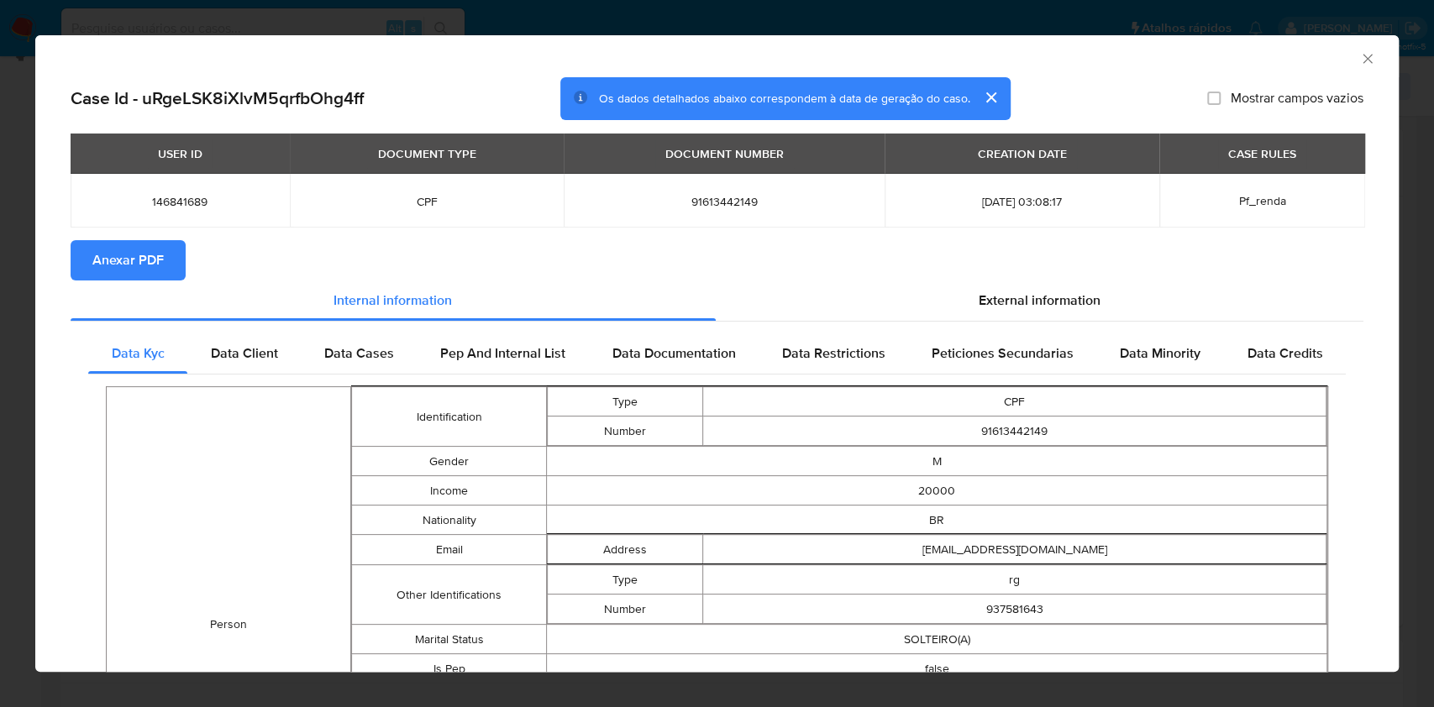
click at [699, 198] on span "91613442149" at bounding box center [724, 201] width 280 height 15
copy span "91613442149"
click at [0, 340] on div "AML Data Collector Case Id - uRgeLSK8iXlvM5qrfbOhg4ff Os dados detalhados abaix…" at bounding box center [717, 353] width 1434 height 707
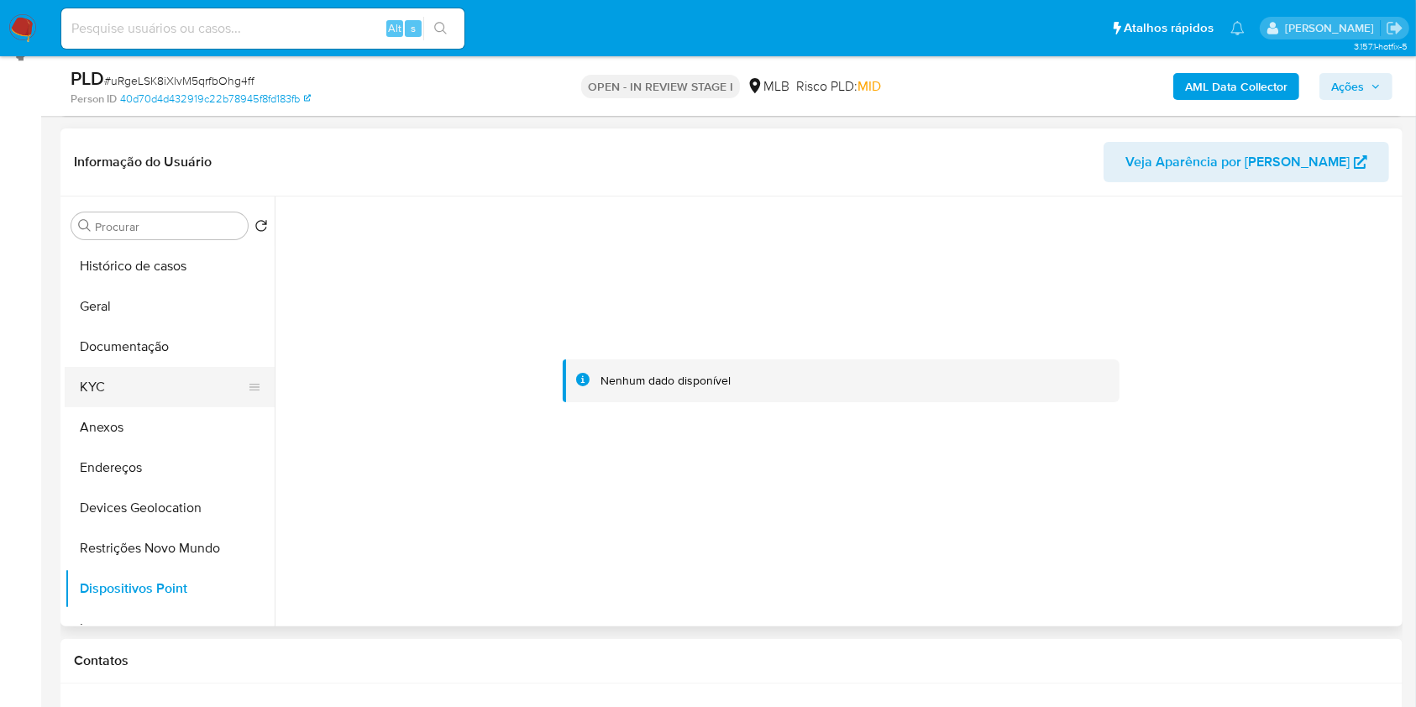
click at [128, 391] on button "KYC" at bounding box center [163, 387] width 197 height 40
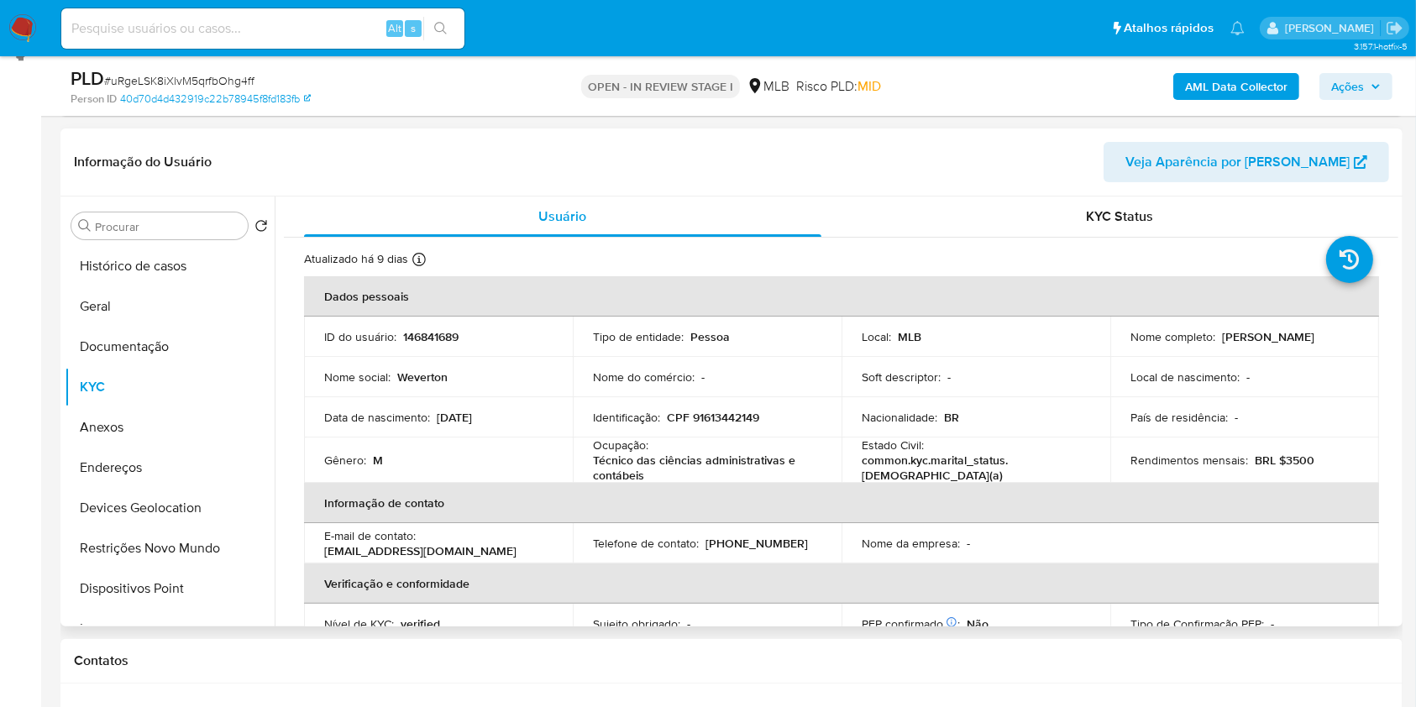
click at [718, 413] on p "CPF 91613442149" at bounding box center [713, 417] width 92 height 15
copy p "91613442149"
click at [423, 519] on th "Informação de contato" at bounding box center [841, 503] width 1075 height 40
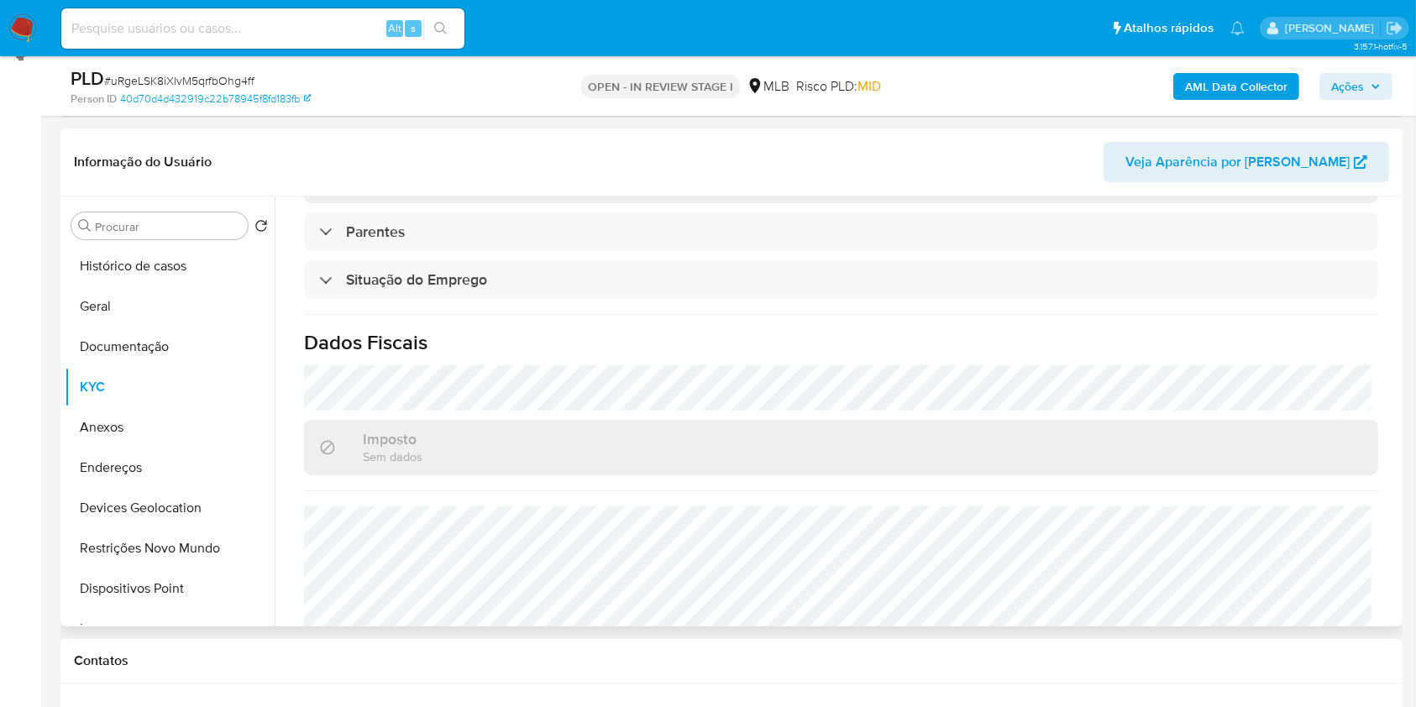
scroll to position [719, 0]
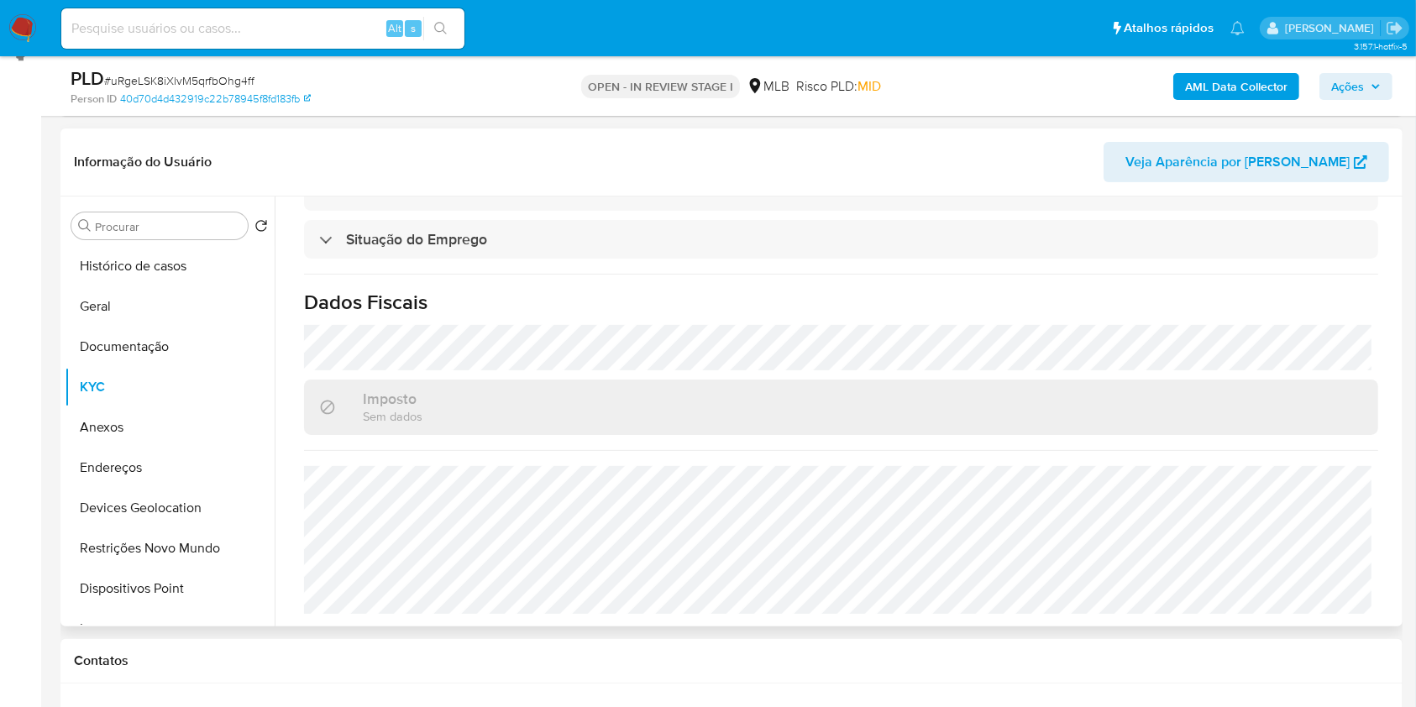
click at [961, 322] on div "Atualizado há 9 dias Criado: [DATE] 19:40:45 Atualizado: [DATE] 16:46:25 Dados …" at bounding box center [841, 73] width 1114 height 1109
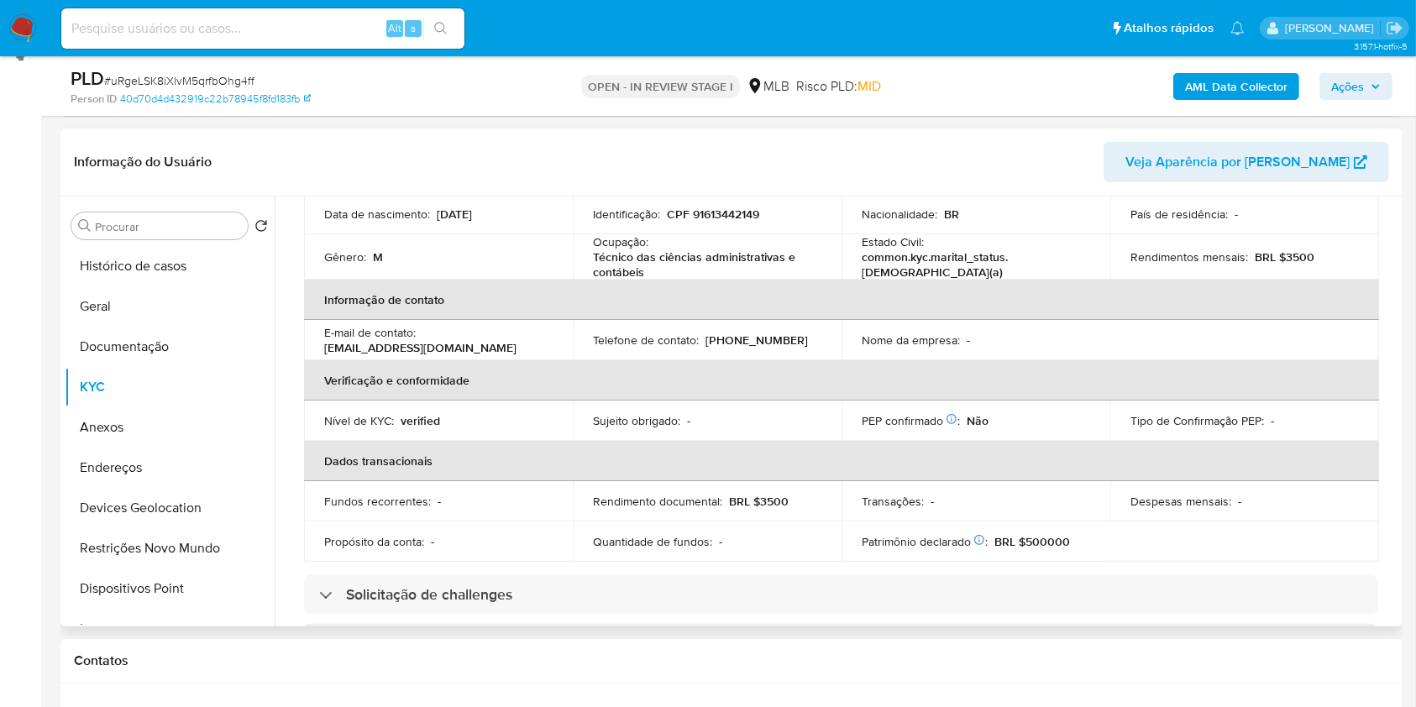
scroll to position [181, 0]
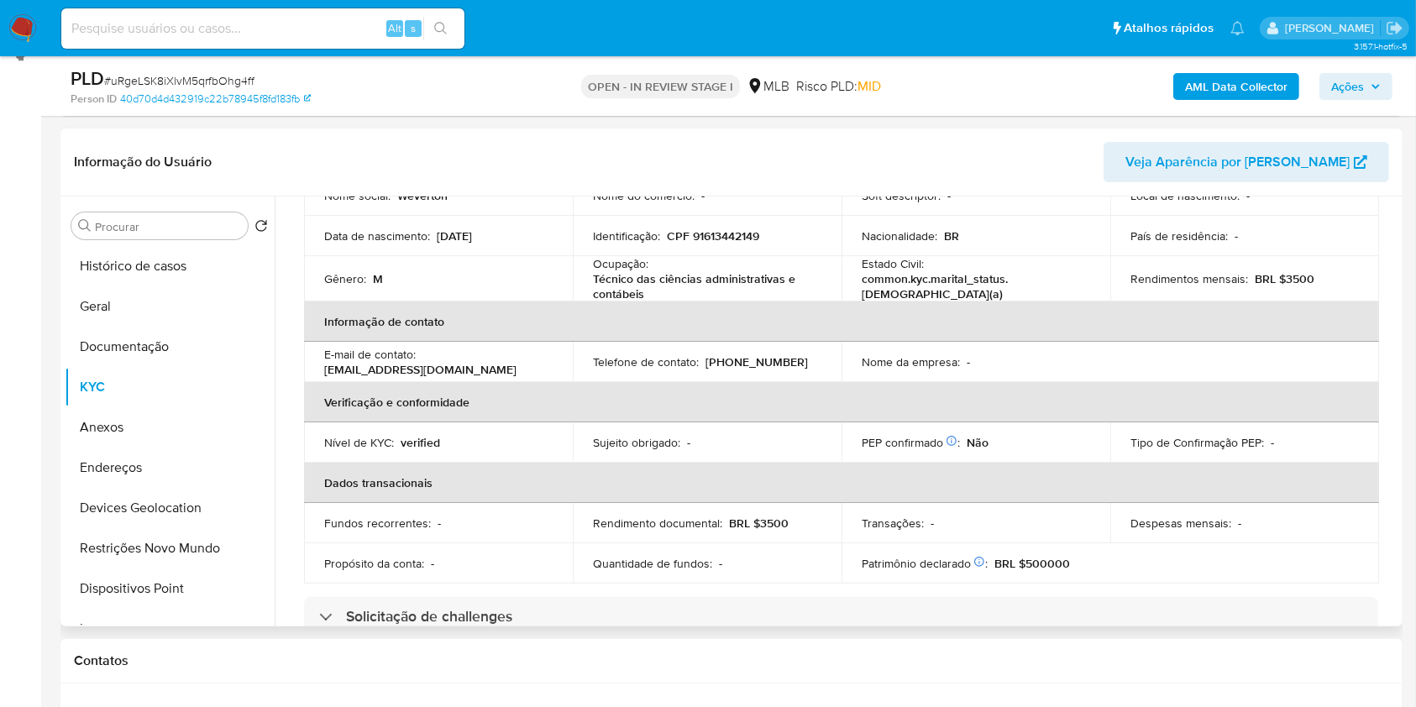
click at [738, 233] on p "CPF 91613442149" at bounding box center [713, 235] width 92 height 15
copy p "91613442149"
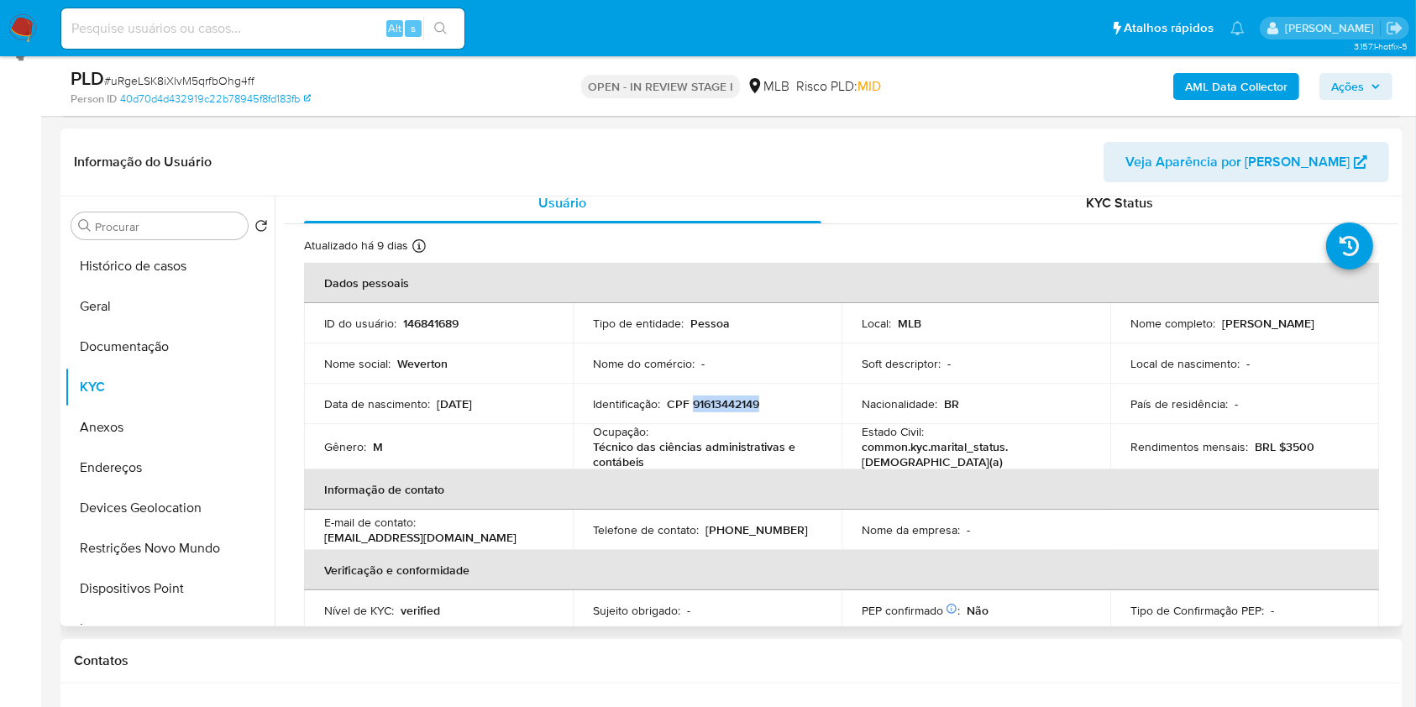
scroll to position [3, 0]
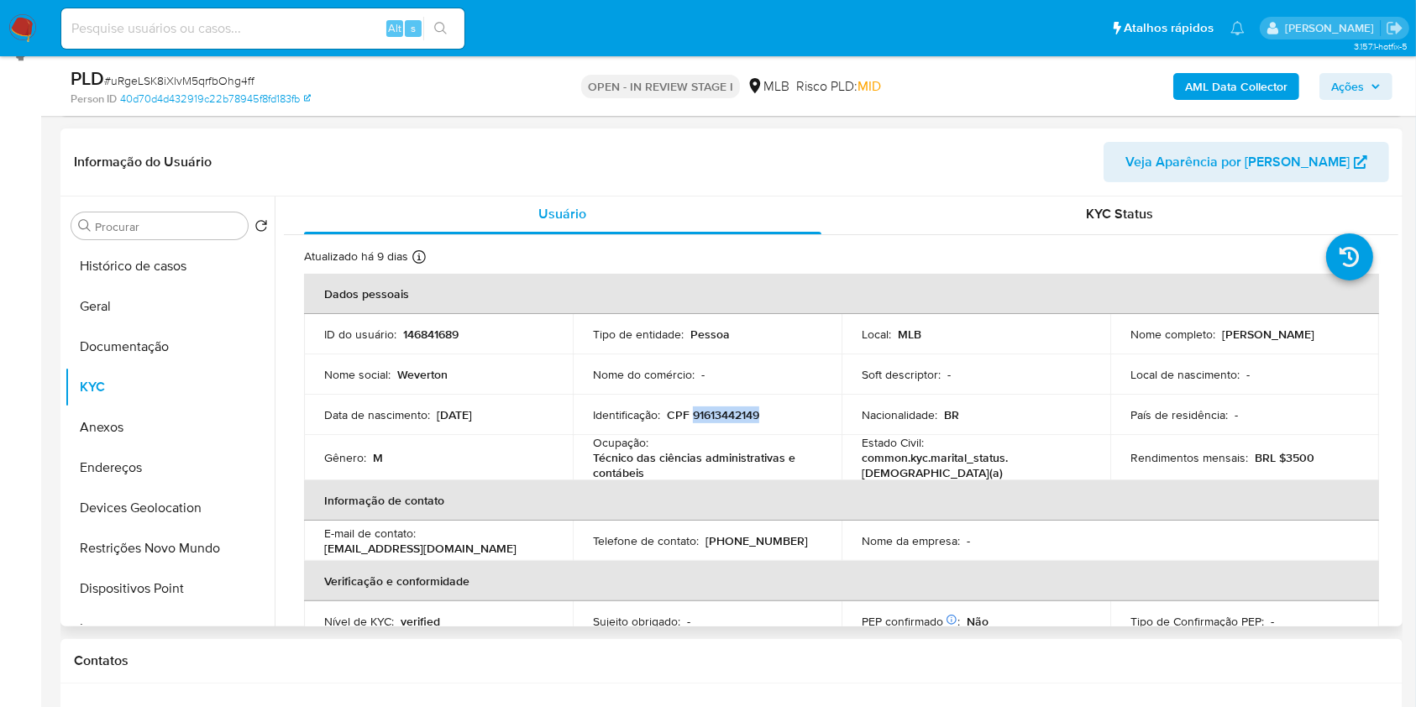
click at [731, 414] on p "CPF 91613442149" at bounding box center [713, 414] width 92 height 15
copy p "91613442149"
drag, startPoint x: 1275, startPoint y: 338, endPoint x: 1116, endPoint y: 343, distance: 158.8
click at [1116, 343] on td "Nome completo : [PERSON_NAME]" at bounding box center [1244, 334] width 269 height 40
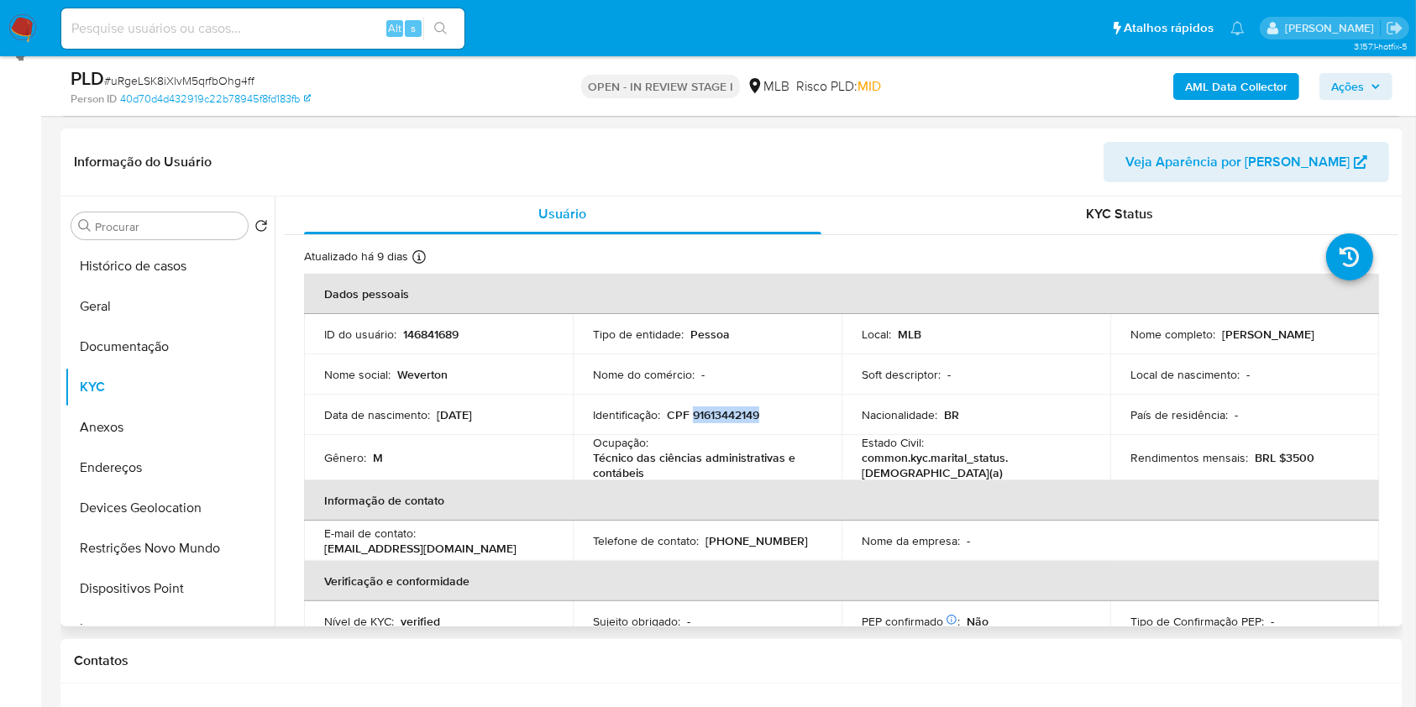
copy p "[PERSON_NAME]"
